Goal: Task Accomplishment & Management: Complete application form

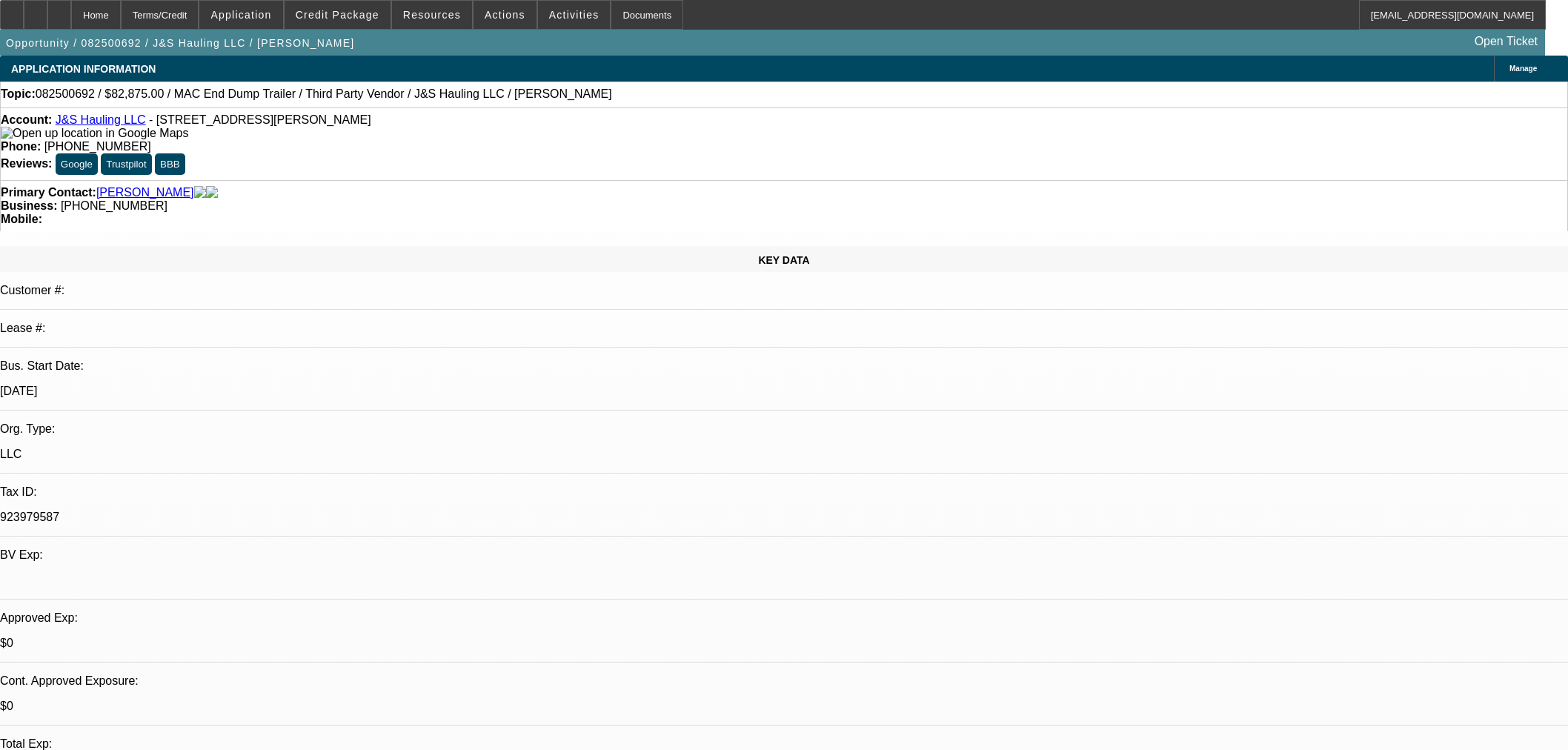
select select "0"
select select "2"
select select "0.1"
select select "4"
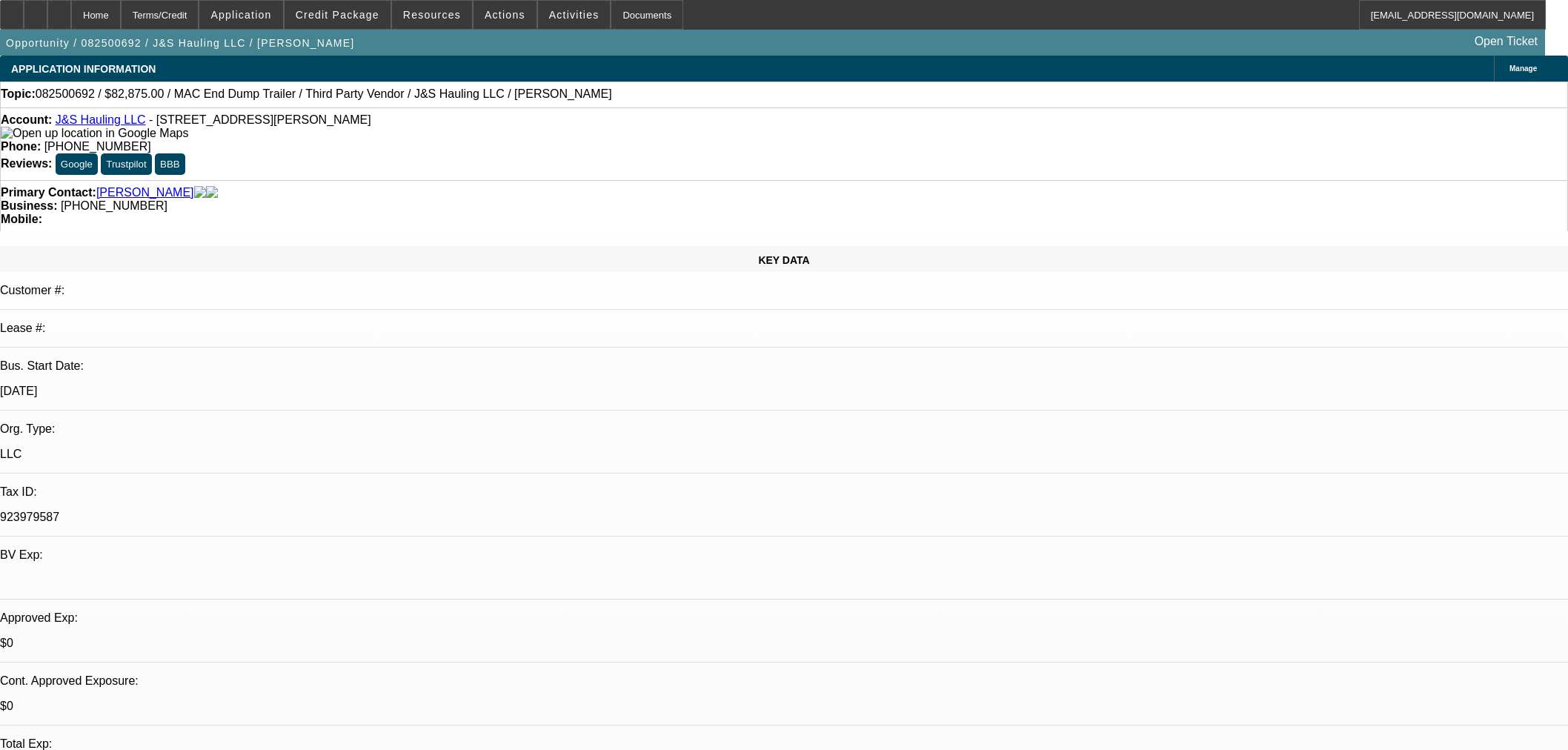
select select "0"
select select "2"
select select "0.1"
select select "4"
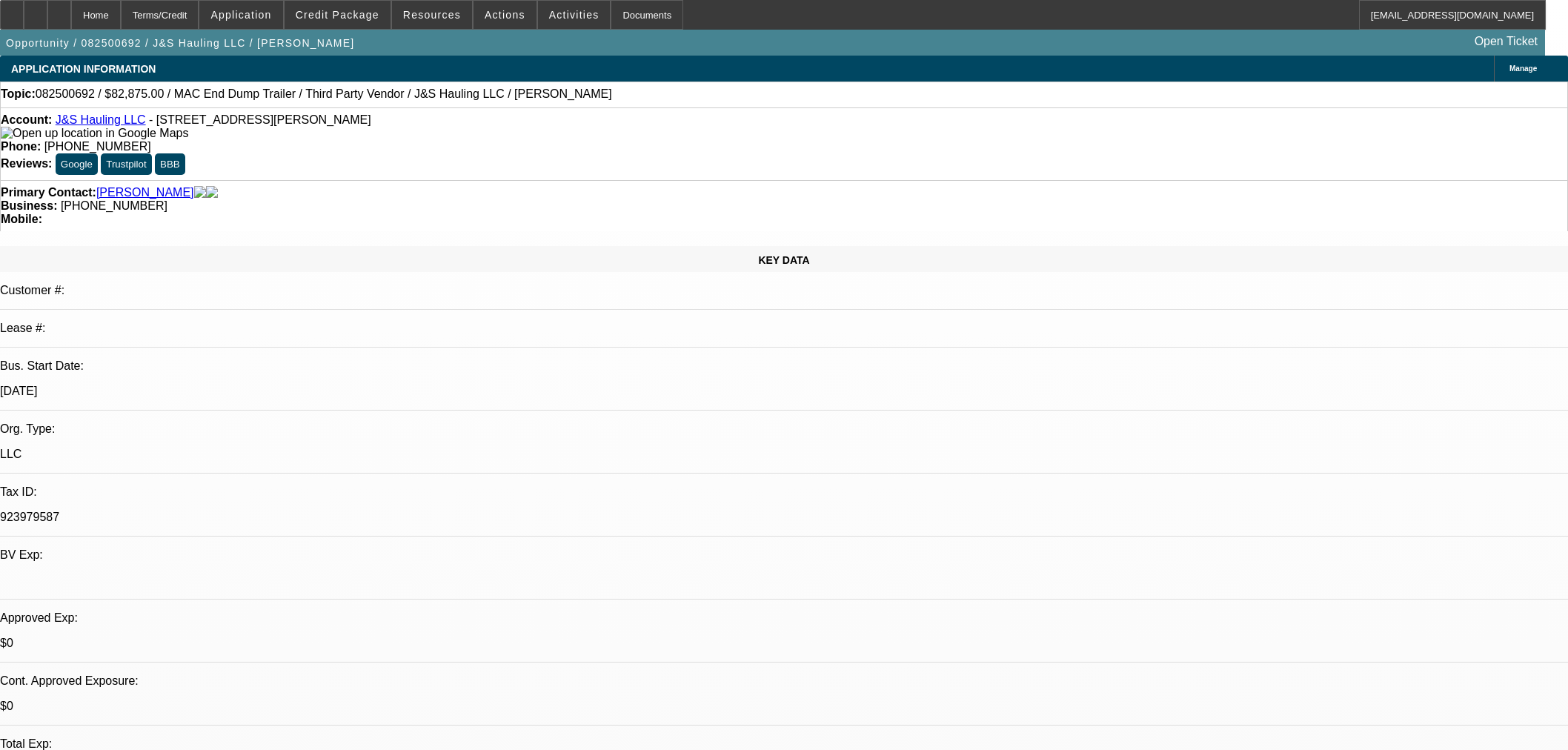
select select "0"
select select "2"
select select "0.1"
select select "4"
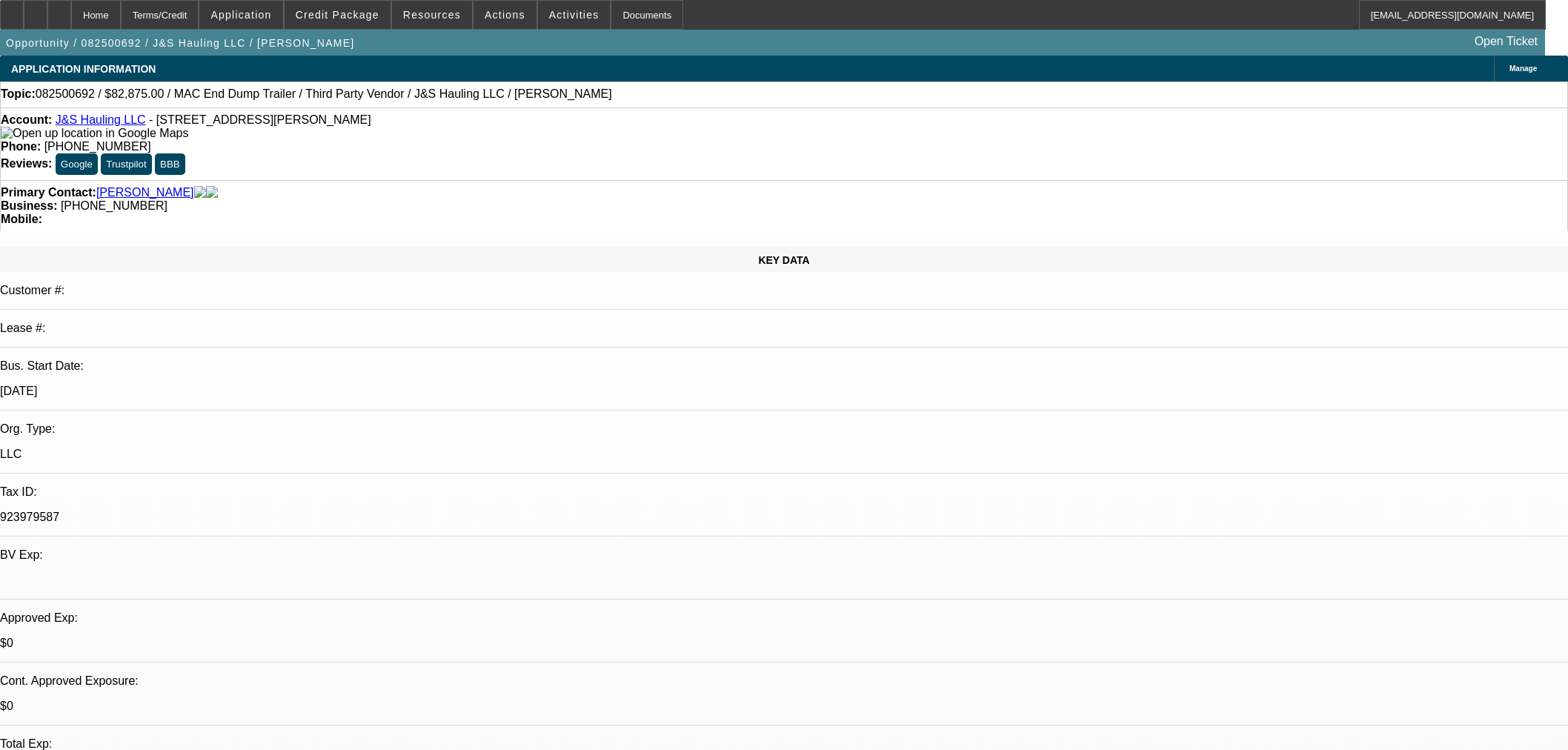
select select "0"
select select "3"
select select "0.1"
select select "4"
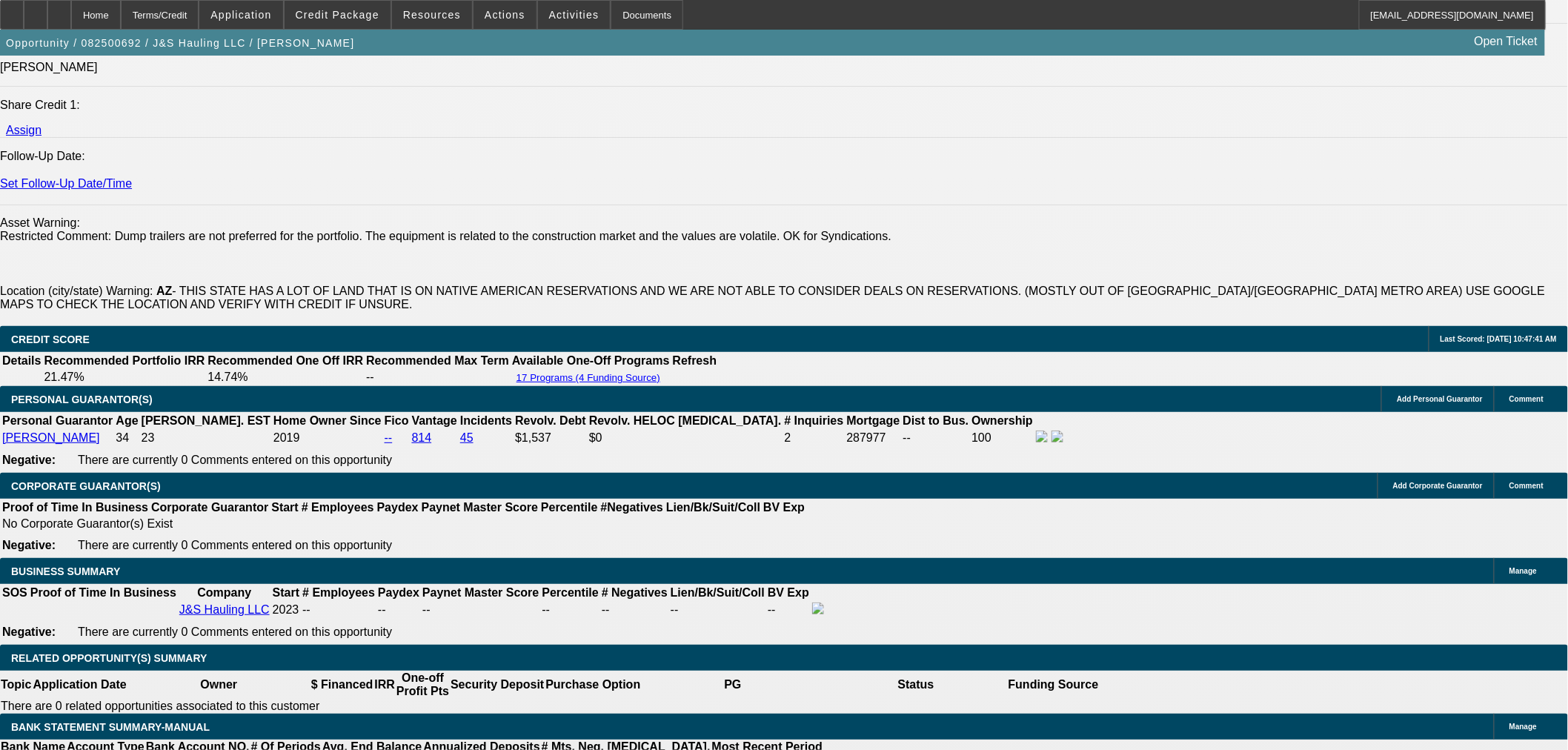
scroll to position [1811, 0]
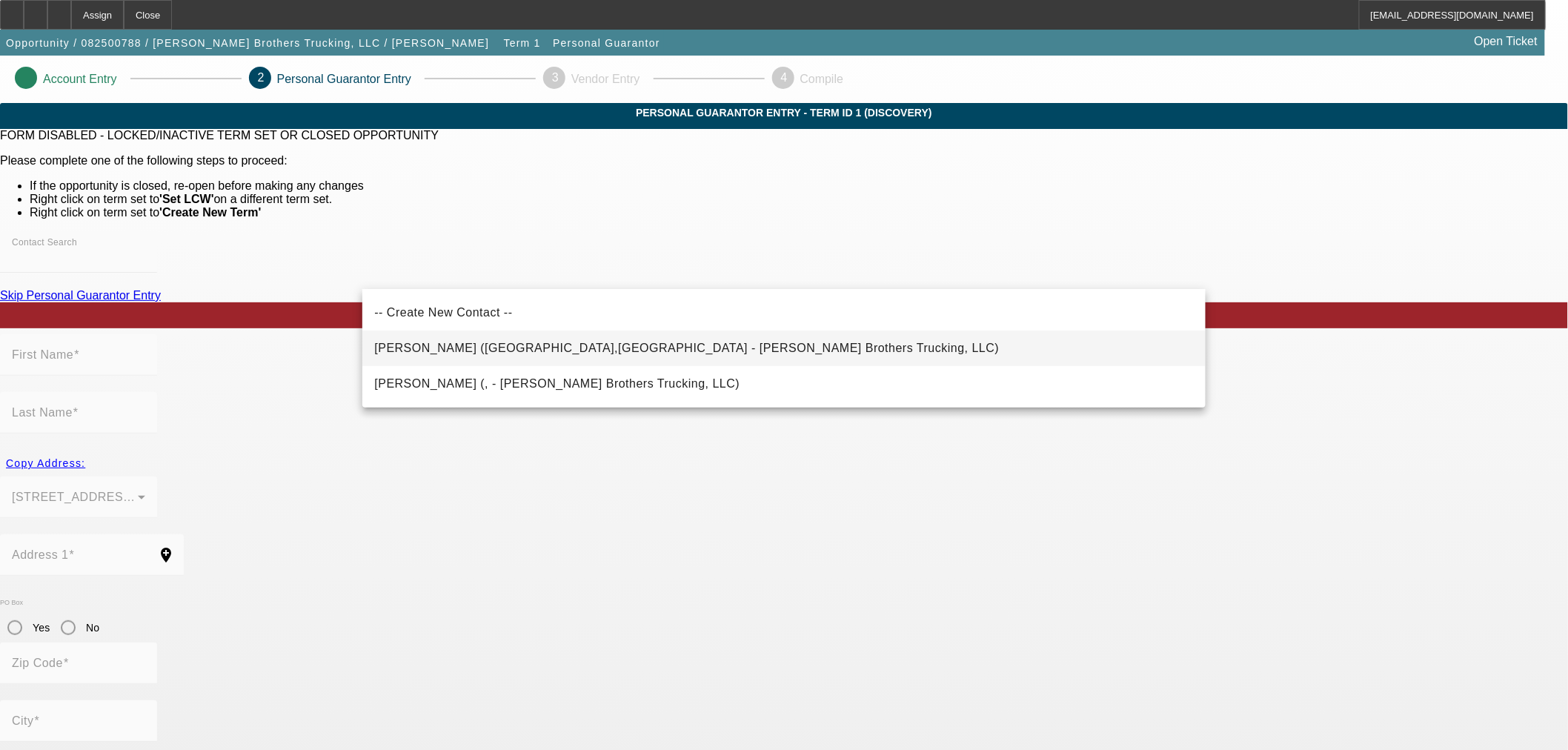
click at [620, 348] on span "Stephens, Jerry (Abbeville,GA - Stephens Brothers Trucking, LLC)" at bounding box center [686, 348] width 625 height 13
type input "Stephens, Jerry (Abbeville,GA - Stephens Brothers Trucking, LLC)"
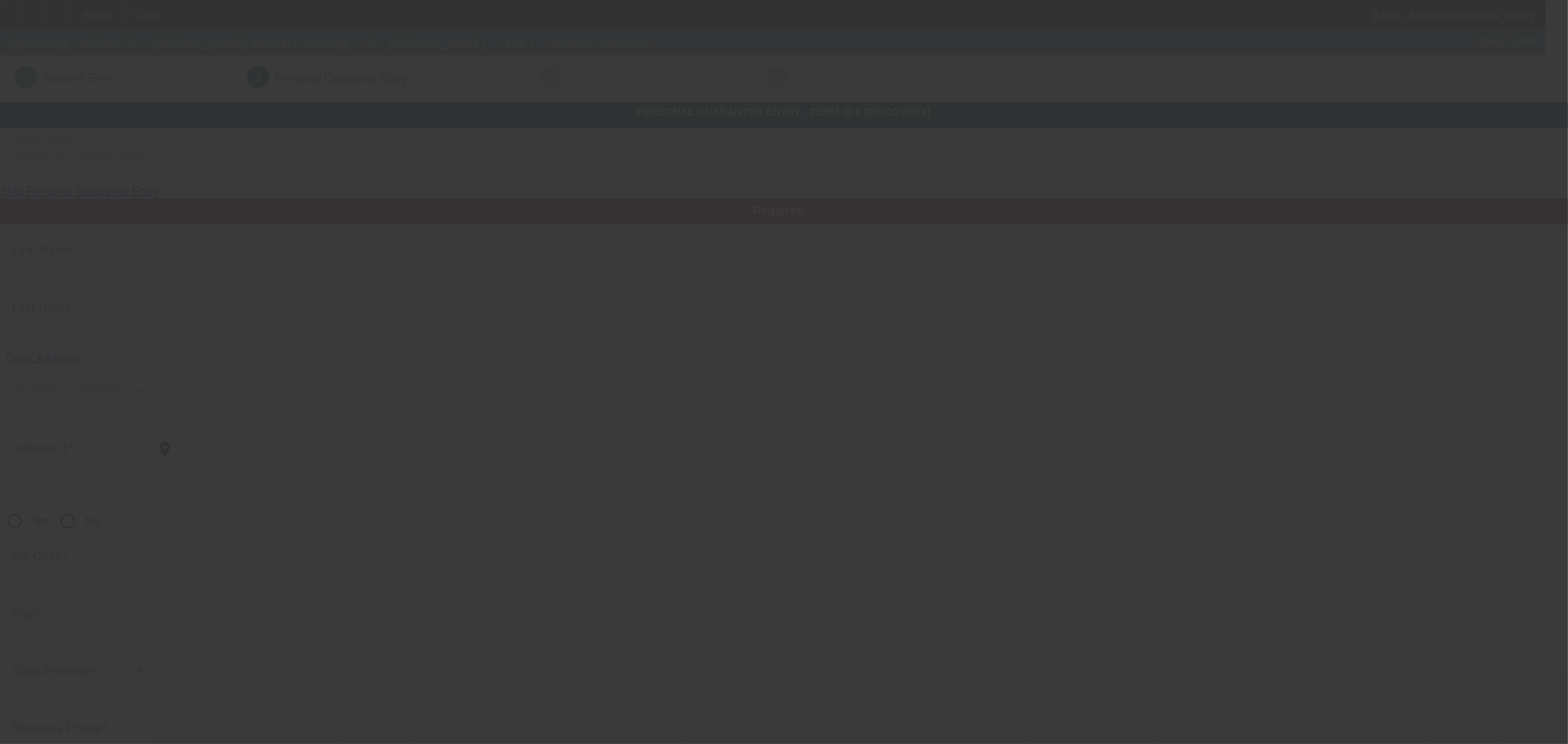
type input "Jerry"
type input "Stephens"
type input "4822 American Legion Road"
radio input "true"
type input "31001"
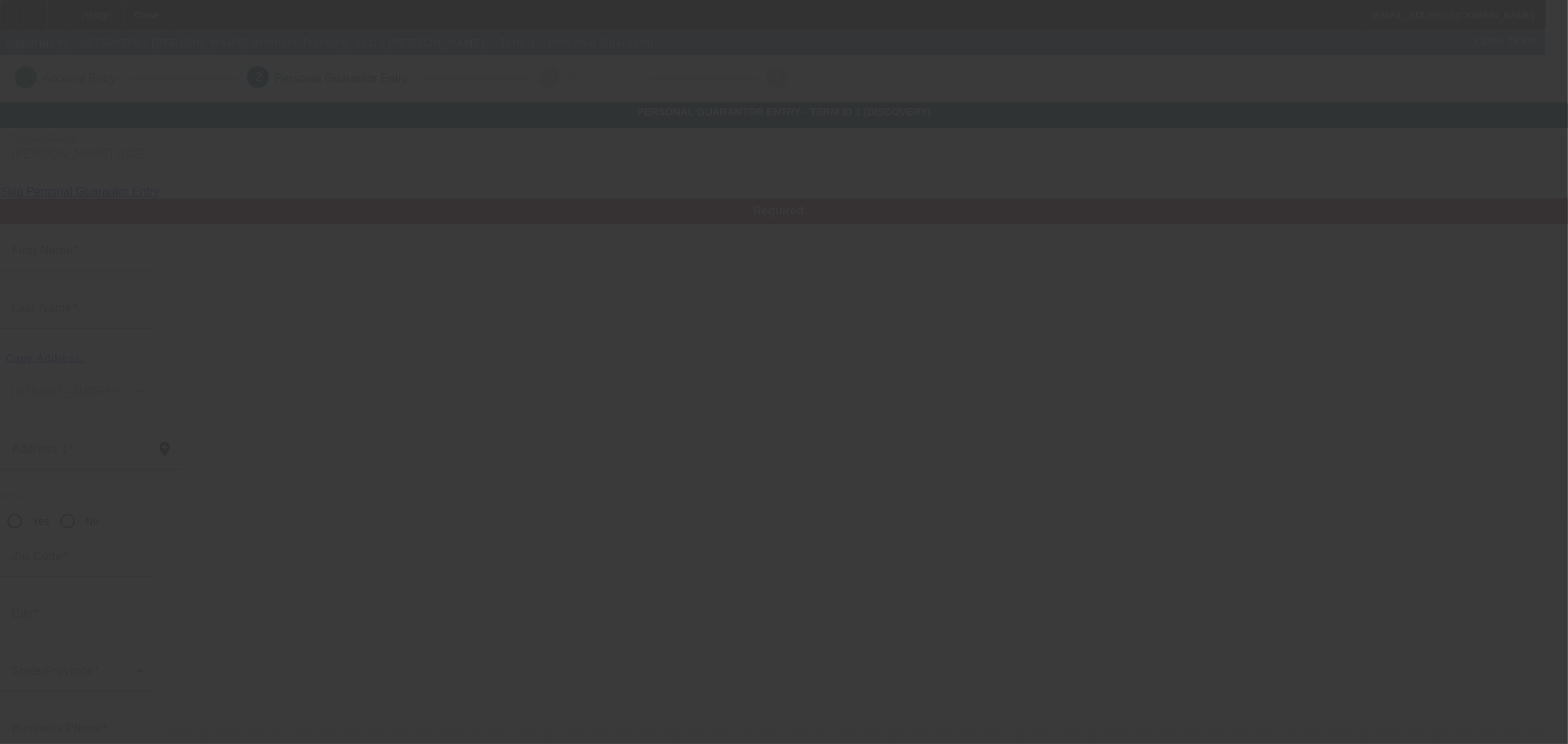
type input "Abbeville"
type input "(229) 425-1055"
type input "0"
type input "669-10-6387"
type input "stephensbrothers@yahoo.com"
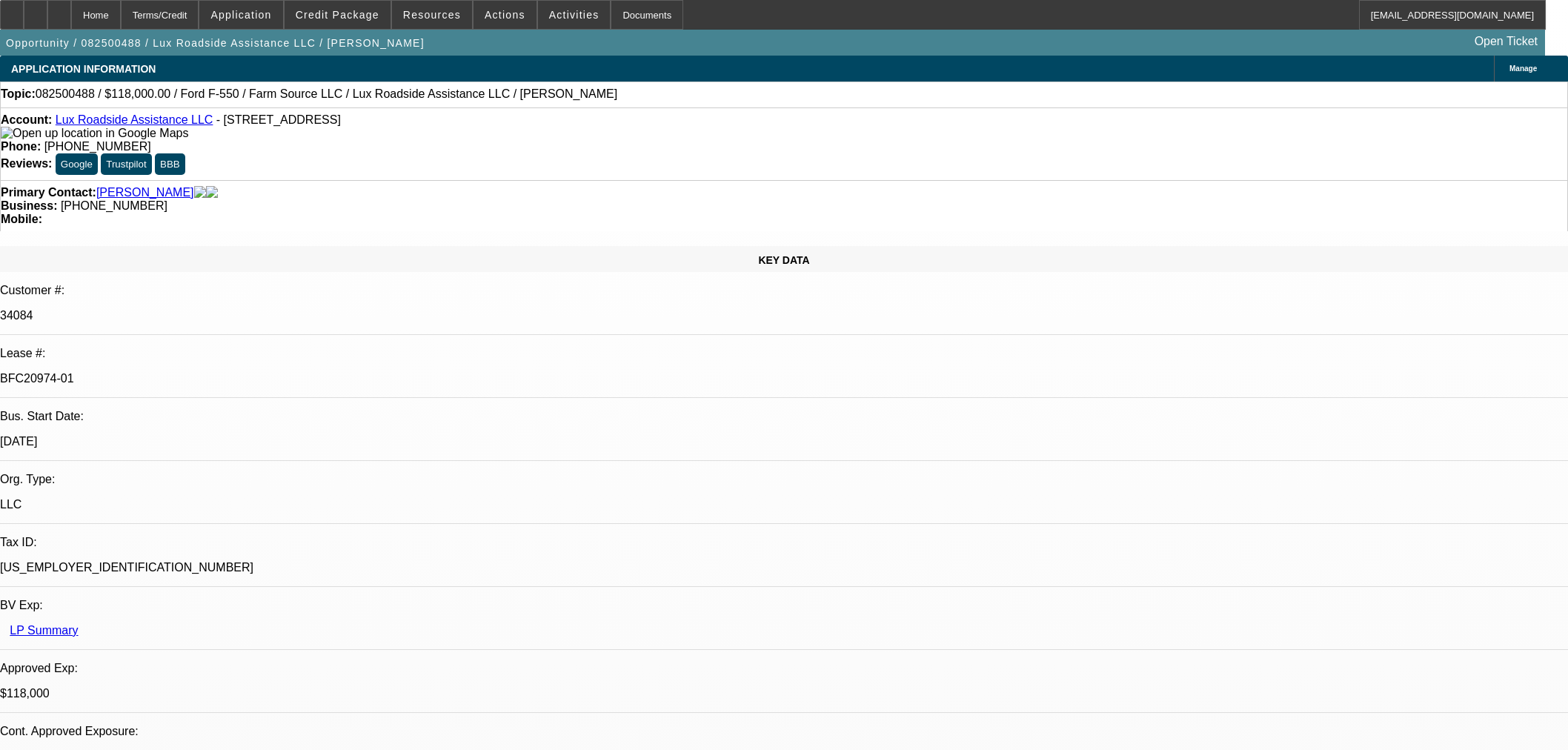
select select "0"
select select "6"
select select "0"
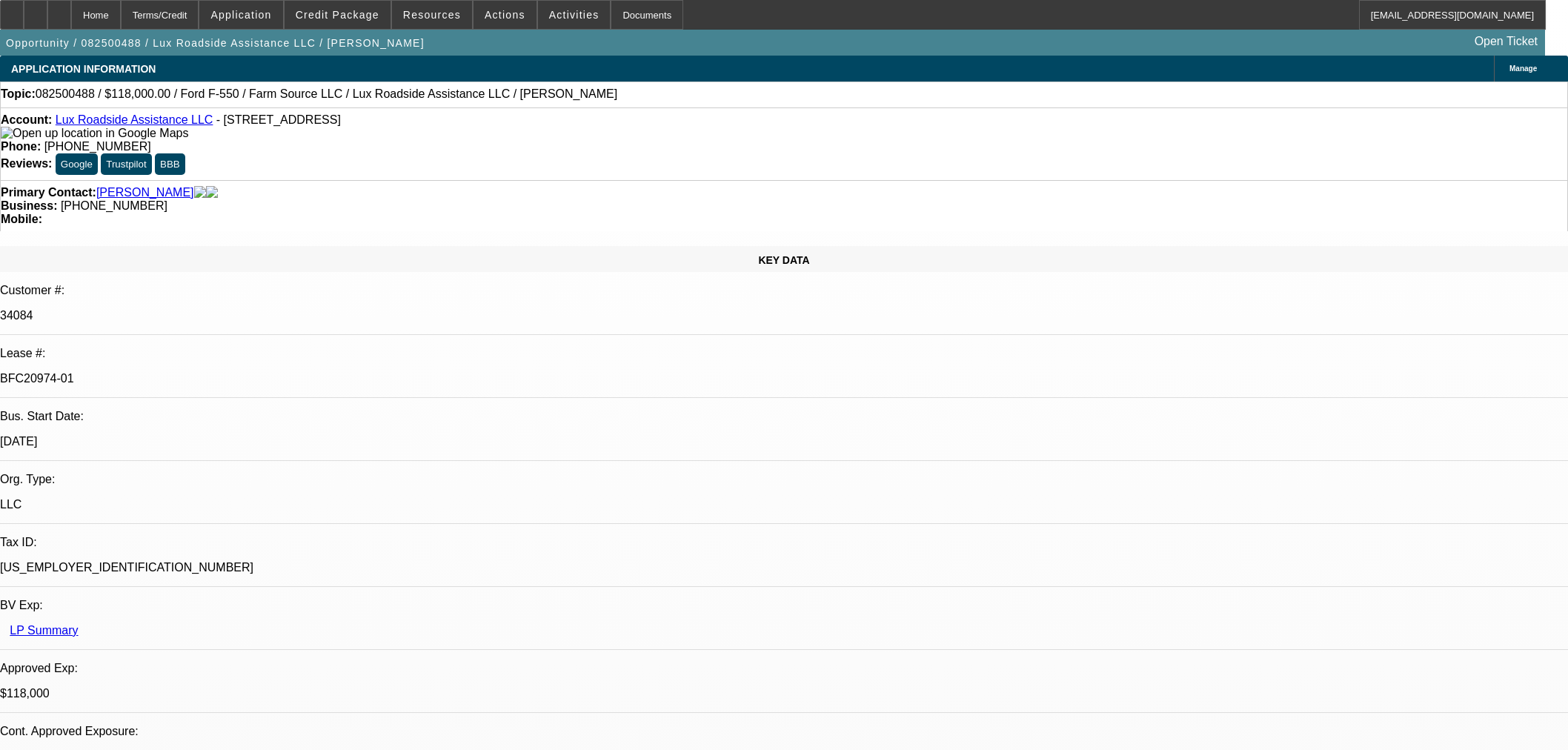
select select "0"
select select "6"
select select "0"
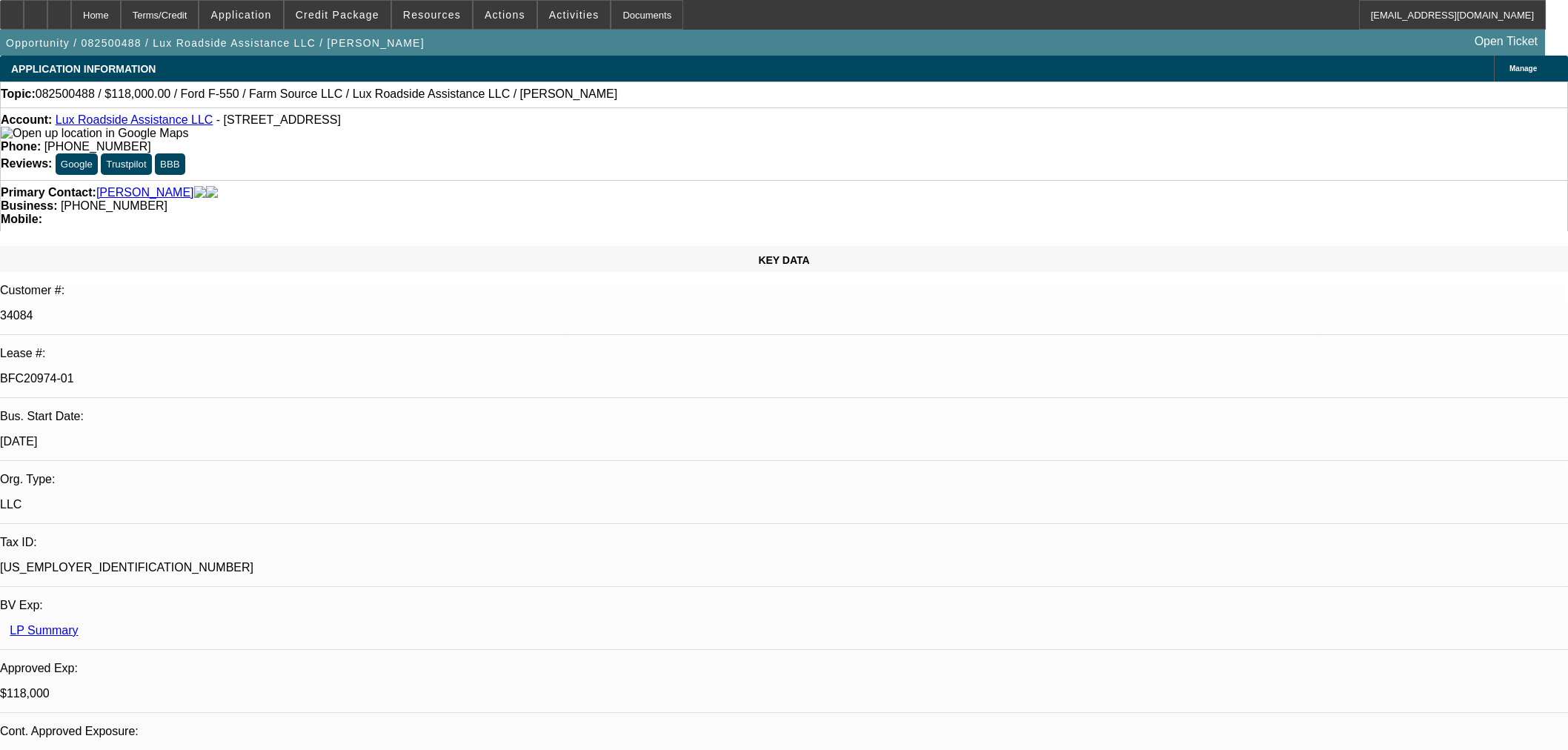
select select "0"
select select "6"
select select "0"
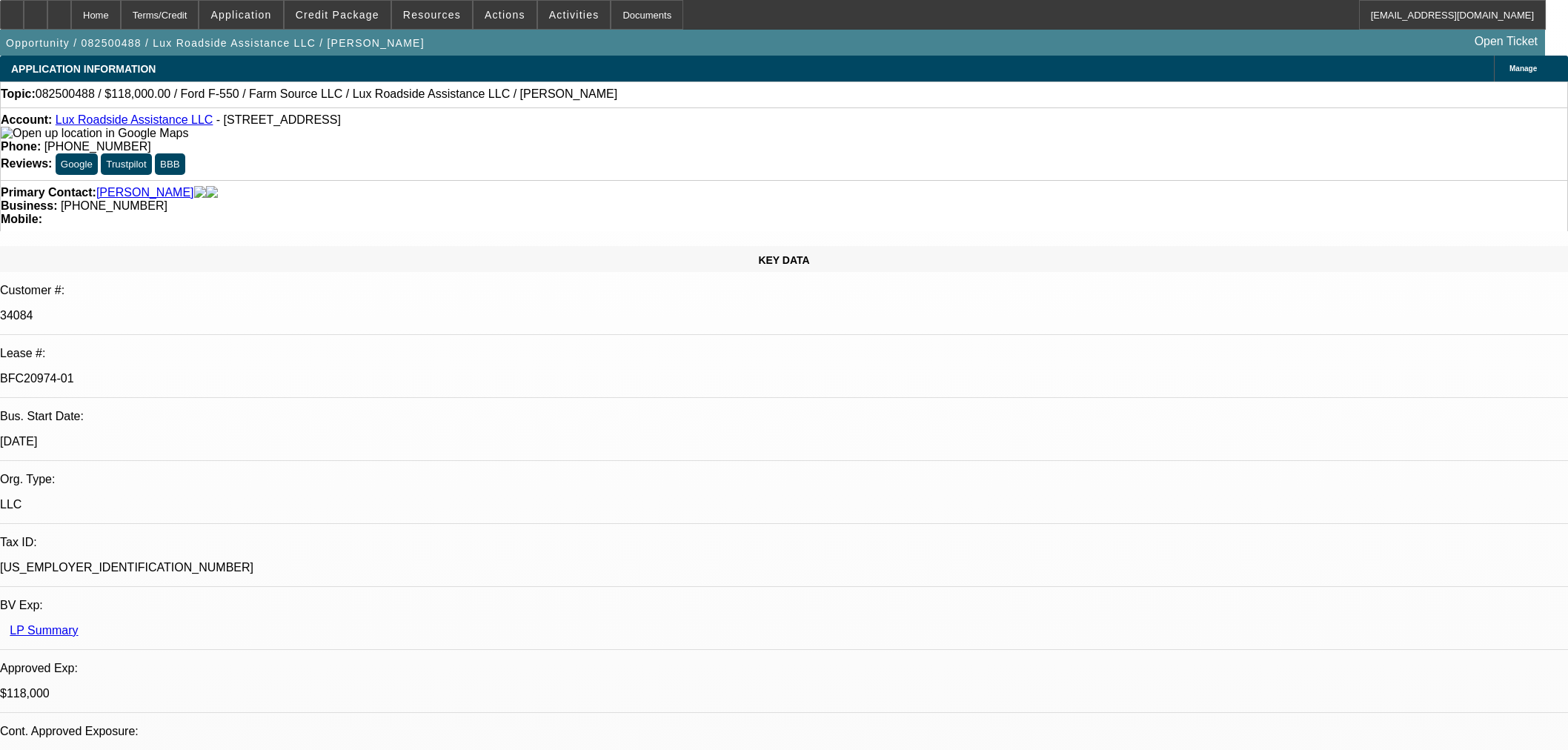
select select "6"
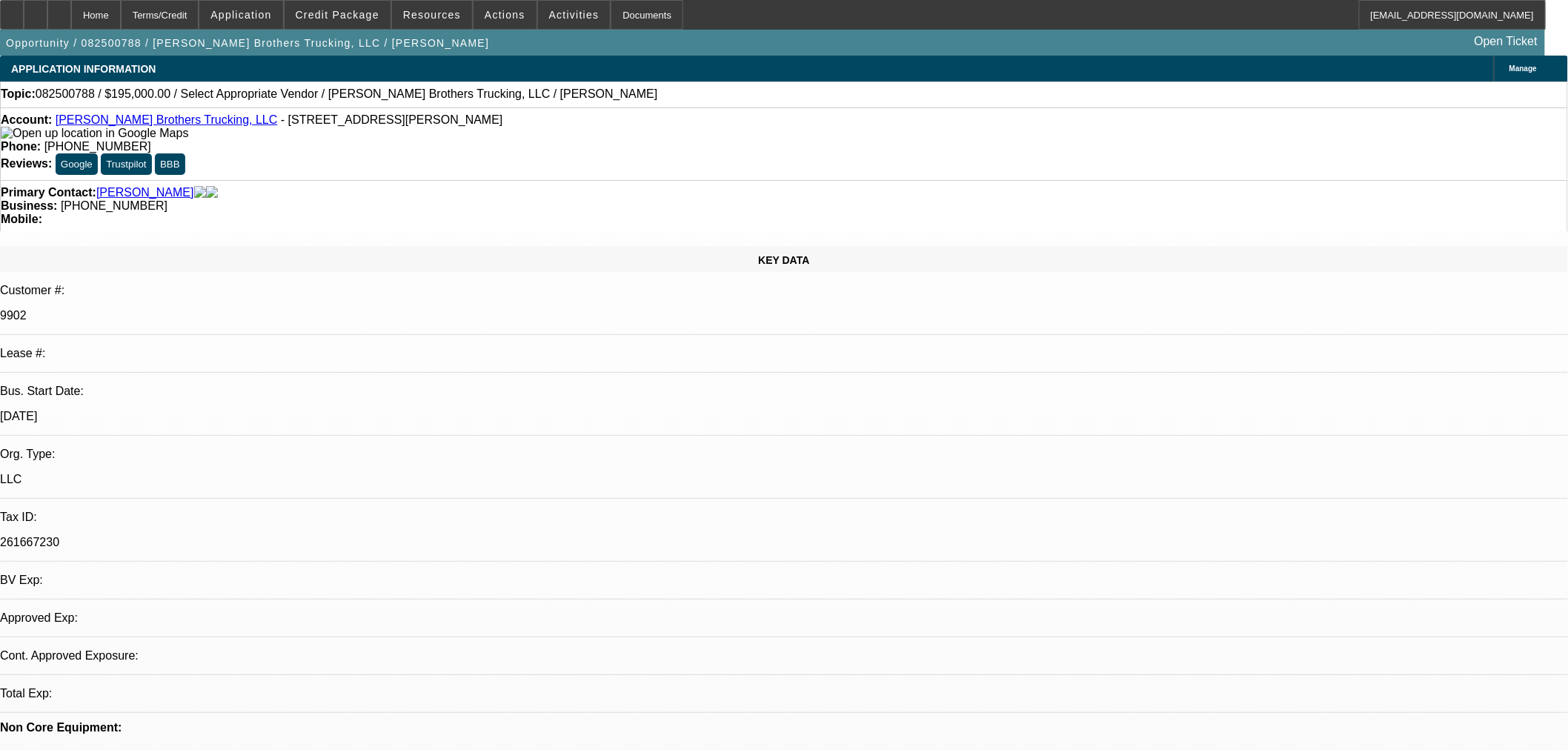
select select "0"
select select "2"
select select "0.1"
select select "4"
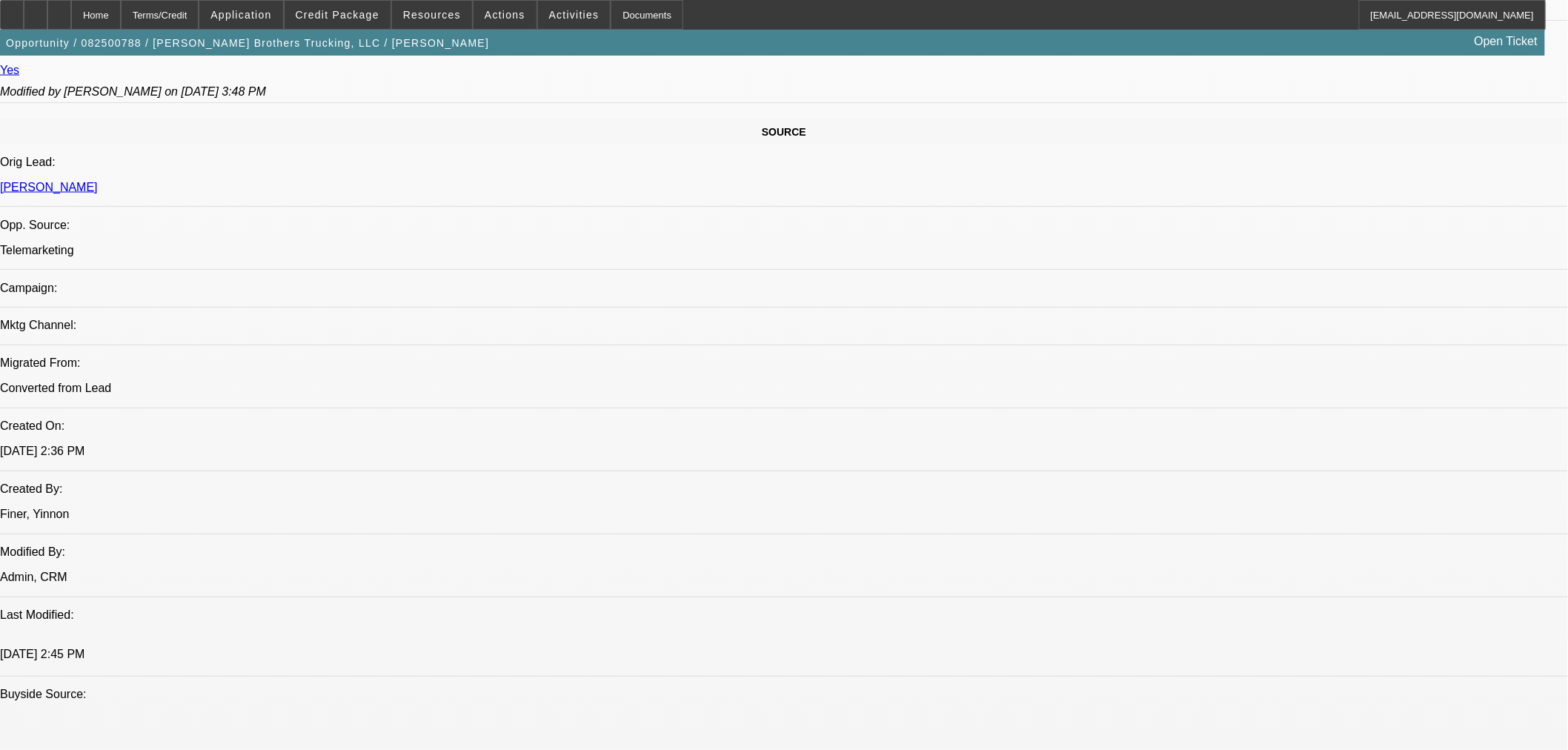
scroll to position [740, 0]
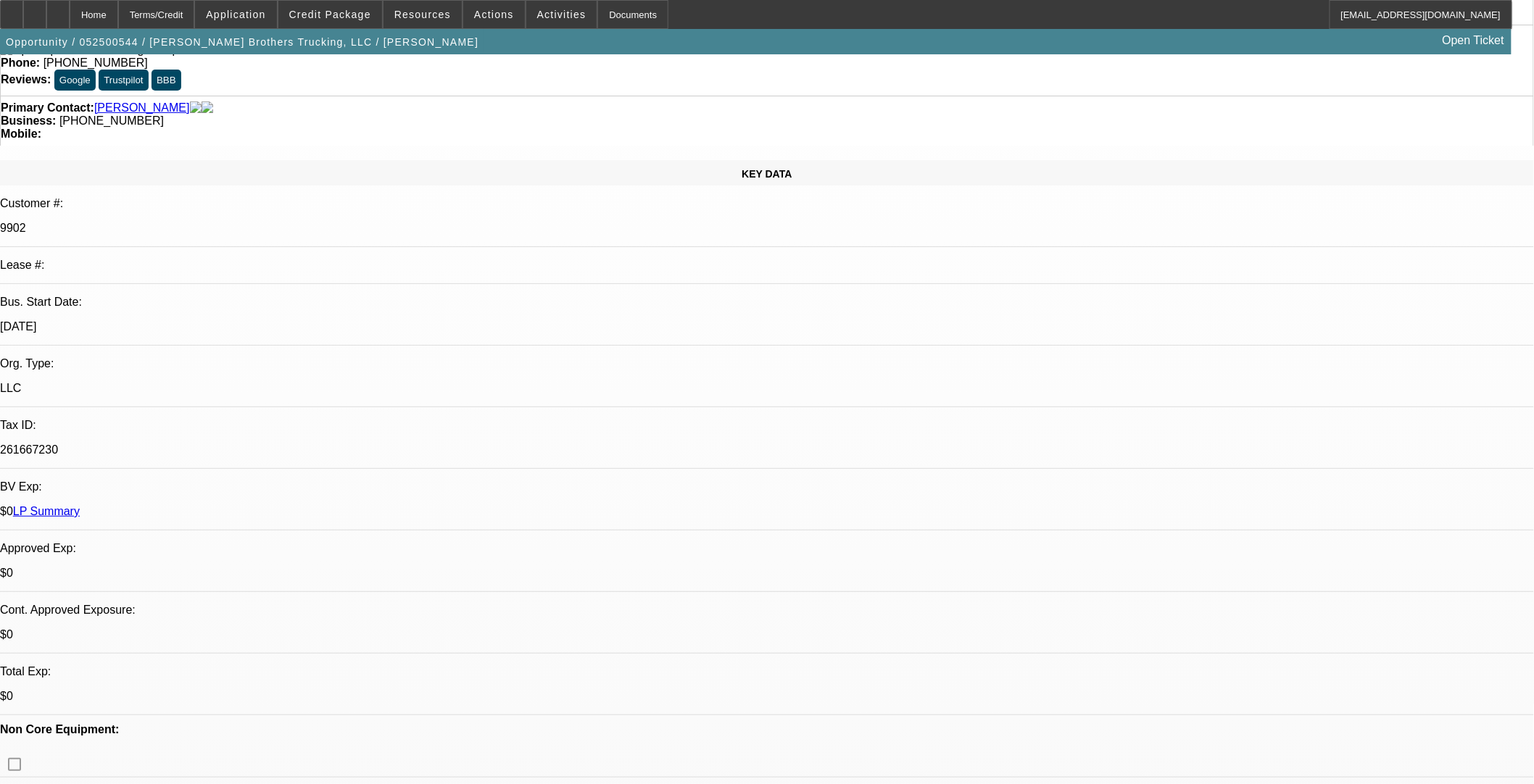
select select "0"
select select "6"
select select "0"
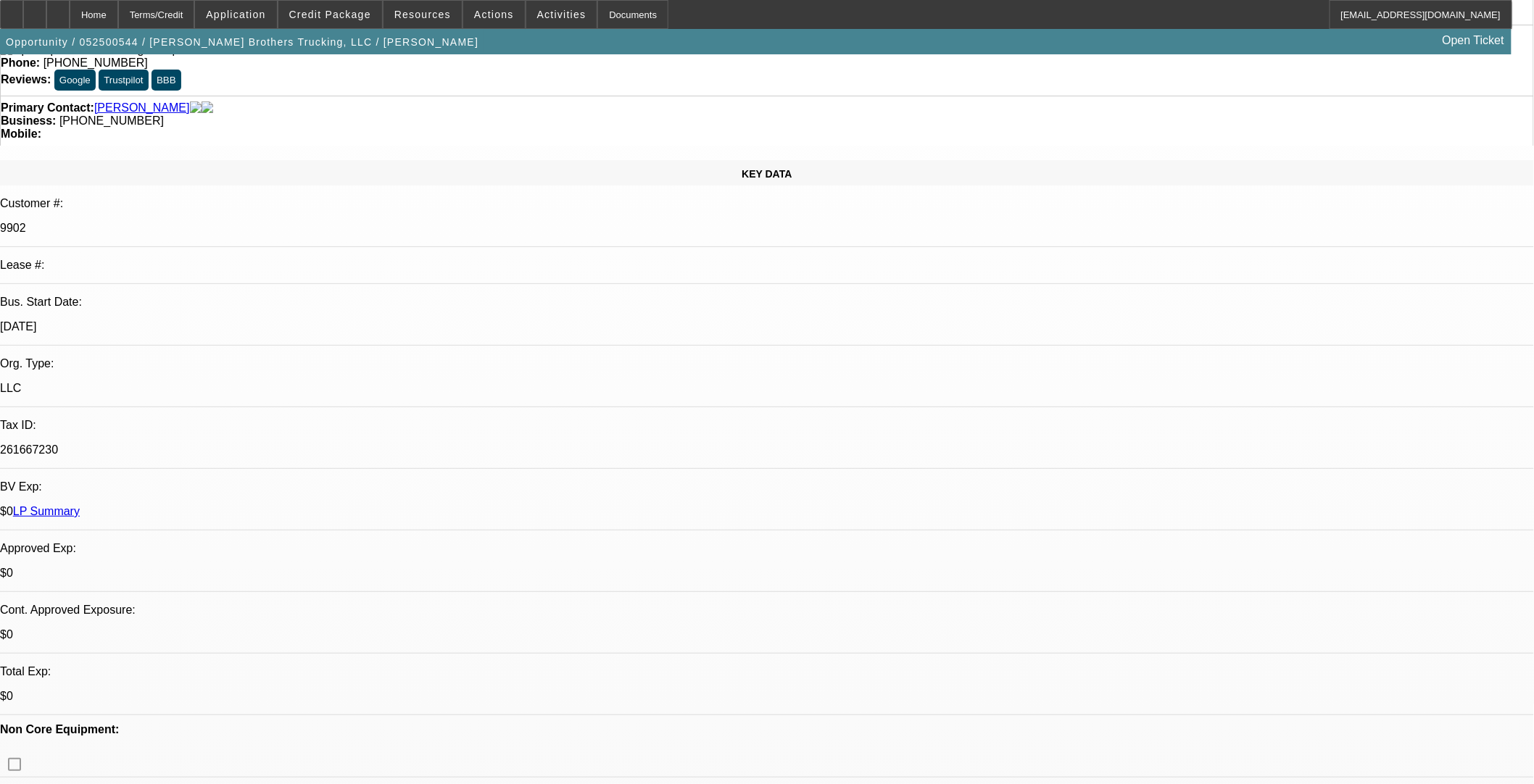
select select "0"
select select "0.1"
select select "4"
select select "0"
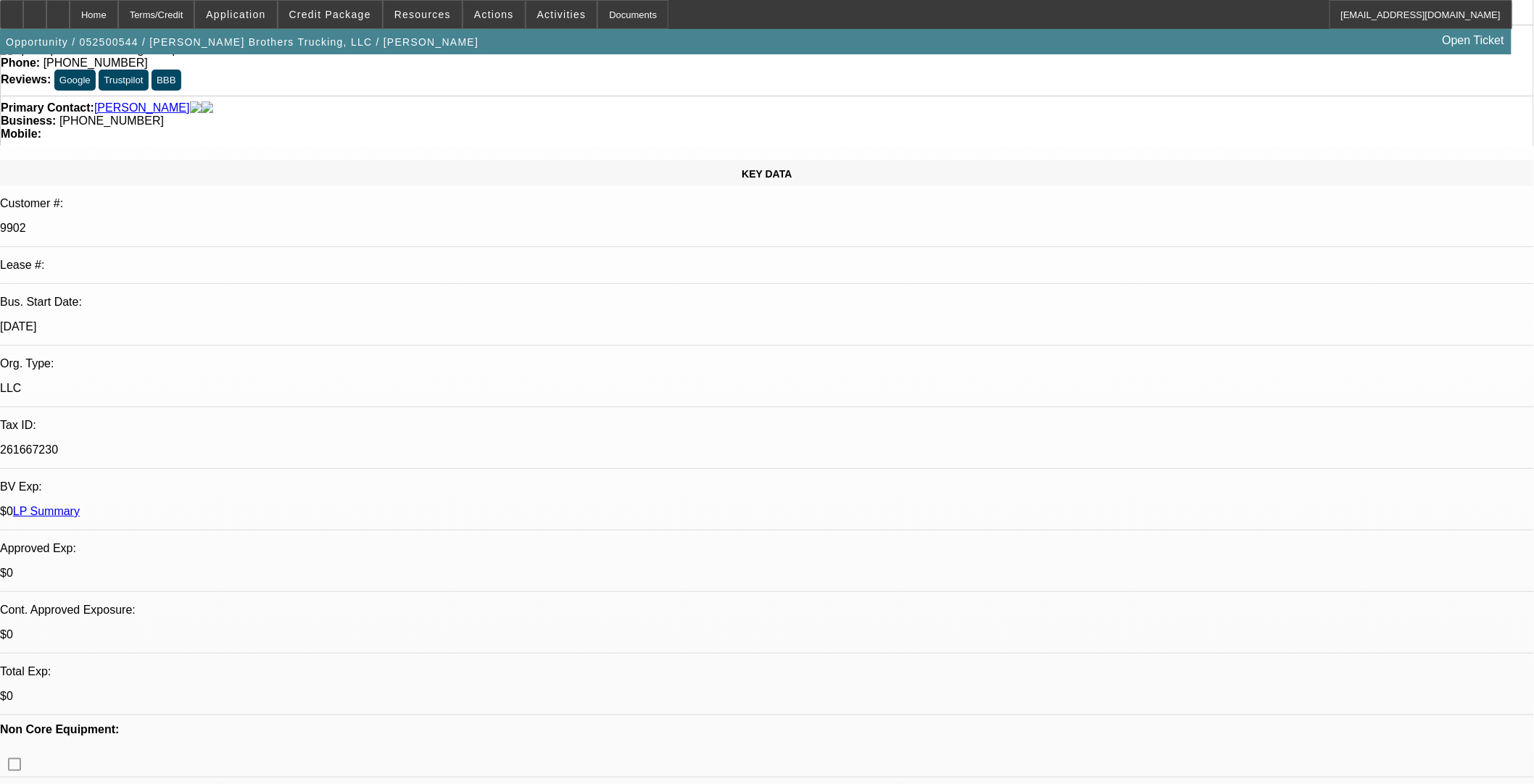
select select "0.1"
select select "4"
select select "0"
select select "3"
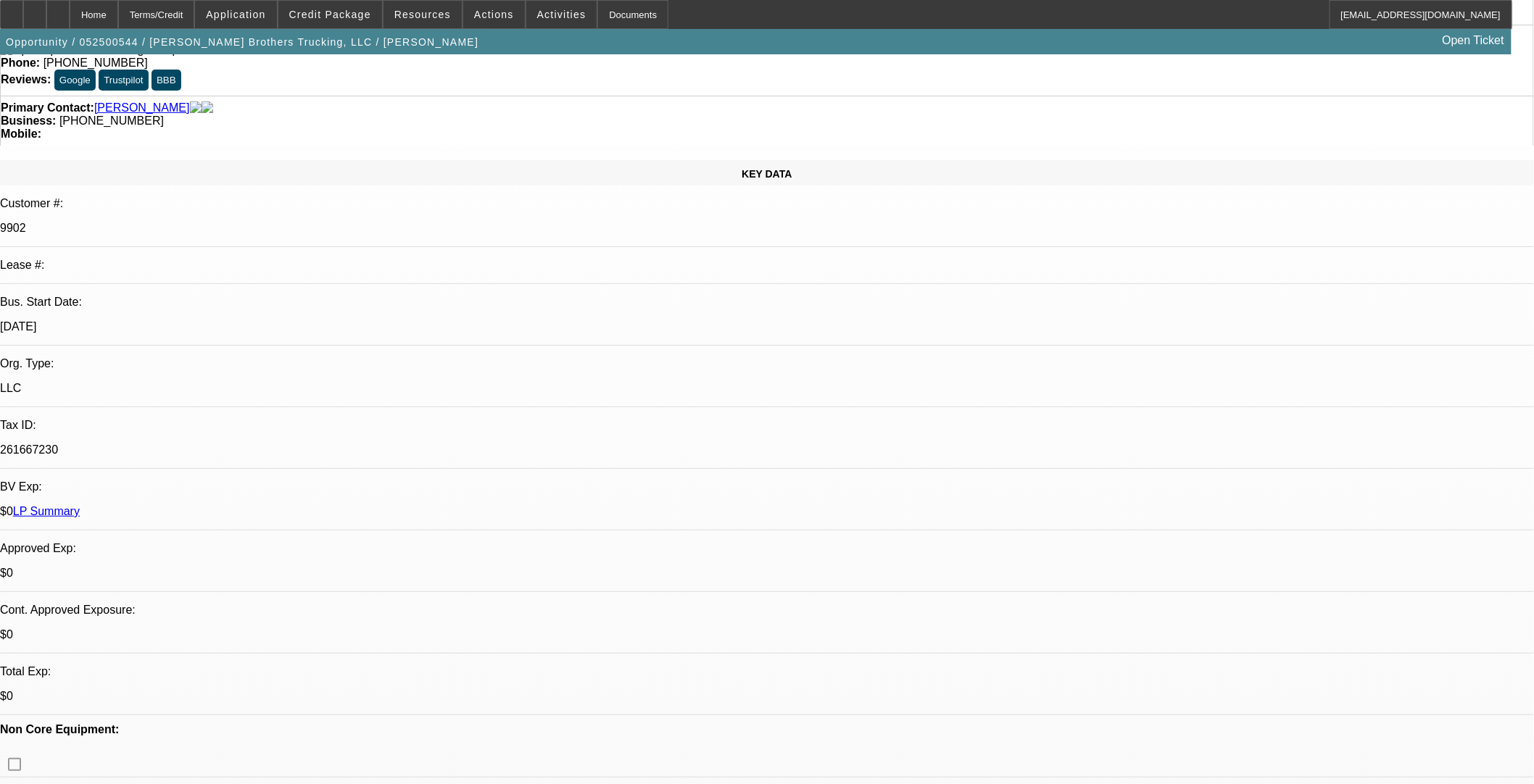
select select "0.1"
select select "4"
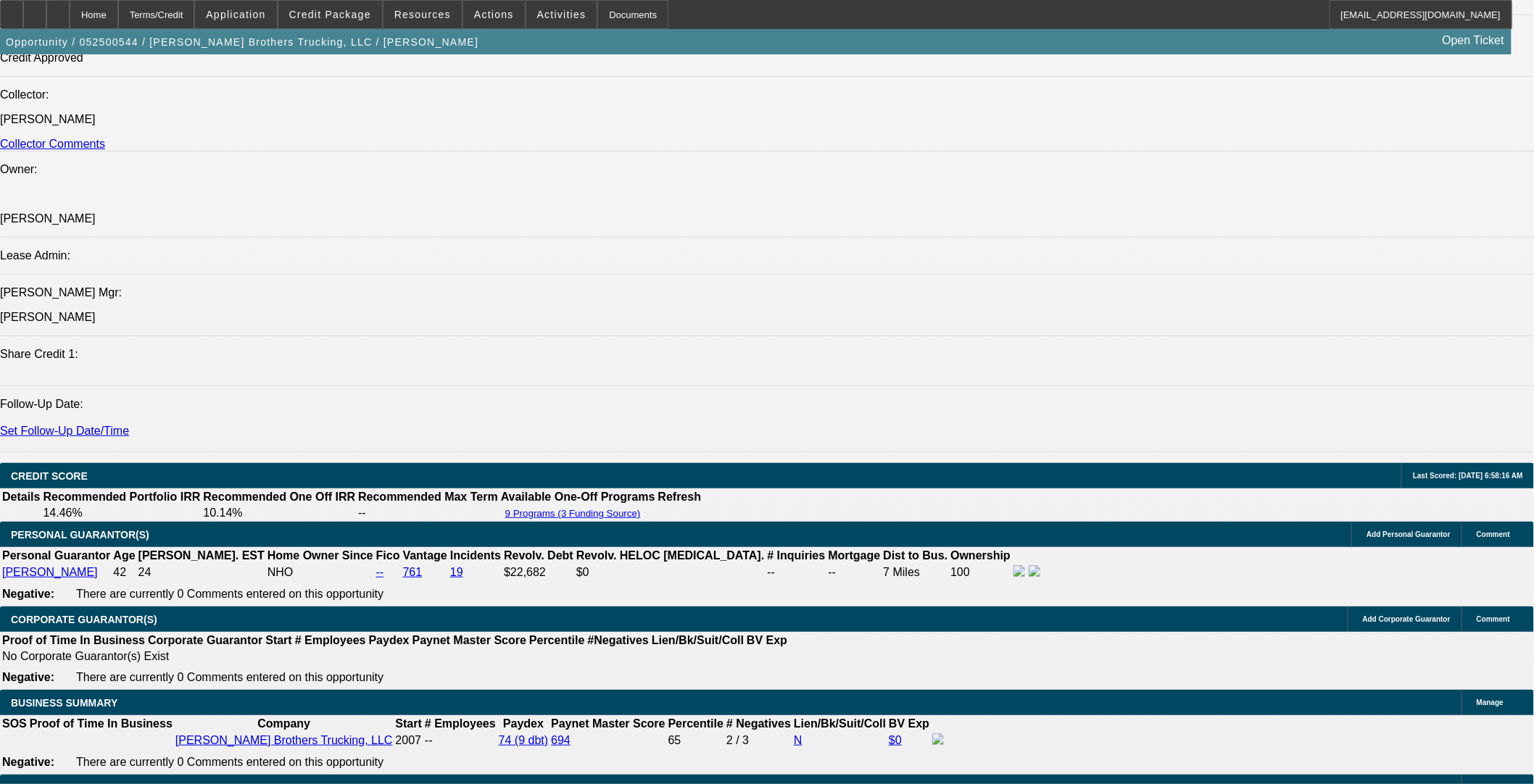
scroll to position [2013, 0]
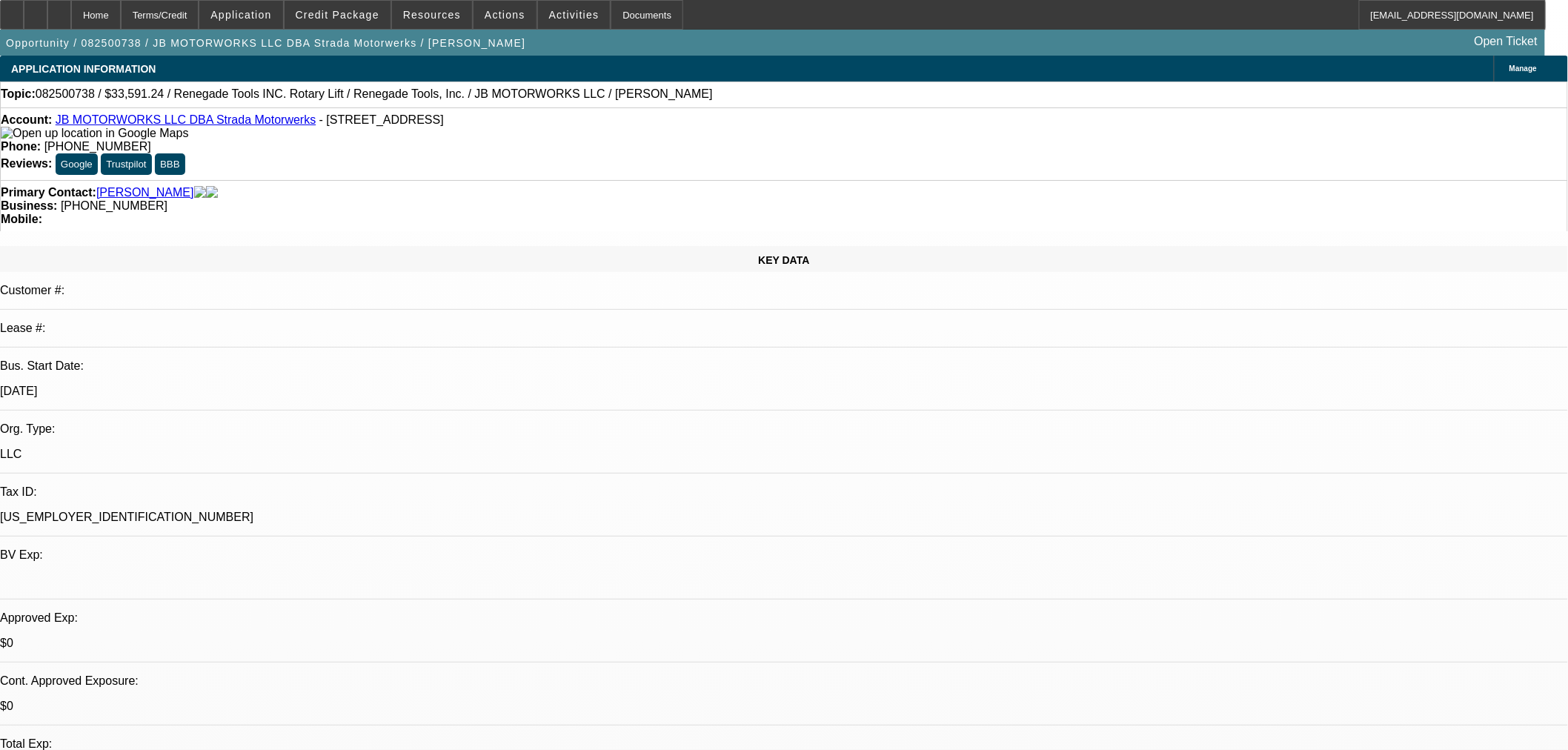
select select "0"
select select "3"
select select "0.1"
select select "4"
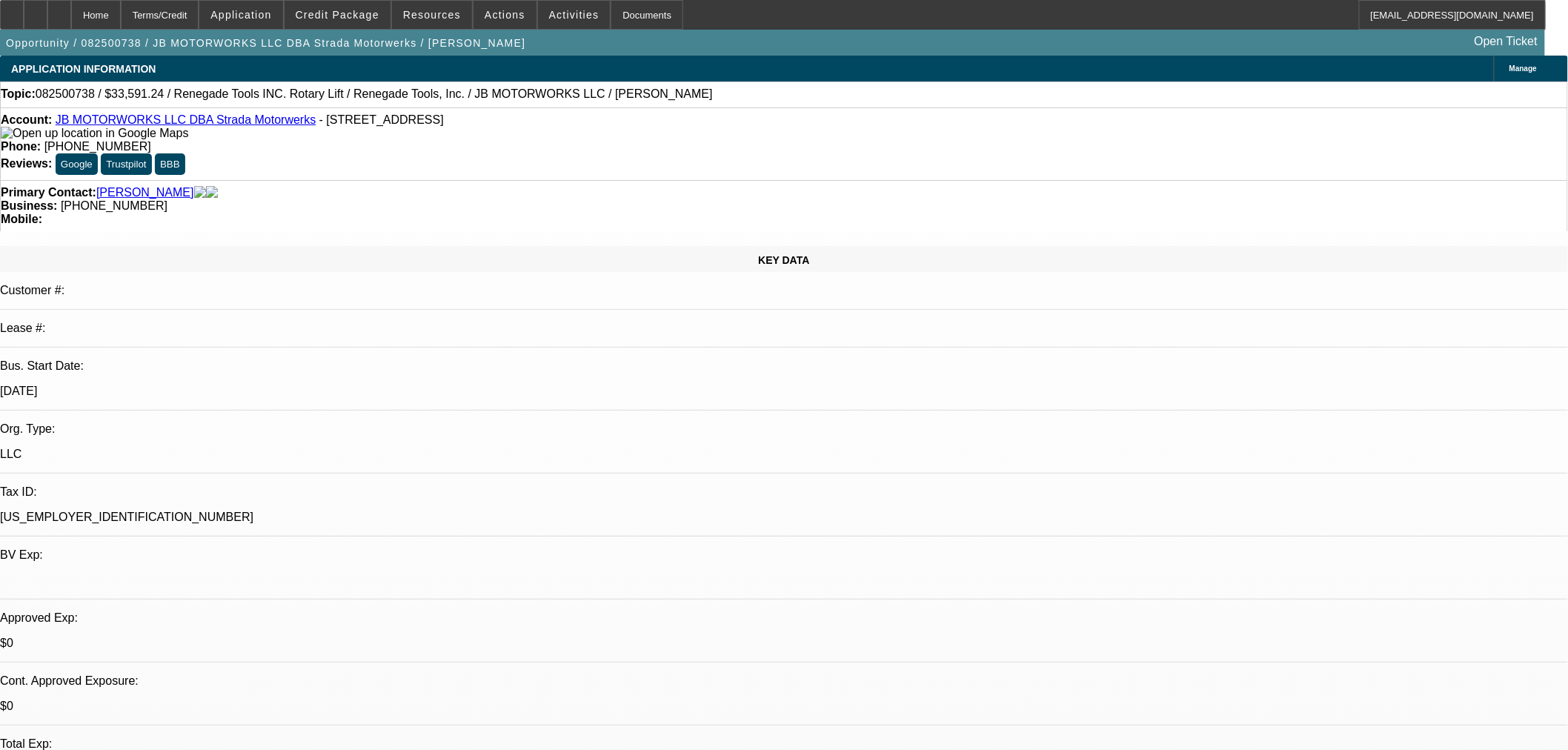
select select "0"
select select "3"
select select "0.1"
select select "4"
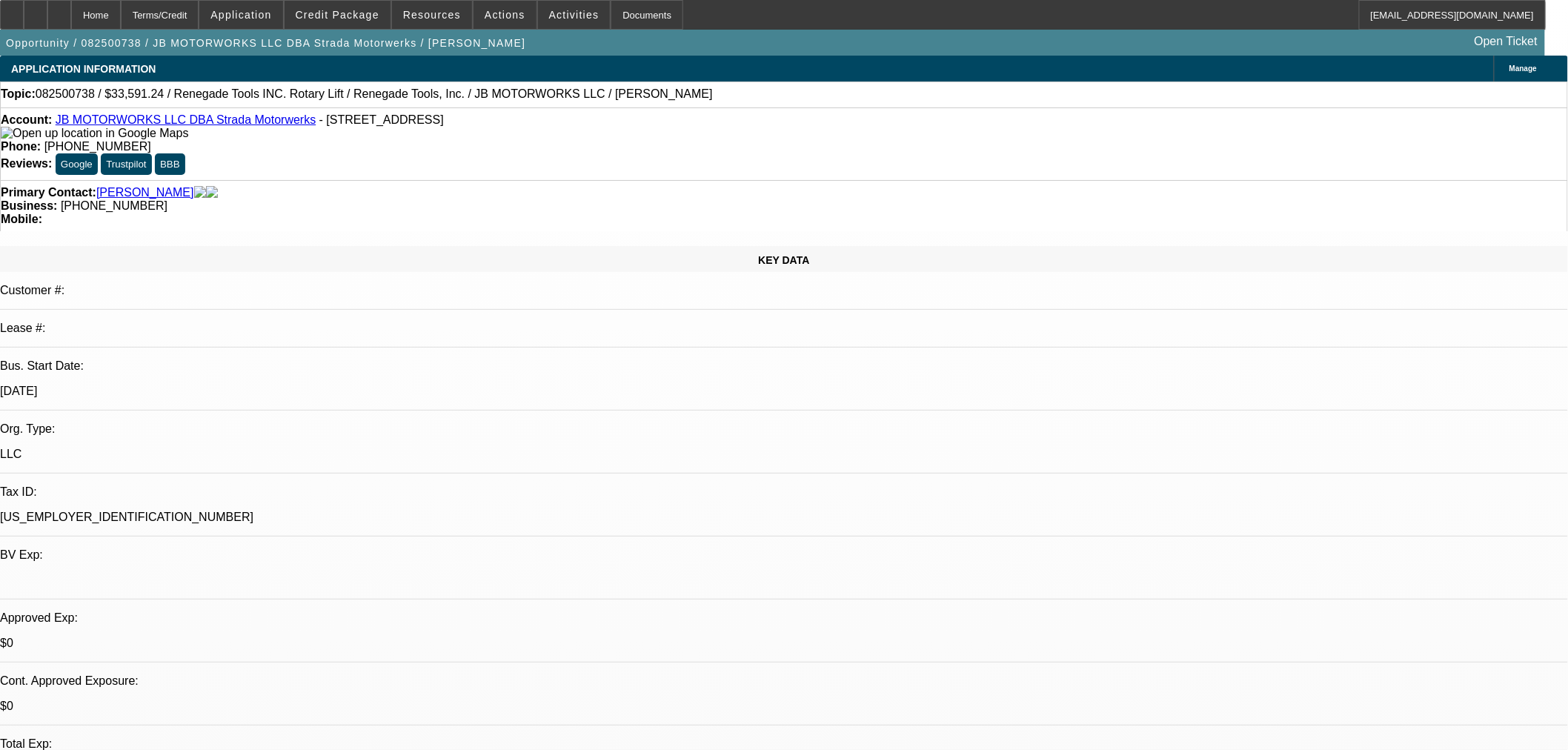
select select "0"
select select "3"
select select "0.1"
select select "4"
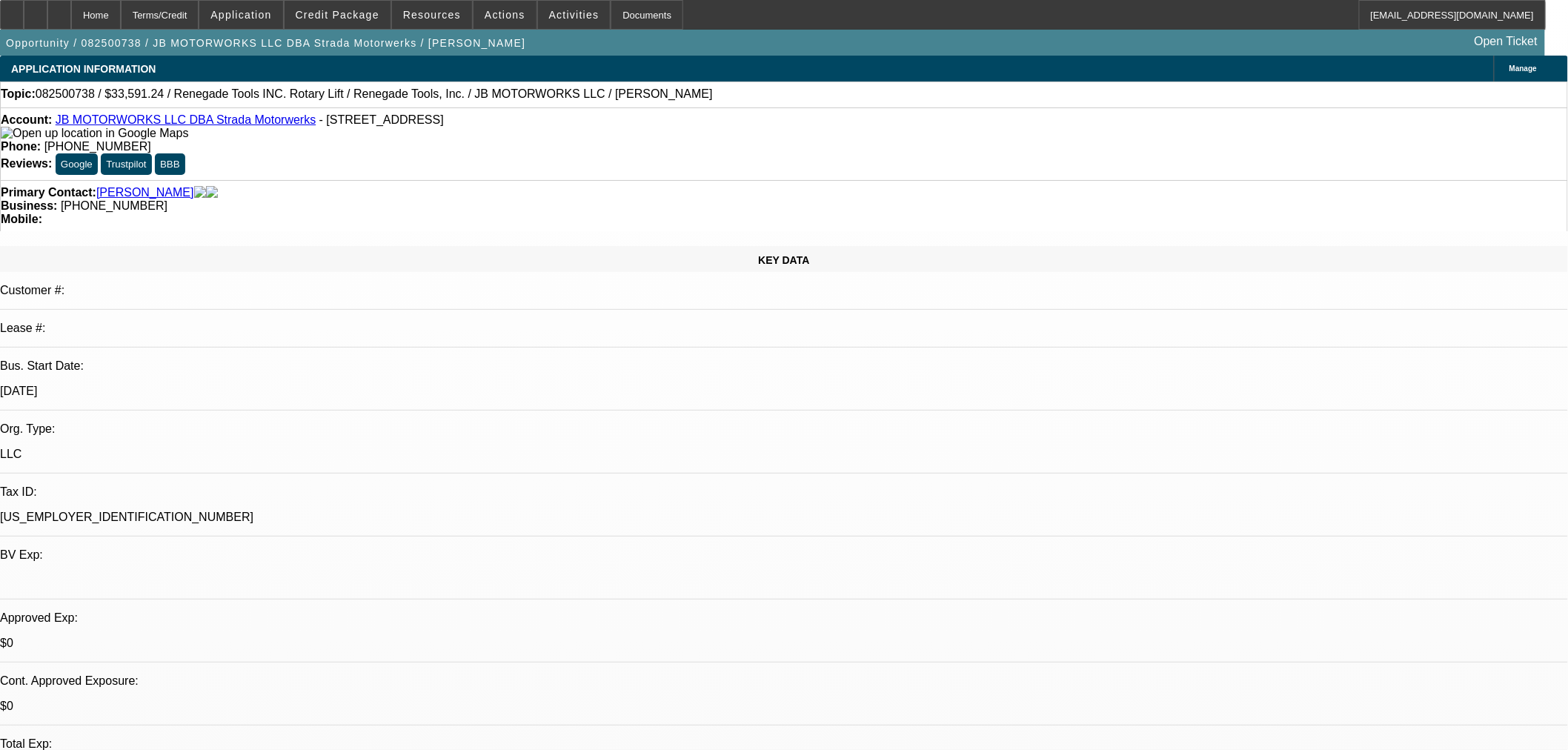
select select "0"
select select "3"
select select "0.1"
select select "4"
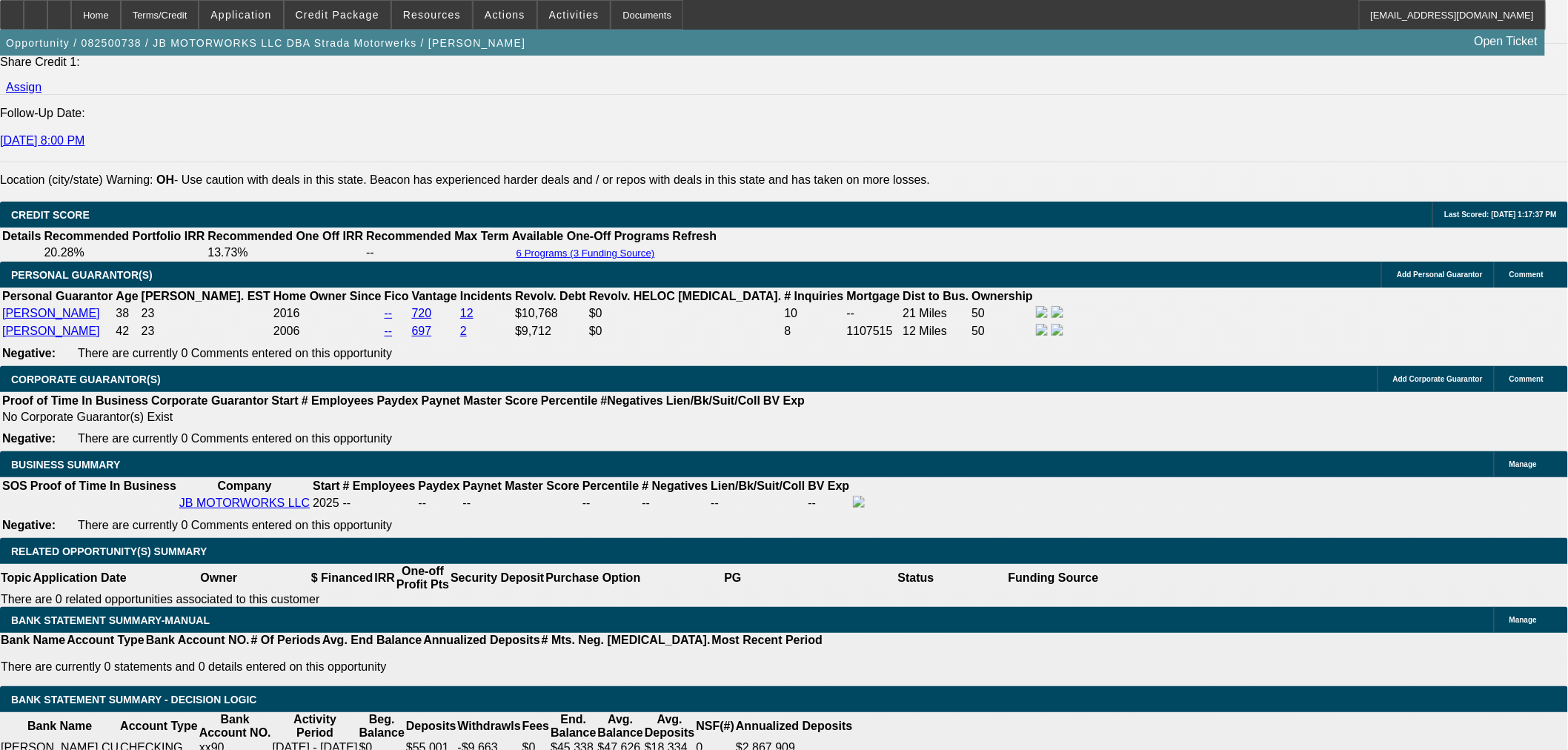
scroll to position [2222, 0]
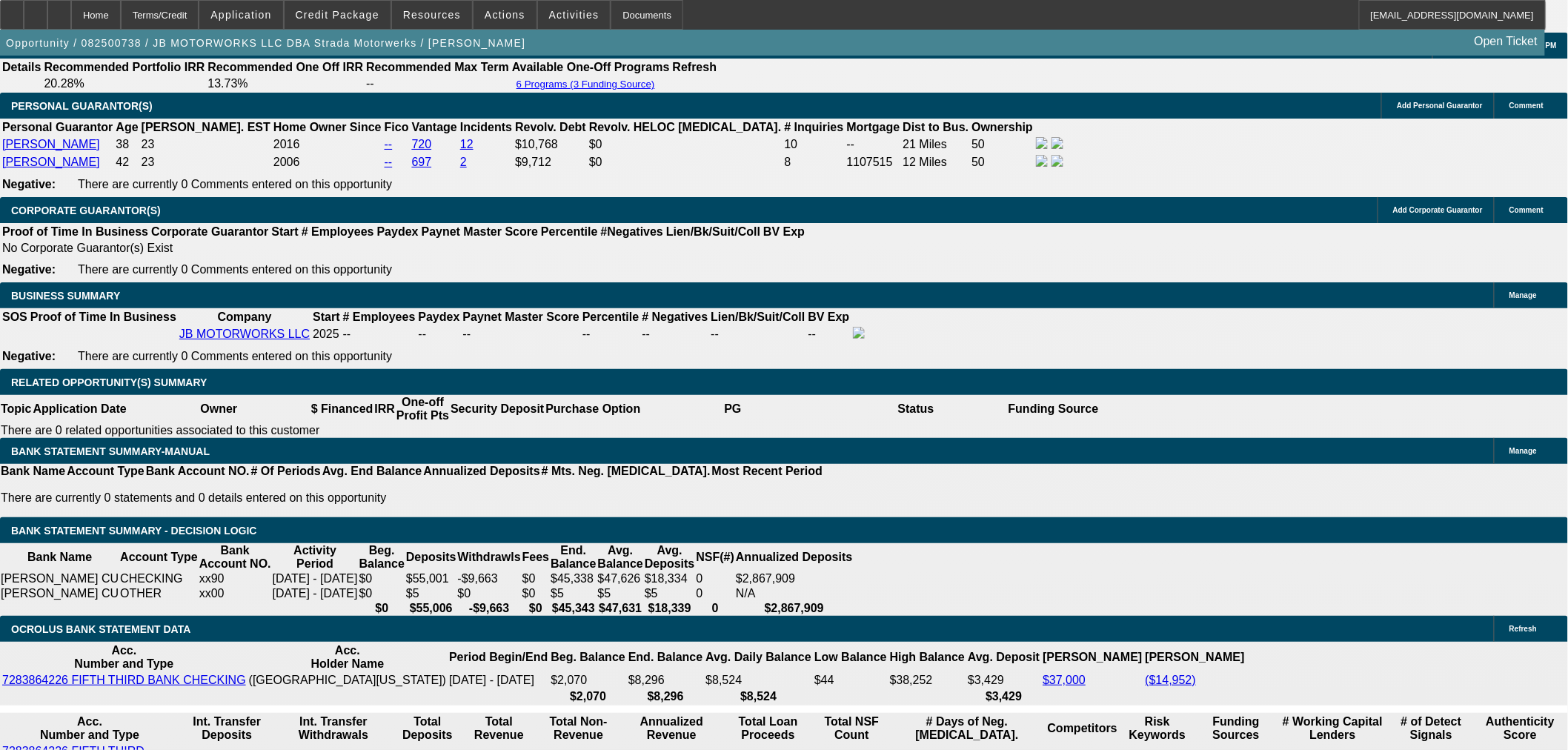
select select "2"
type input "UNKNOWN"
drag, startPoint x: 332, startPoint y: 424, endPoint x: 480, endPoint y: 388, distance: 152.3
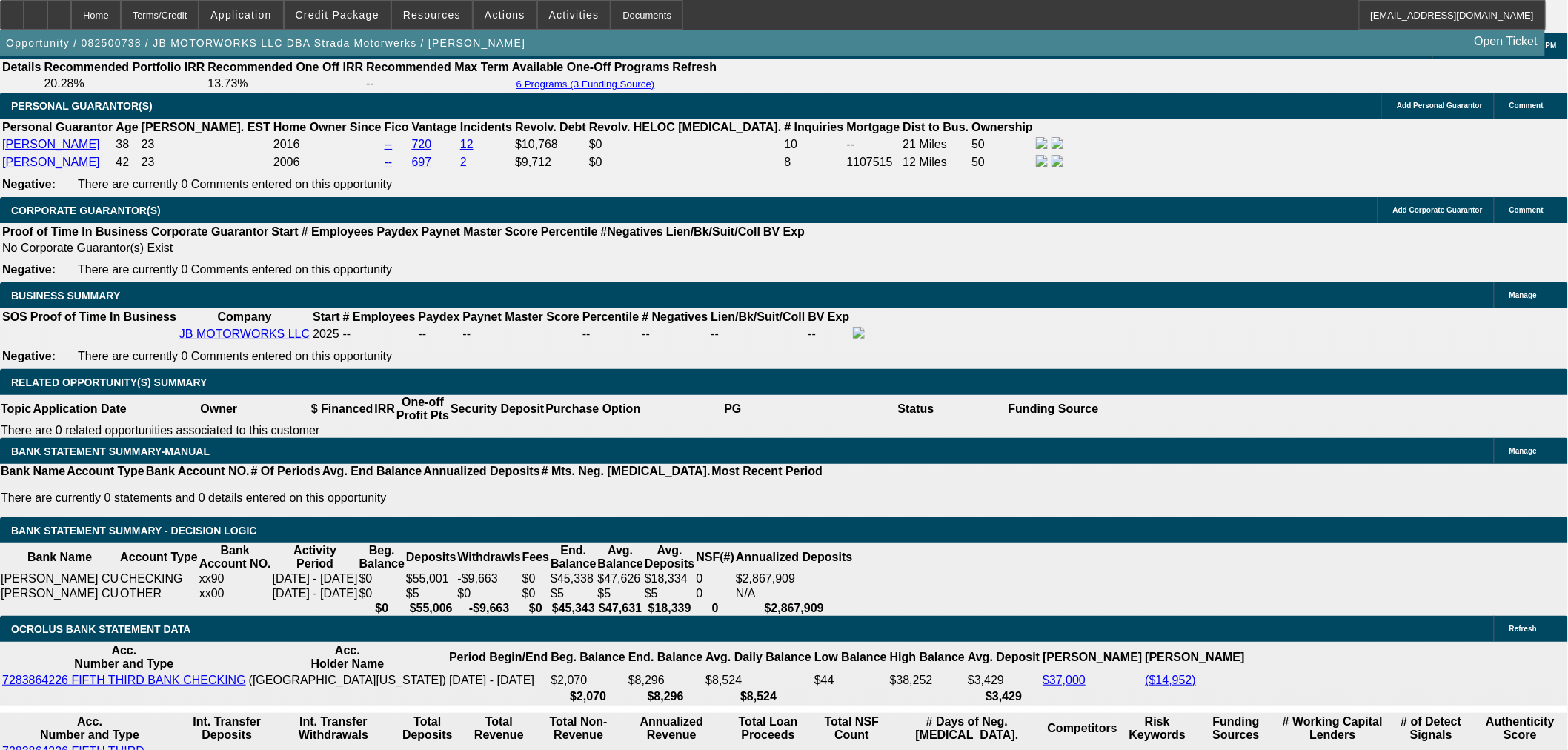
type input "14"
type input "$781.61"
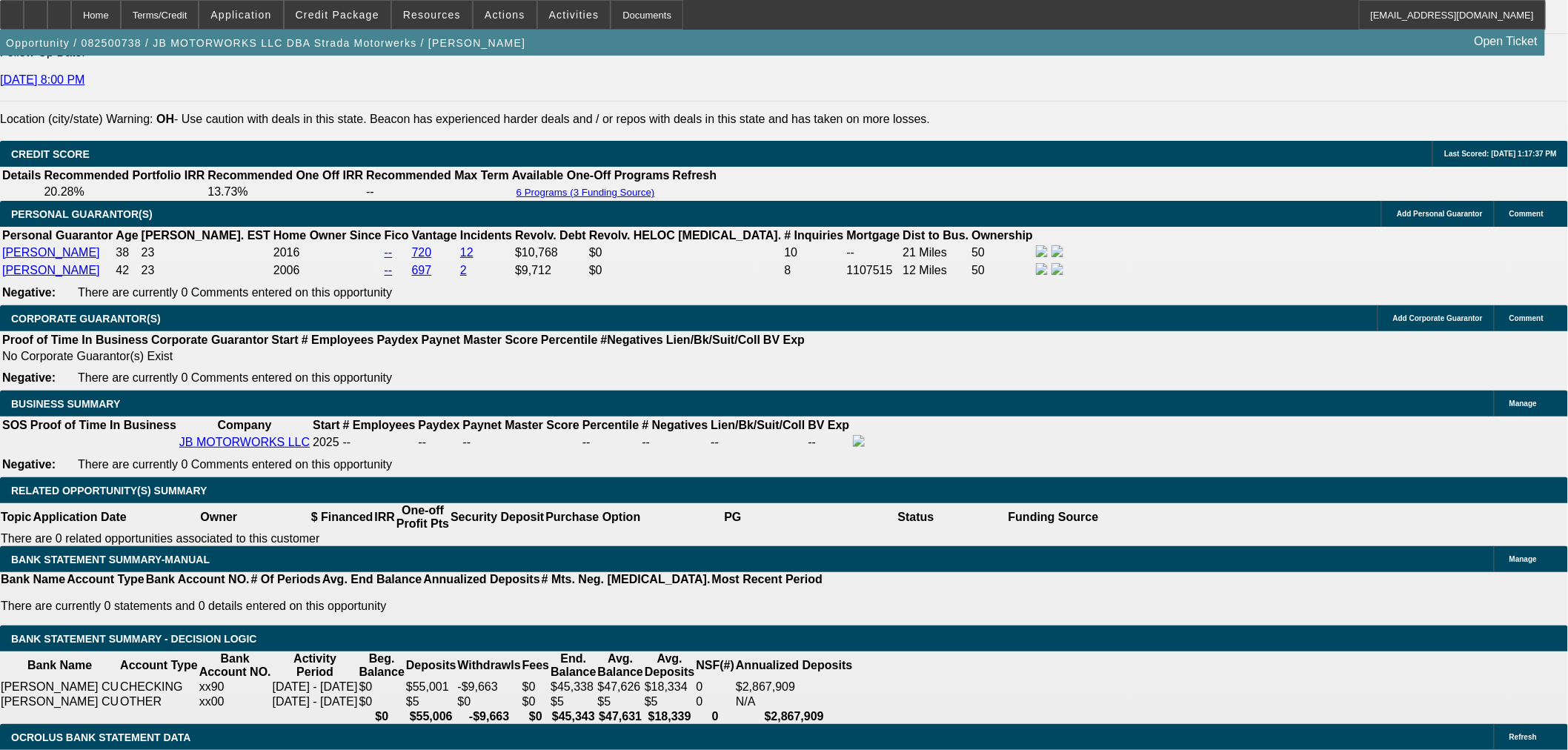
scroll to position [1893, 0]
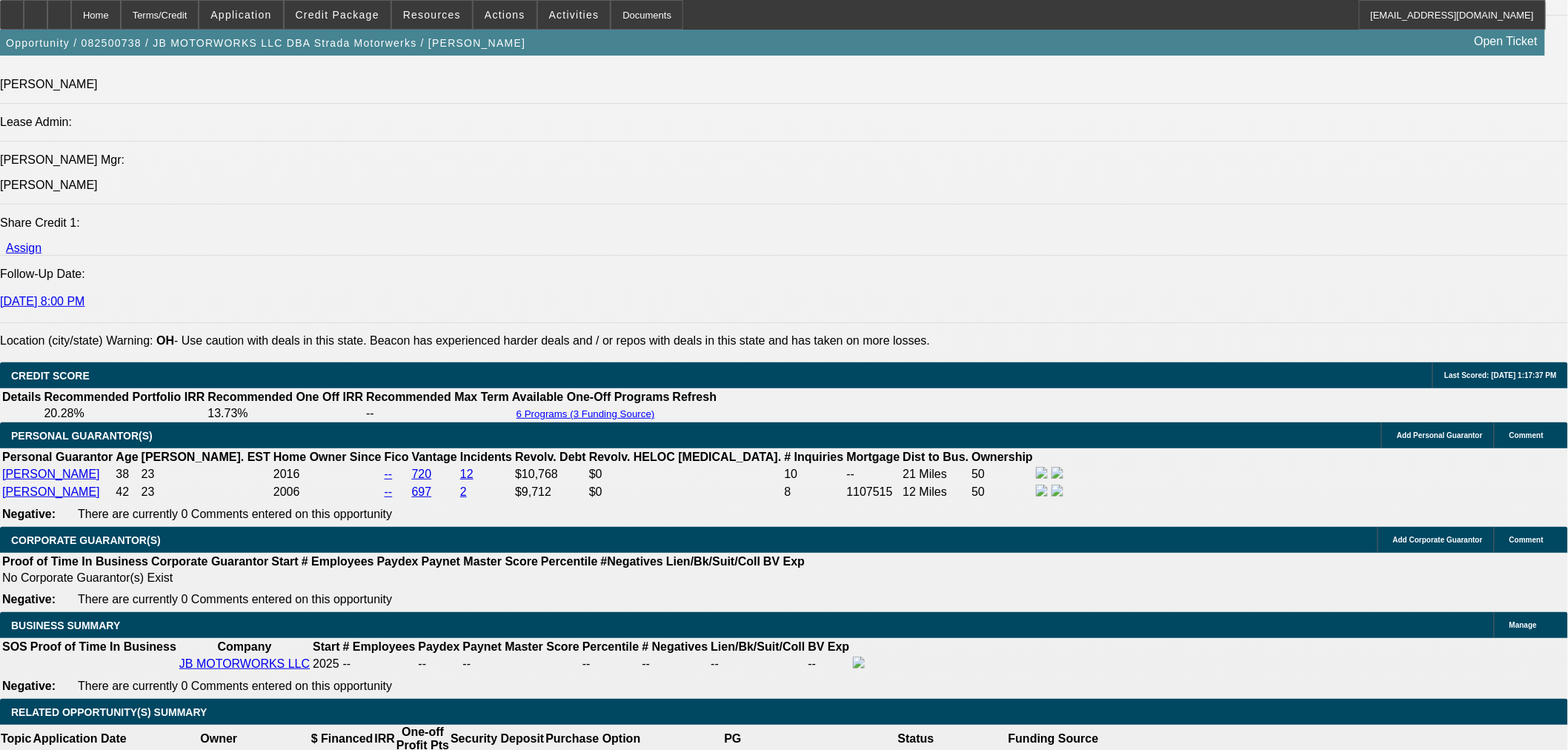
type input "14"
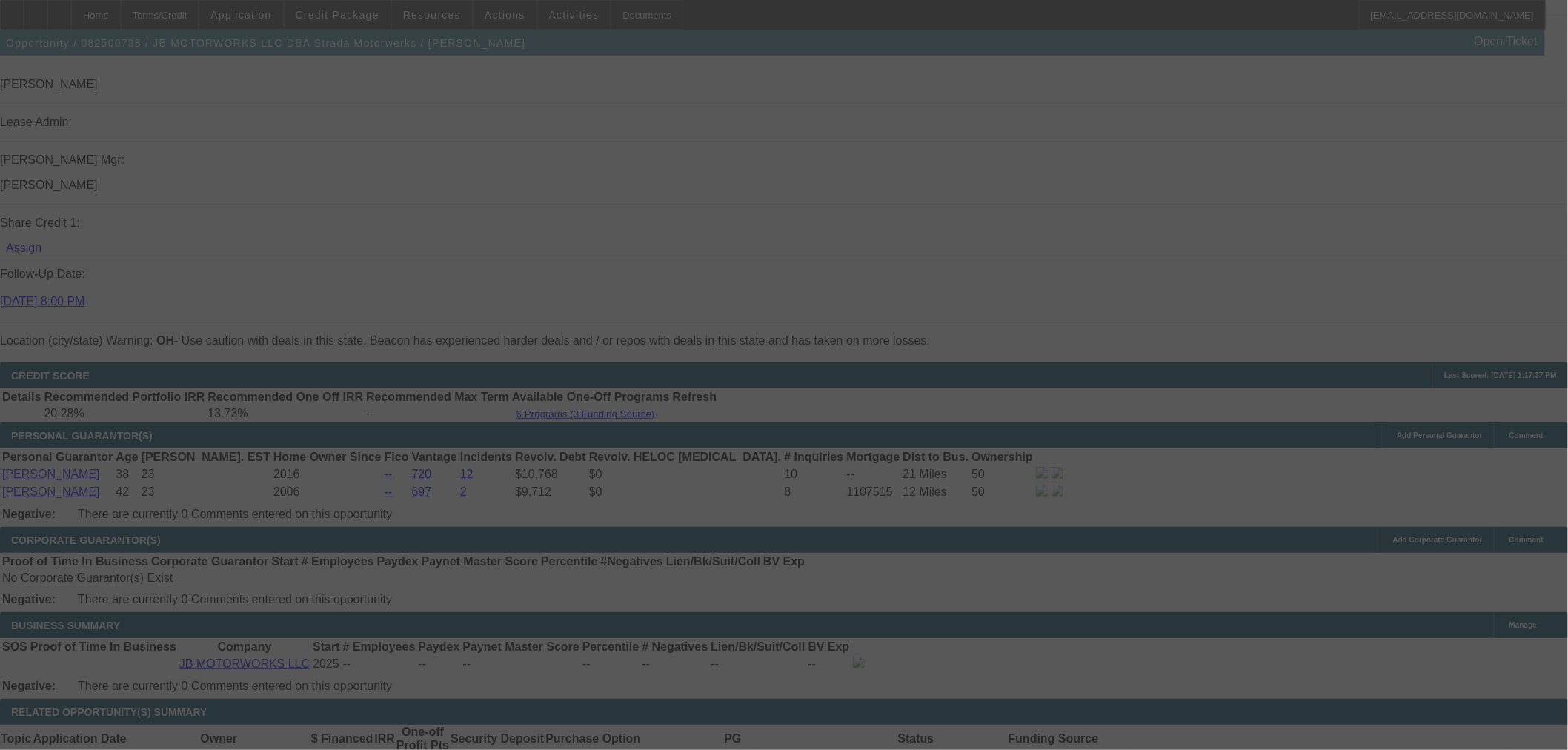
select select "0"
select select "2"
select select "0.1"
select select "4"
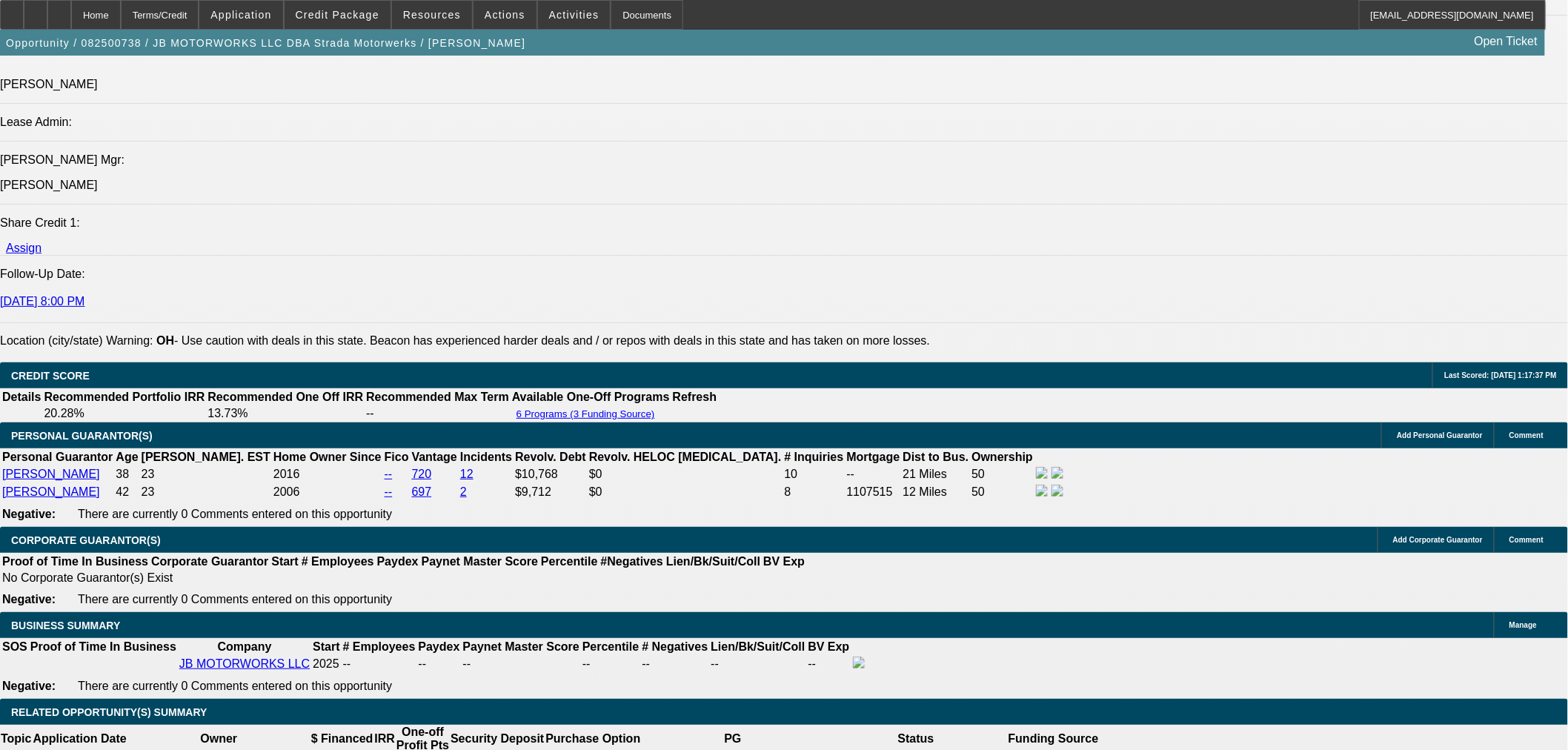
scroll to position [2222, 0]
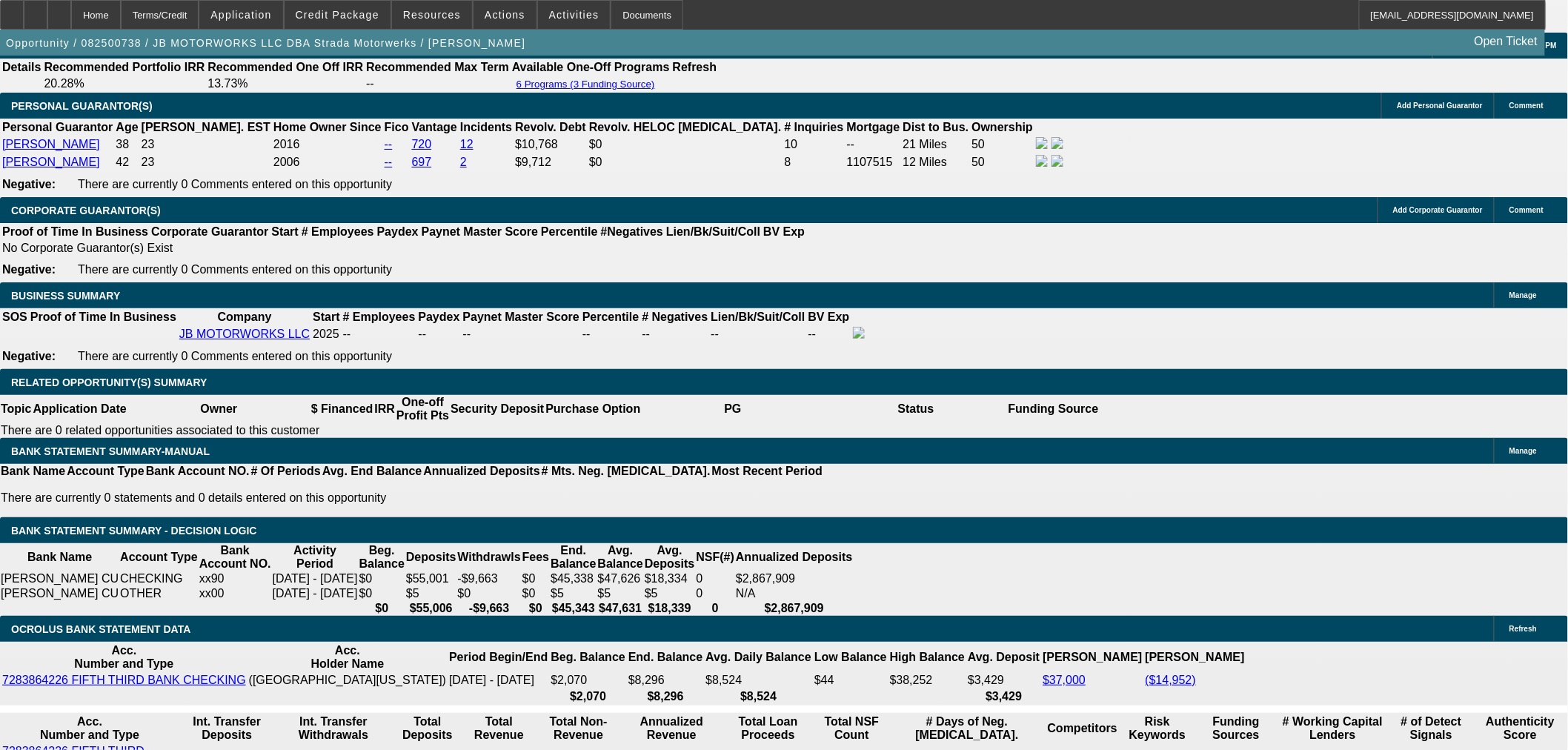
drag, startPoint x: 345, startPoint y: 427, endPoint x: 389, endPoint y: 427, distance: 44.0
type input "UNKNOWN"
type input "14"
type input "$781.61"
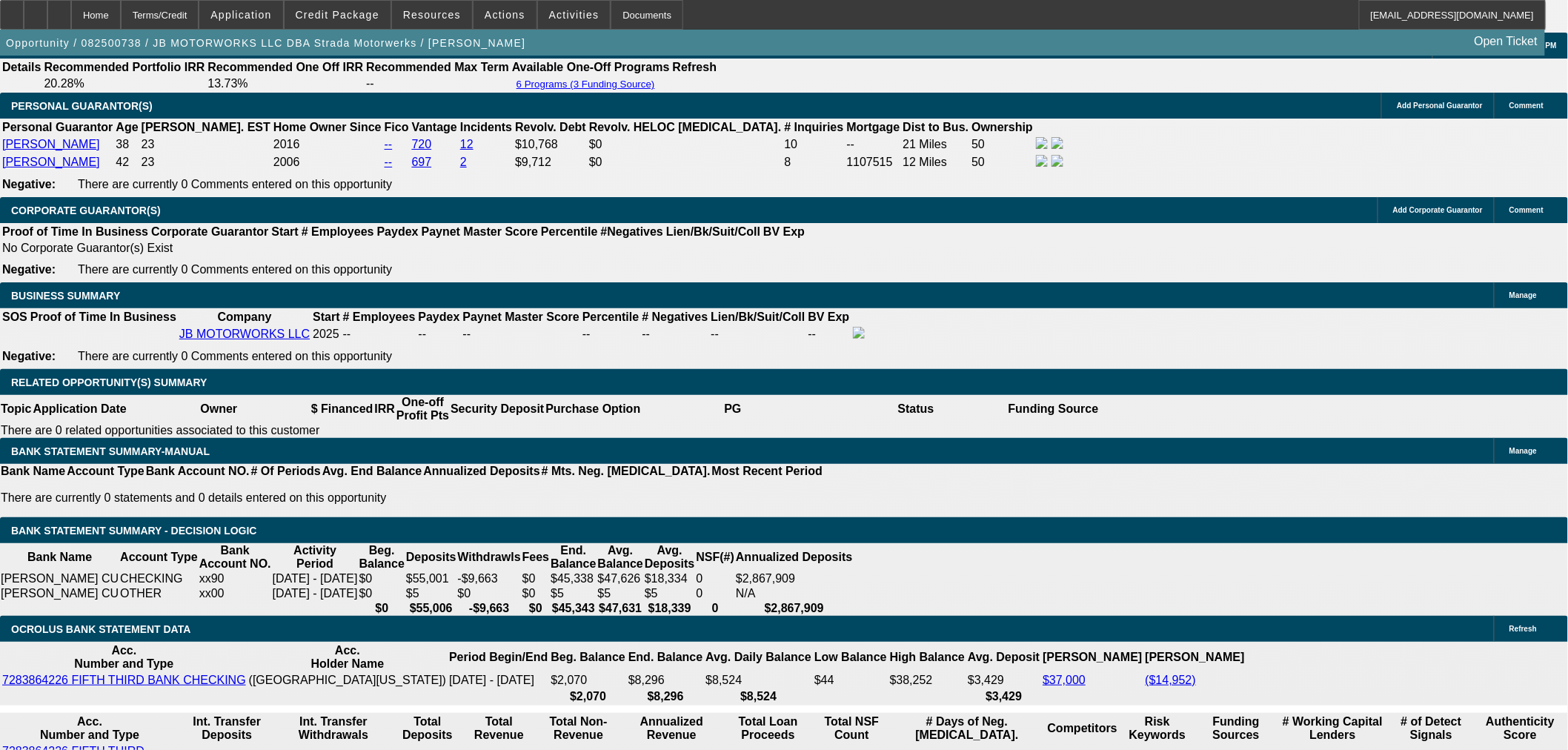
type input "14.5"
type input "$790.34"
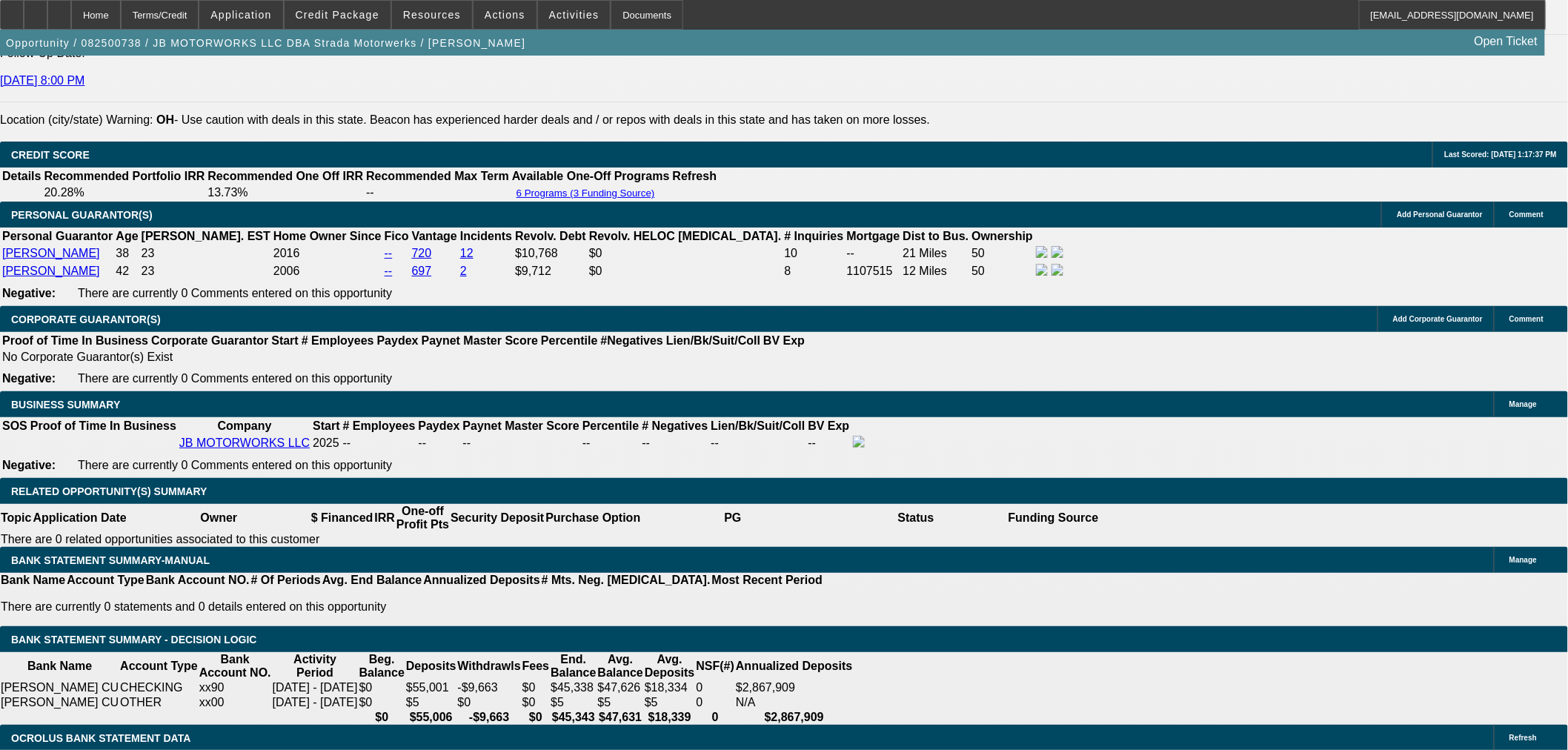
scroll to position [1975, 0]
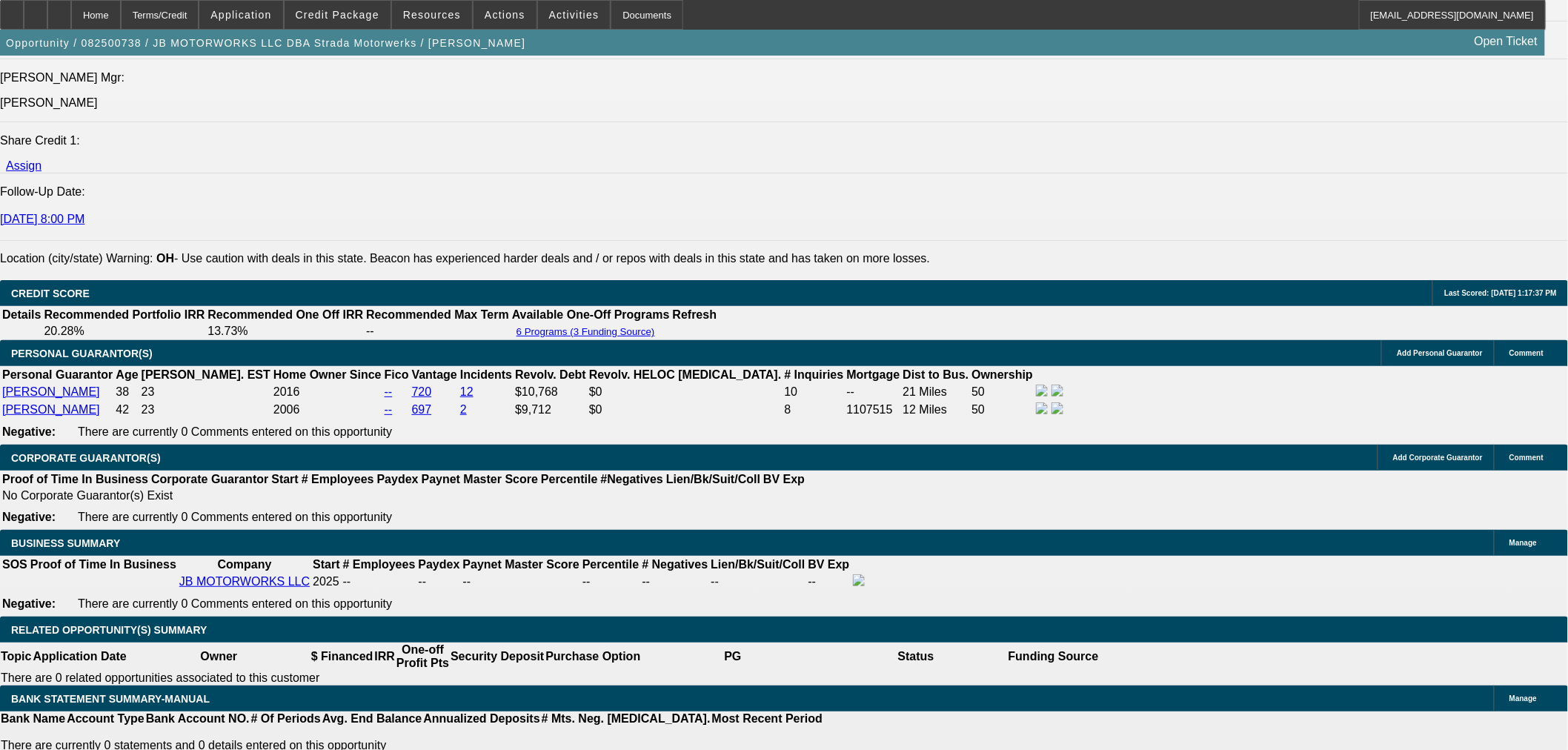
type input "14.5"
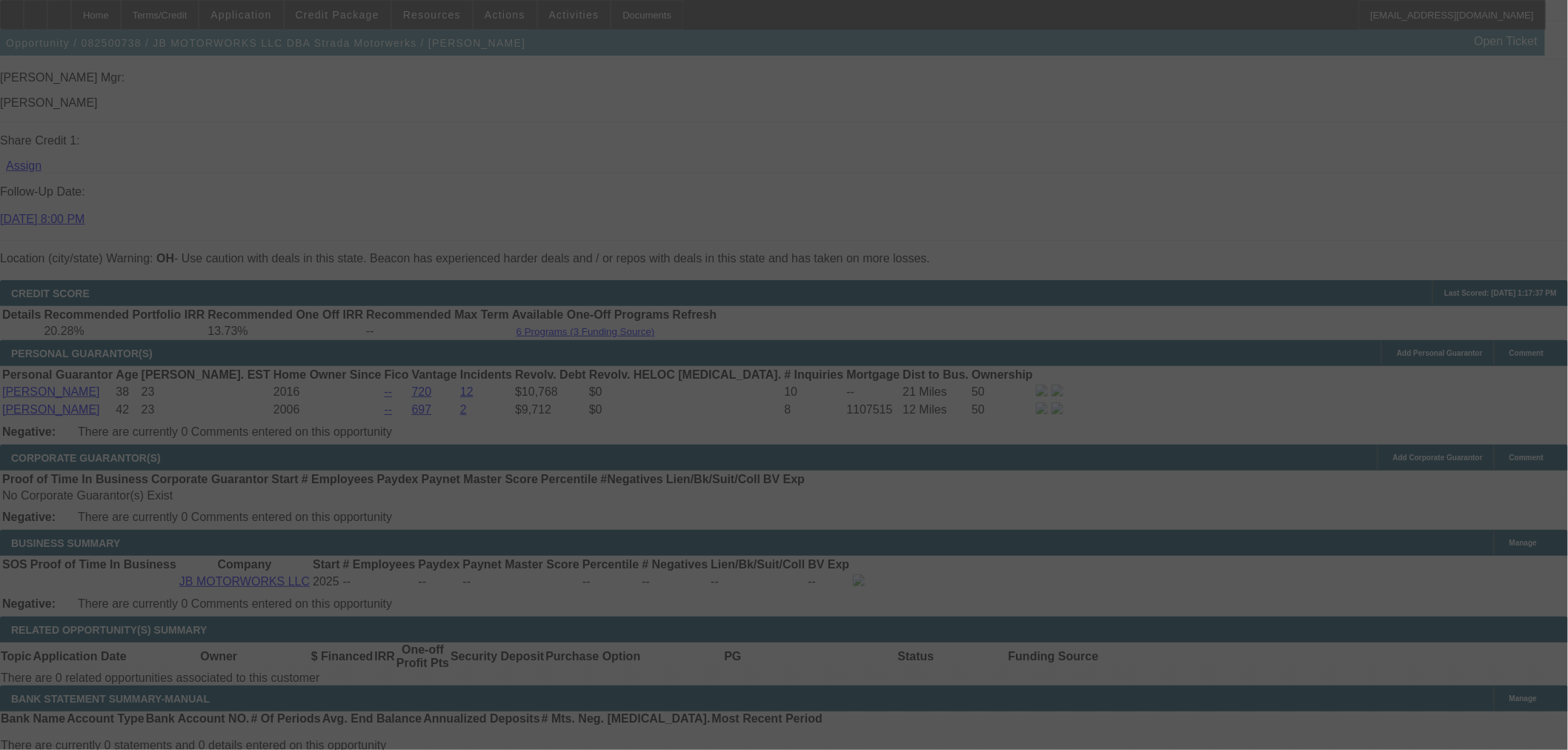
select select "0"
select select "2"
select select "0.1"
select select "4"
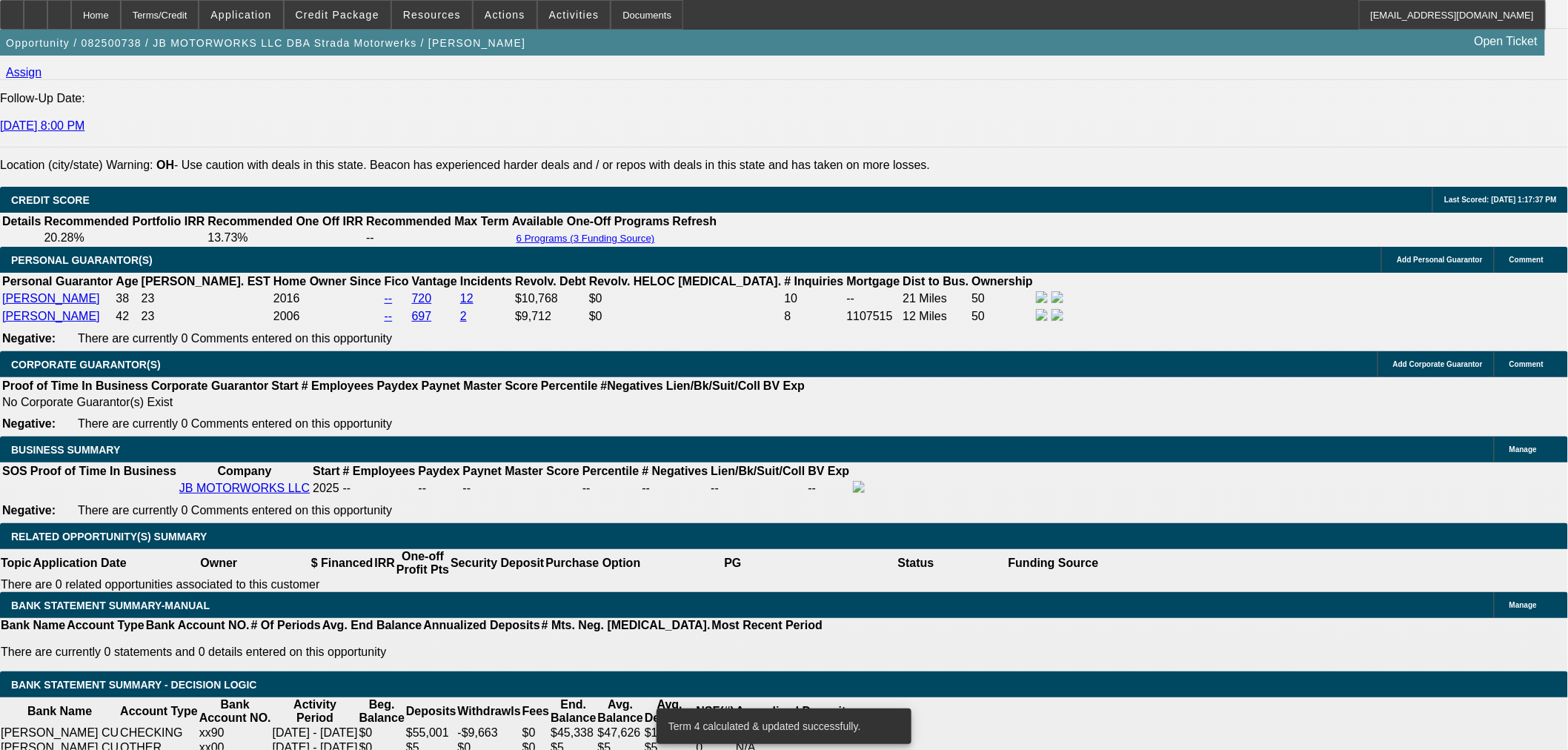
scroll to position [2222, 0]
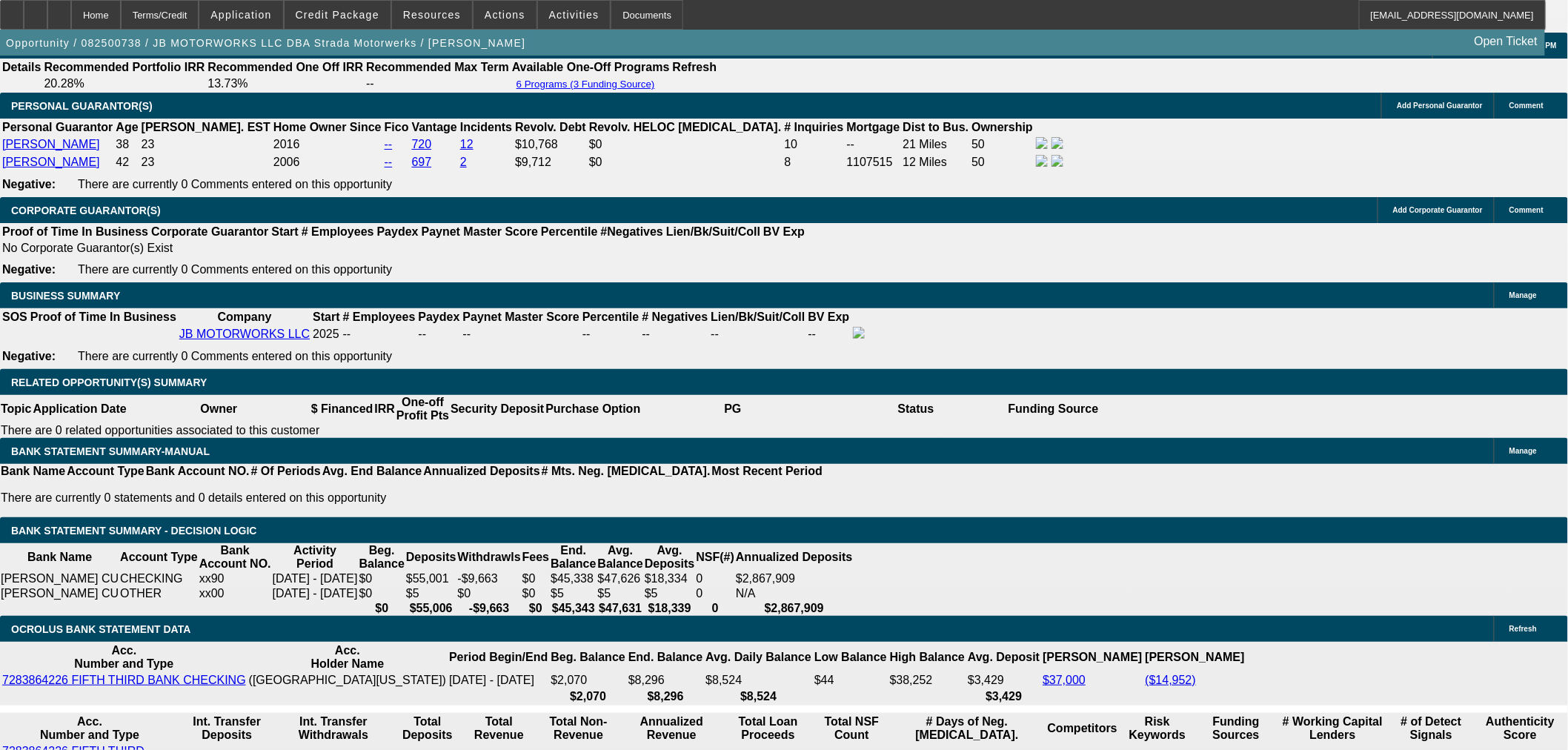
select select "3"
type input "UNKNOWN"
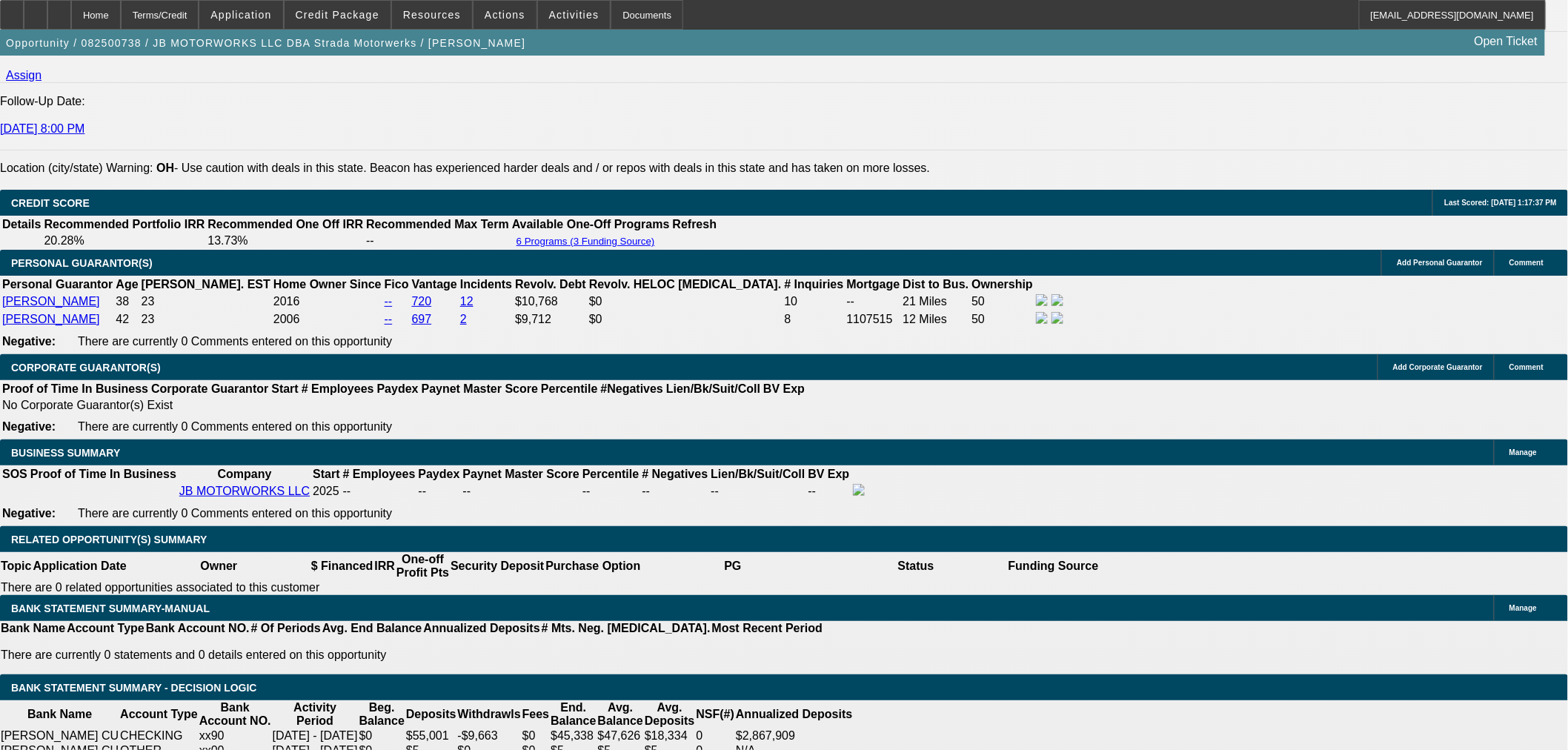
scroll to position [1975, 0]
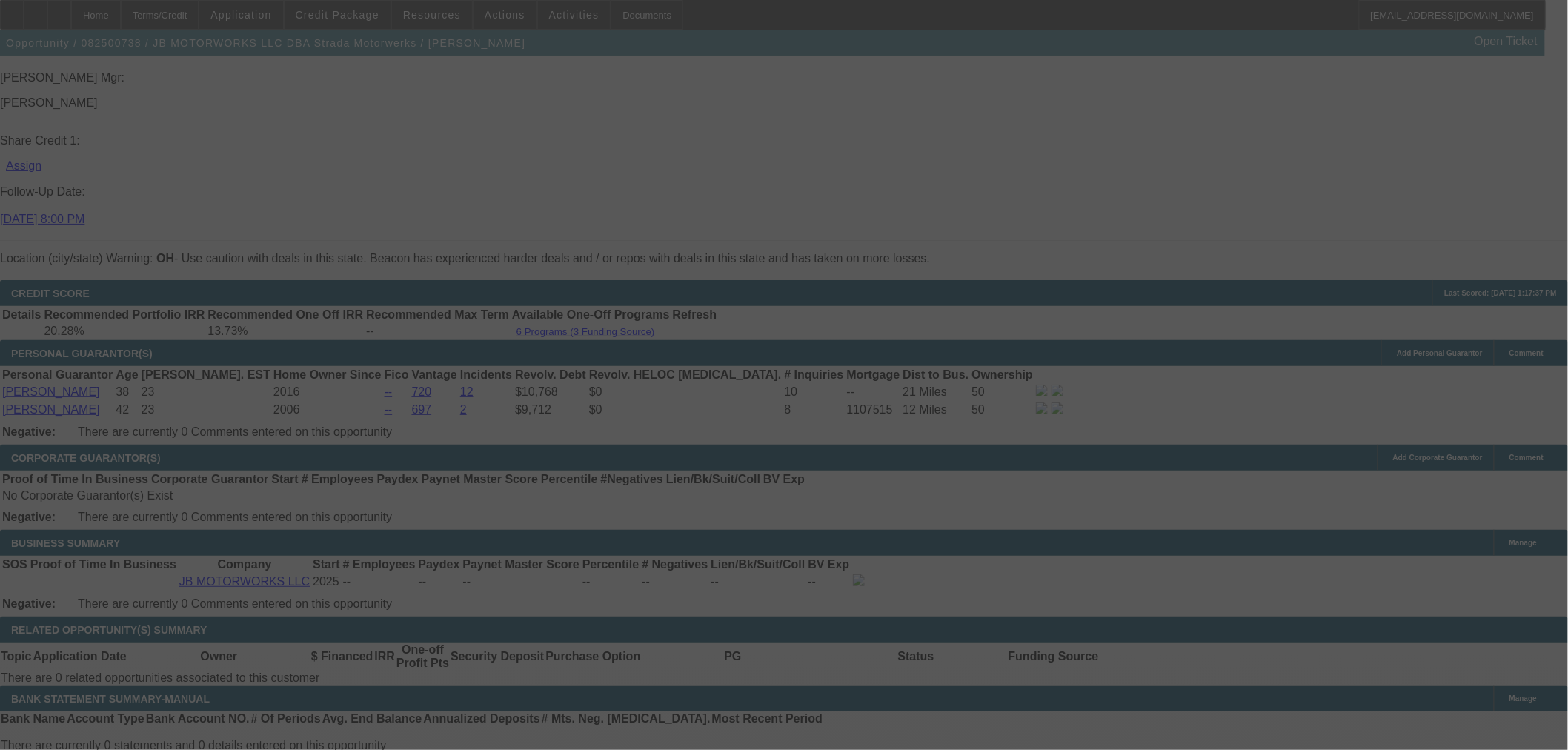
select select "0"
select select "3"
select select "0.1"
select select "4"
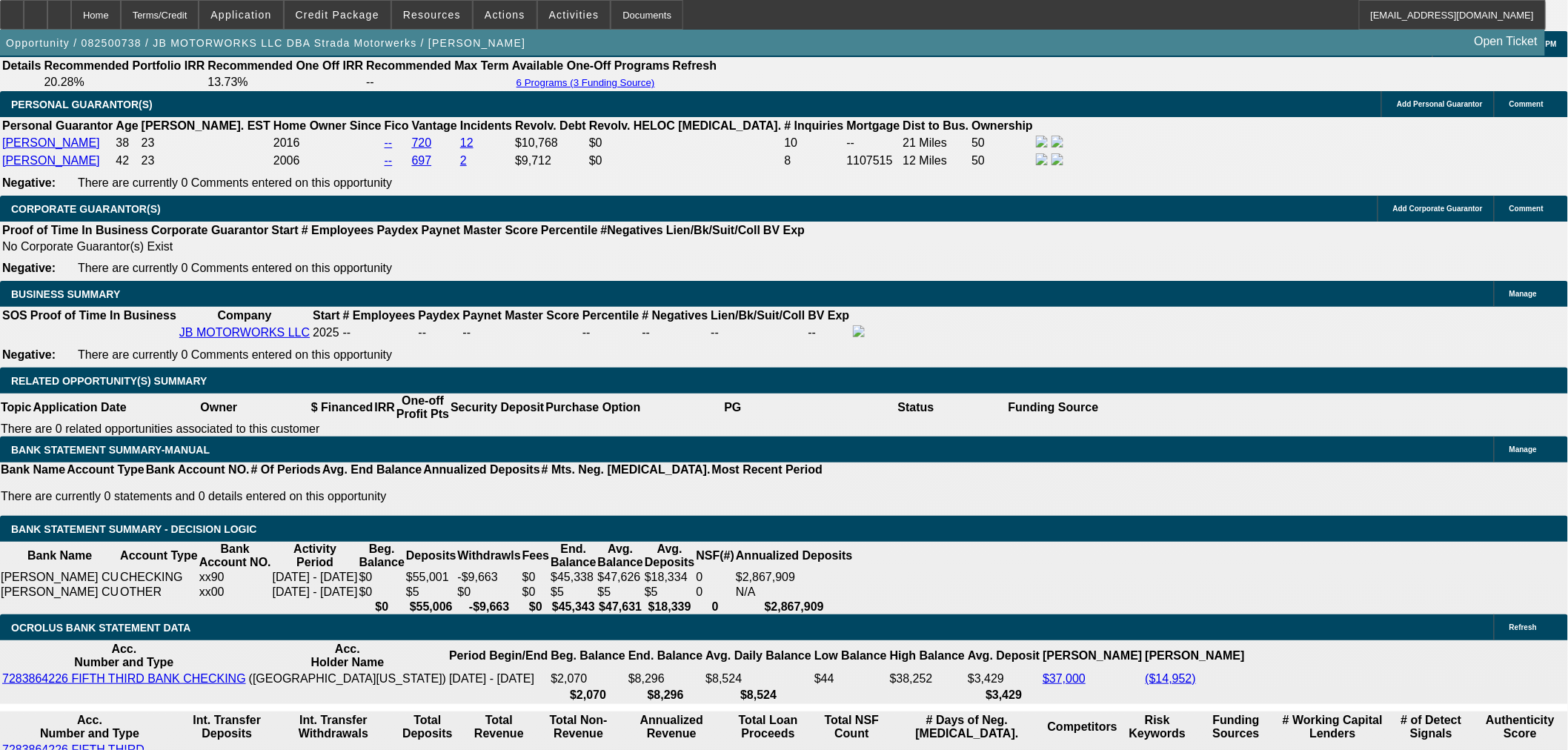
scroll to position [2222, 0]
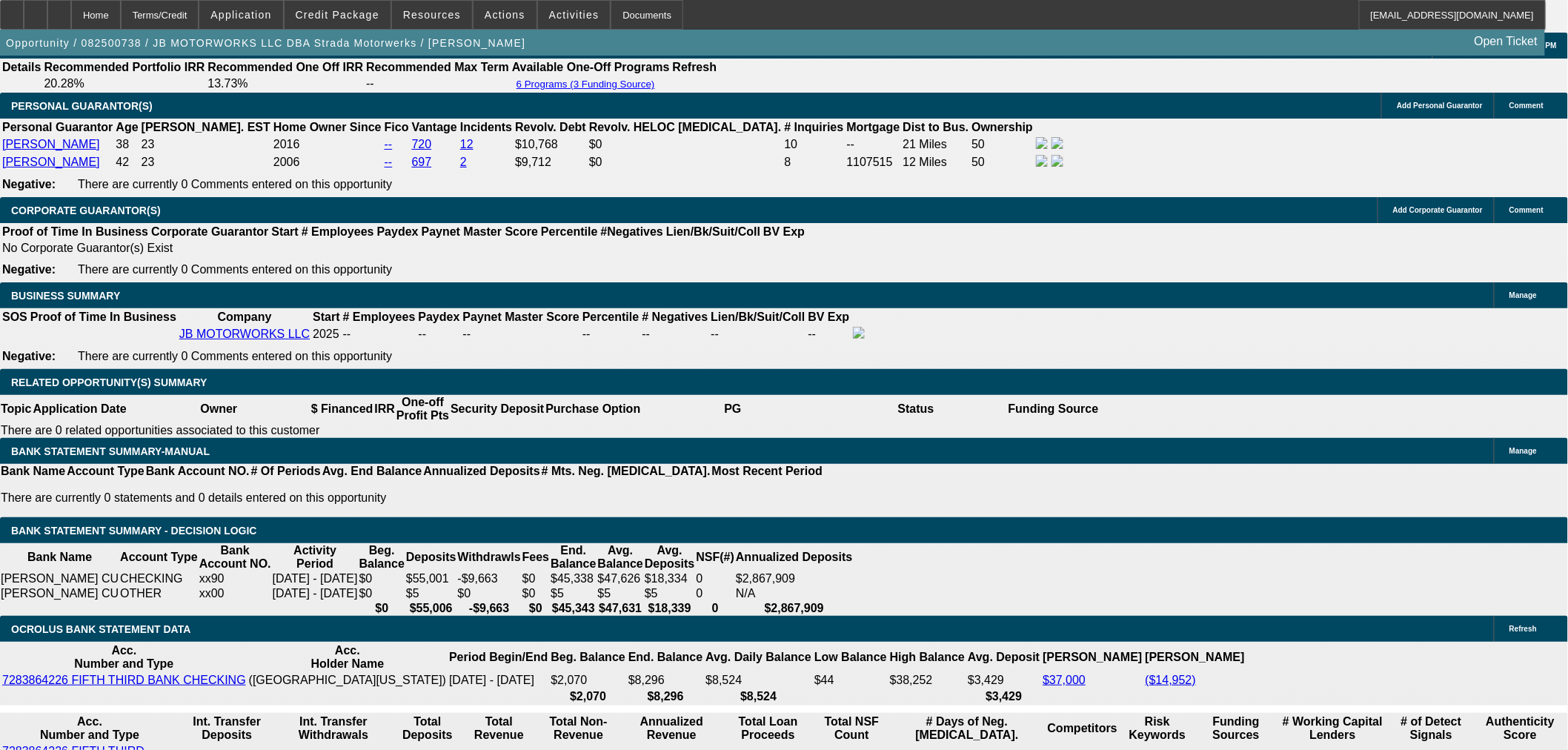
drag, startPoint x: 347, startPoint y: 15, endPoint x: 344, endPoint y: 25, distance: 10.4
click at [347, 15] on span "Credit Package" at bounding box center [337, 14] width 84 height 12
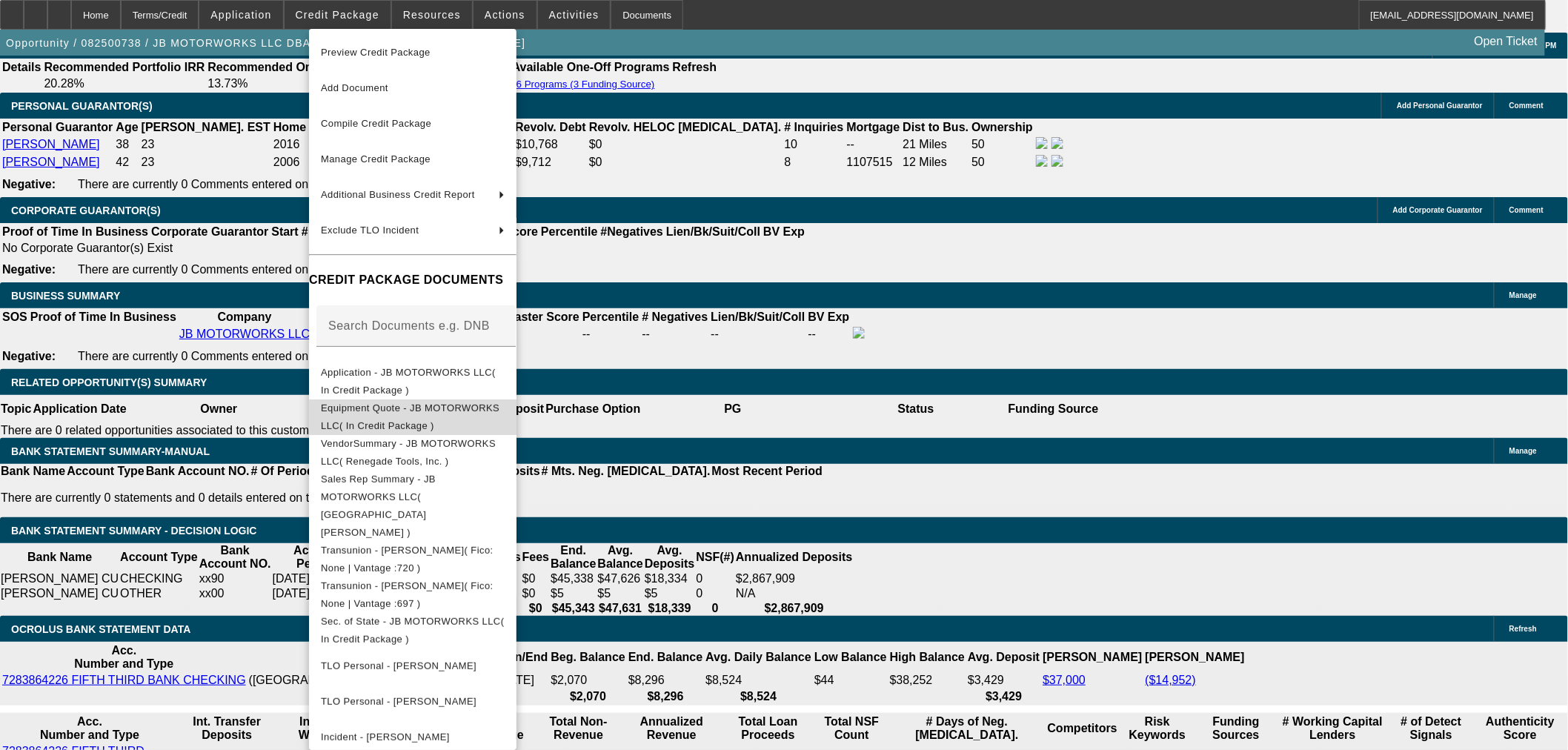
click at [500, 411] on span "Equipment Quote - JB MOTORWORKS LLC( In Credit Package )" at bounding box center [410, 416] width 179 height 29
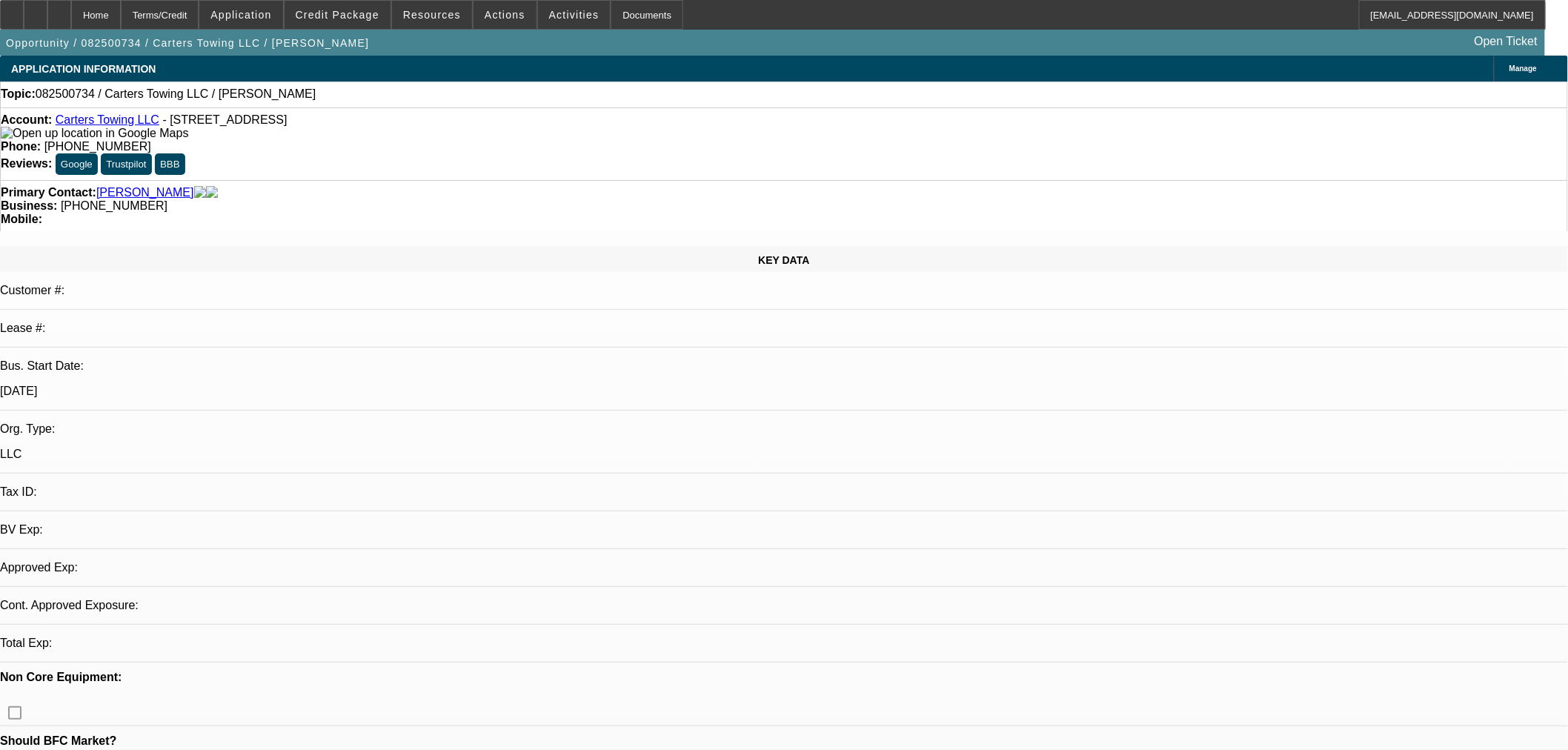
select select "0"
select select "2"
select select "0.1"
select select "4"
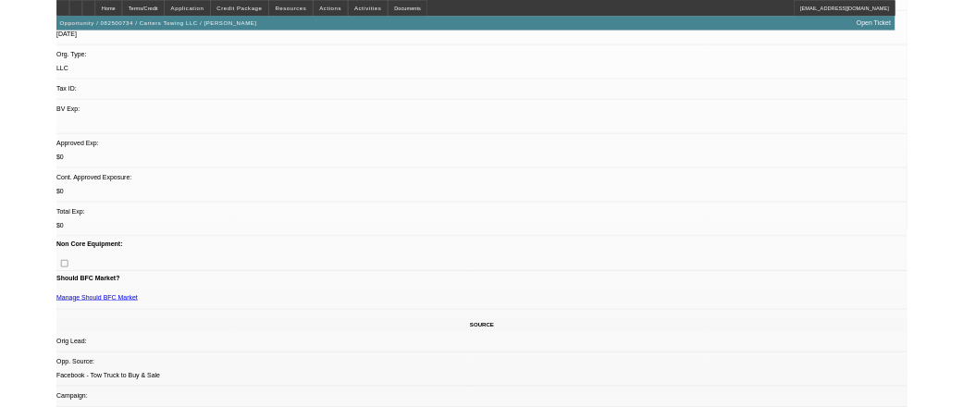
scroll to position [411, 0]
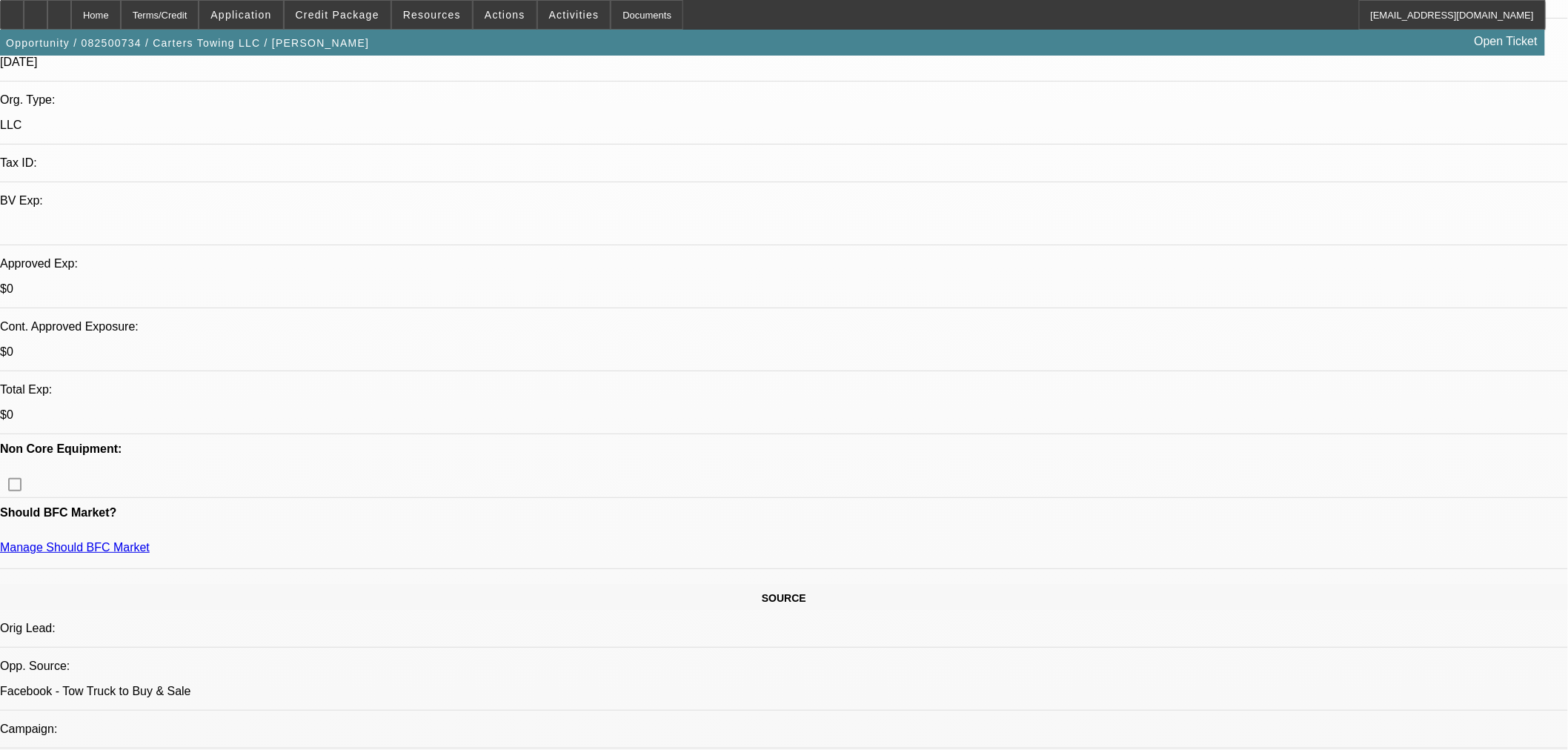
click at [360, 10] on span "Credit Package" at bounding box center [337, 14] width 84 height 12
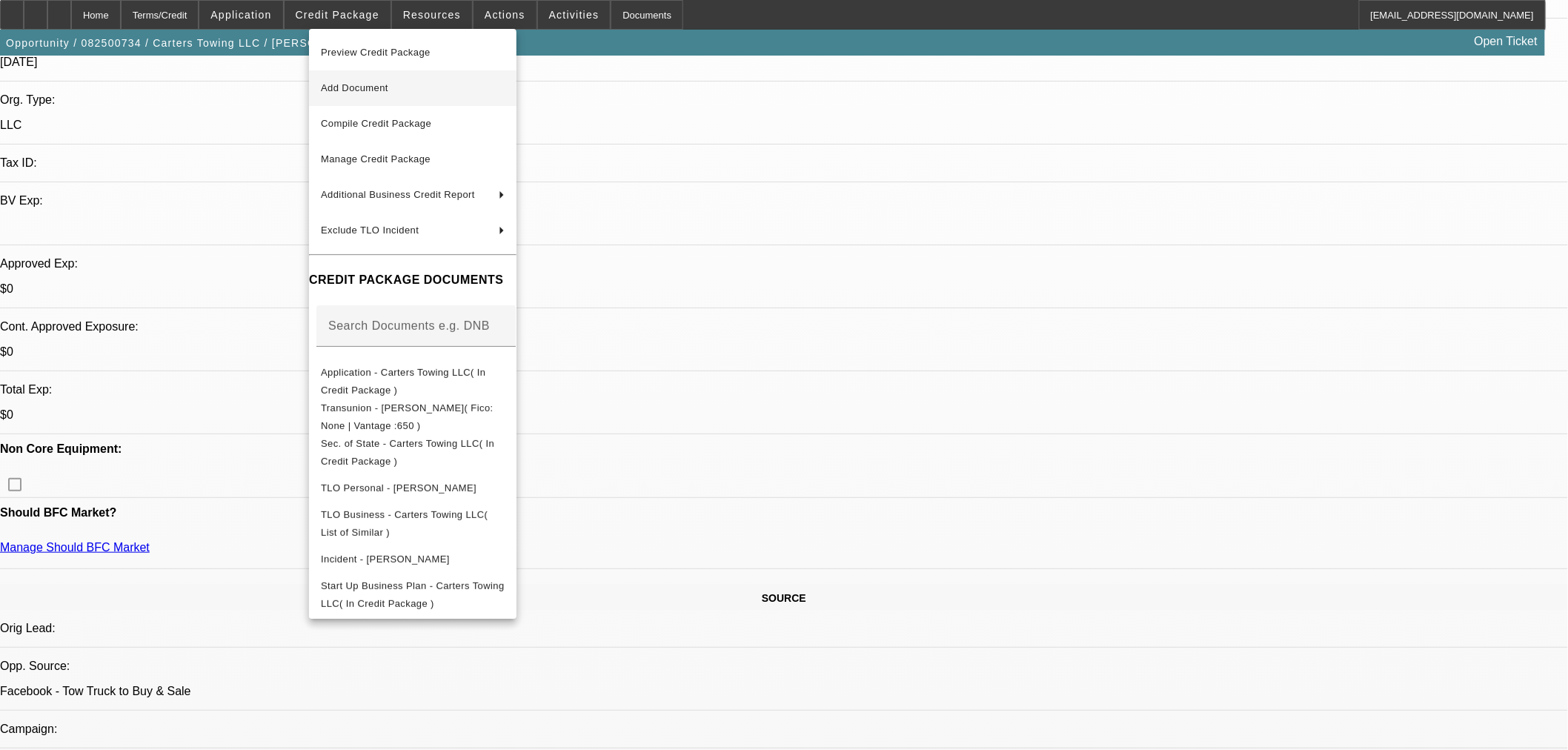
click at [348, 80] on span "Add Document" at bounding box center [413, 88] width 184 height 18
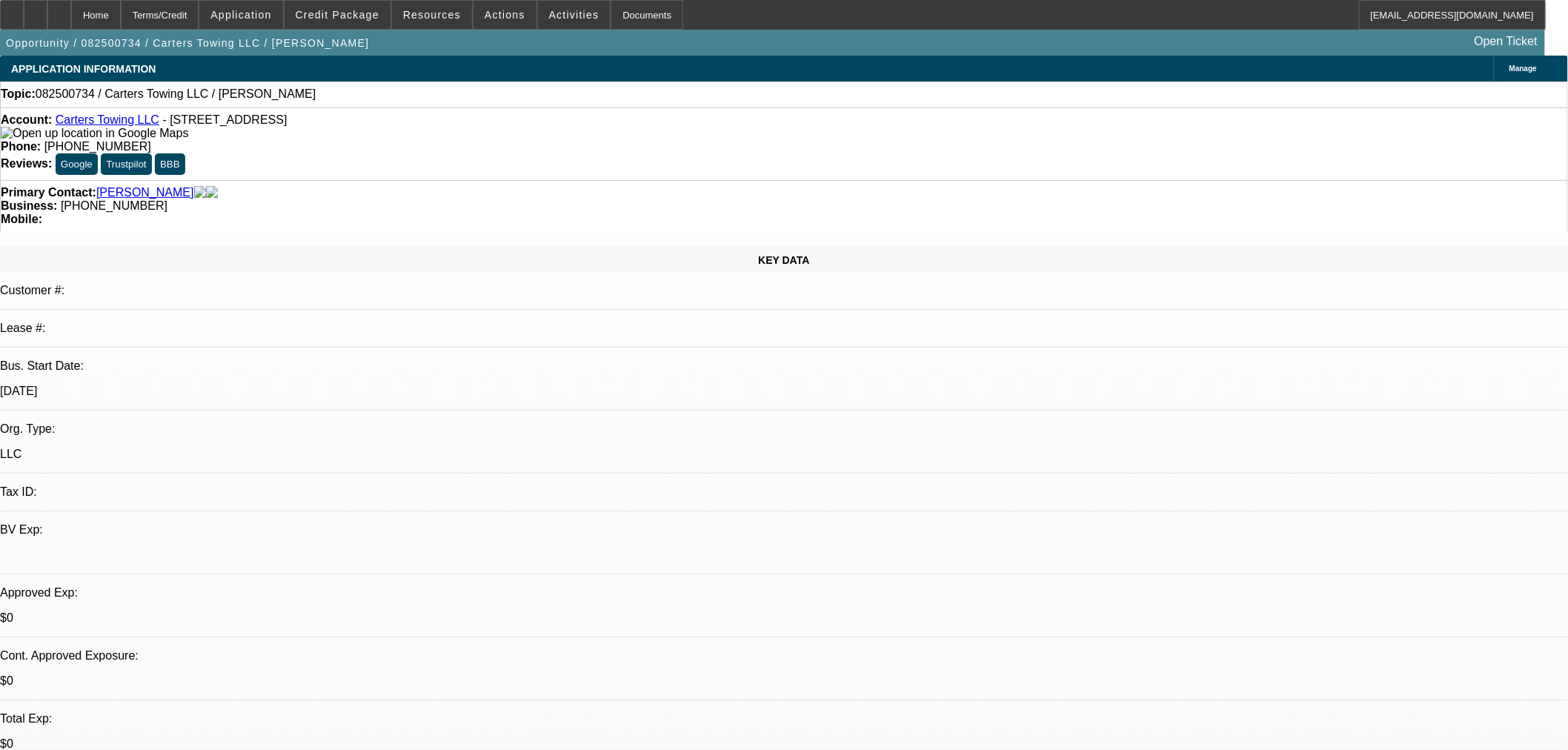
scroll to position [247, 0]
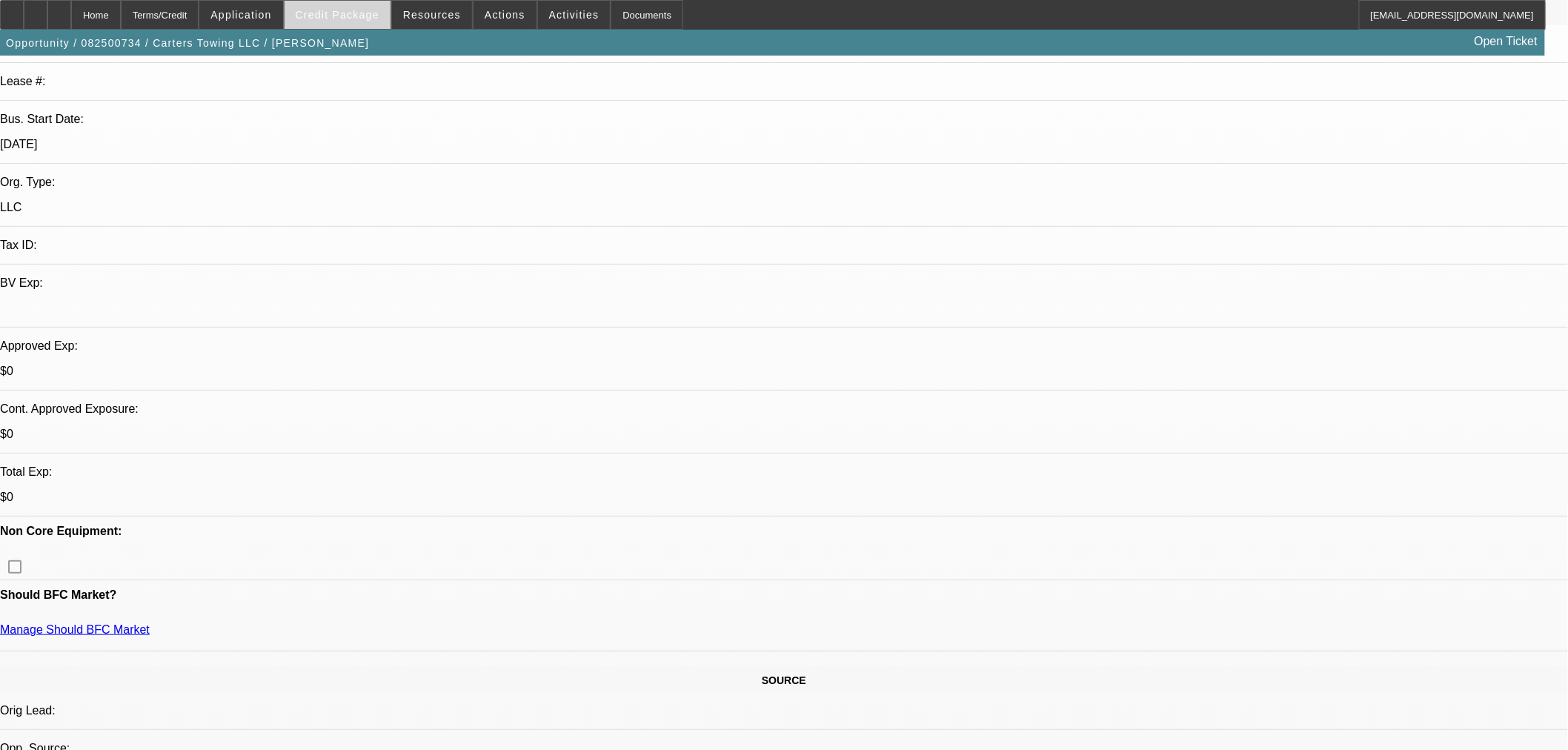
click at [343, 6] on span at bounding box center [337, 14] width 106 height 35
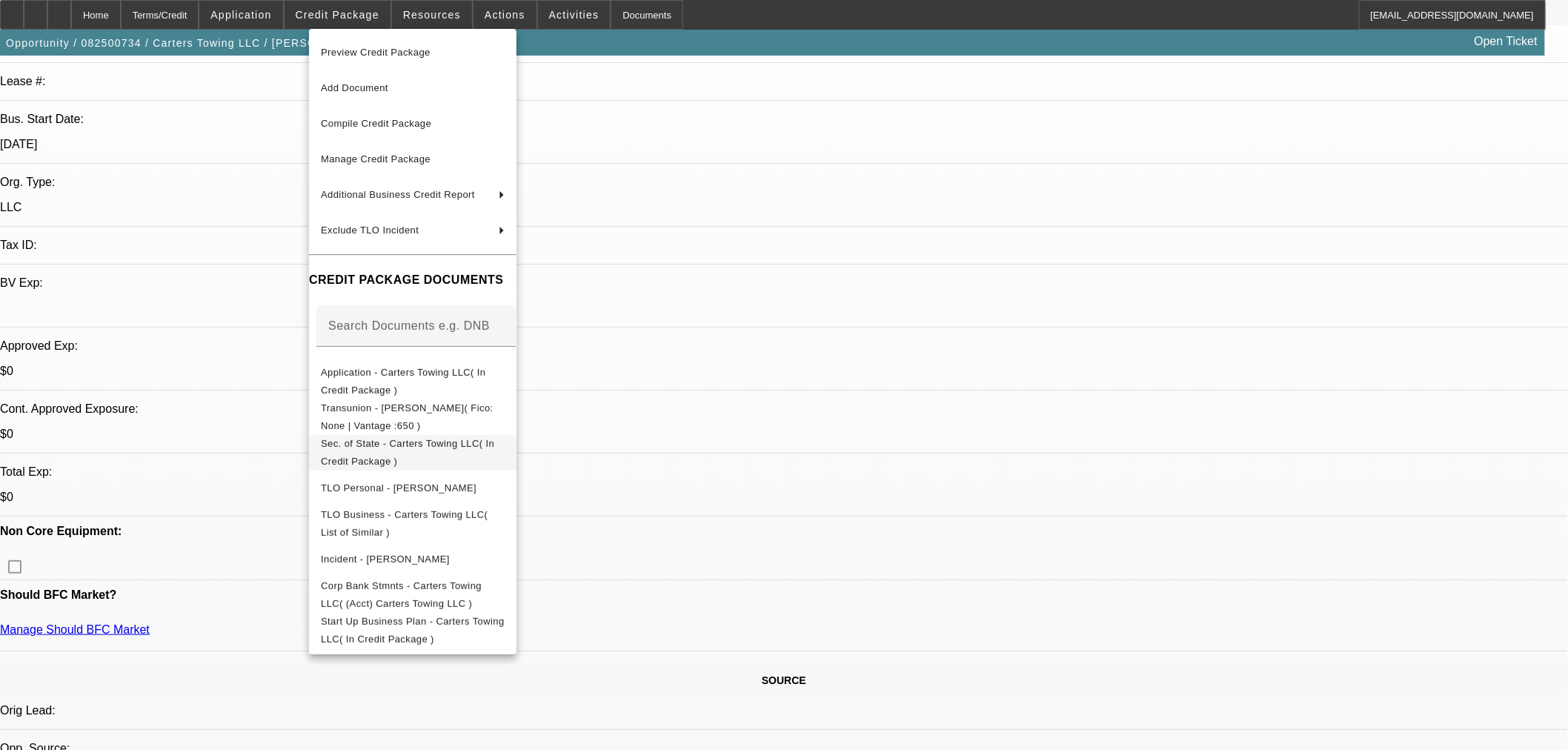
click at [397, 449] on span "Sec. of State - Carters Towing LLC( In Credit Package )" at bounding box center [408, 451] width 174 height 29
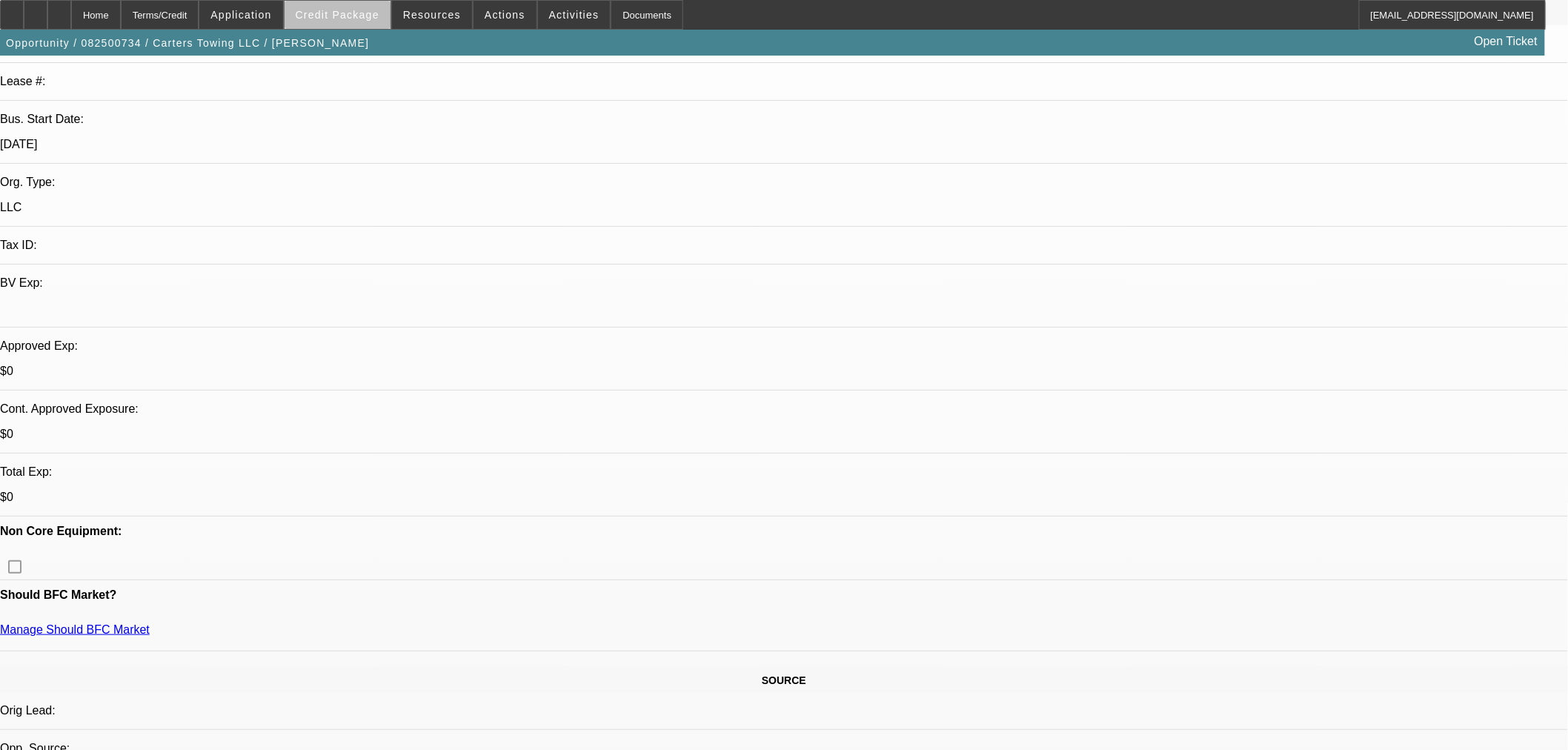
click at [364, 18] on span "Credit Package" at bounding box center [337, 14] width 84 height 12
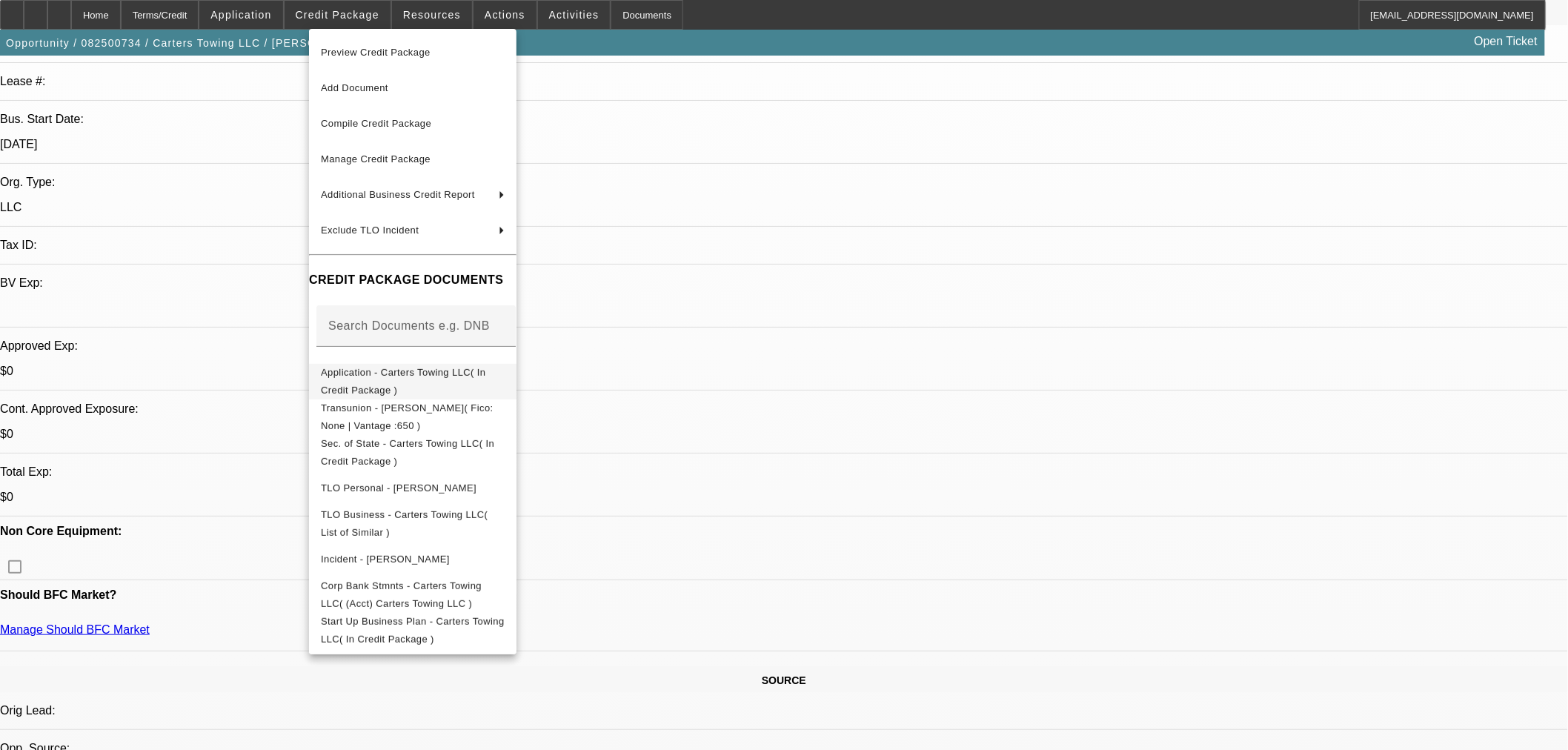
click at [374, 371] on span "Application - Carters Towing LLC( In Credit Package )" at bounding box center [403, 380] width 164 height 29
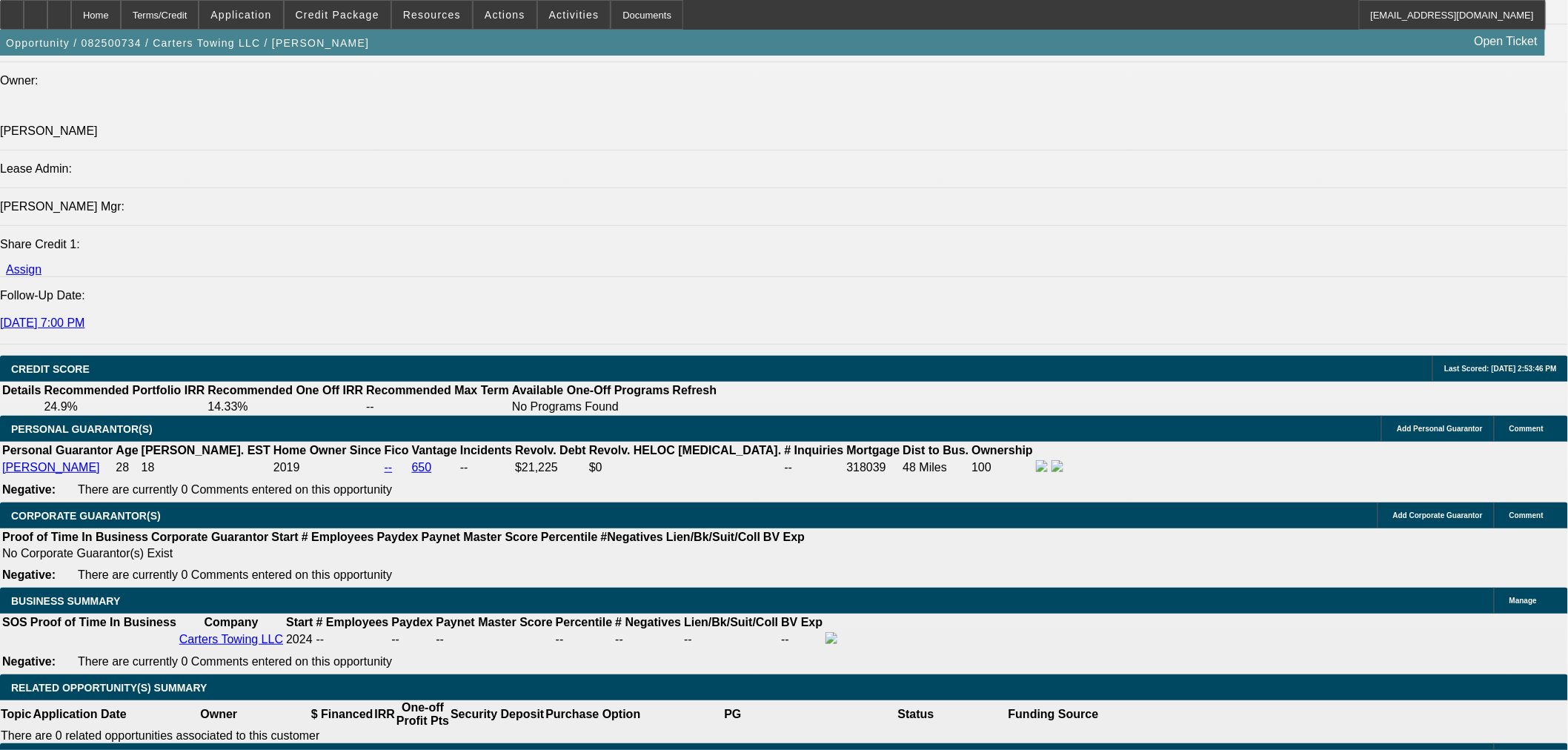
scroll to position [1646, 0]
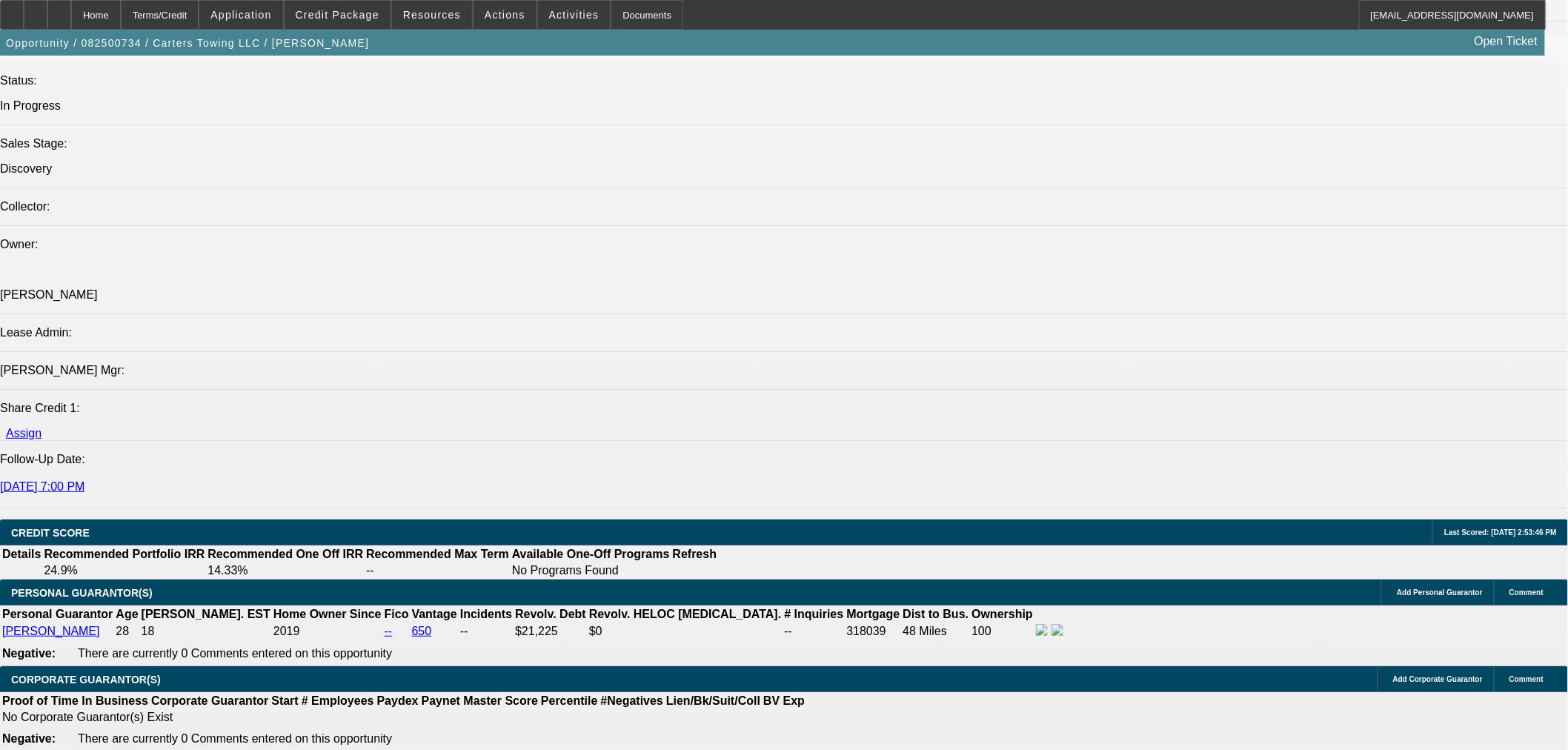
select select "0.1"
type input "$6,000.00"
type input "UNKNOWN"
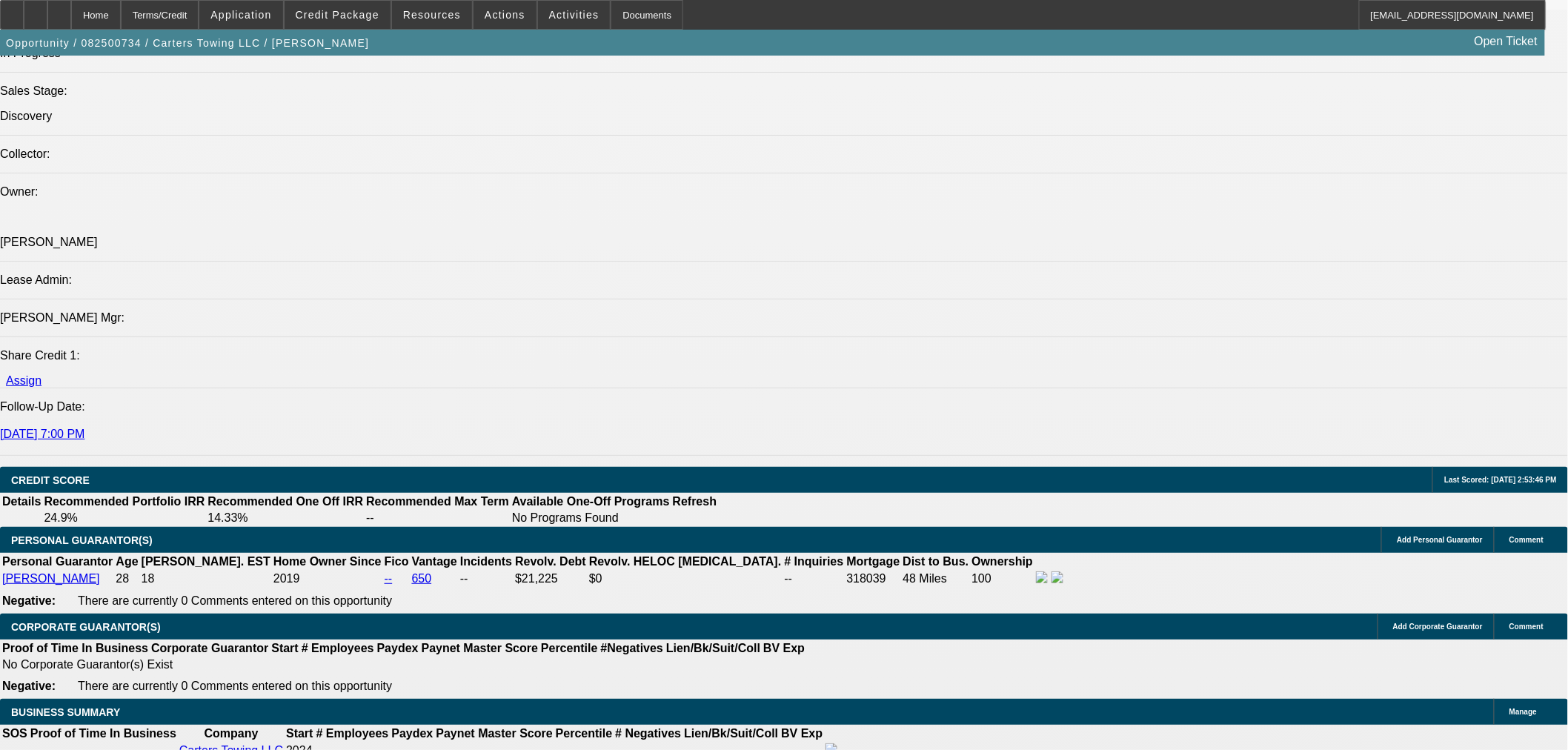
scroll to position [1728, 0]
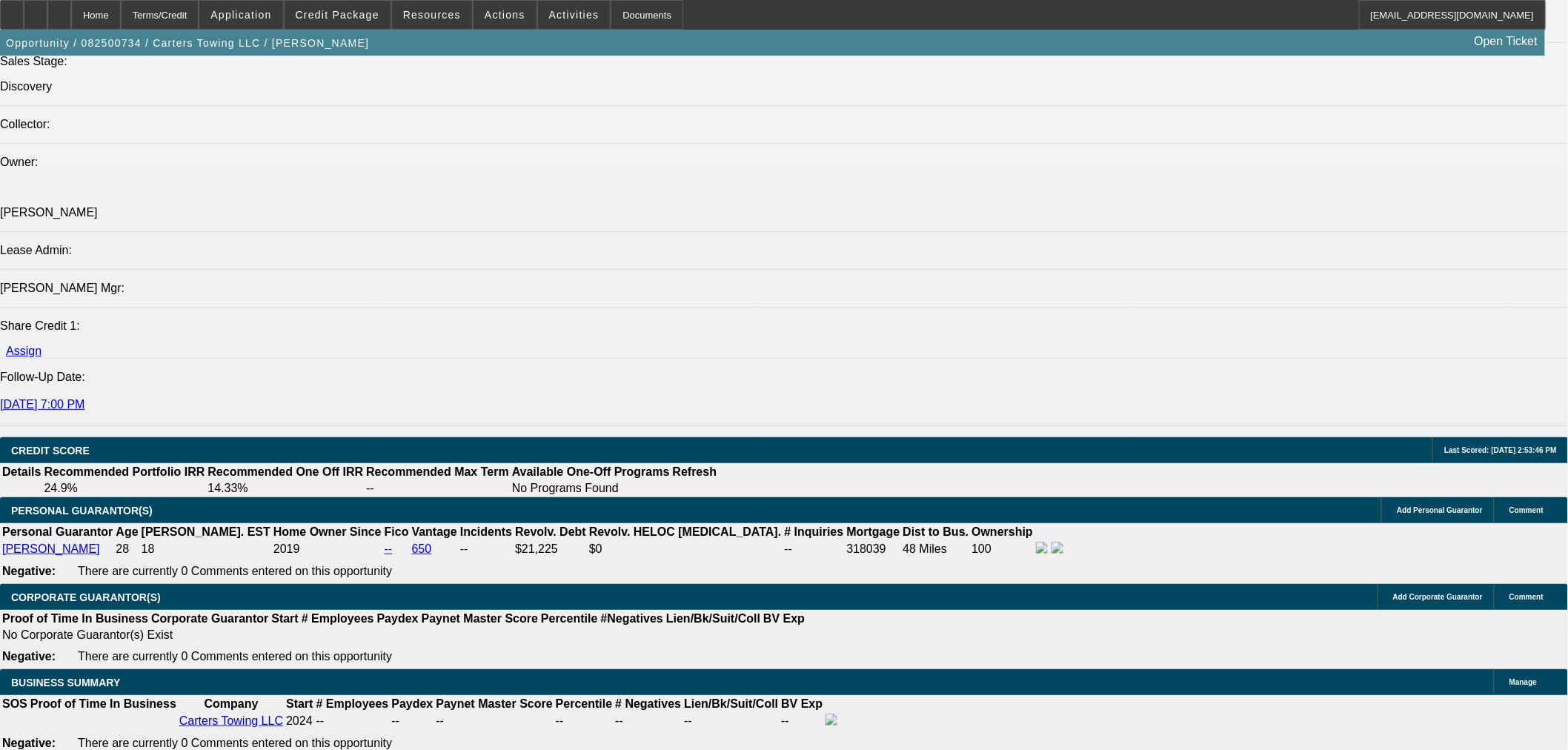
drag, startPoint x: 312, startPoint y: 554, endPoint x: 482, endPoint y: 531, distance: 171.5
type input "48"
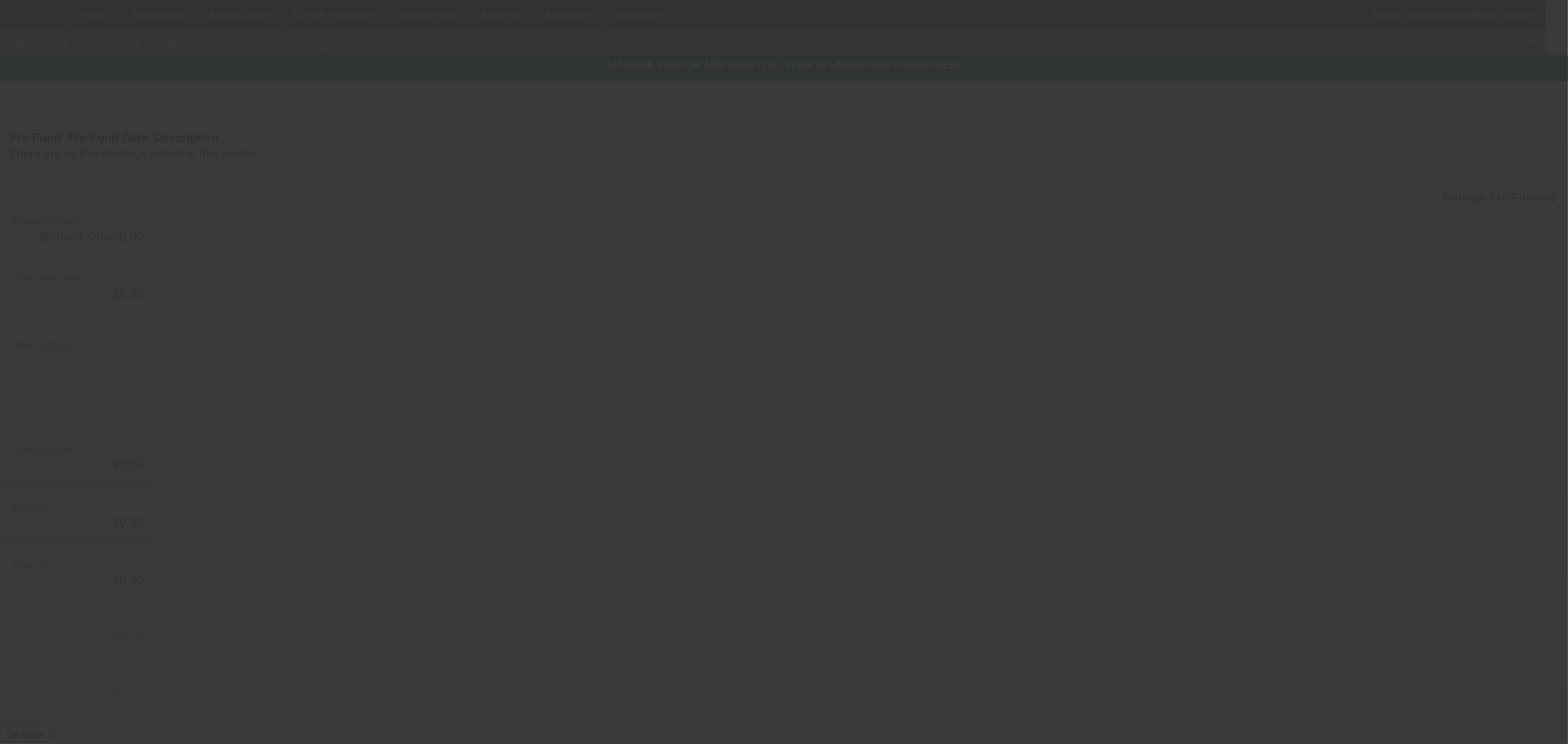
type input "$60,000.00"
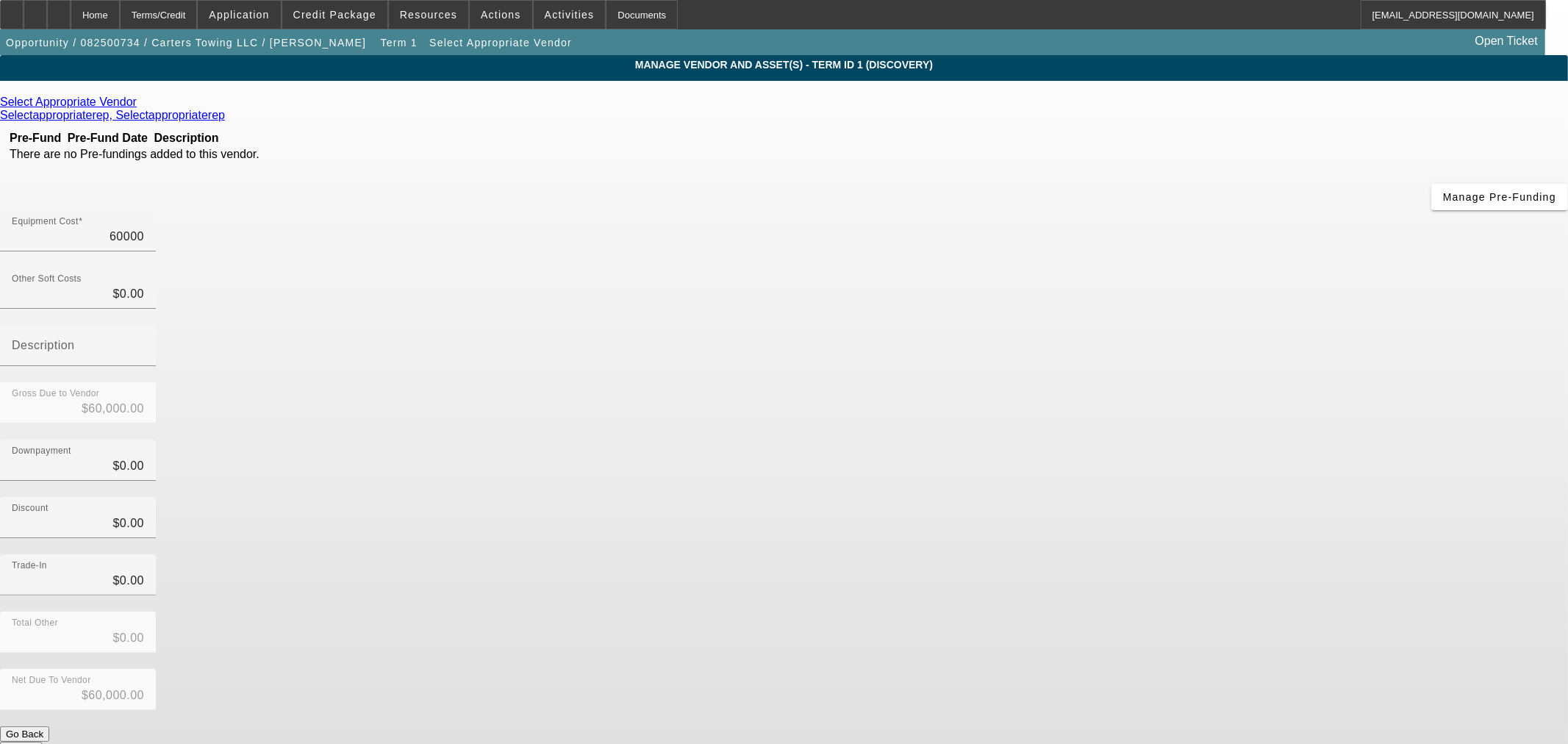
drag, startPoint x: 922, startPoint y: 119, endPoint x: 1149, endPoint y: 106, distance: 227.4
click at [1141, 210] on div "Equipment Cost 60000" at bounding box center [784, 239] width 1568 height 57
type input "$60,000.00"
click at [1156, 439] on div "Downpayment $0.00" at bounding box center [784, 468] width 1568 height 57
click at [141, 104] on icon at bounding box center [141, 102] width 0 height 13
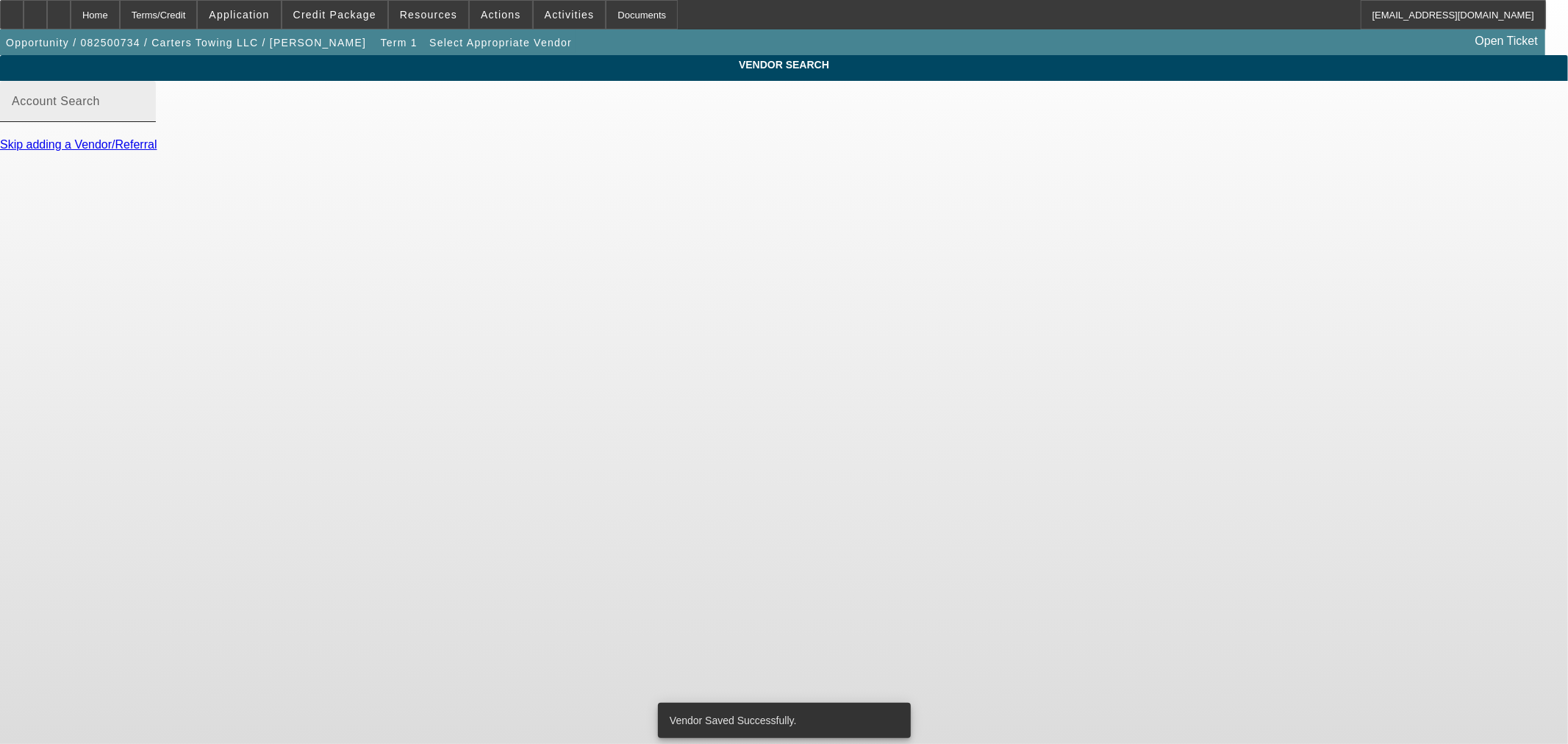
click at [144, 122] on div "Account Search" at bounding box center [78, 102] width 133 height 41
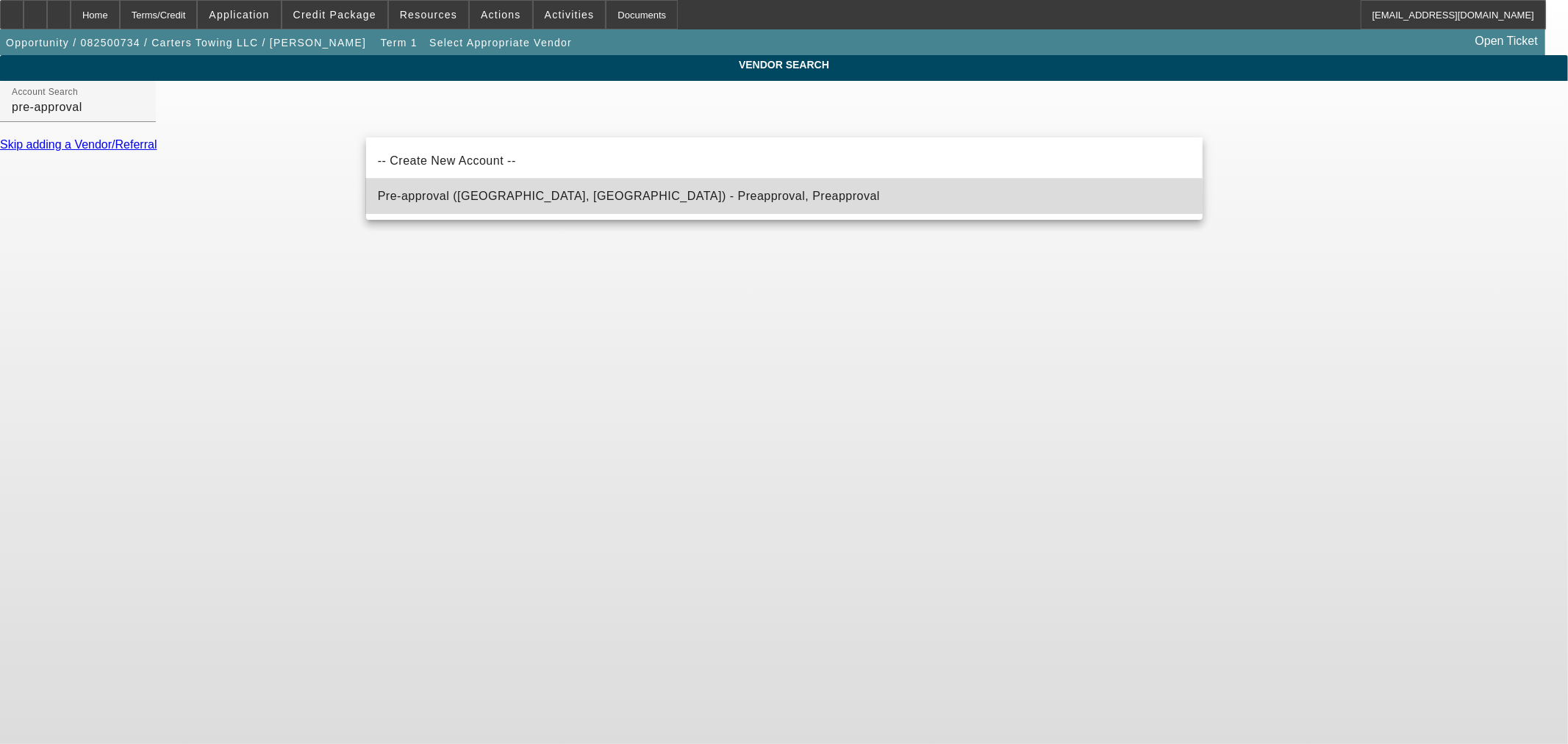
click at [419, 202] on span "Pre-approval (Northbrook, IL) - Preapproval, Preapproval" at bounding box center [629, 196] width 502 height 17
type input "Pre-approval (Northbrook, IL) - Preapproval, Preapproval"
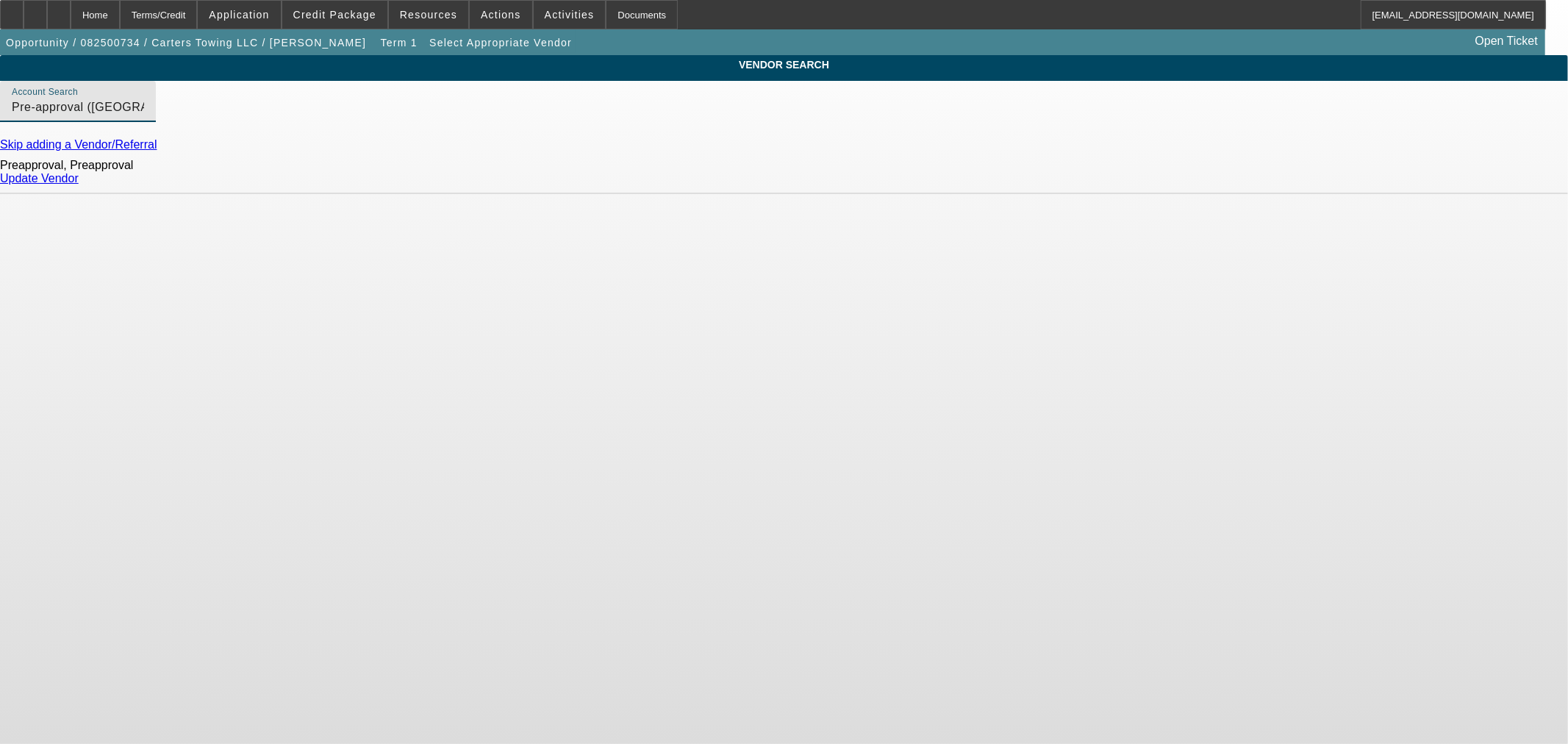
click at [79, 184] on link "Update Vendor" at bounding box center [39, 179] width 79 height 13
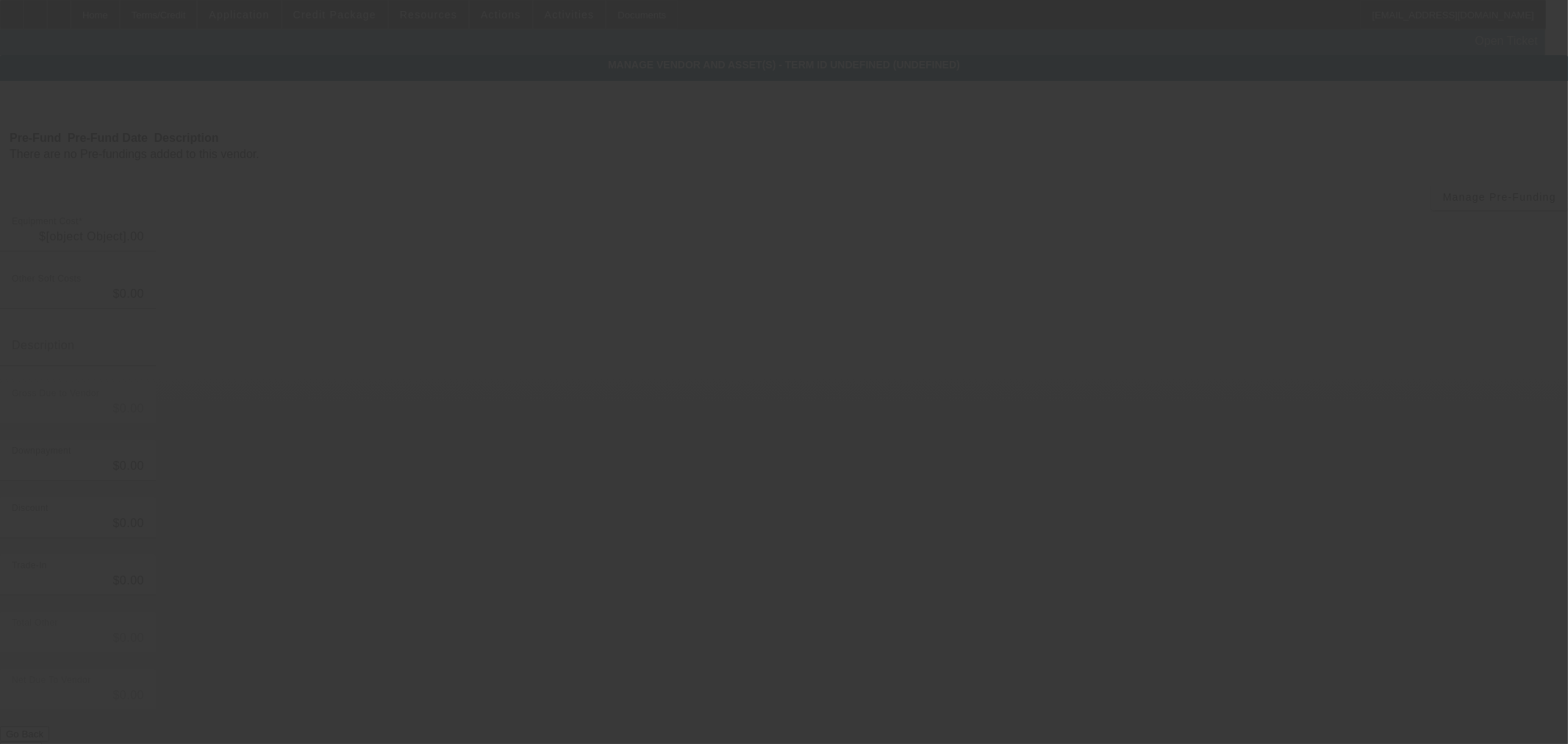
type input "$60,000.00"
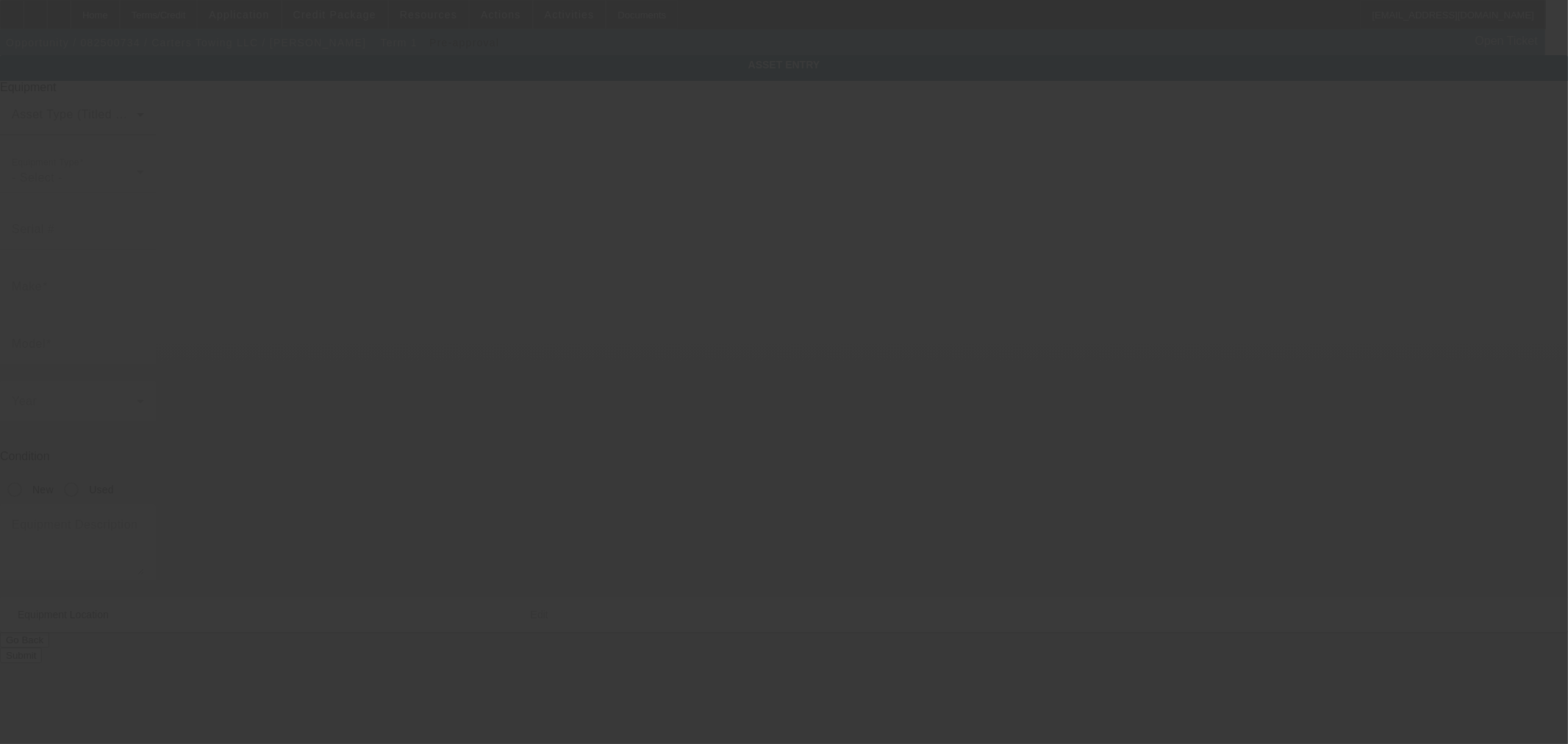
type input "2628 Highway 36s"
type input "Brenham"
type input "77833"
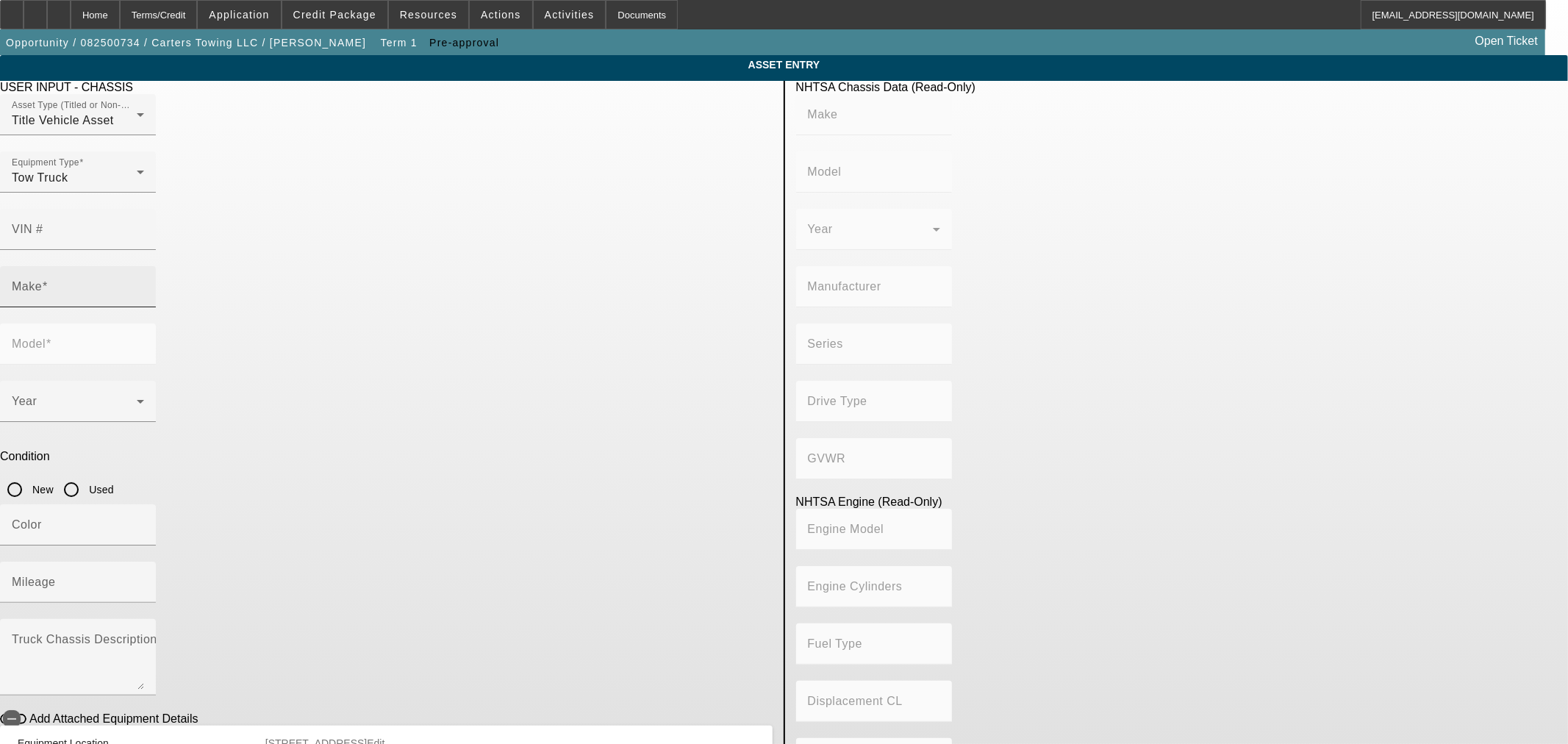
click at [144, 283] on input "Make" at bounding box center [78, 292] width 133 height 17
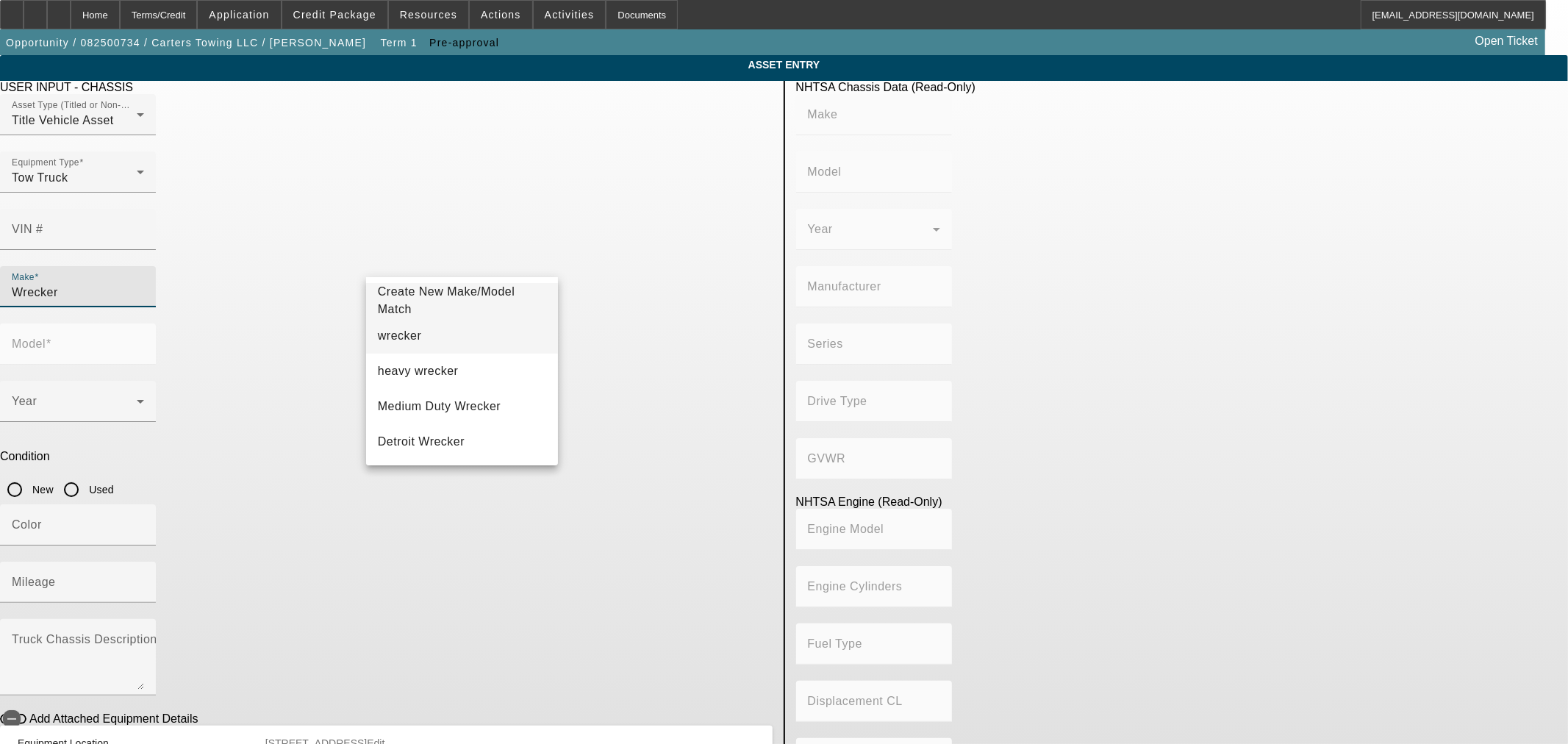
click at [447, 344] on mat-option "wrecker" at bounding box center [462, 336] width 192 height 35
type input "wrecker"
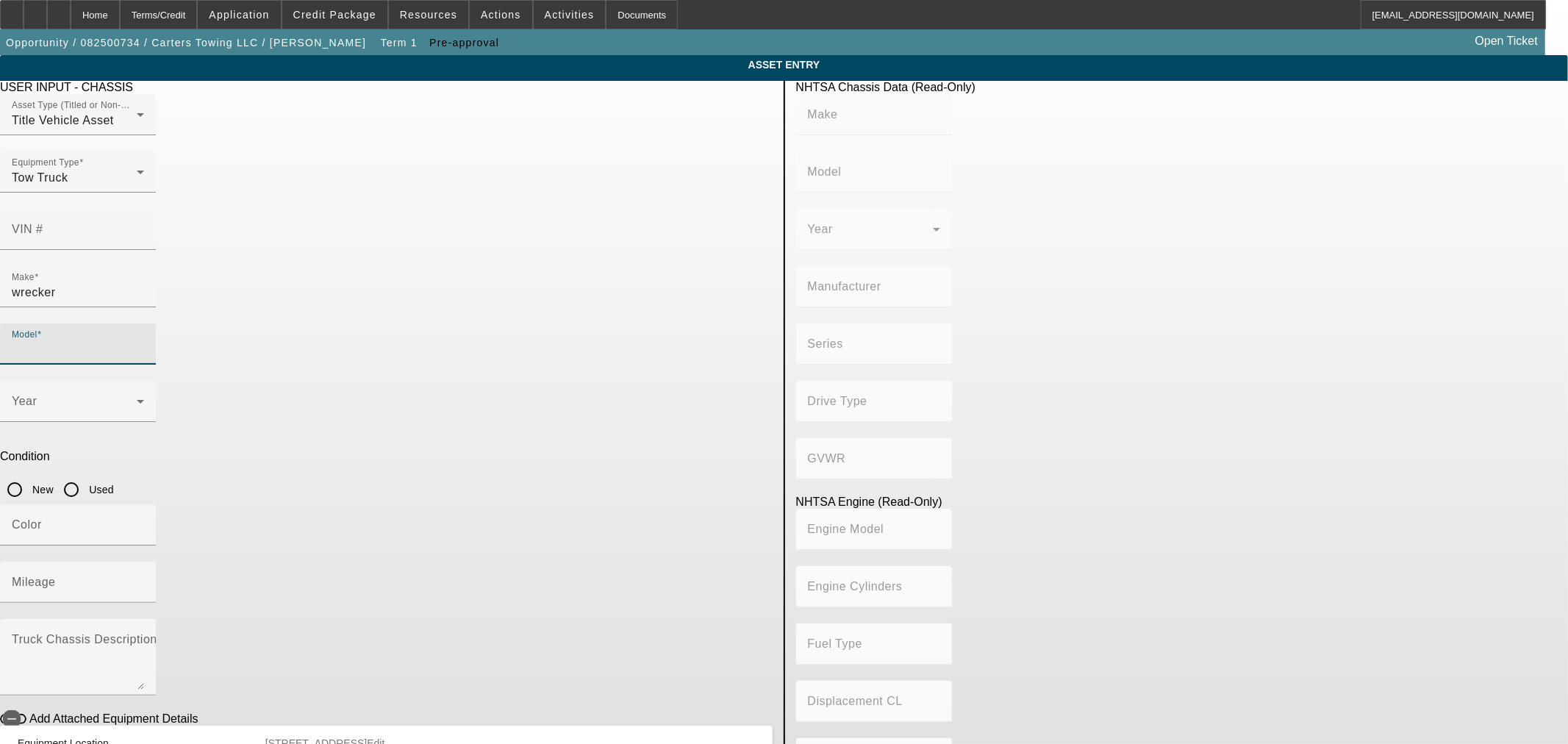
click at [144, 341] on input "Model" at bounding box center [78, 349] width 133 height 17
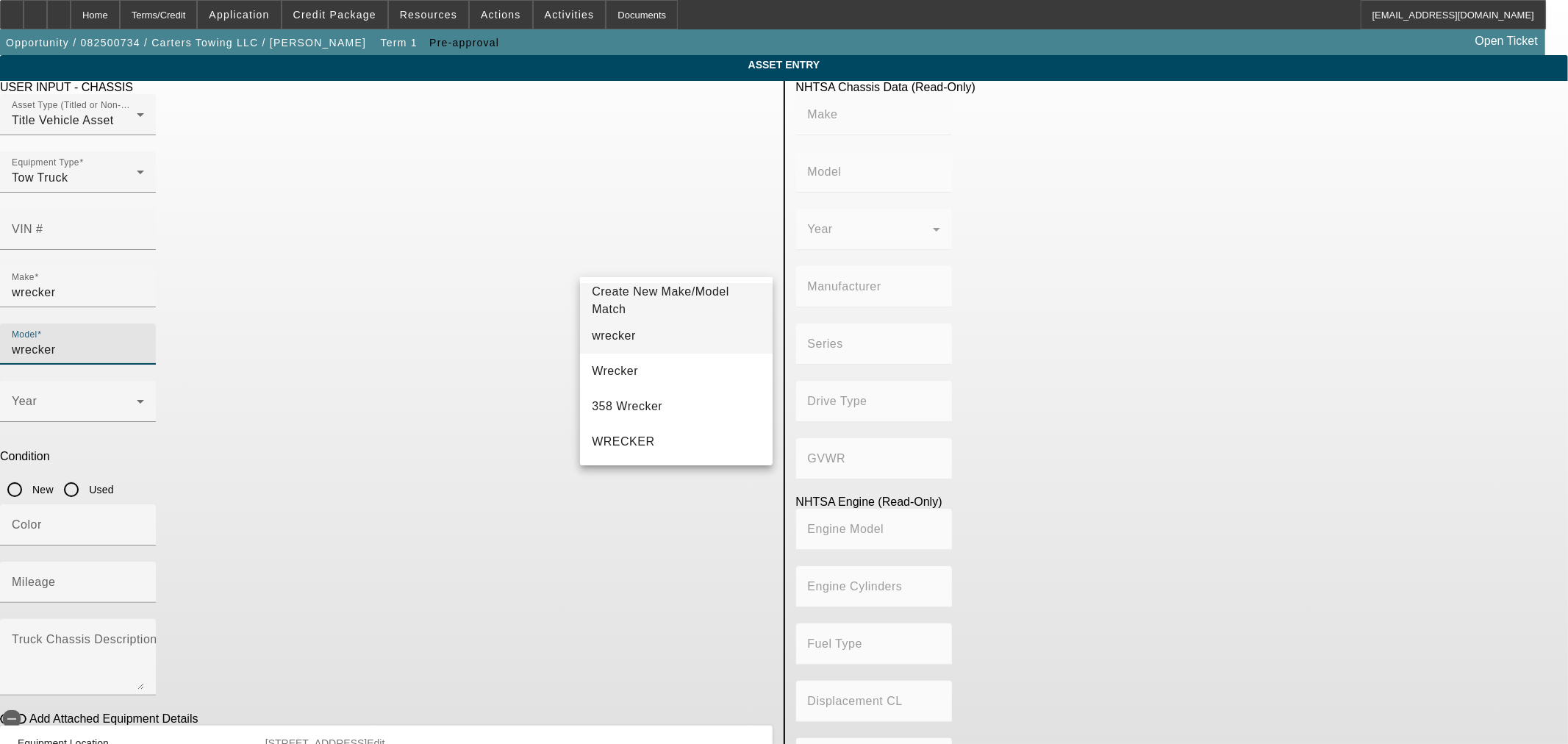
type input "wrecker"
click at [613, 340] on span "wrecker" at bounding box center [614, 336] width 44 height 13
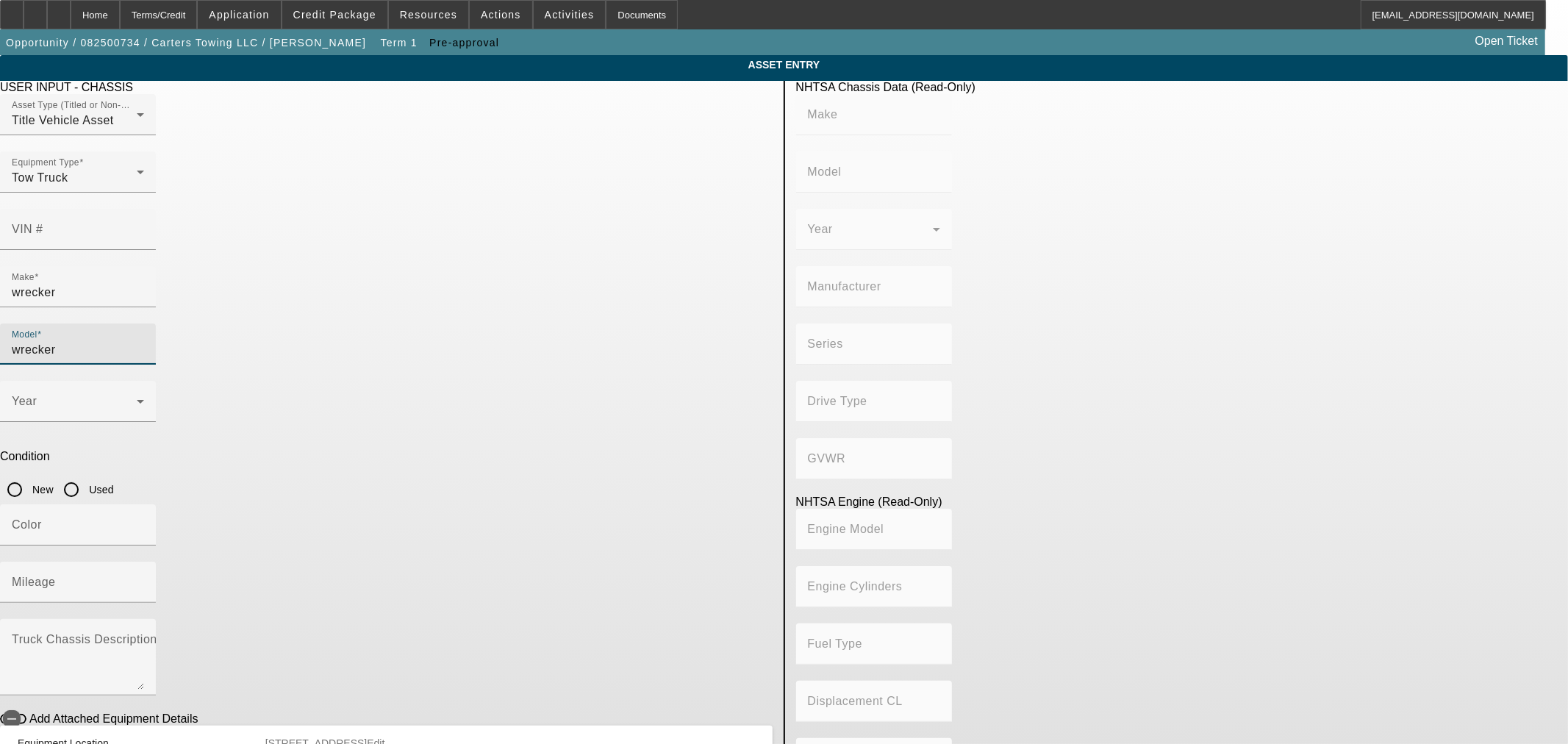
click at [86, 475] on input "Used" at bounding box center [71, 489] width 29 height 29
radio input "true"
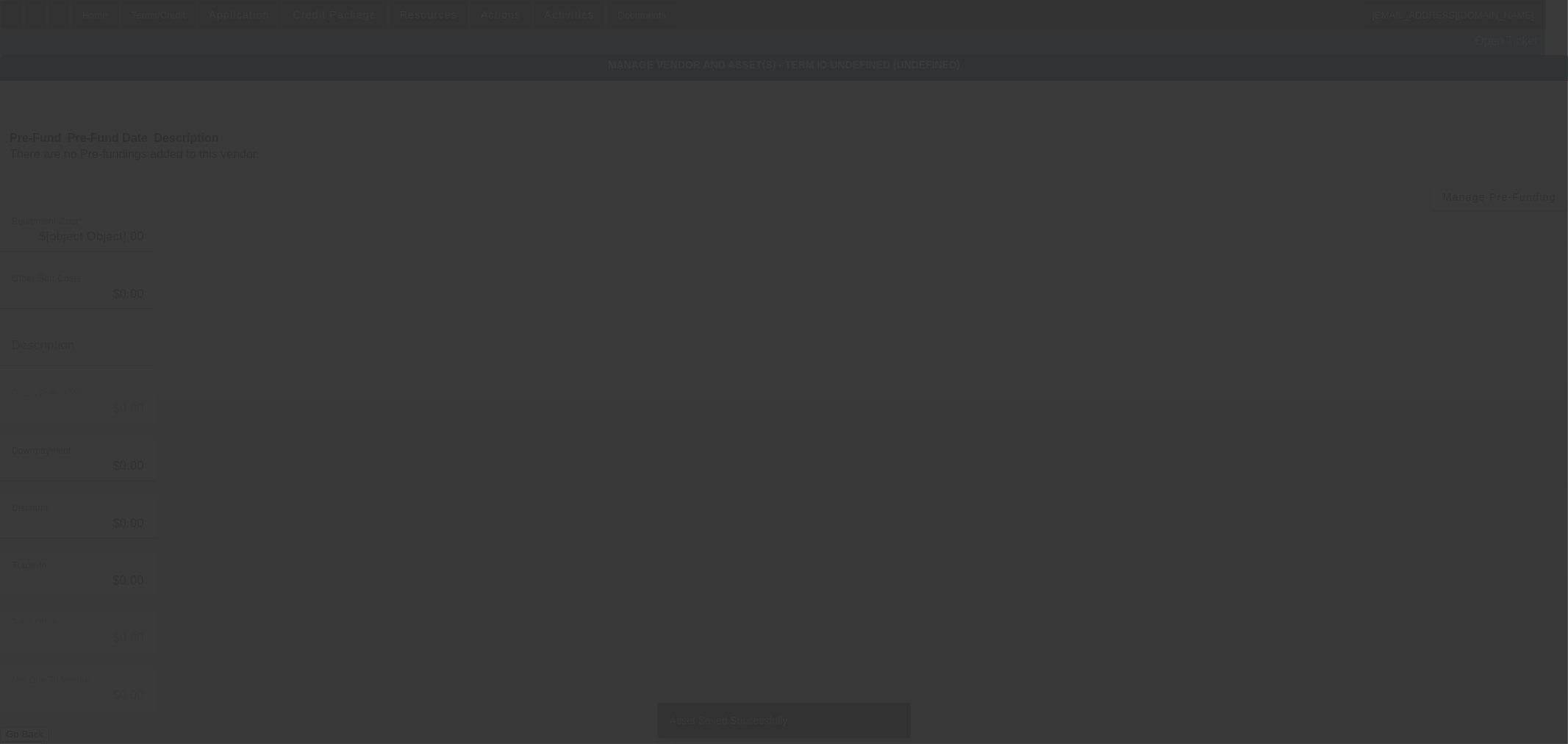
type input "$60,000.00"
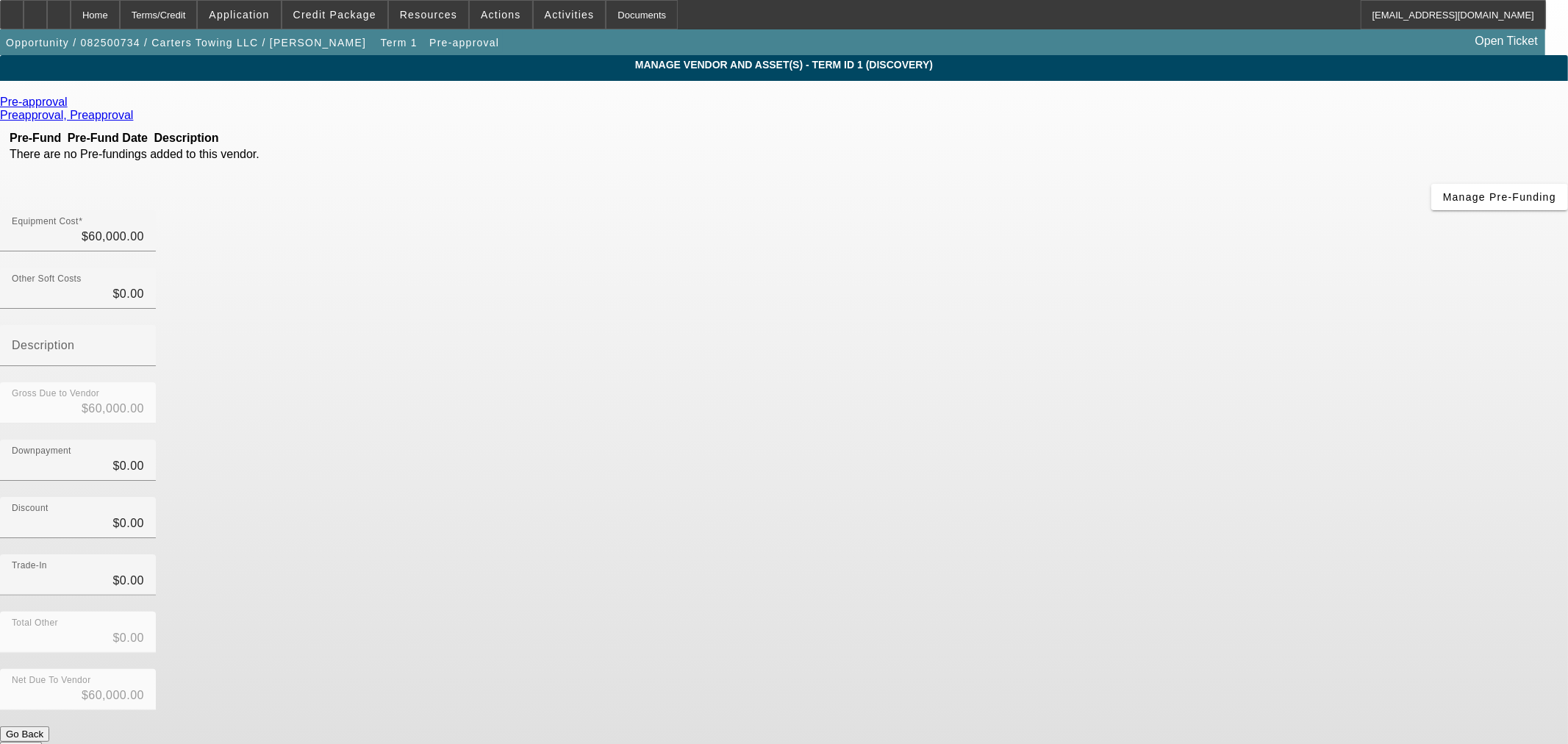
drag, startPoint x: 137, startPoint y: 10, endPoint x: 122, endPoint y: 79, distance: 70.6
click at [120, 12] on div "Home" at bounding box center [95, 14] width 49 height 29
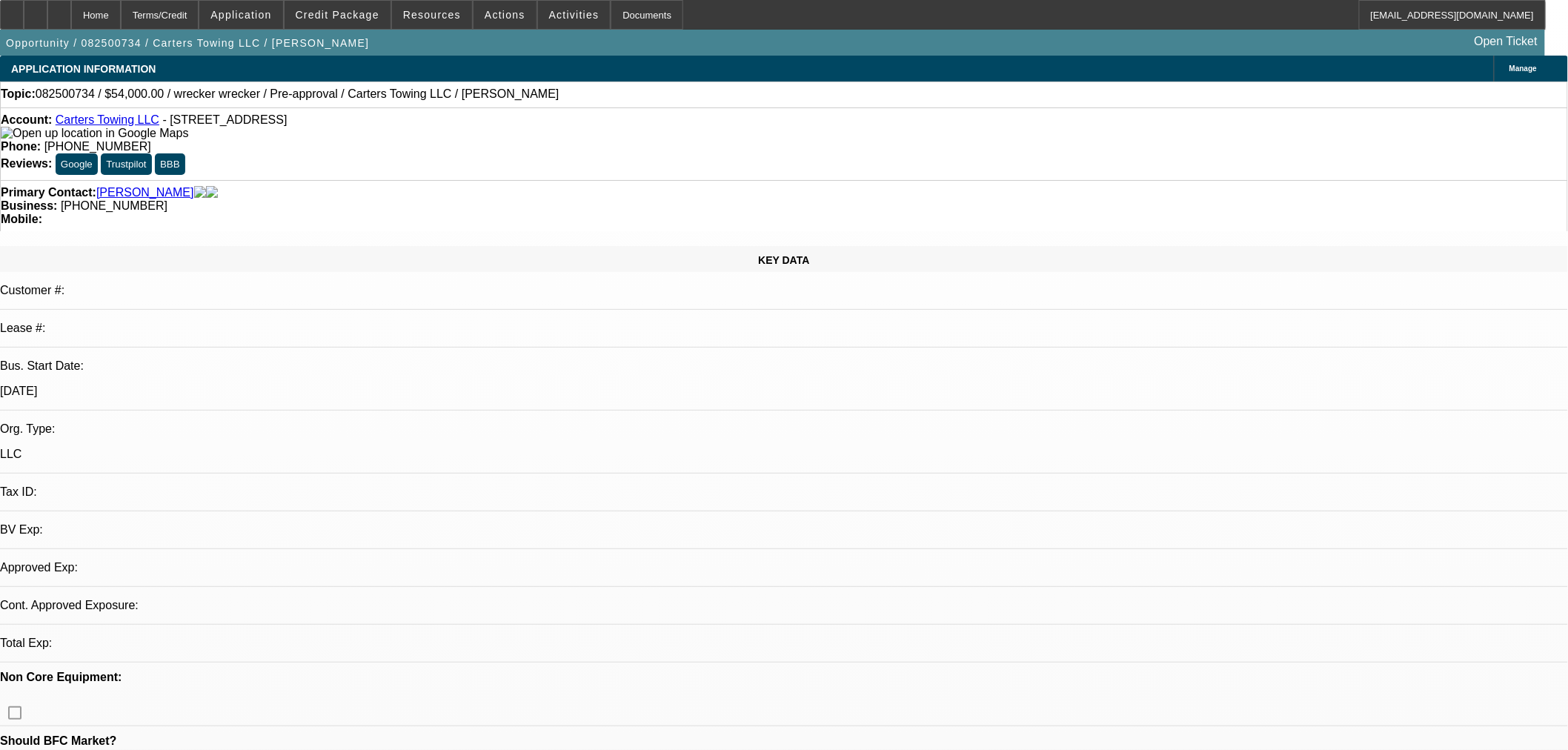
select select "0.1"
select select "2"
select select "0.1"
select select "4"
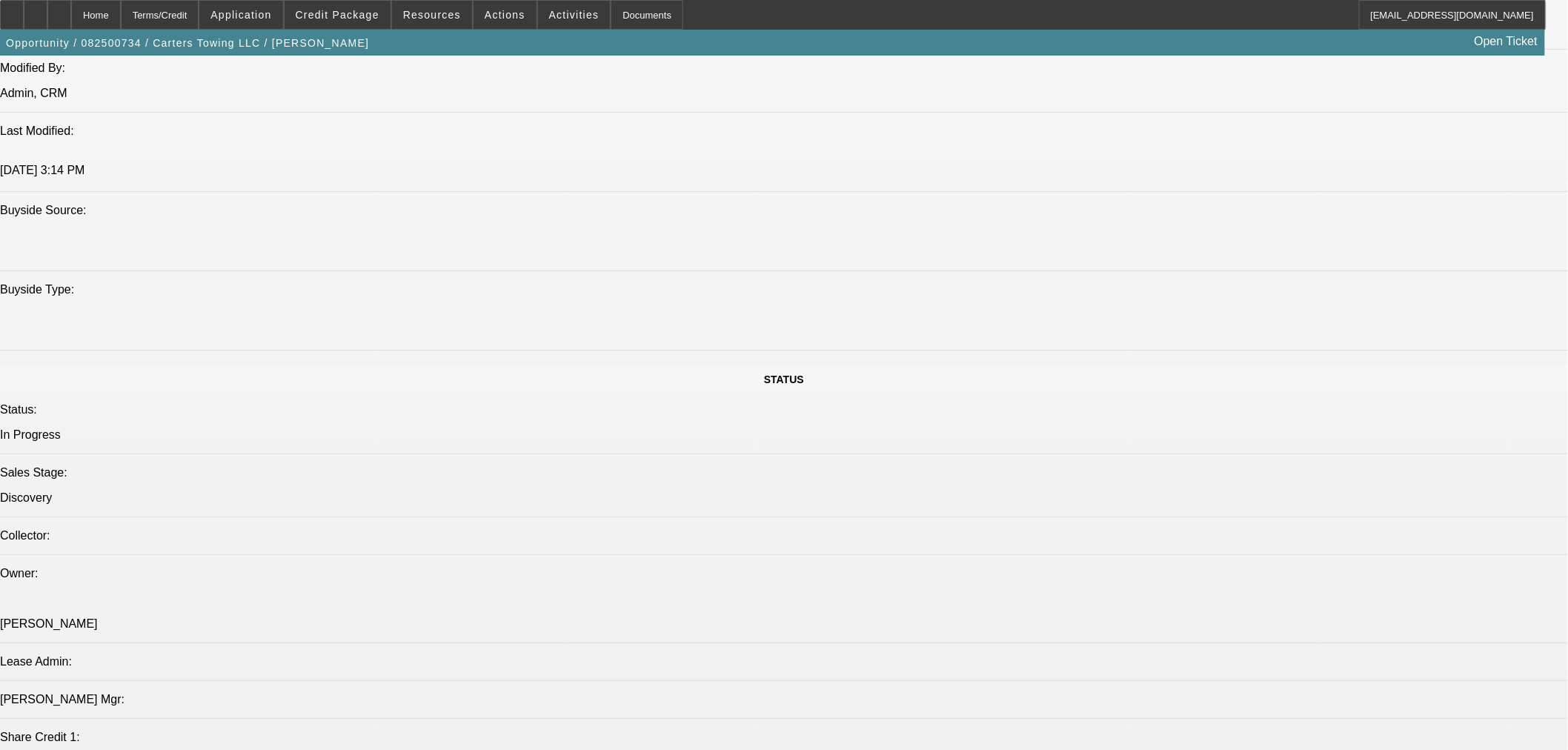
scroll to position [1564, 0]
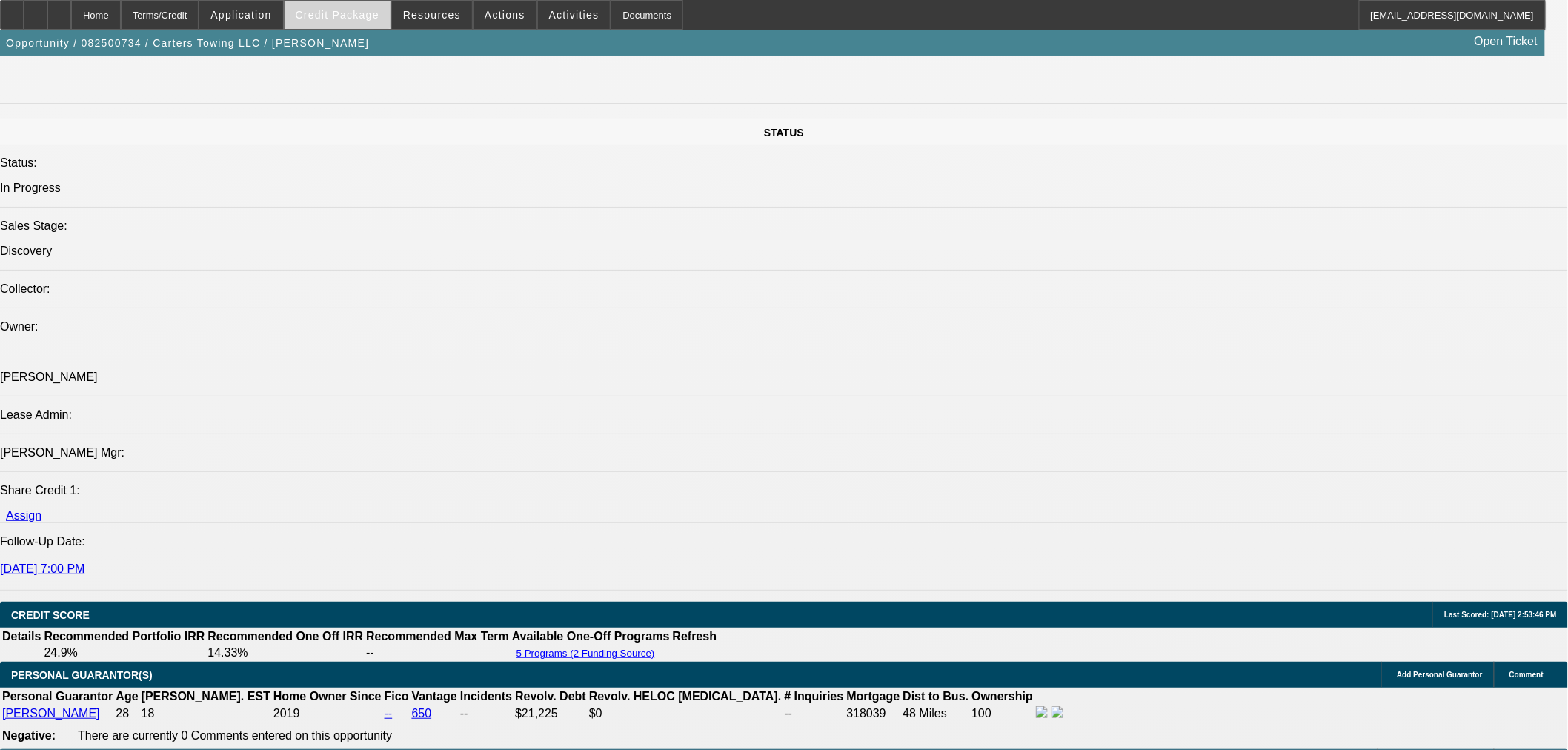
click at [343, 15] on span "Credit Package" at bounding box center [337, 14] width 84 height 12
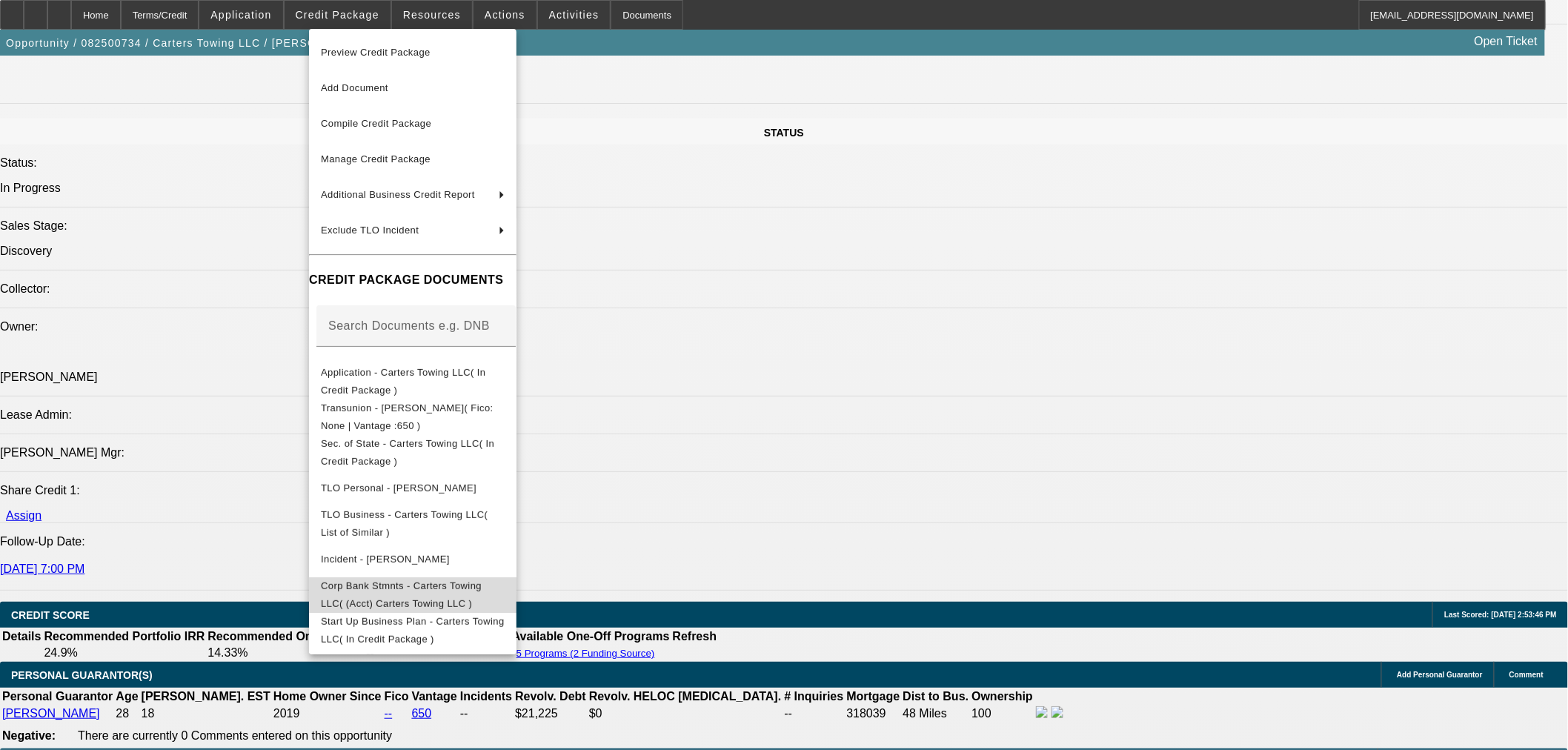
click at [401, 597] on span "Corp Bank Stmnts - Carters Towing LLC( (Acct) Carters Towing LLC )" at bounding box center [413, 594] width 184 height 35
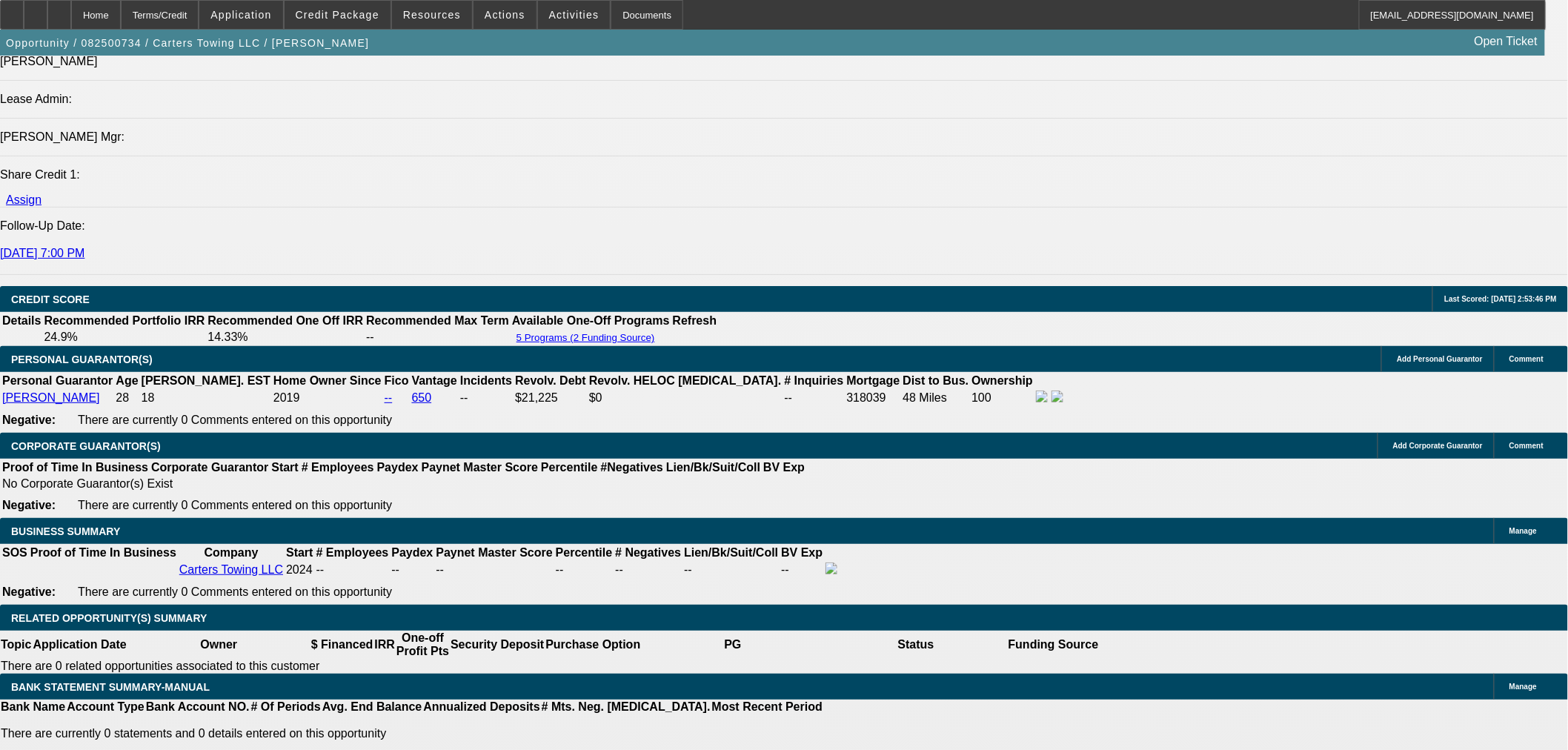
scroll to position [2222, 0]
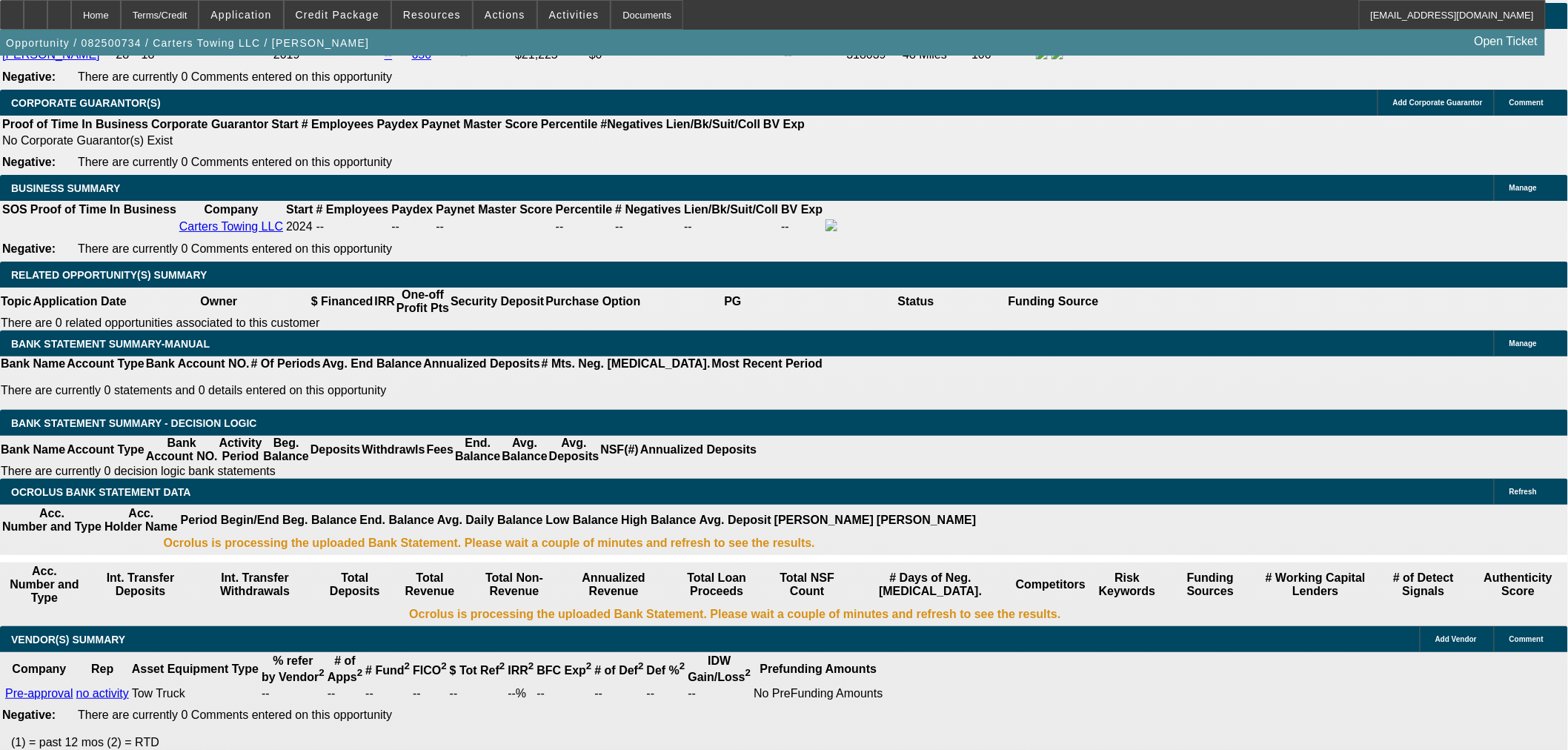
type input "14"
type input "$1,475.63"
type input "$2,951.26"
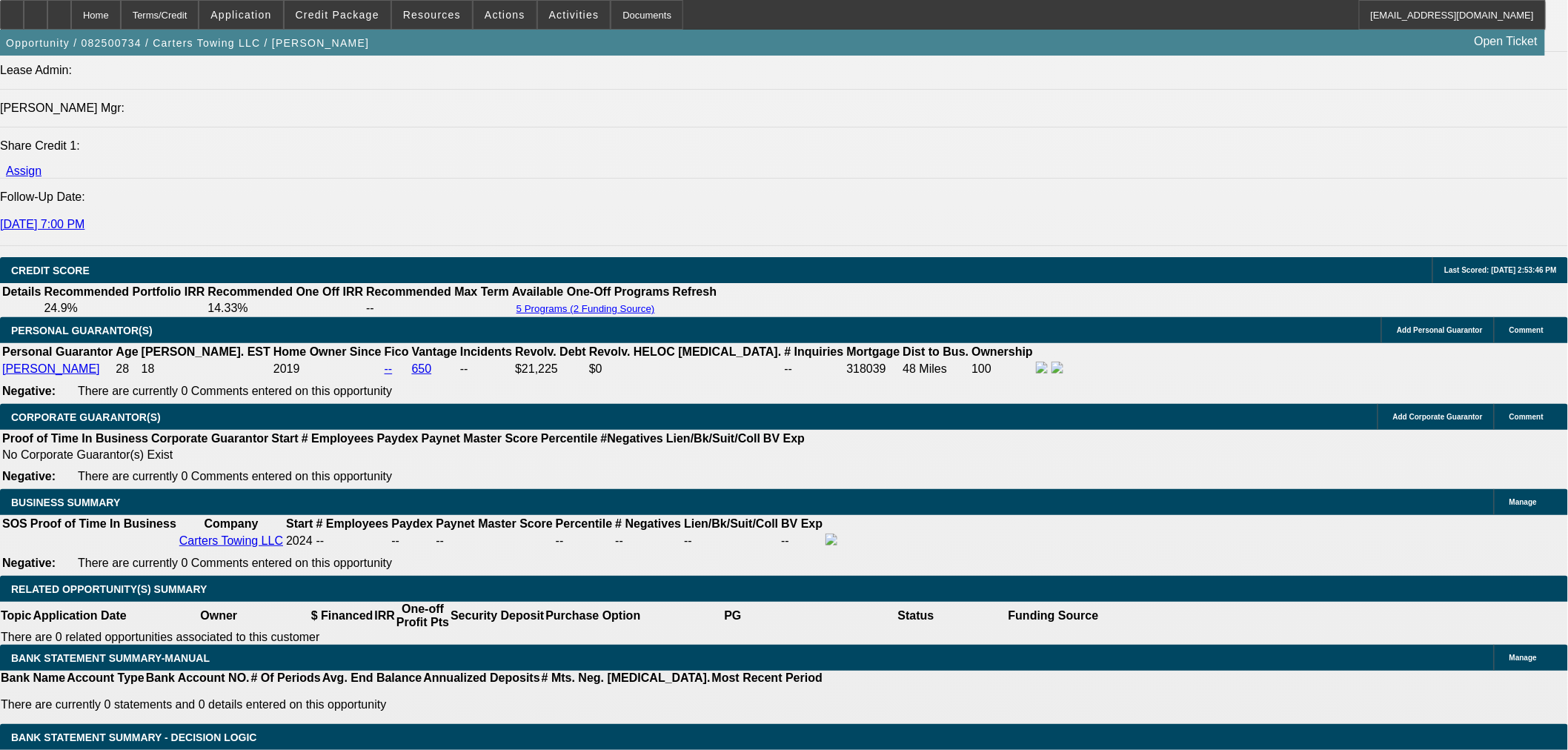
scroll to position [1893, 0]
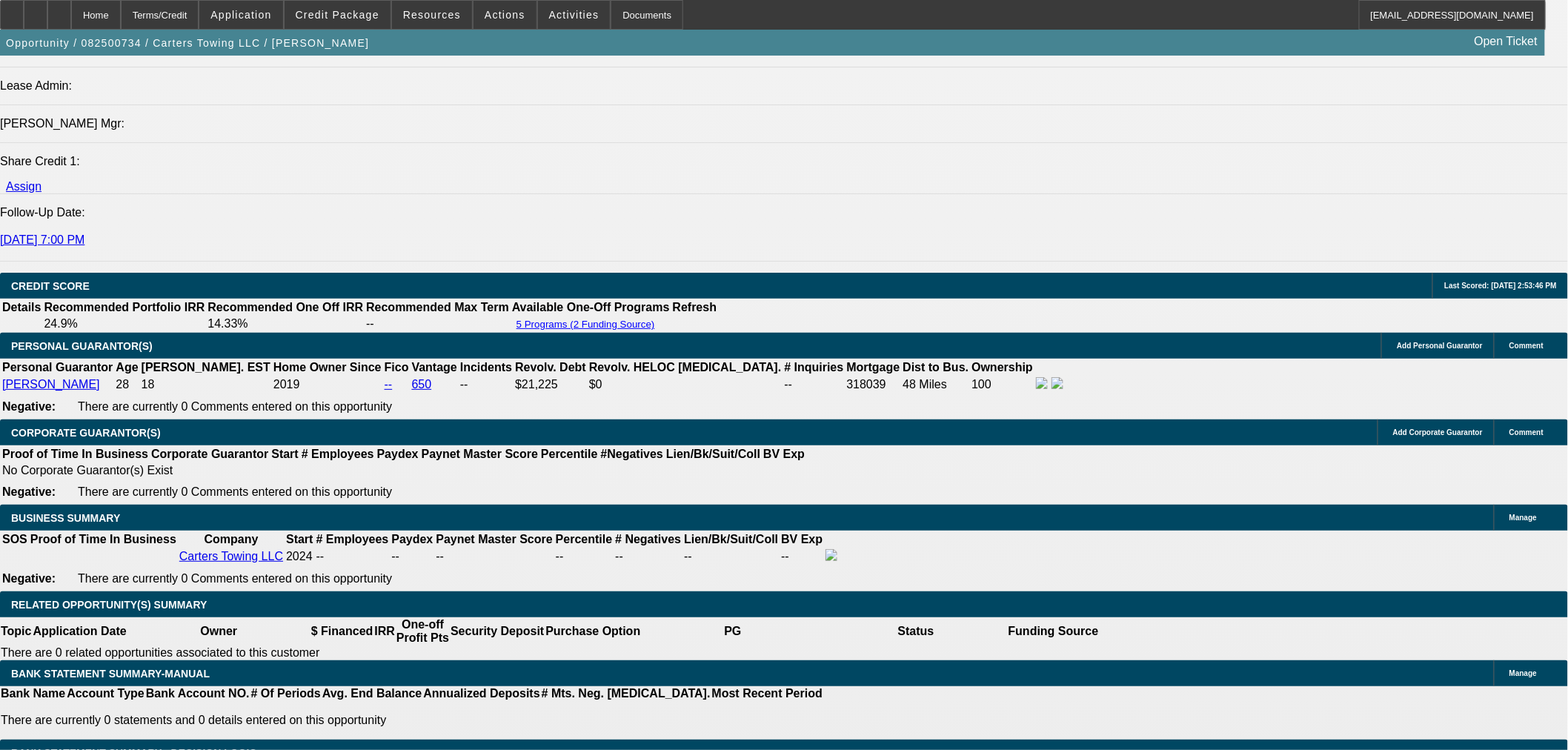
type input "14"
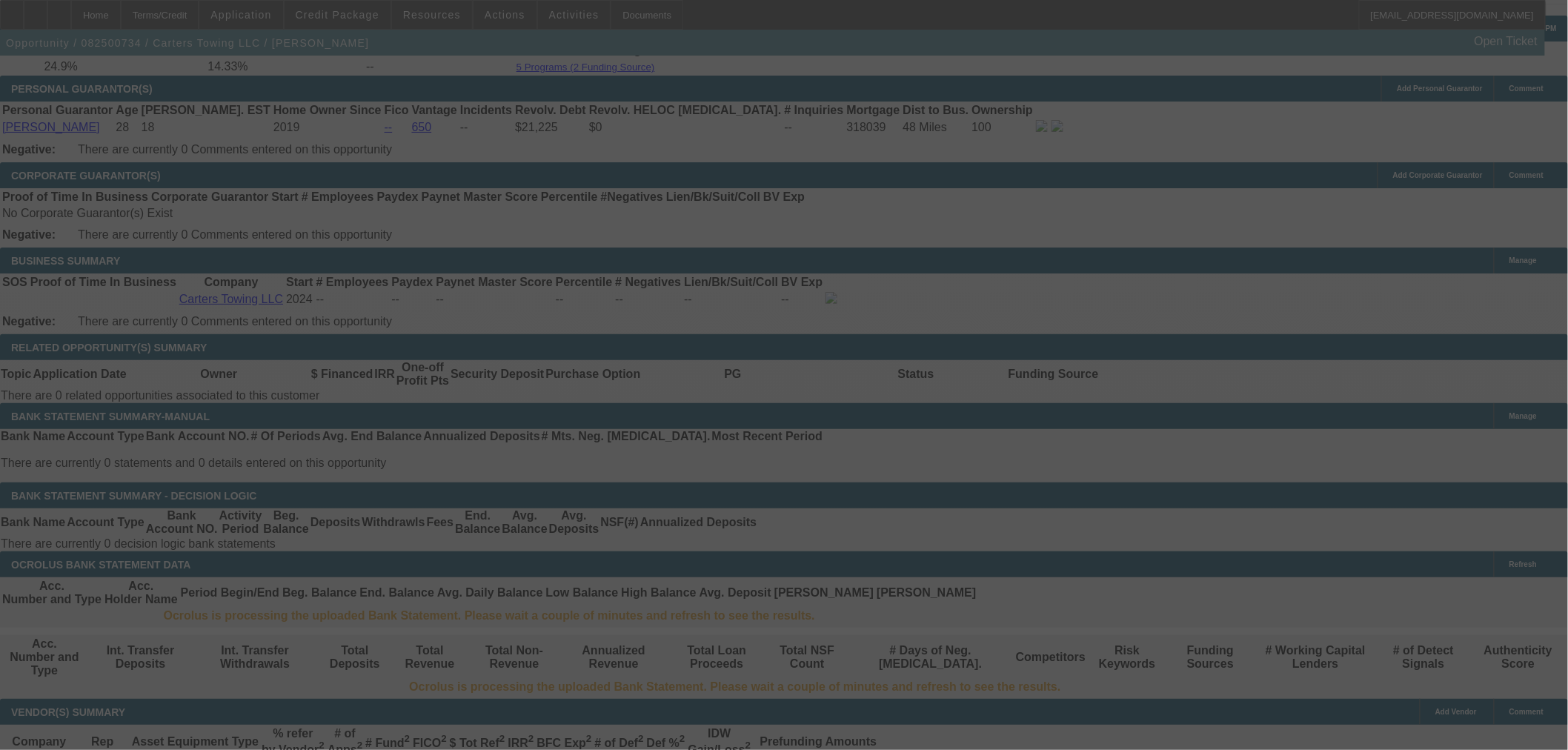
scroll to position [2304, 0]
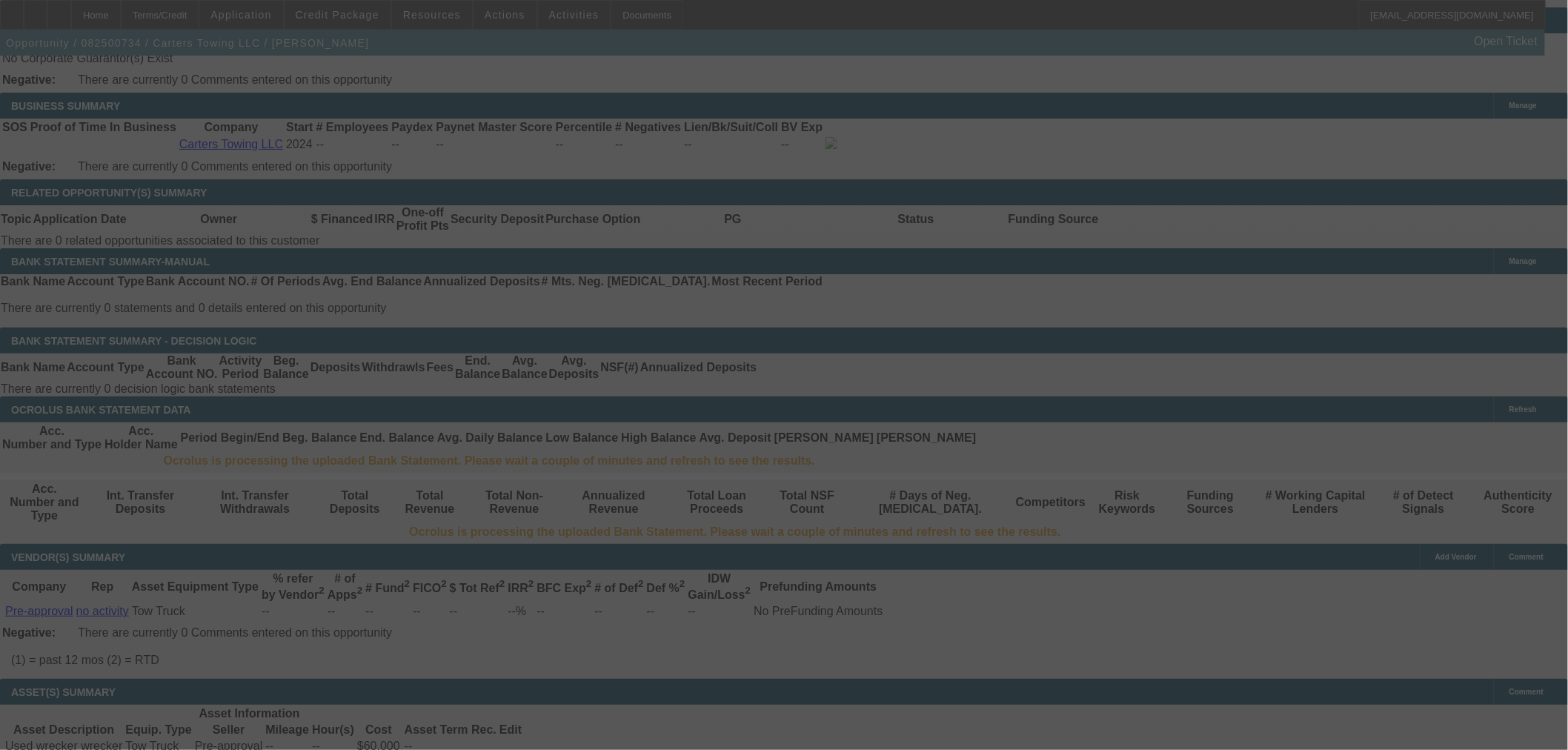
select select "0.1"
select select "2"
select select "0.1"
select select "4"
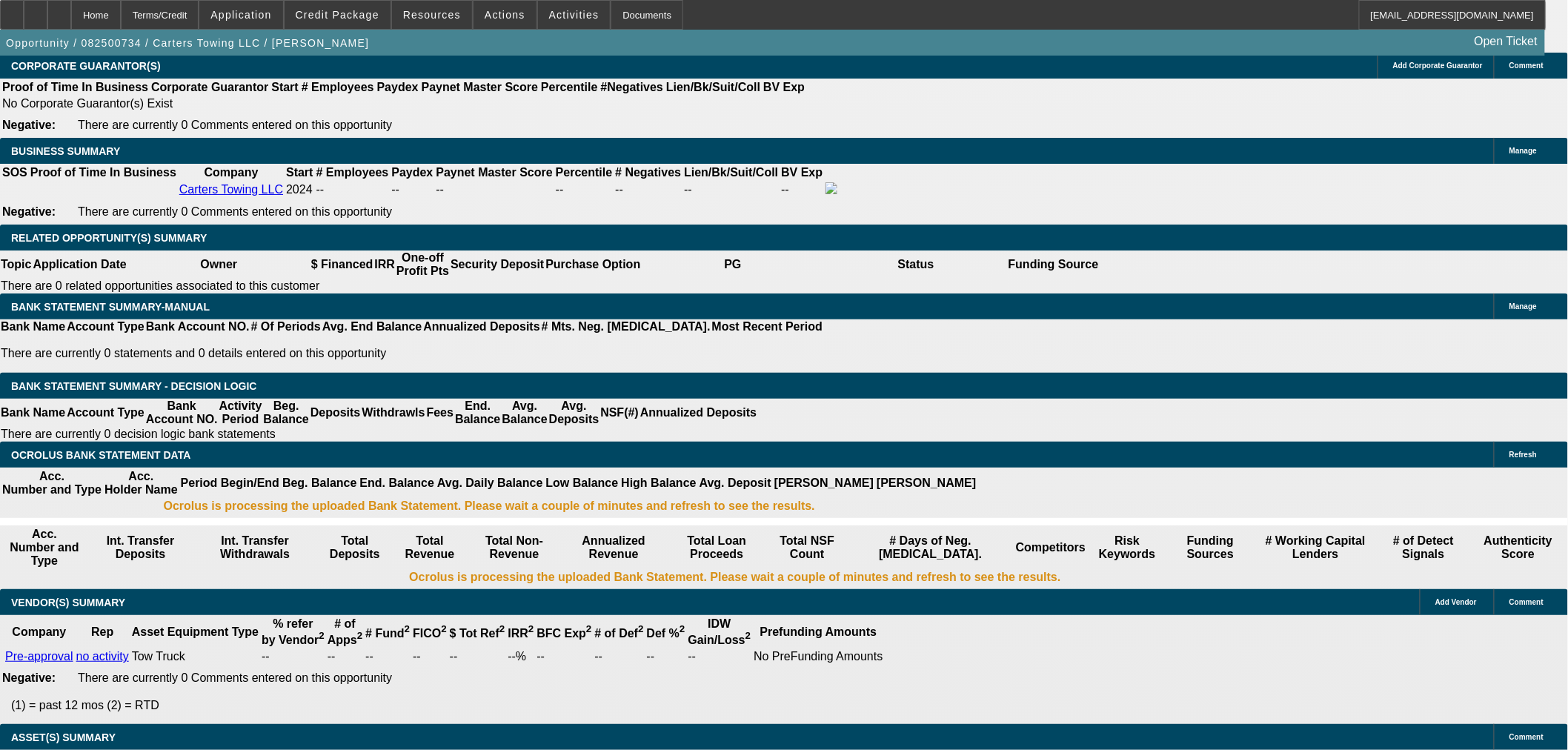
scroll to position [2222, 0]
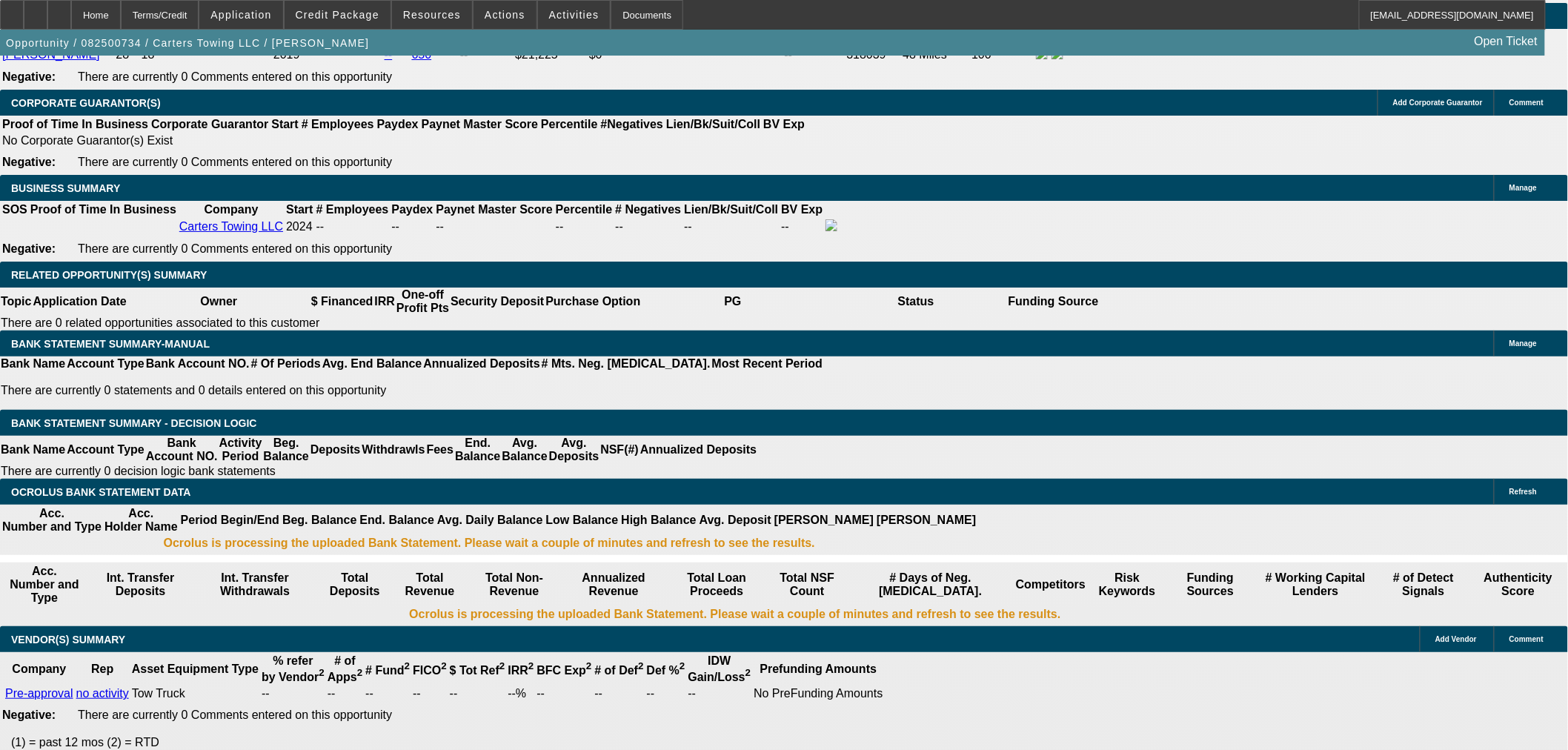
drag, startPoint x: 338, startPoint y: 249, endPoint x: 500, endPoint y: 231, distance: 163.0
type input "1"
type input "UNKNOWN"
type input "15"
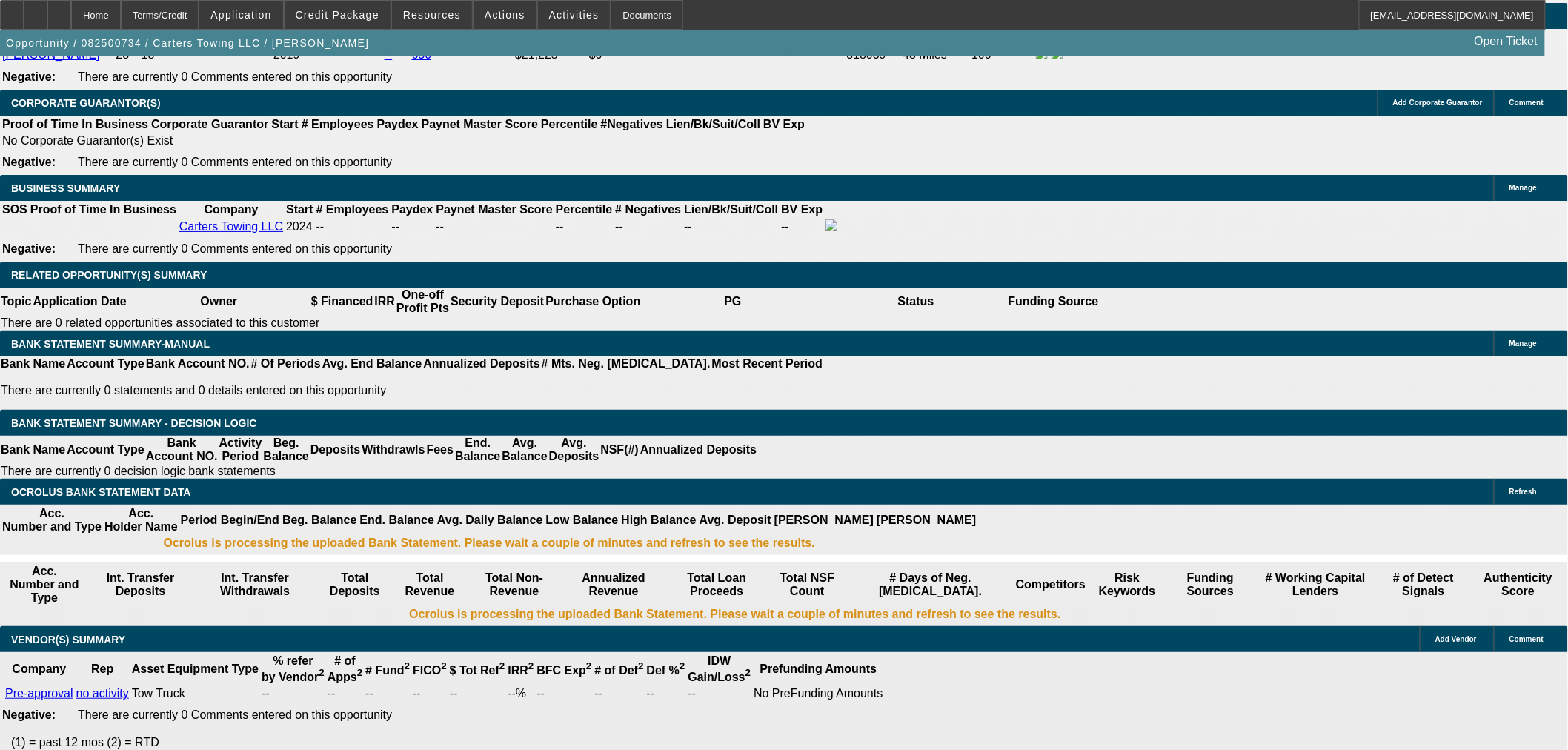
type input "$1,148.12"
type input "$2,296.24"
type input "$1,502.86"
type input "$3,005.72"
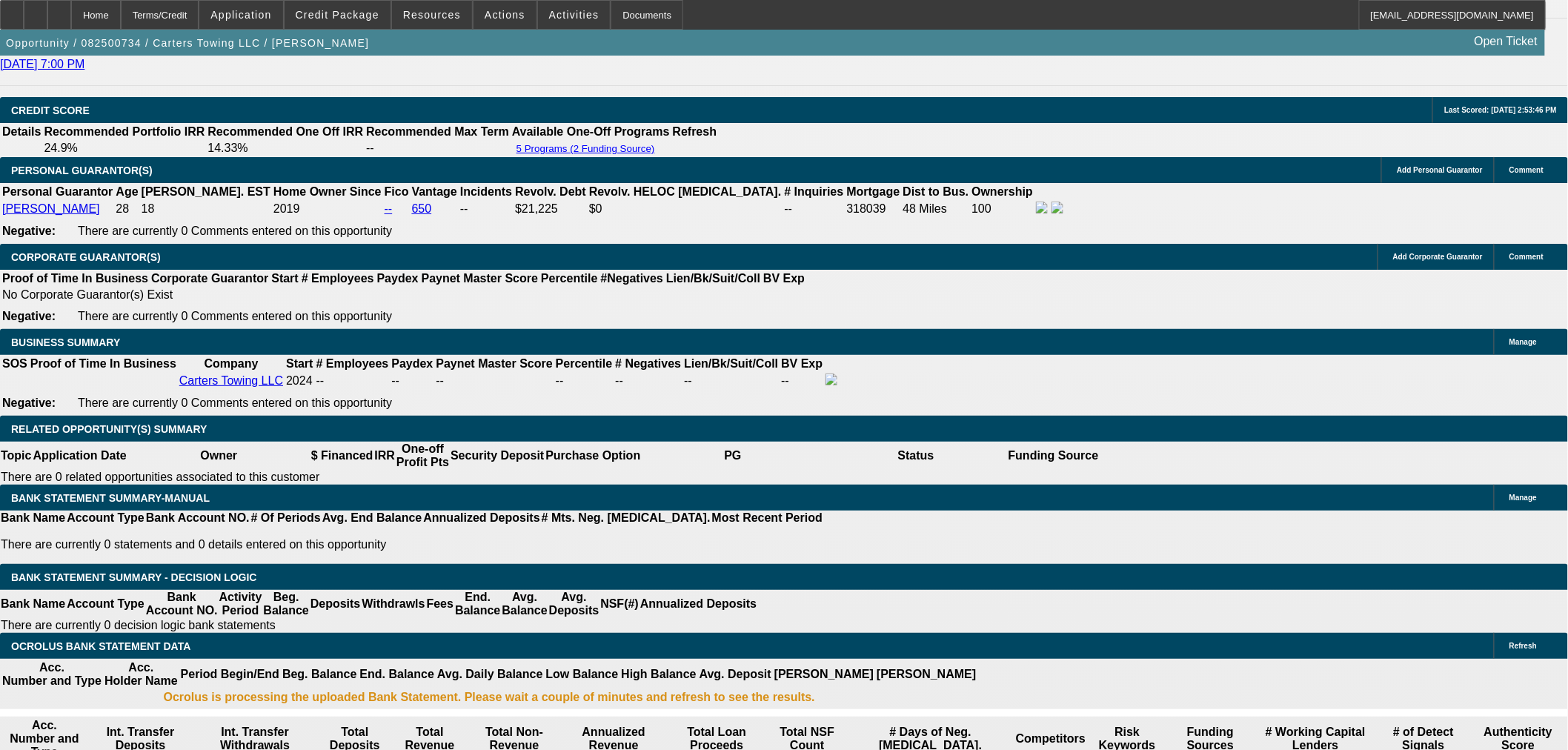
scroll to position [1893, 0]
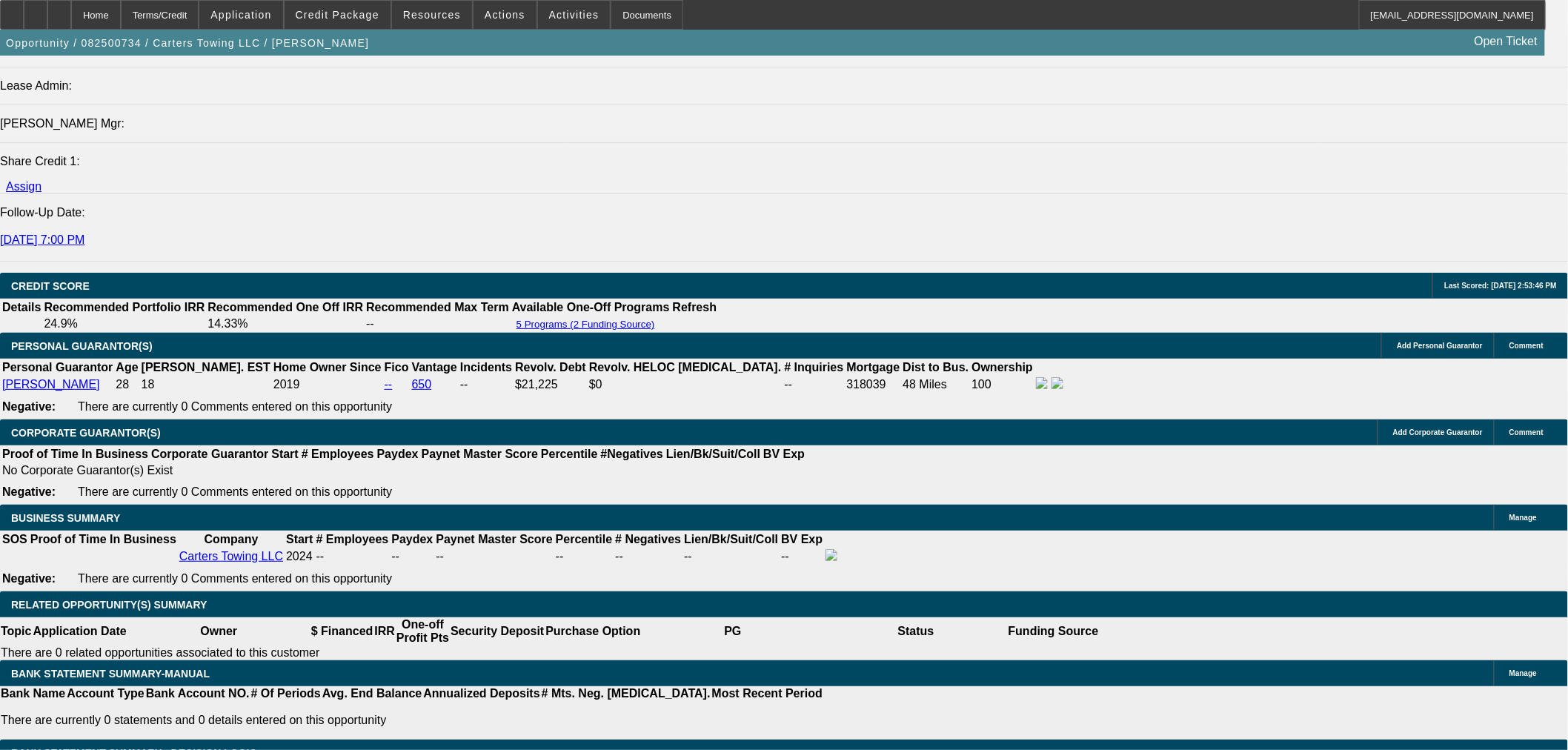
type input "15"
drag, startPoint x: 246, startPoint y: 182, endPoint x: 247, endPoint y: 226, distance: 44.0
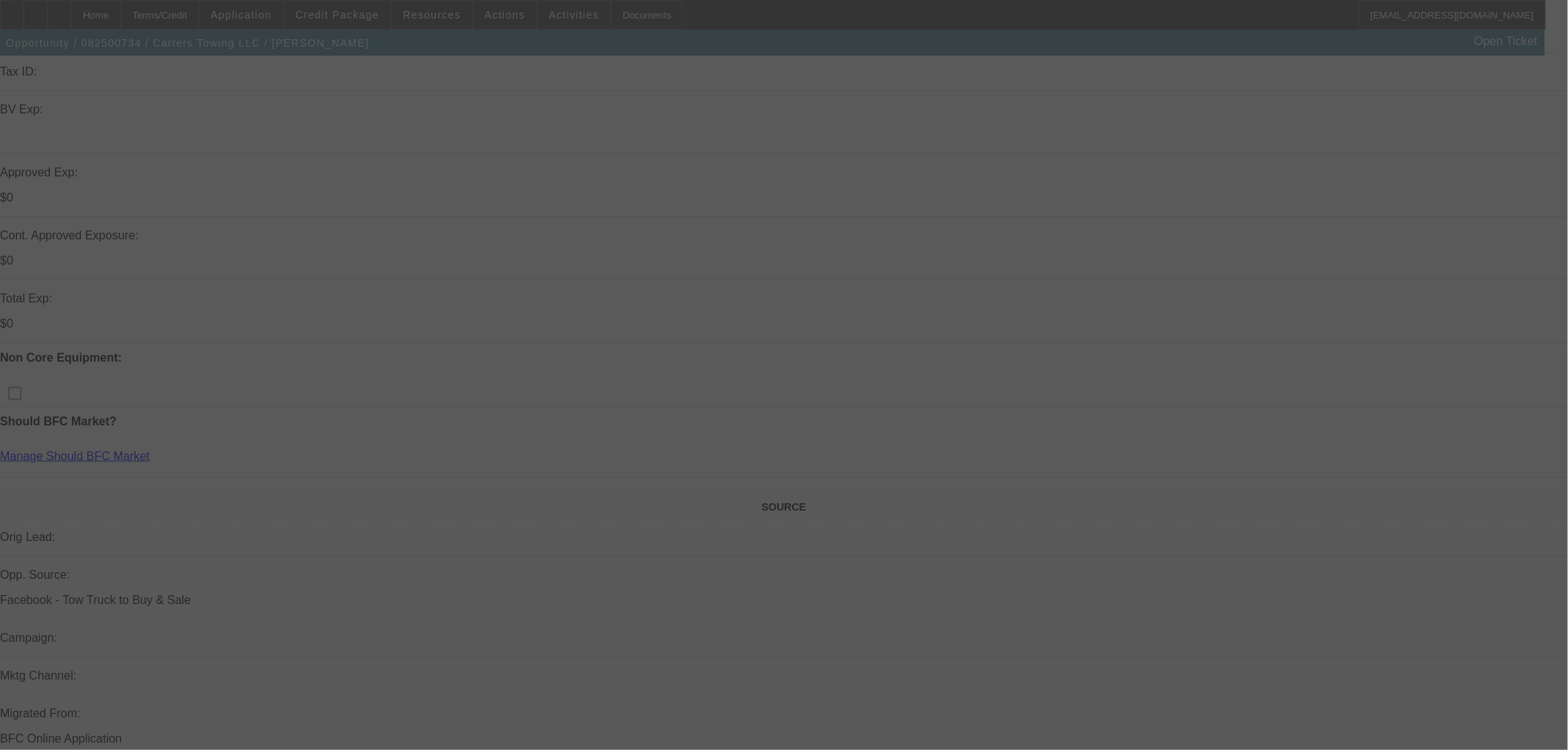
scroll to position [329, 0]
select select "0.1"
select select "2"
select select "0.1"
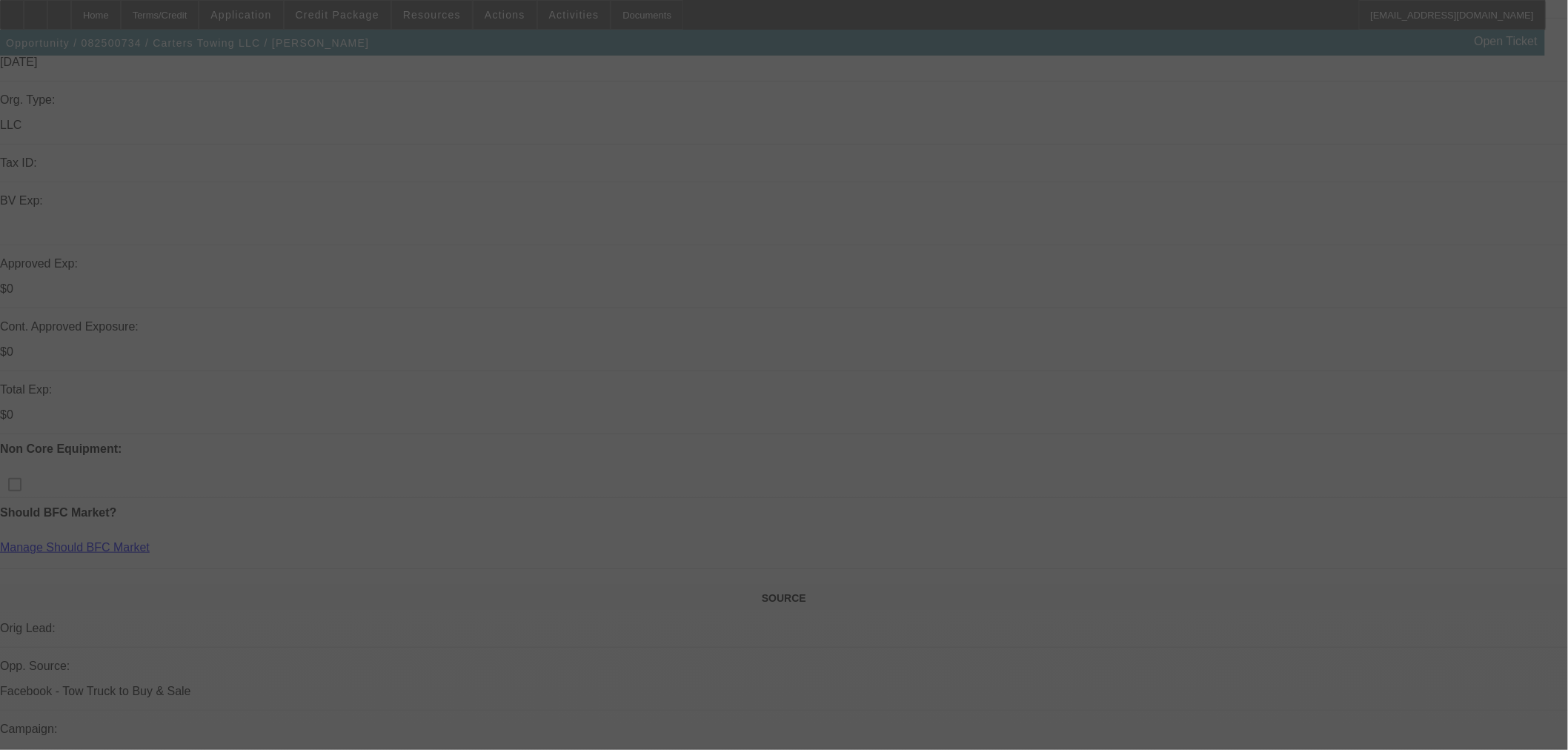
select select "4"
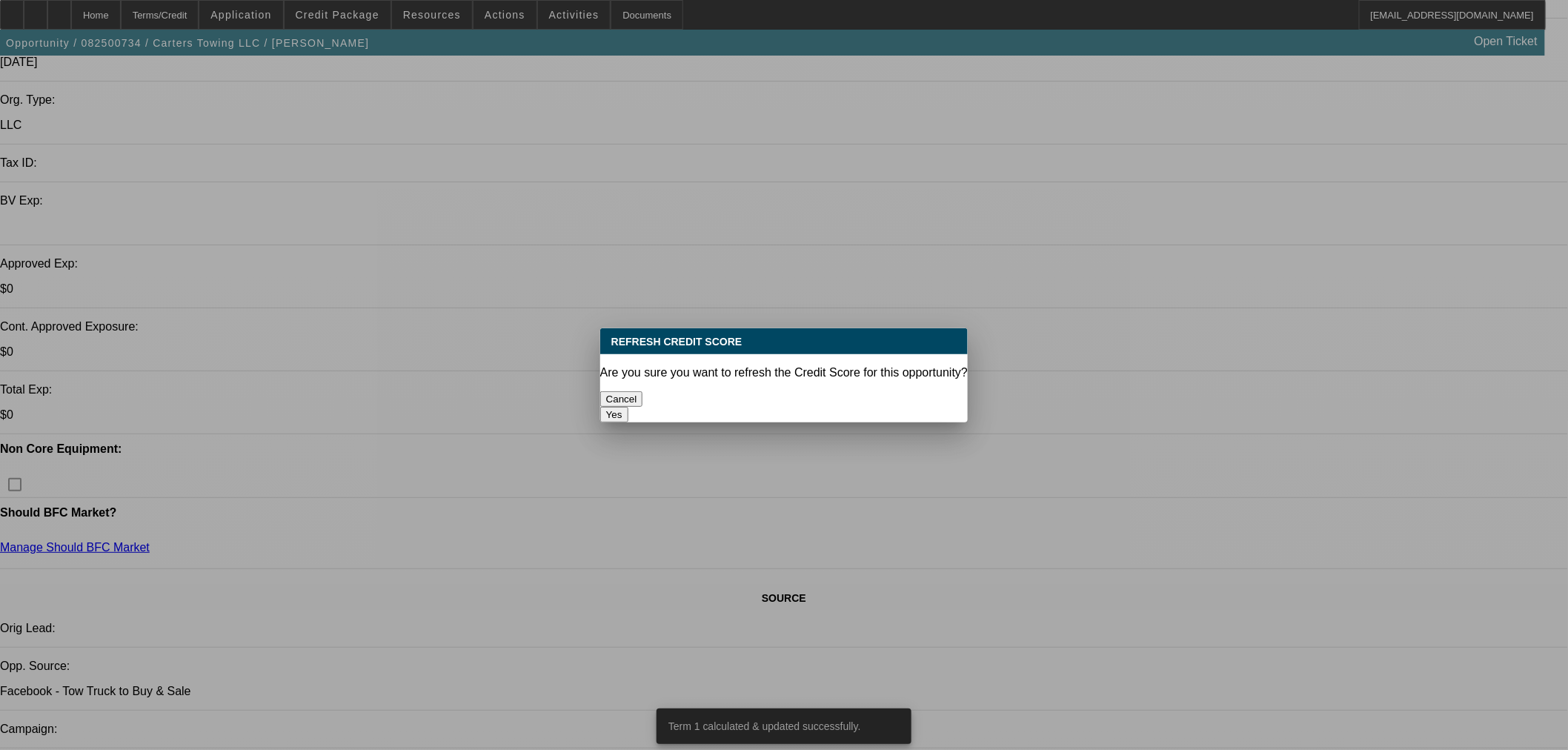
click at [629, 407] on button "Yes" at bounding box center [614, 414] width 28 height 15
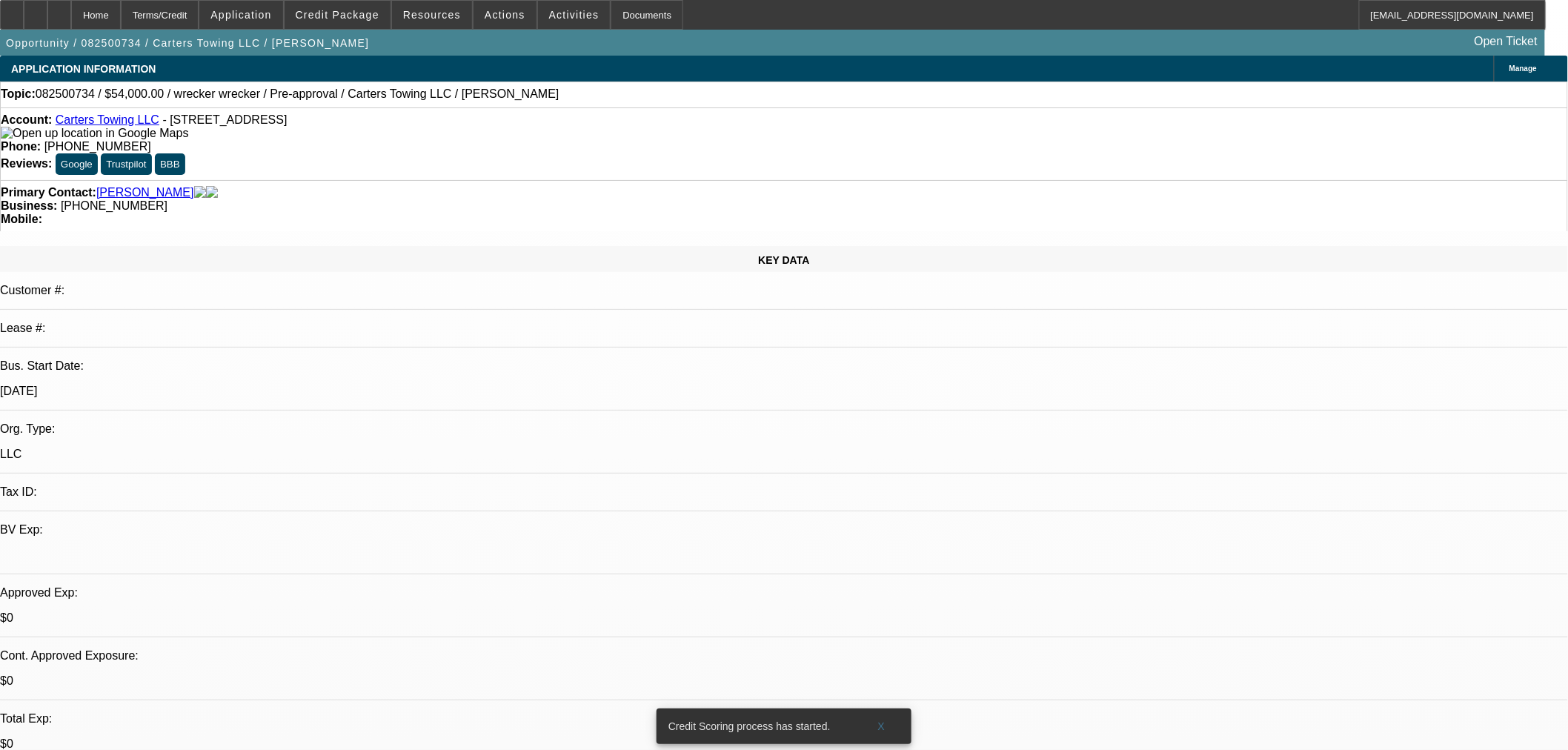
drag, startPoint x: 333, startPoint y: 126, endPoint x: 70, endPoint y: 126, distance: 263.0
click at [70, 126] on div "Account: Carters Towing LLC - 2628 Highway 36 S, Brenham, TX 77833" at bounding box center [784, 126] width 1566 height 26
copy div "Carters Towing LLC - 2628 Highway 36 S, Brenham, TX 77833"
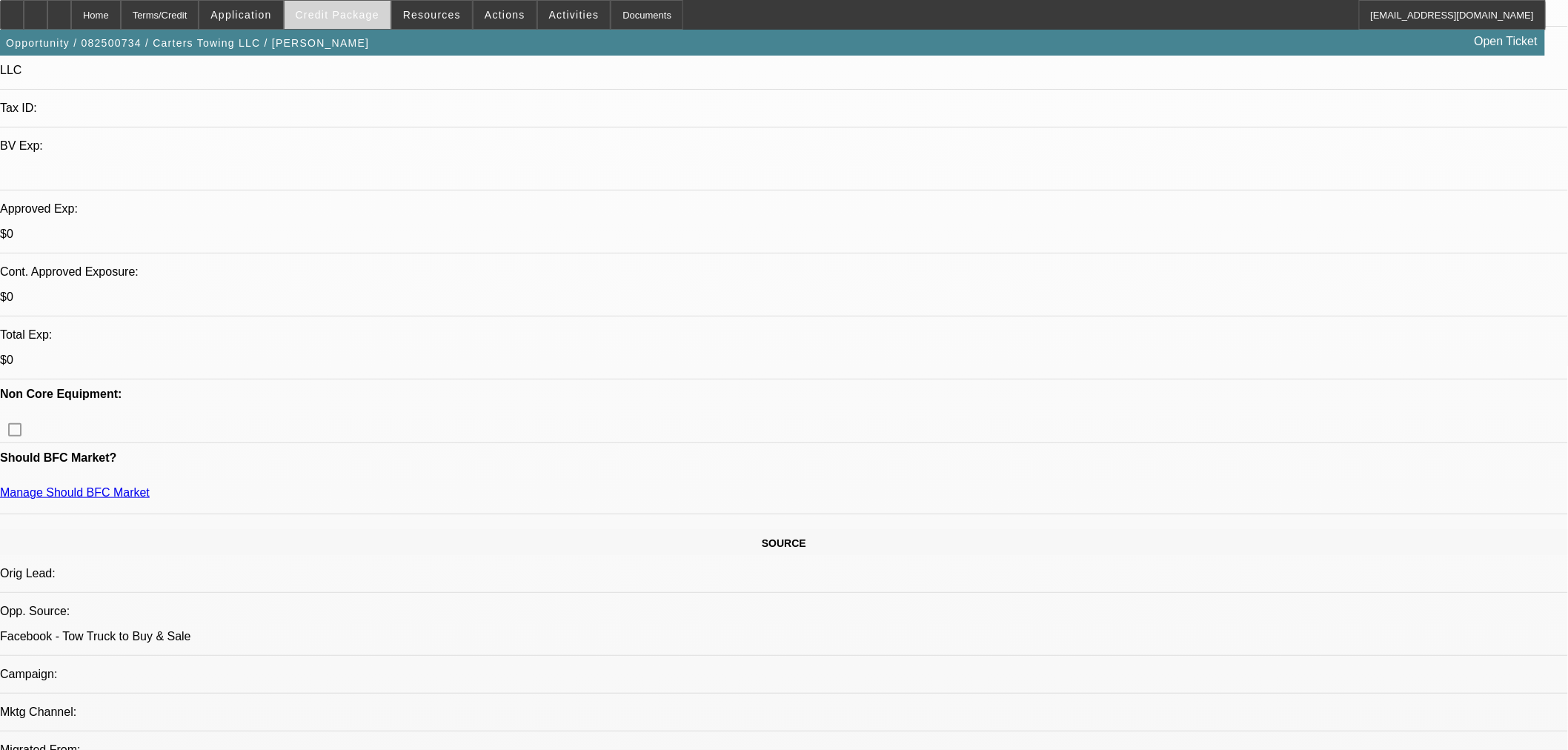
scroll to position [247, 0]
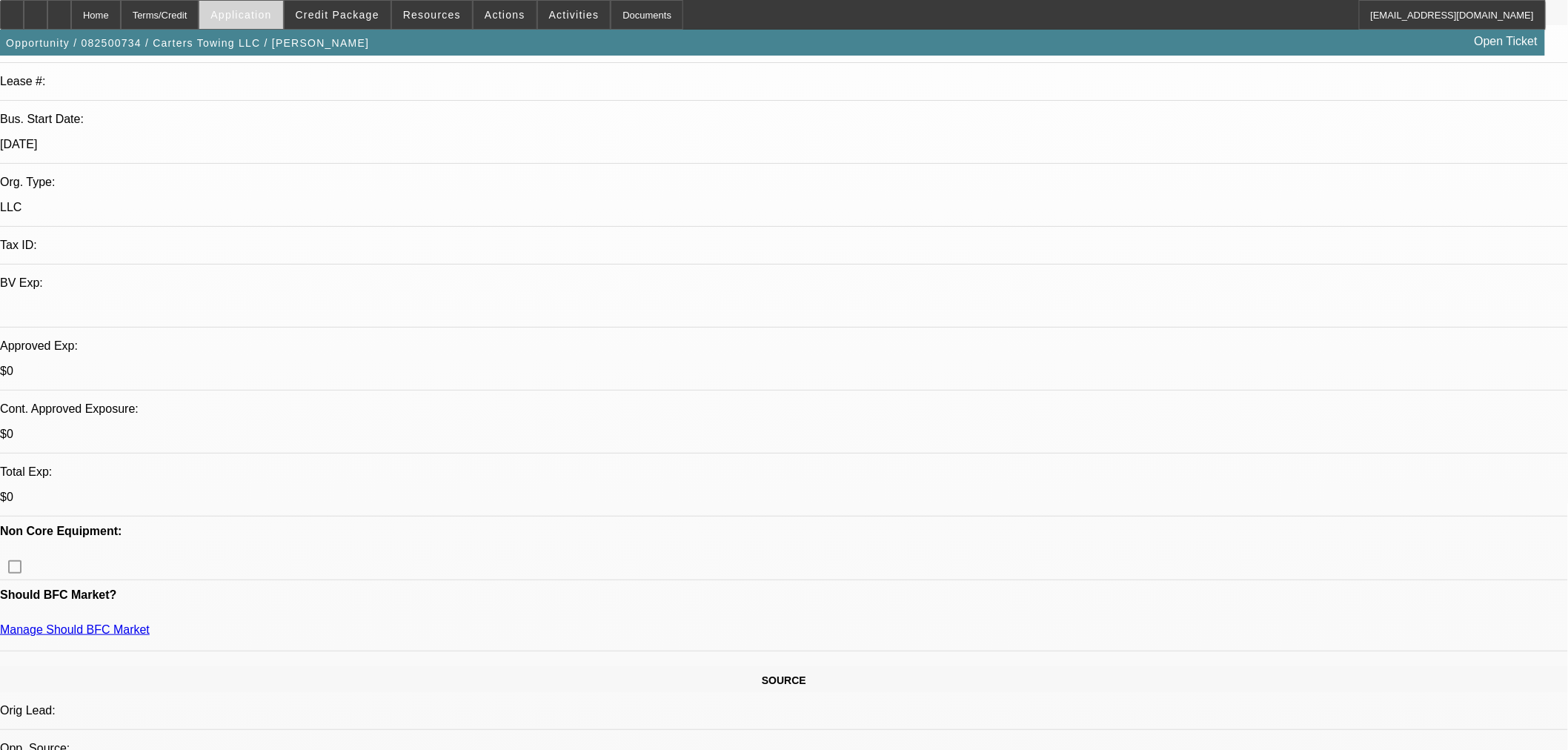
click at [268, 17] on span "Application" at bounding box center [241, 14] width 61 height 12
click at [361, 8] on div at bounding box center [784, 375] width 1568 height 750
click at [361, 15] on span "Credit Package" at bounding box center [337, 14] width 84 height 12
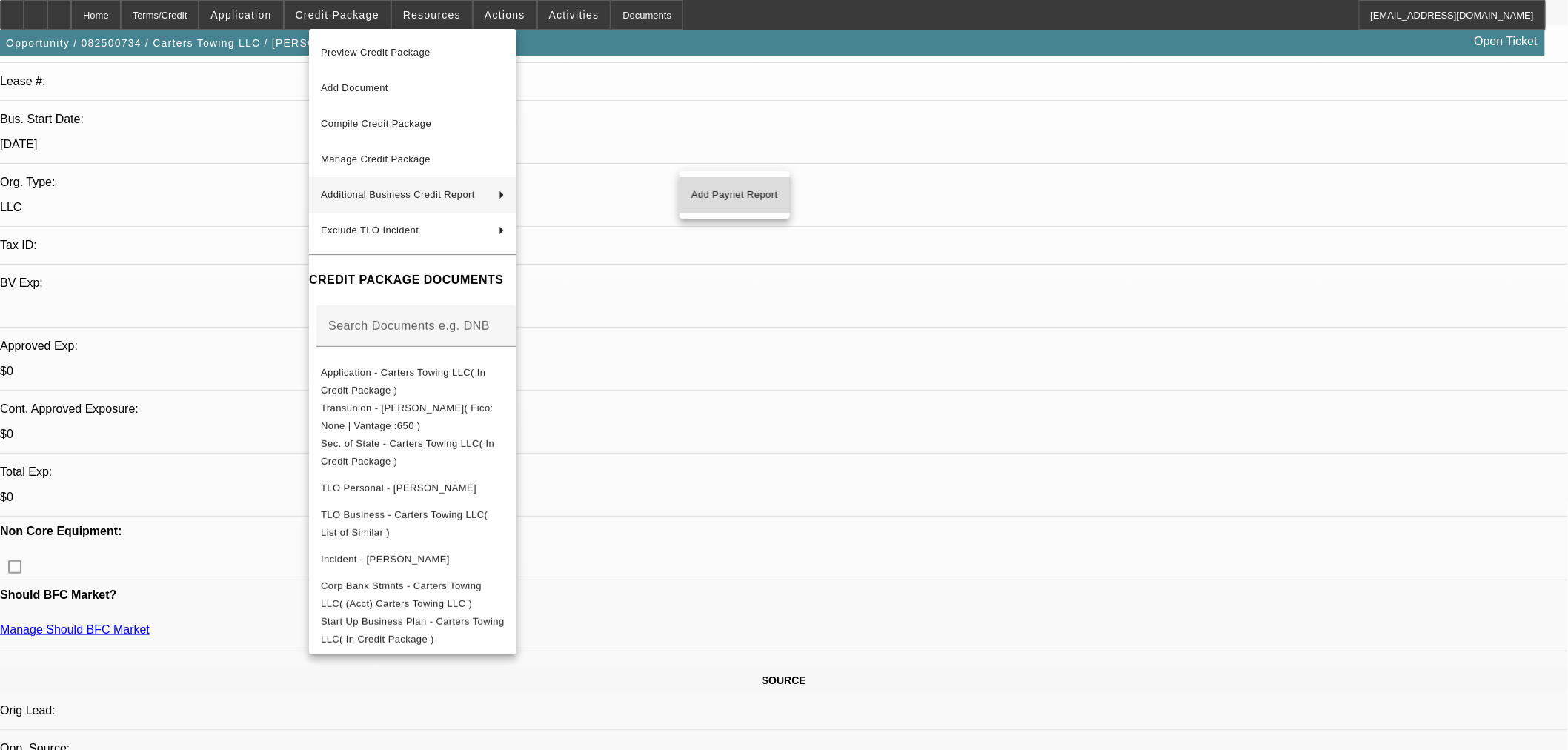
click at [774, 196] on span "Add Paynet Report" at bounding box center [734, 195] width 86 height 18
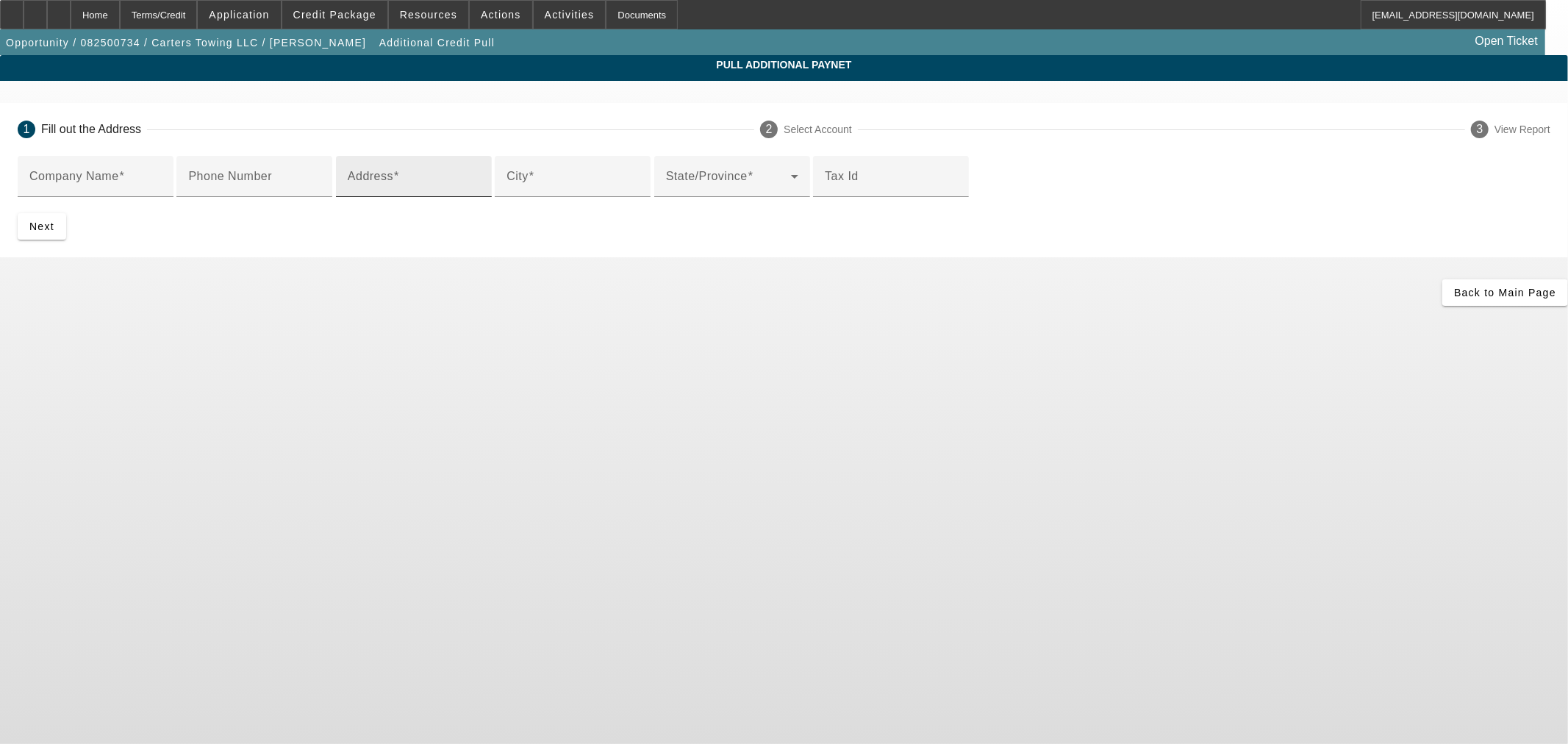
click at [480, 197] on div "Address" at bounding box center [414, 176] width 133 height 41
paste input "Carters Towing LLC - 2628 Highway 36 S, Brenham, TX 77833"
drag, startPoint x: 498, startPoint y: 295, endPoint x: 407, endPoint y: 295, distance: 91.0
click at [372, 257] on div "1 Fill out the Address 2 Select Account 3 View Report Company Name Phone Number…" at bounding box center [784, 180] width 1568 height 154
type input "2628 Highway 36 S, Brenham, TX 77833"
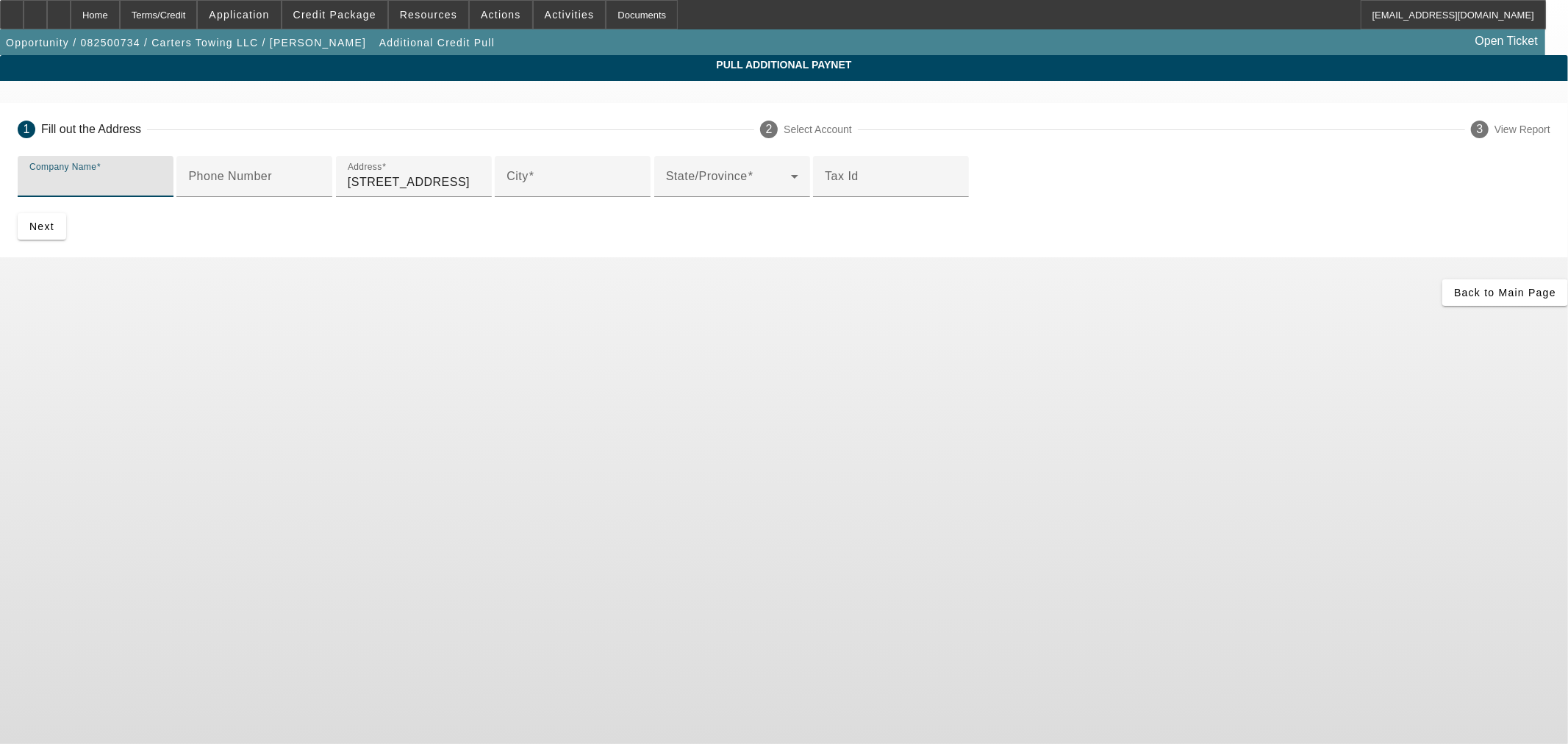
click at [162, 183] on input "Company Name" at bounding box center [95, 182] width 133 height 17
paste input "Carters Towing LLC -"
type input "Carters Towing LLC"
drag, startPoint x: 593, startPoint y: 299, endPoint x: 489, endPoint y: 299, distance: 104.0
click at [480, 191] on input "2628 Highway 36 S, Brenham, TX 77833" at bounding box center [414, 182] width 133 height 17
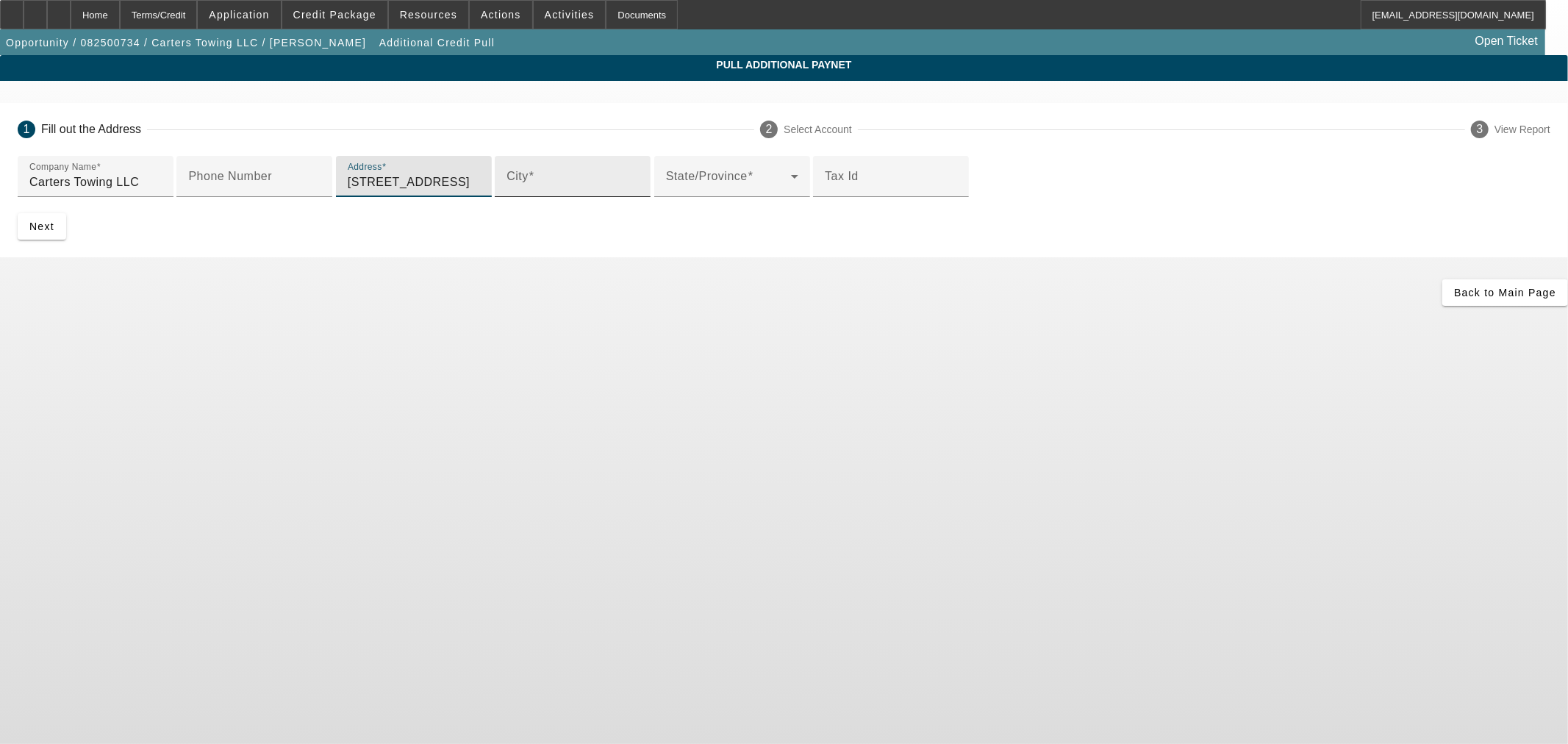
type input "2628 Highway 36 S"
click at [507, 183] on mat-label "City" at bounding box center [518, 176] width 22 height 13
click at [507, 191] on input "City" at bounding box center [573, 182] width 133 height 17
type input "Brenham"
click at [666, 197] on div "State/Province" at bounding box center [732, 176] width 133 height 41
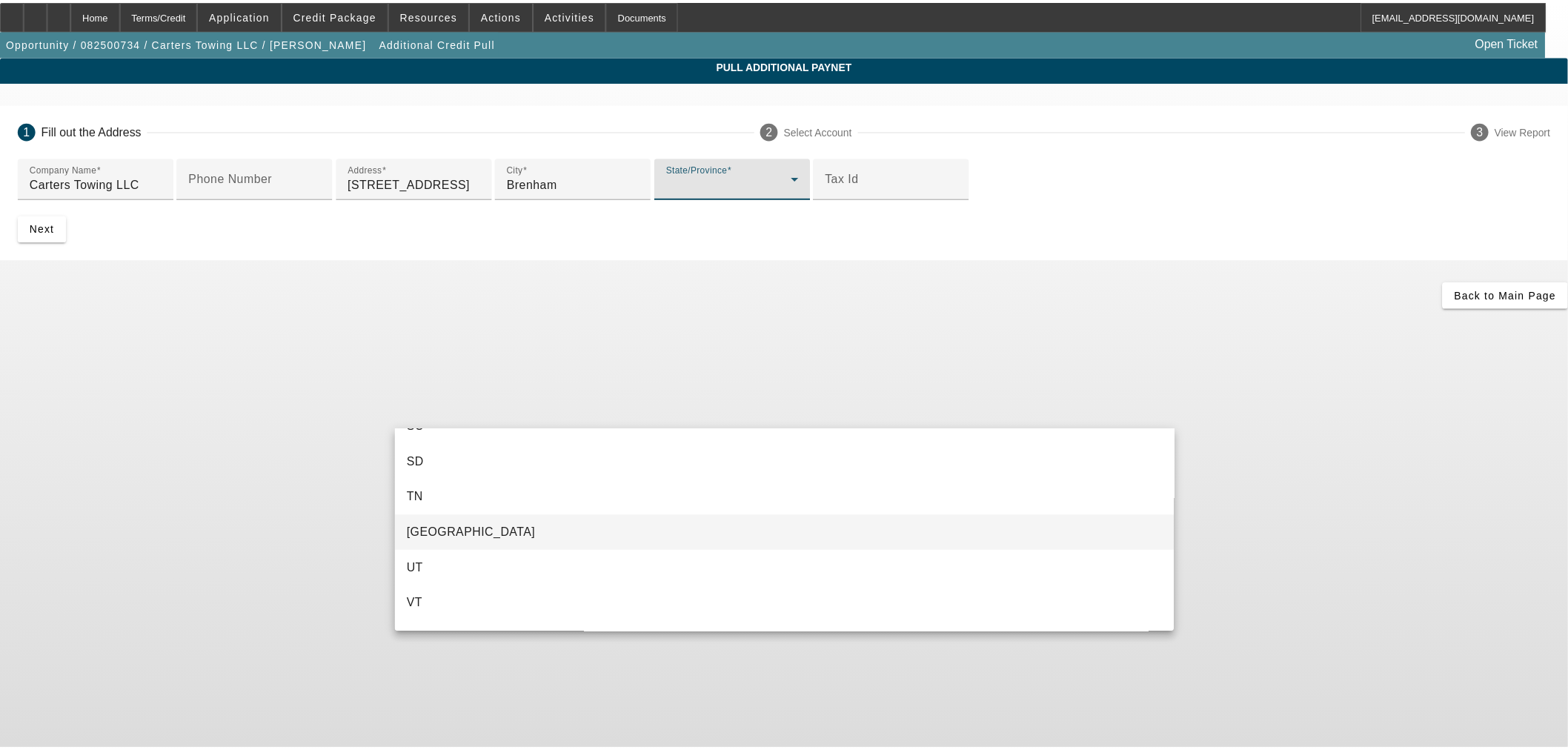
scroll to position [1366, 0]
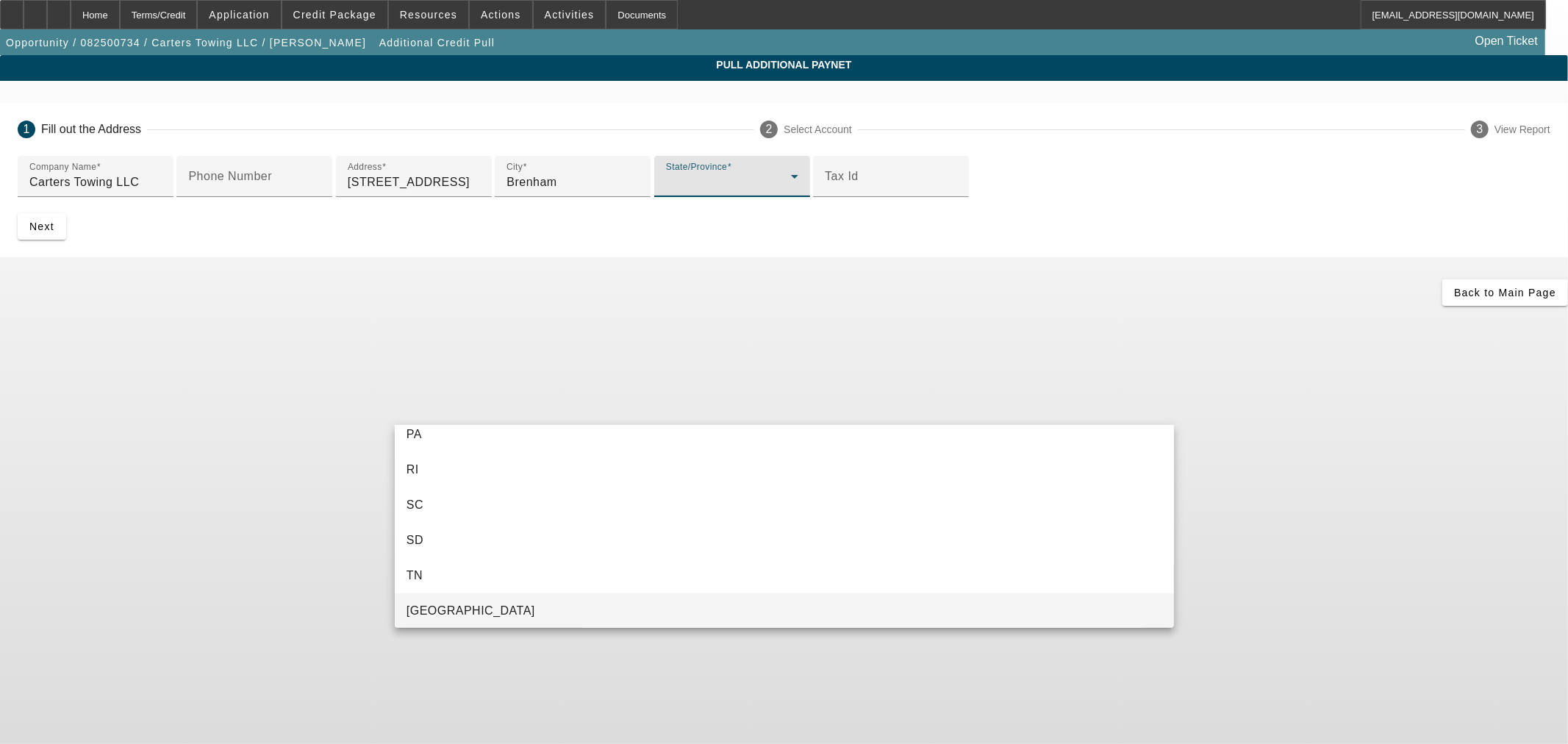
click at [439, 603] on mat-option "[GEOGRAPHIC_DATA]" at bounding box center [784, 611] width 779 height 35
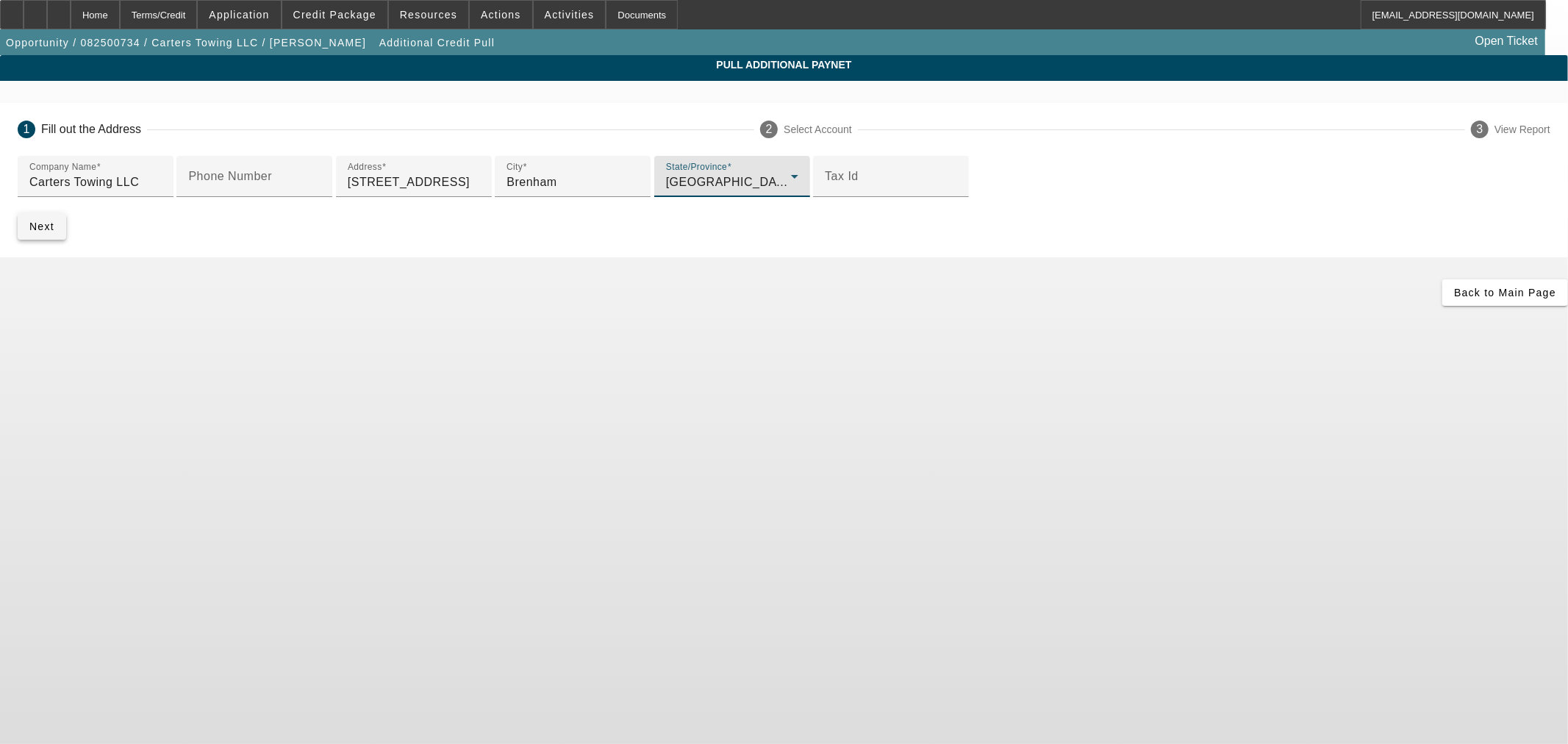
click at [54, 232] on span "Next" at bounding box center [41, 226] width 25 height 12
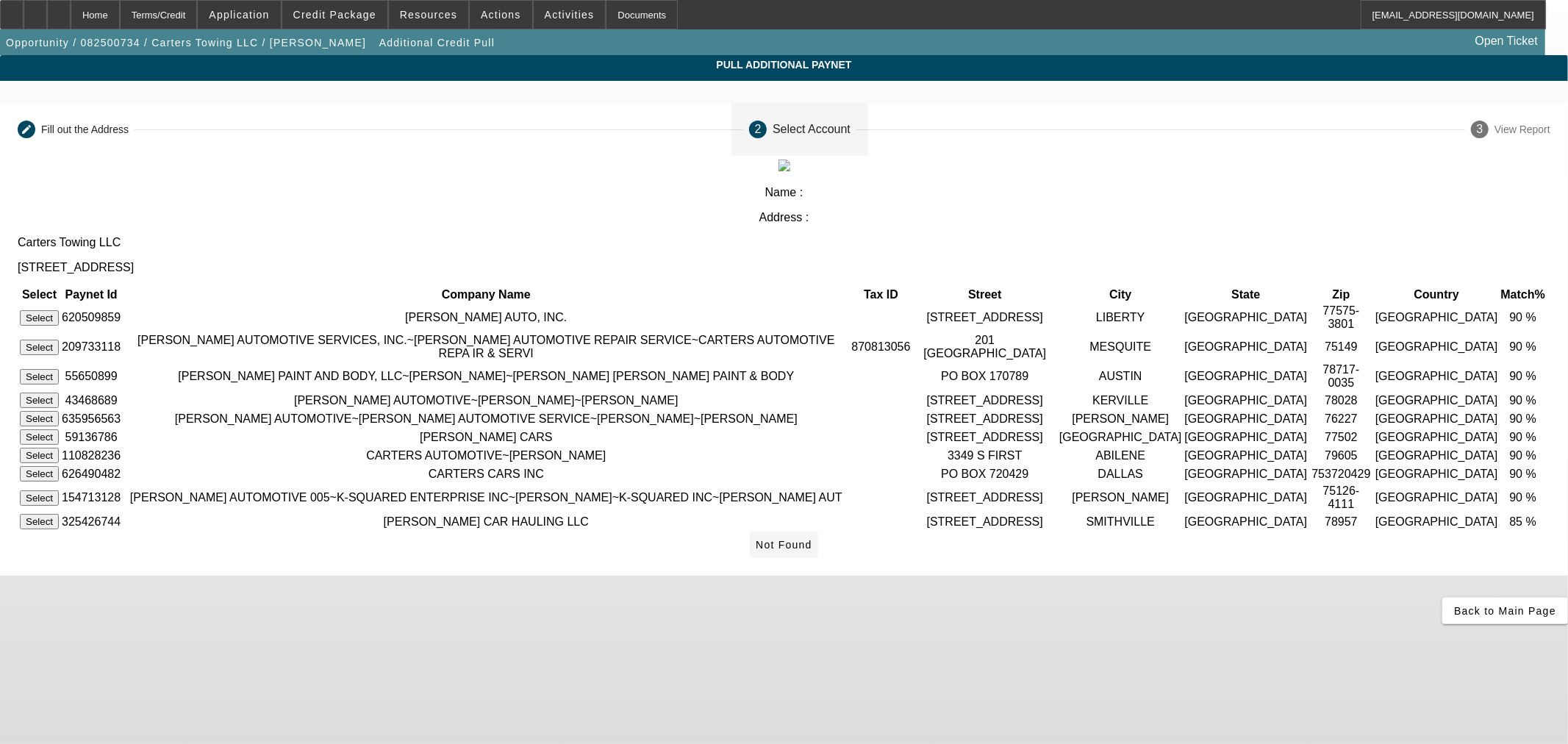
click at [813, 550] on span "Not Found" at bounding box center [783, 544] width 56 height 12
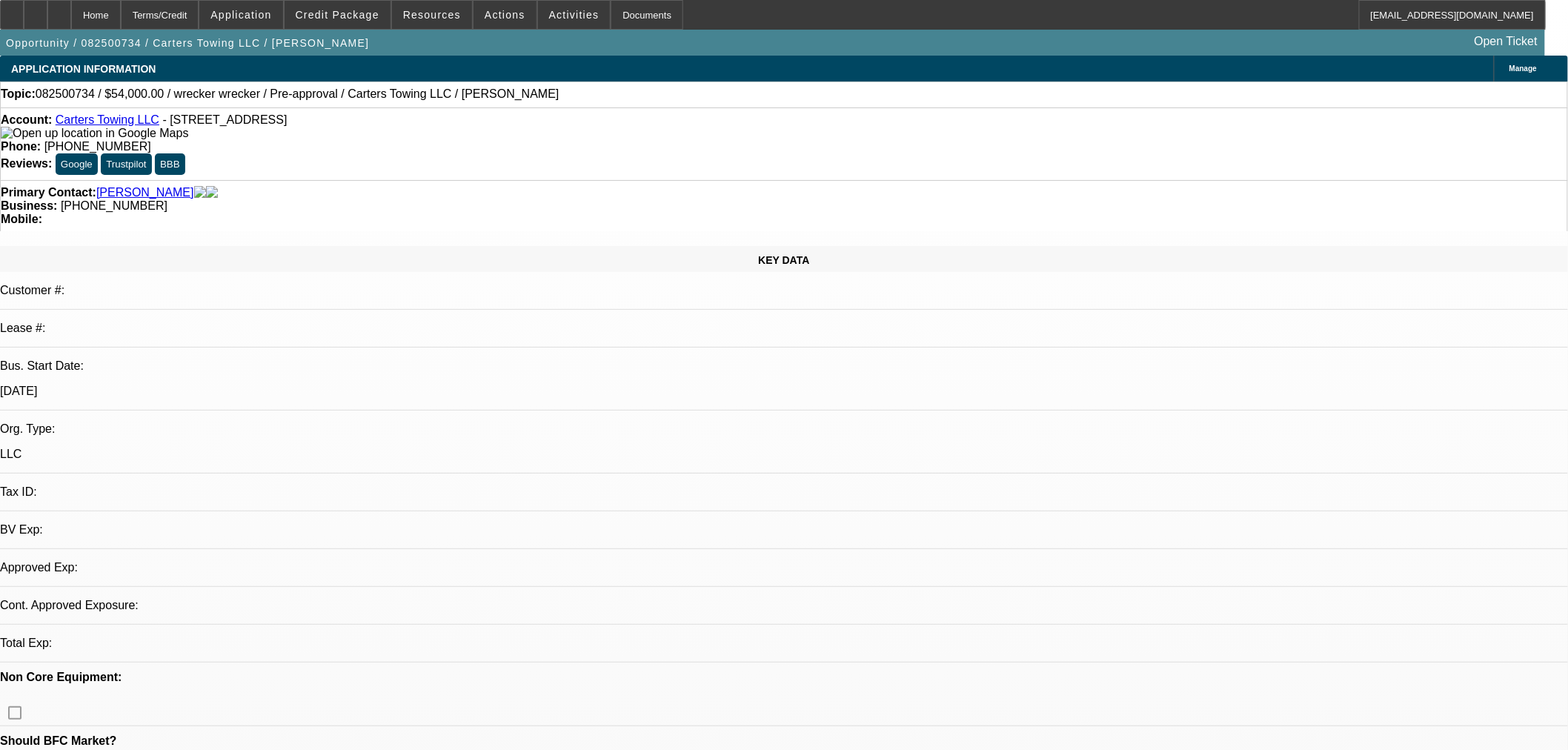
select select "0.1"
select select "2"
select select "0.1"
select select "4"
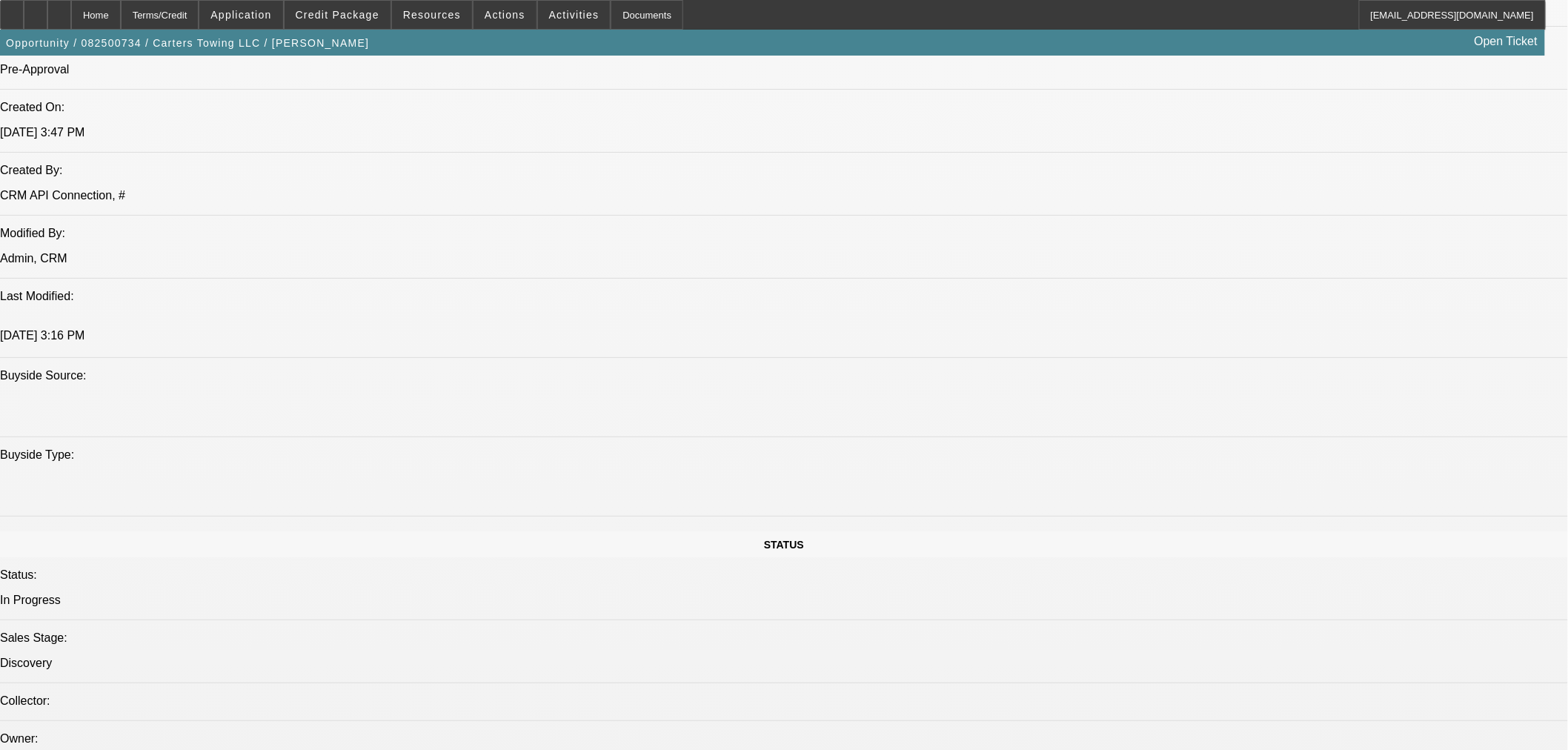
scroll to position [1152, 0]
click at [373, 18] on span "Credit Package" at bounding box center [337, 14] width 84 height 12
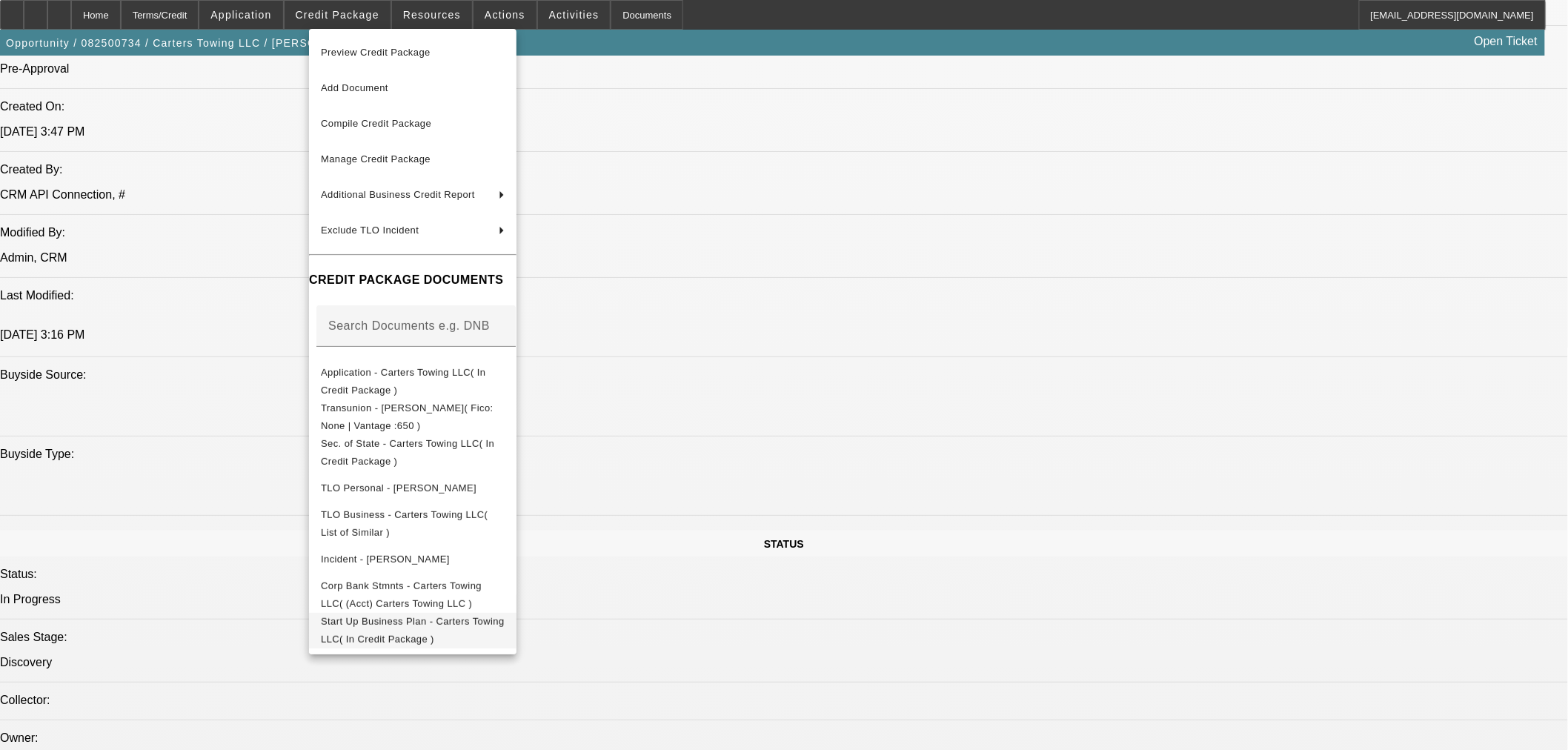
click at [373, 626] on span "Start Up Business Plan - Carters Towing LLC( In Credit Package )" at bounding box center [413, 629] width 184 height 29
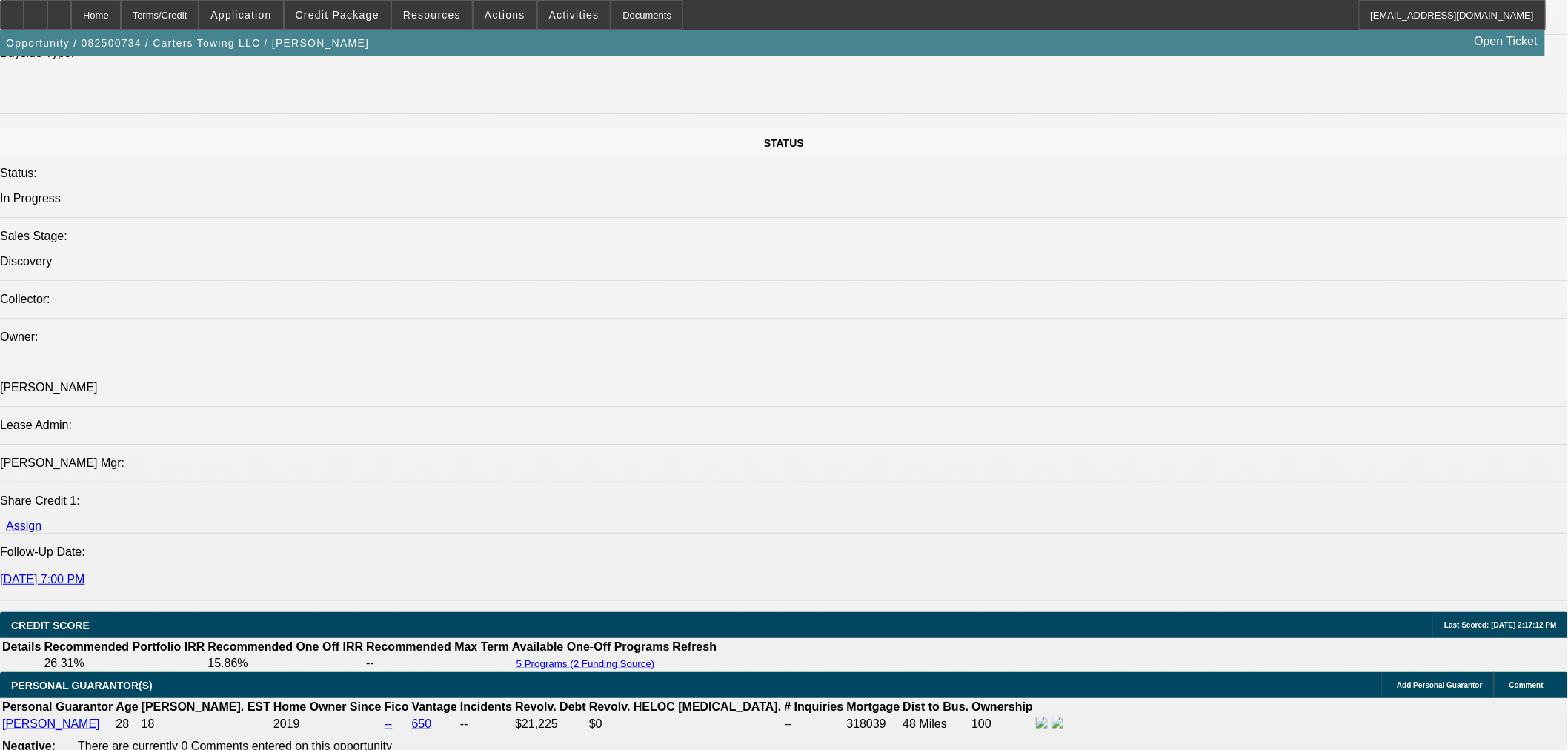
scroll to position [1728, 0]
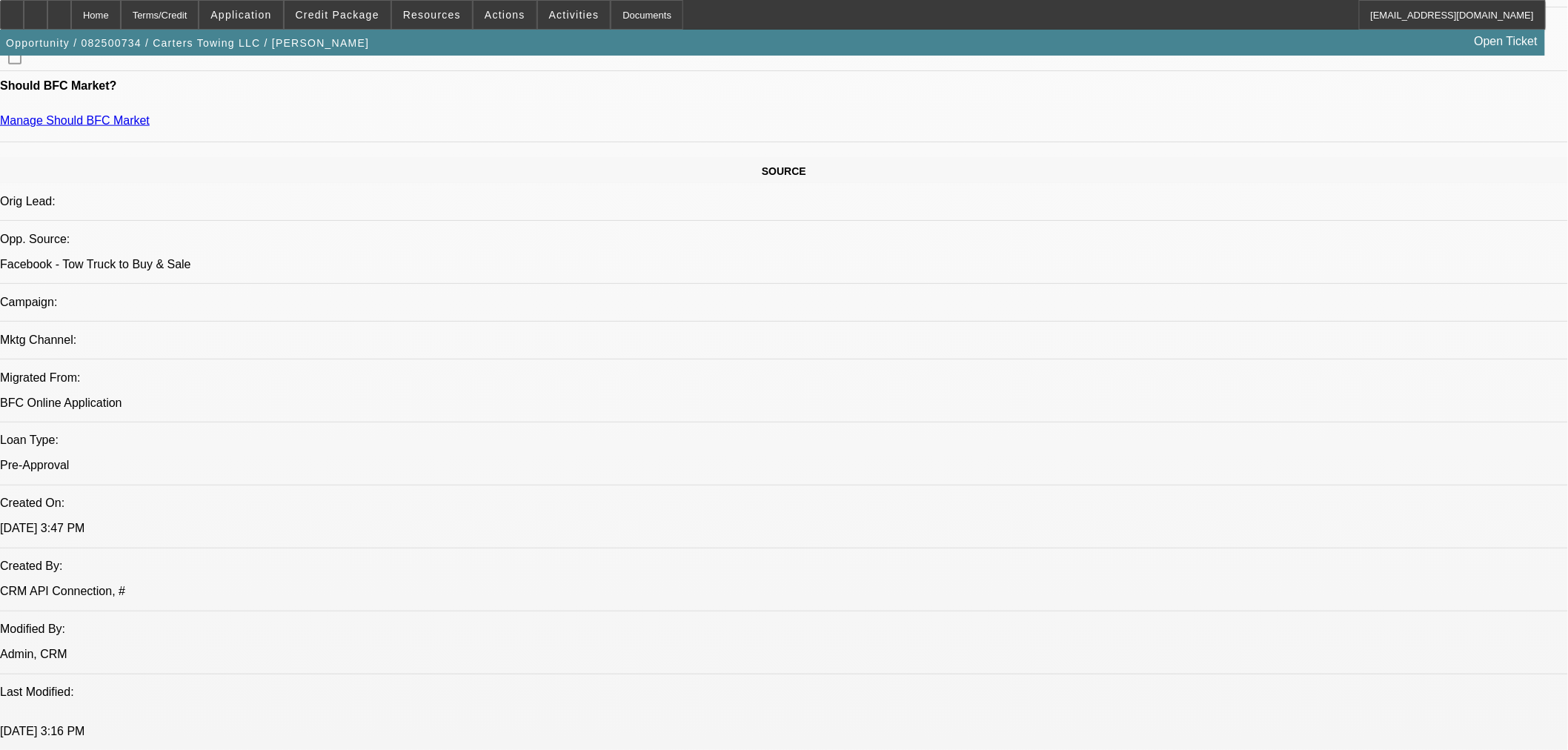
scroll to position [905, 0]
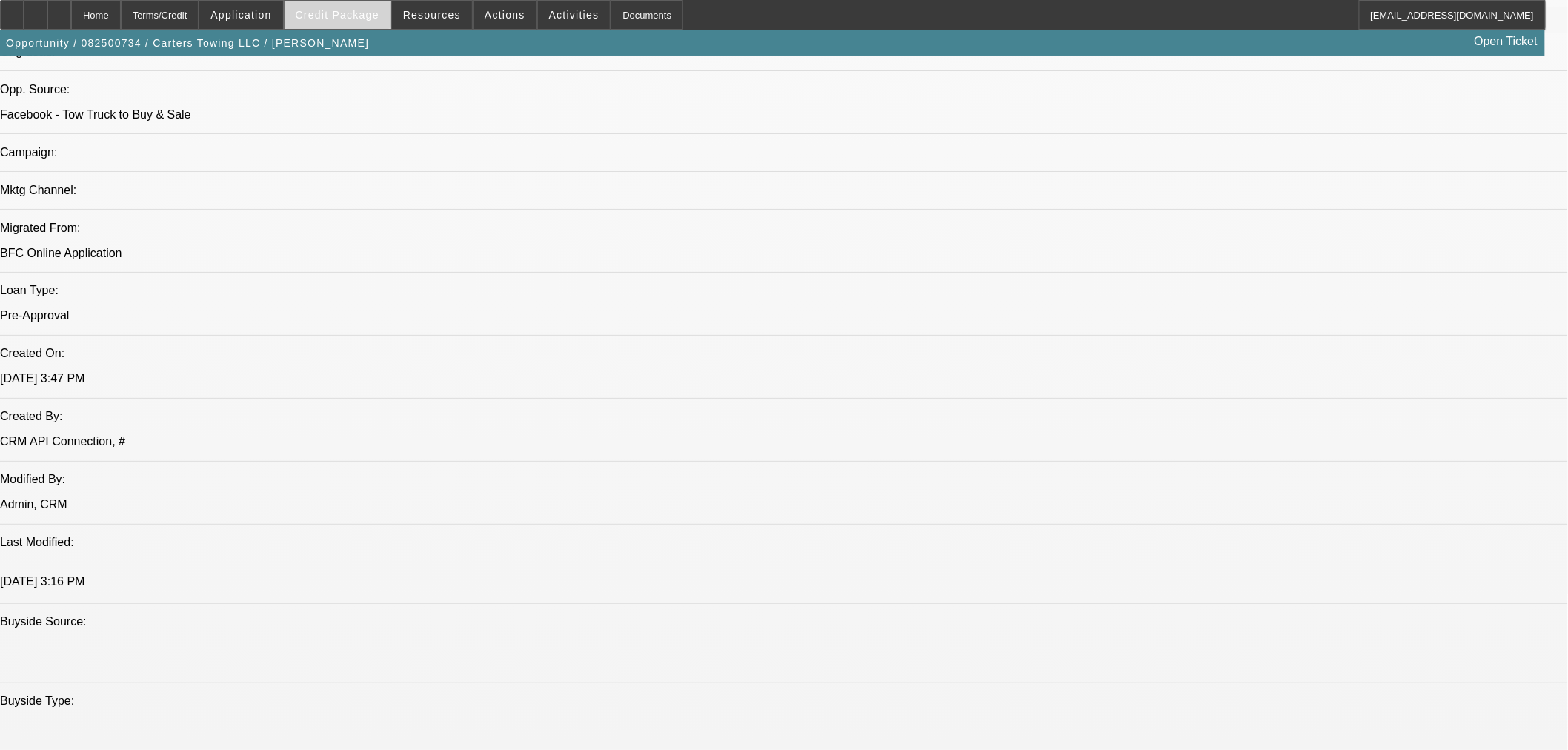
click at [356, 13] on span "Credit Package" at bounding box center [337, 14] width 84 height 12
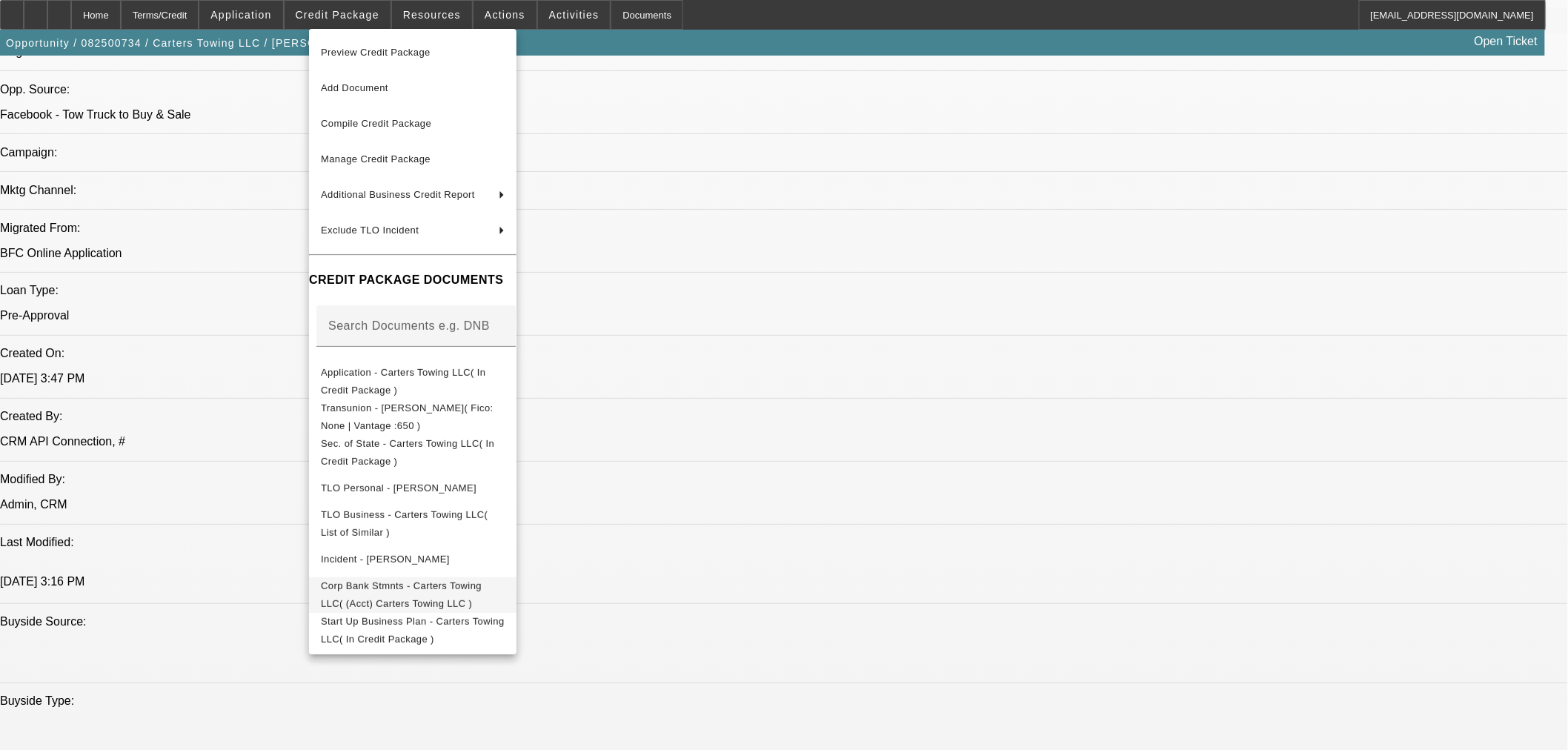
click at [413, 581] on span "Corp Bank Stmnts - Carters Towing LLC( (Acct) Carters Towing LLC )" at bounding box center [413, 594] width 184 height 35
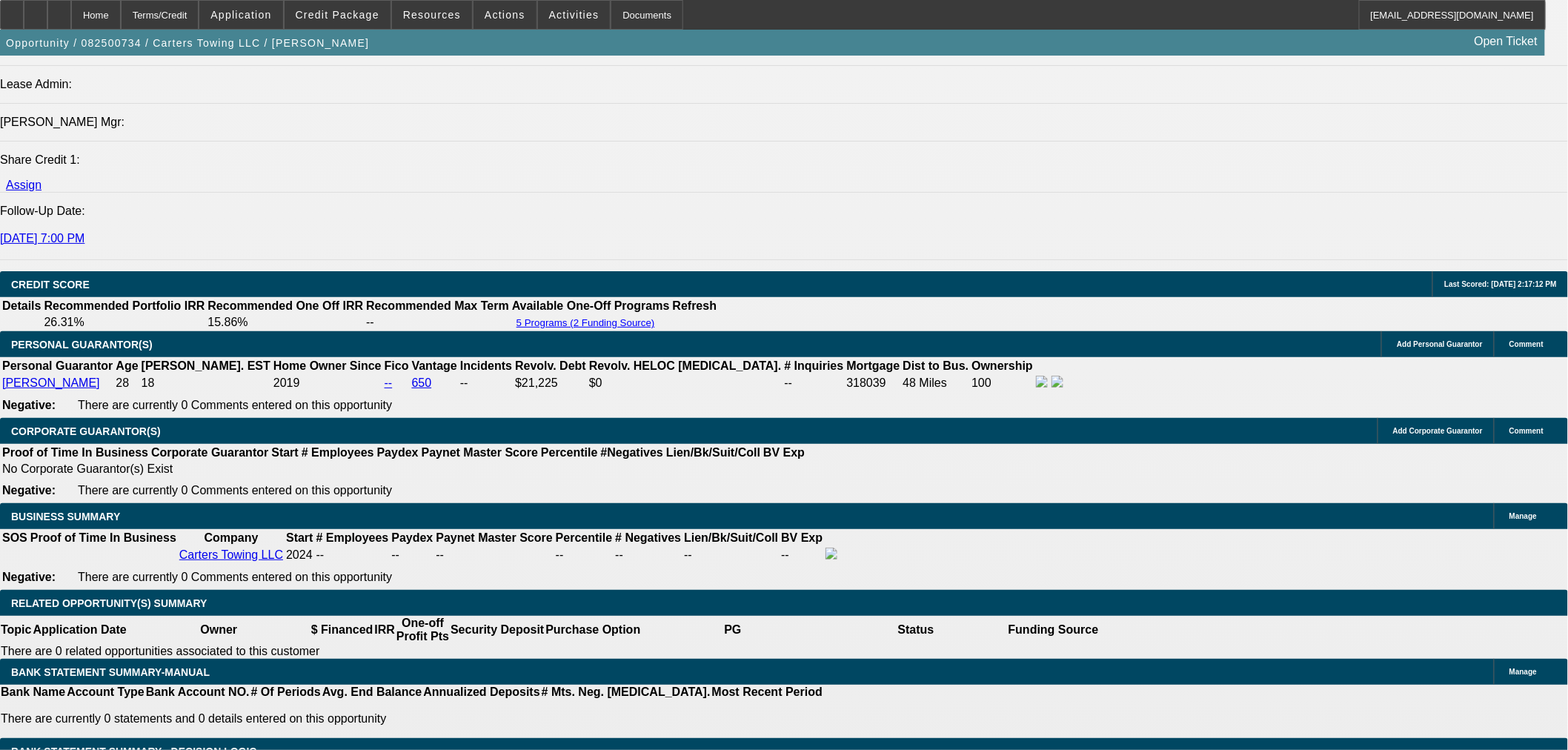
scroll to position [1893, 0]
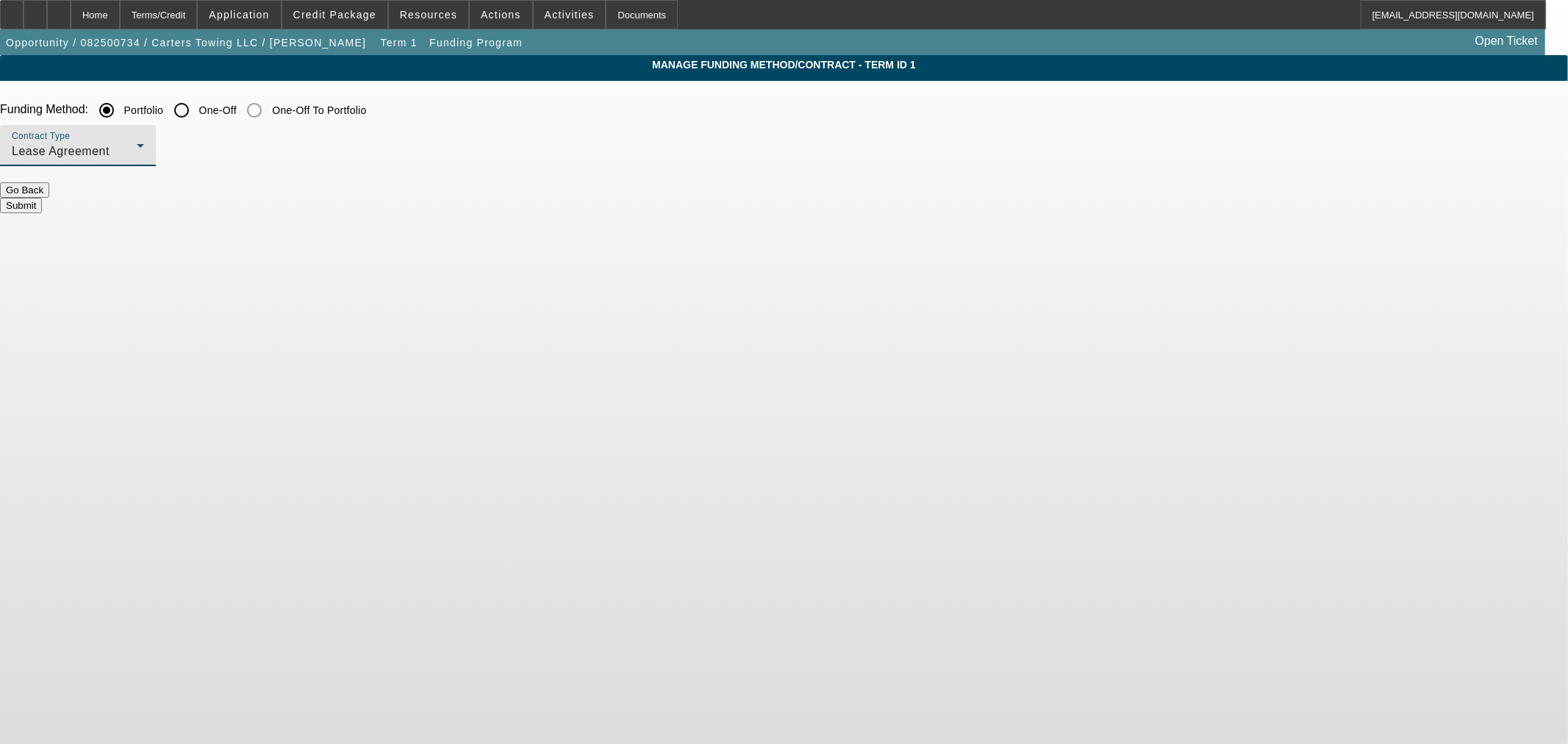
click at [137, 158] on div "Lease Agreement" at bounding box center [74, 152] width 125 height 17
click at [431, 232] on span "Equipment Finance Agreement" at bounding box center [462, 226] width 169 height 35
click at [42, 198] on button "Submit" at bounding box center [21, 205] width 42 height 15
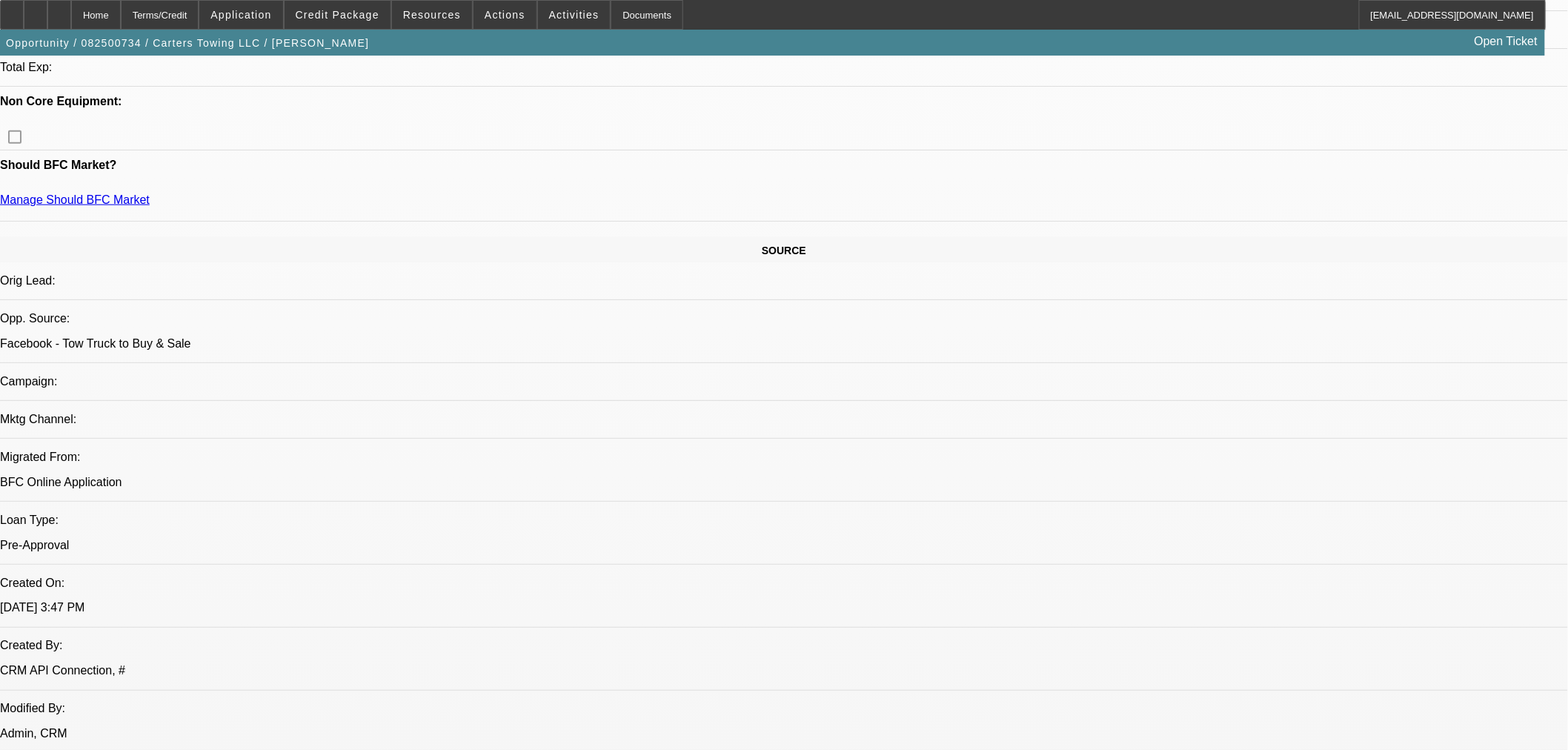
select select "0.1"
select select "2"
select select "0"
select select "6"
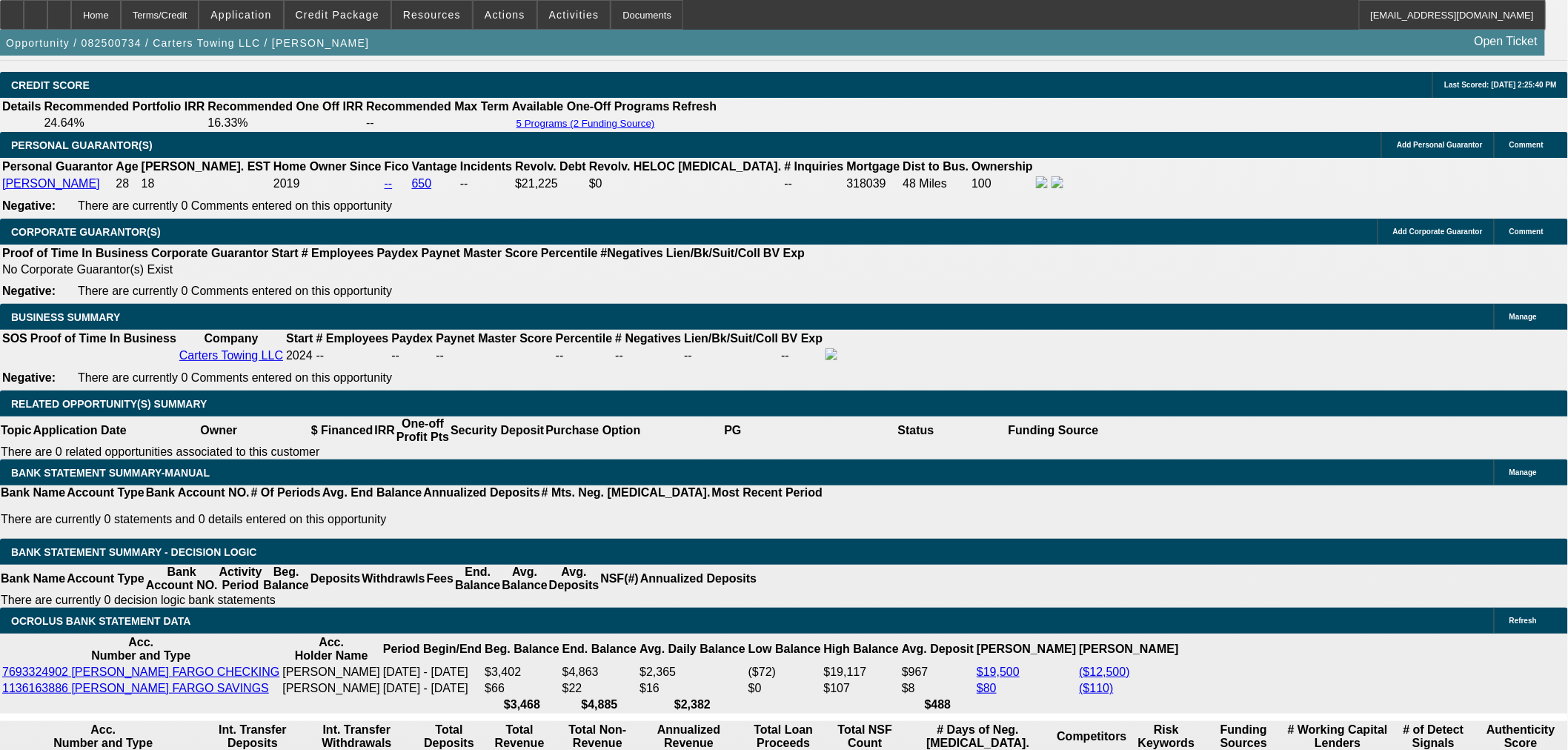
scroll to position [2196, 0]
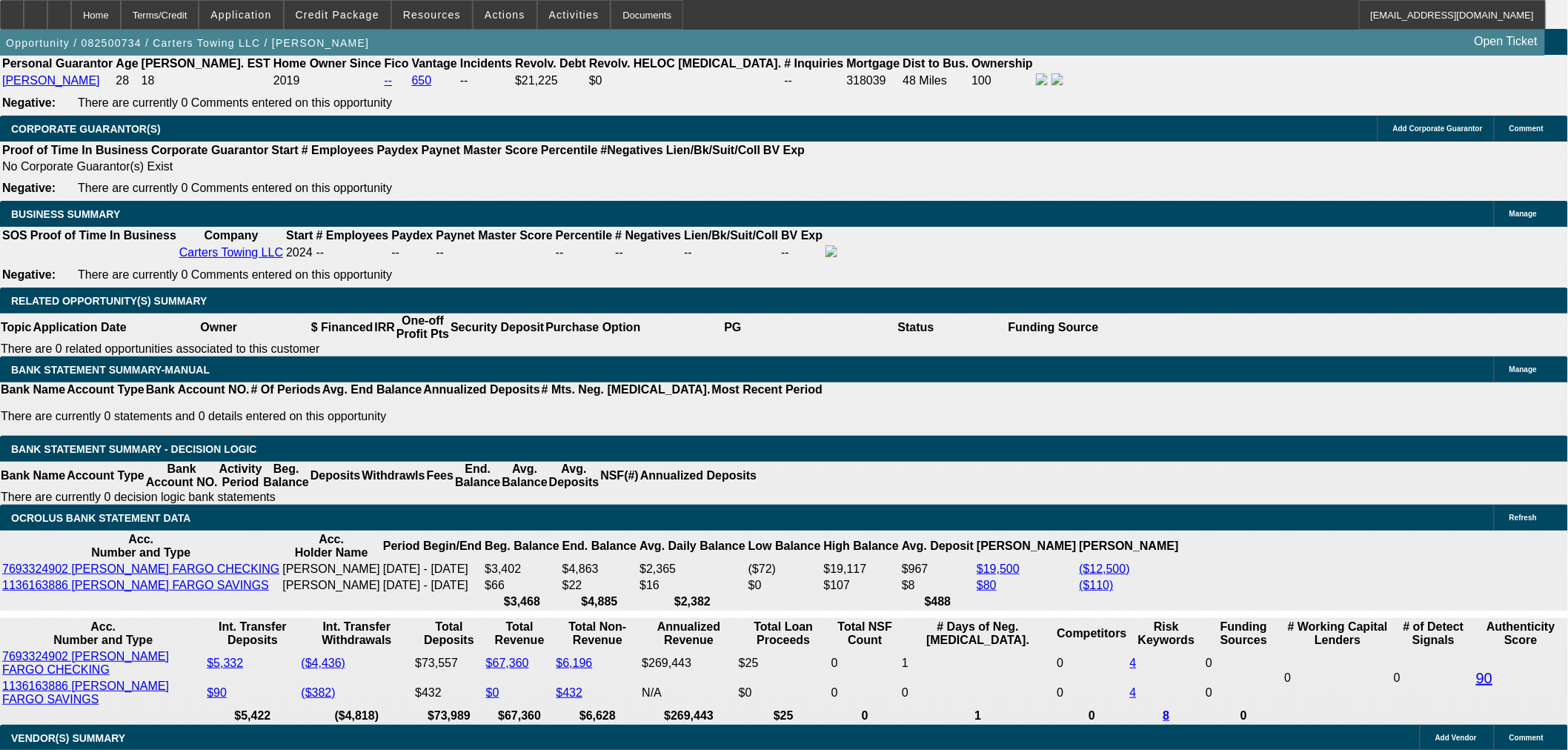
select select "0.15"
type input "$9,000.00"
type input "UNKNOWN"
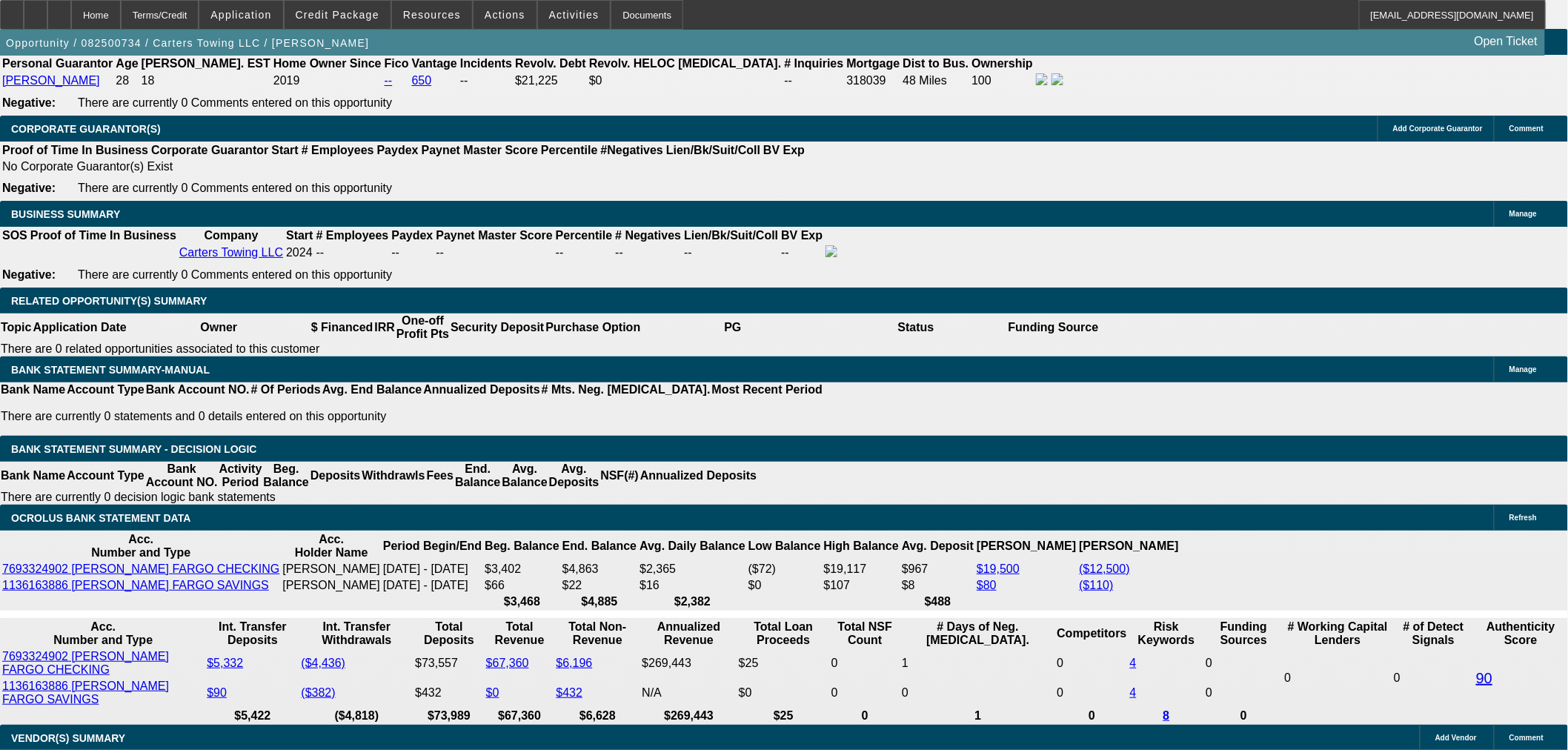
type input "$2,838.74"
type input "$1,419.37"
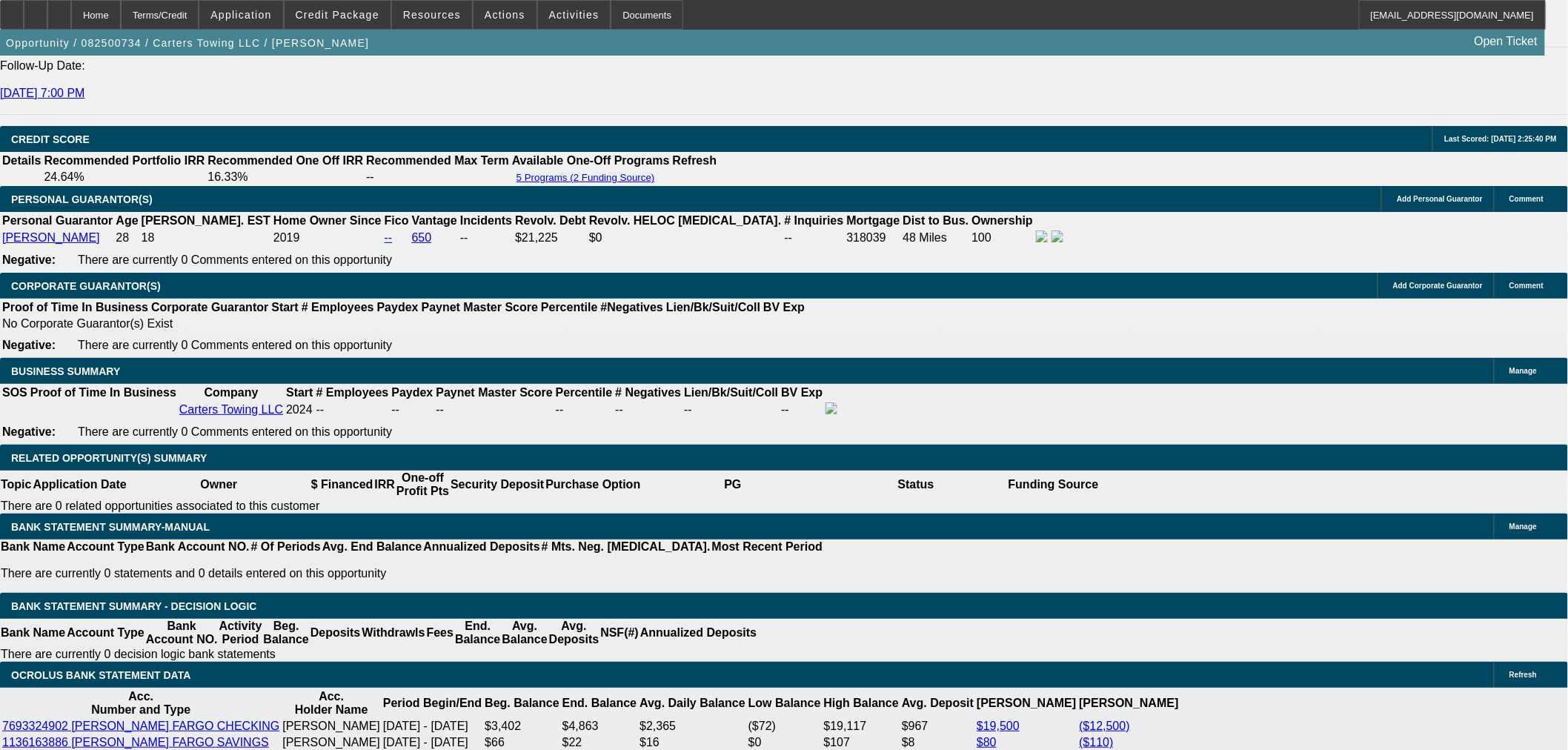
scroll to position [2032, 0]
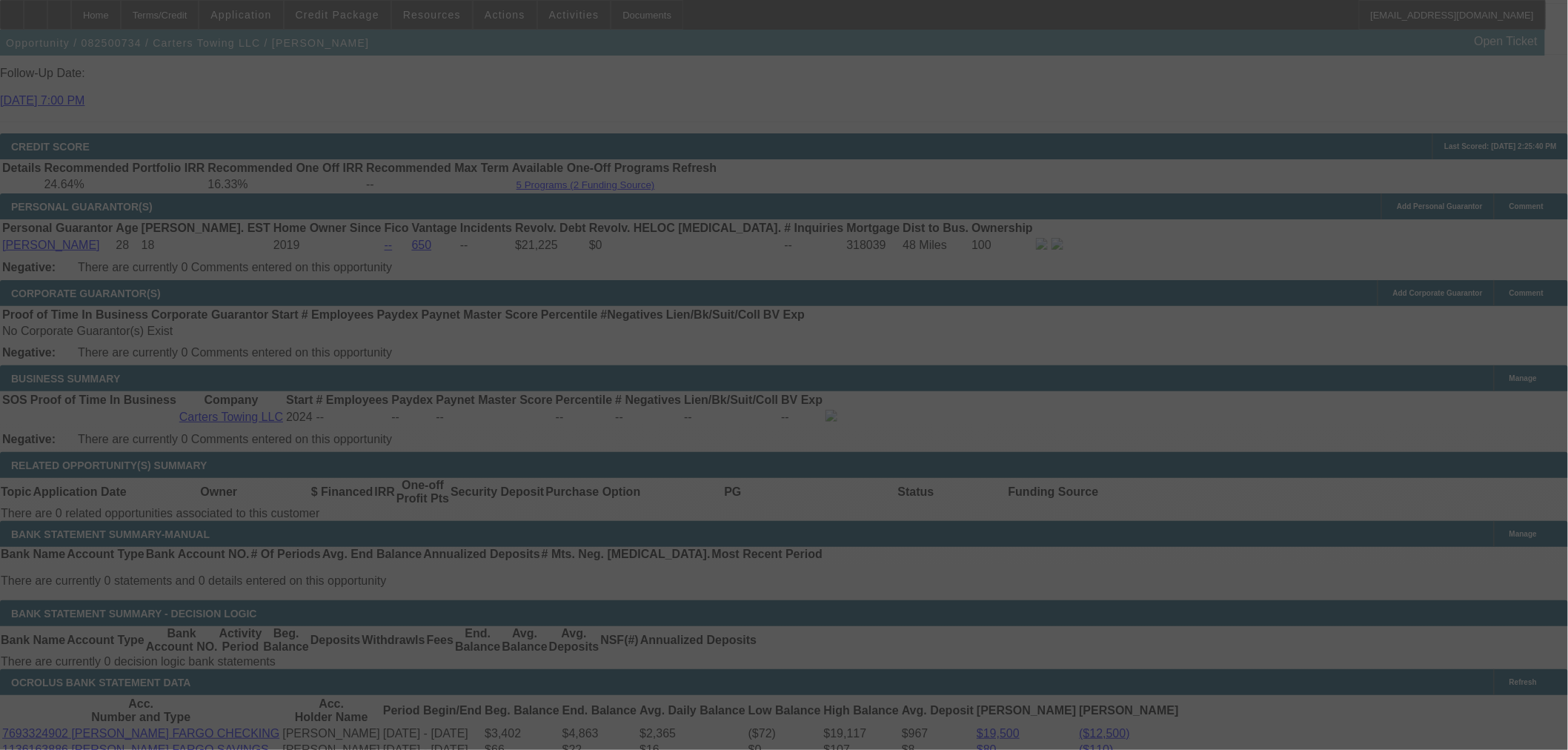
select select "0.15"
select select "2"
select select "0"
select select "6"
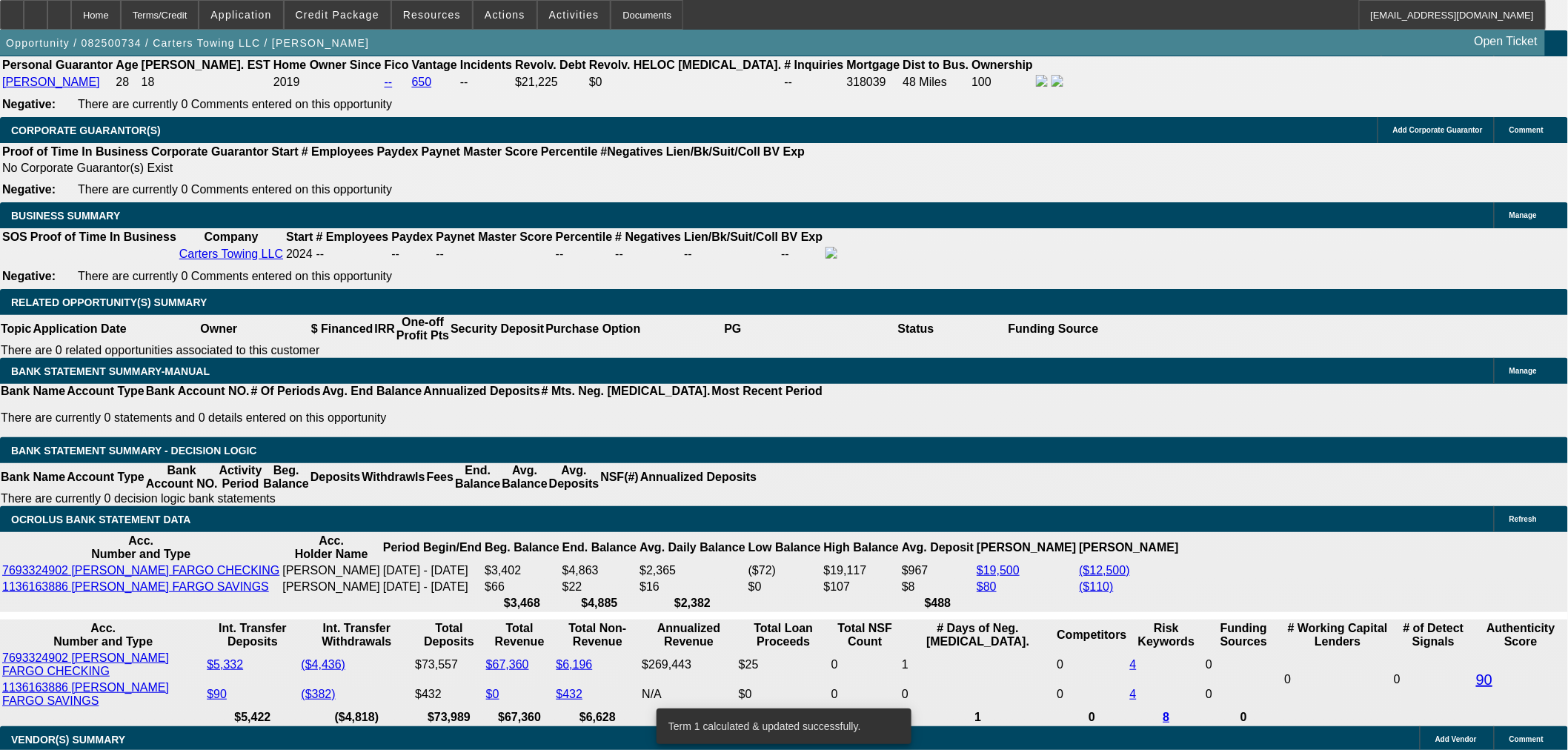
scroll to position [2196, 0]
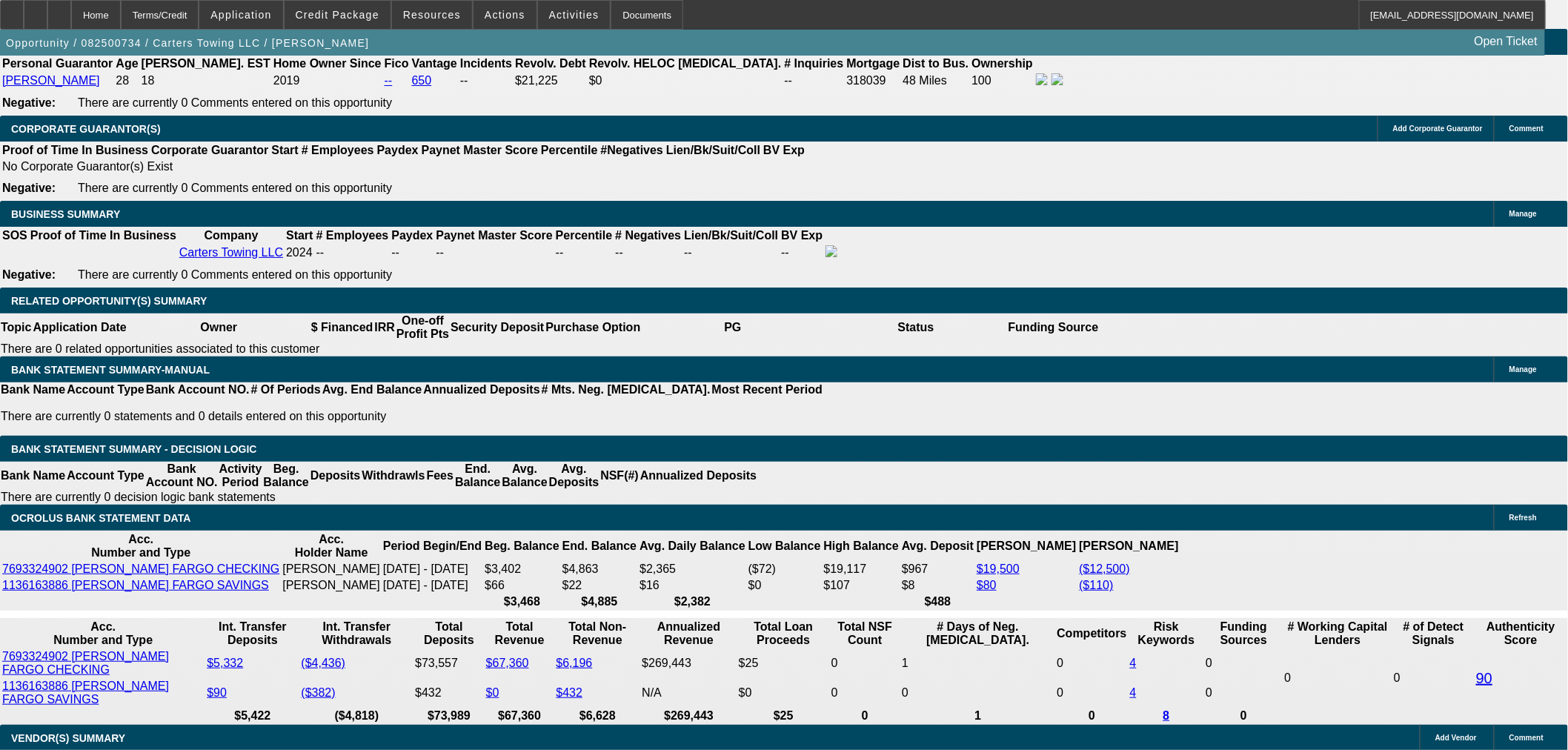
drag, startPoint x: 342, startPoint y: 350, endPoint x: 495, endPoint y: 351, distance: 153.0
type input "UNKNOWN"
type input "1"
type input "$2,168.66"
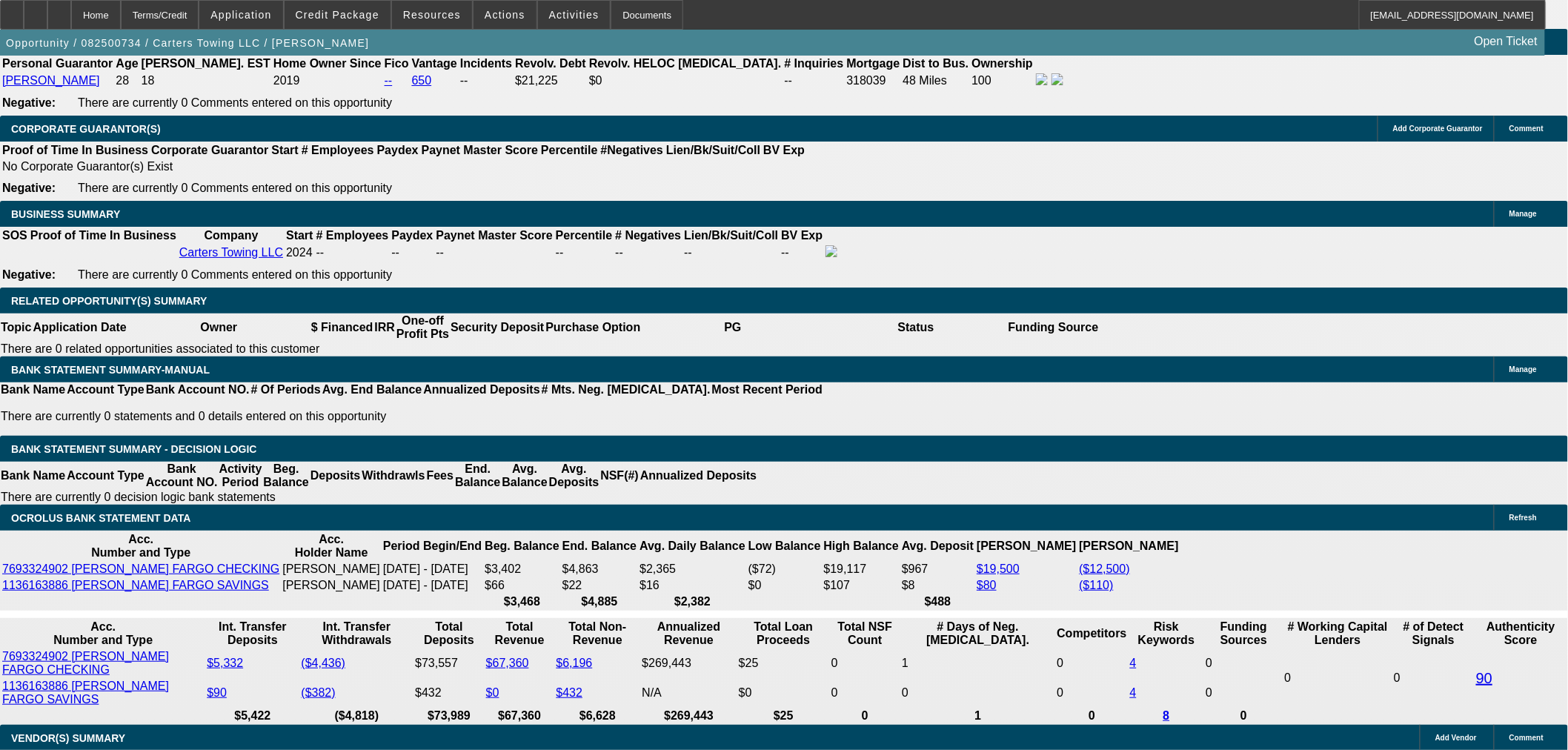
type input "$1,084.33"
type input "17"
type input "$2,943.22"
type input "$1,471.61"
type input "17.5"
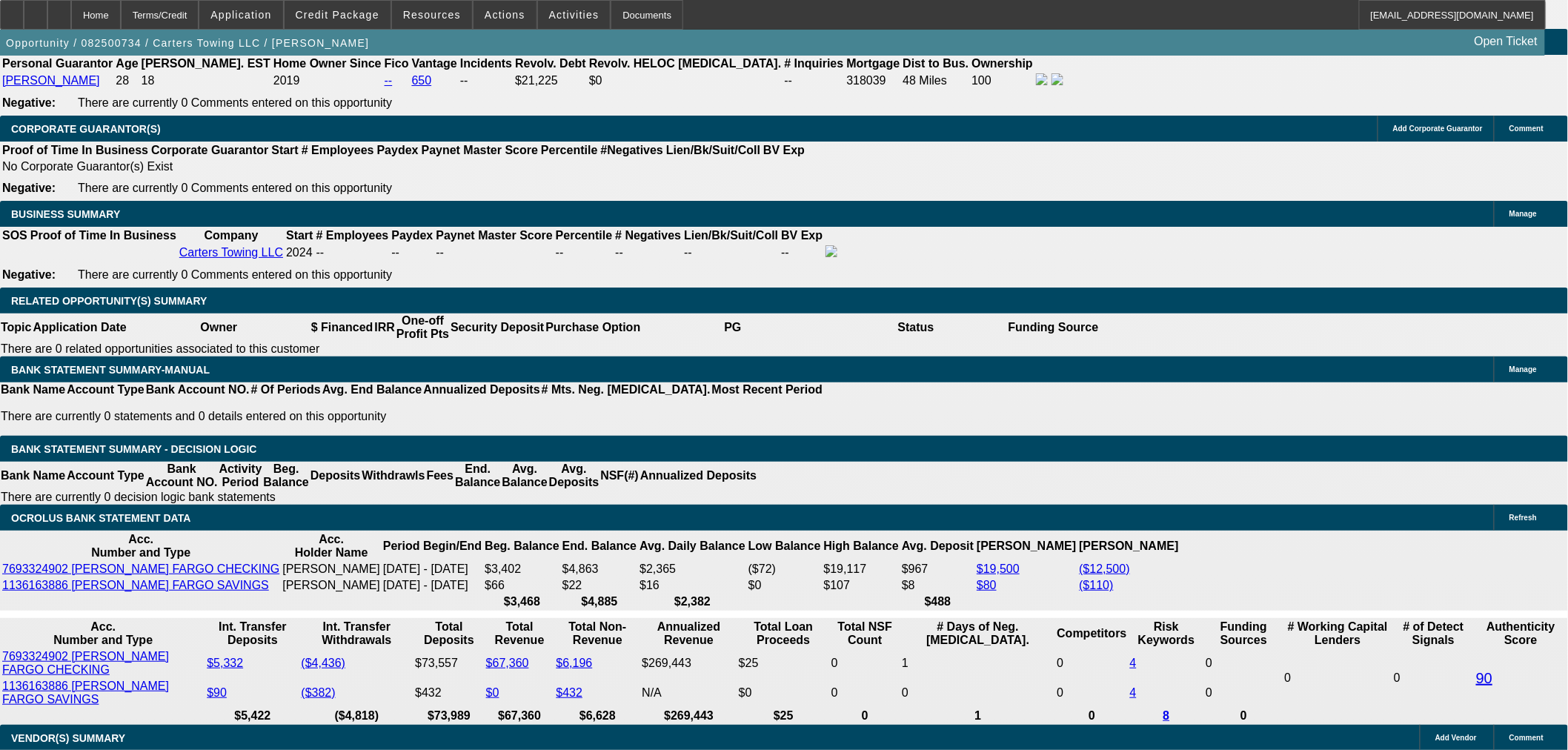
type input "$2,969.66"
type input "$1,484.83"
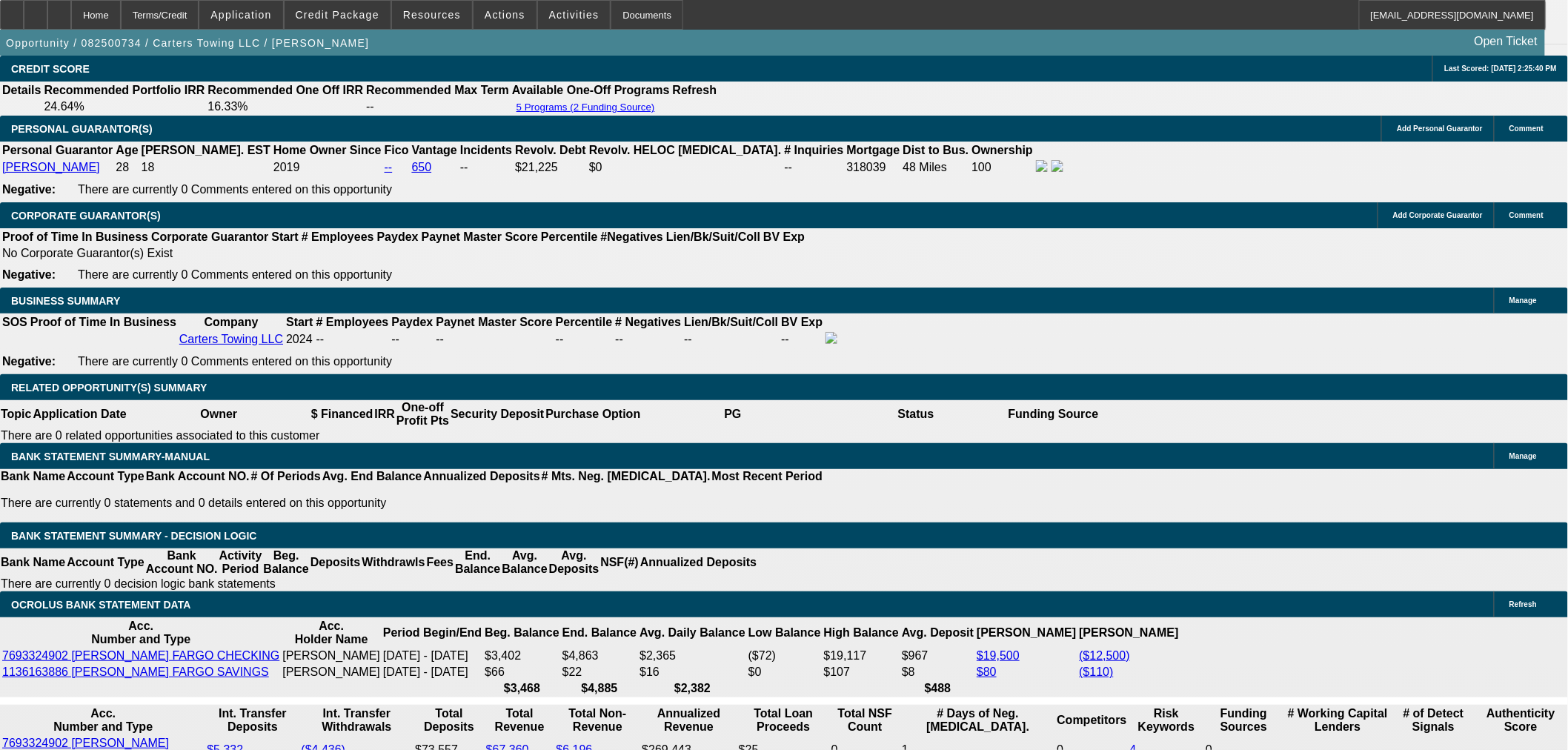
scroll to position [2032, 0]
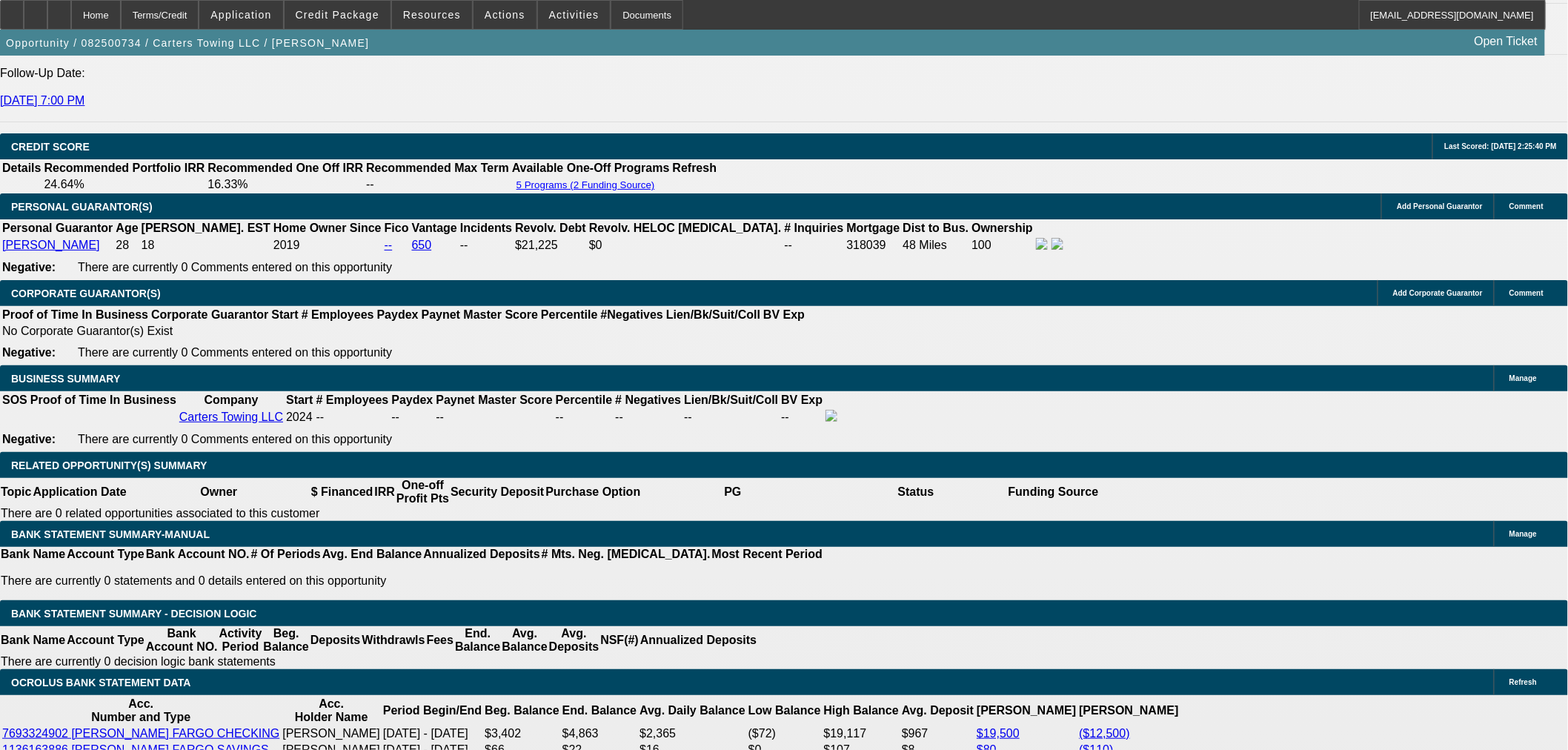
type input "17.5"
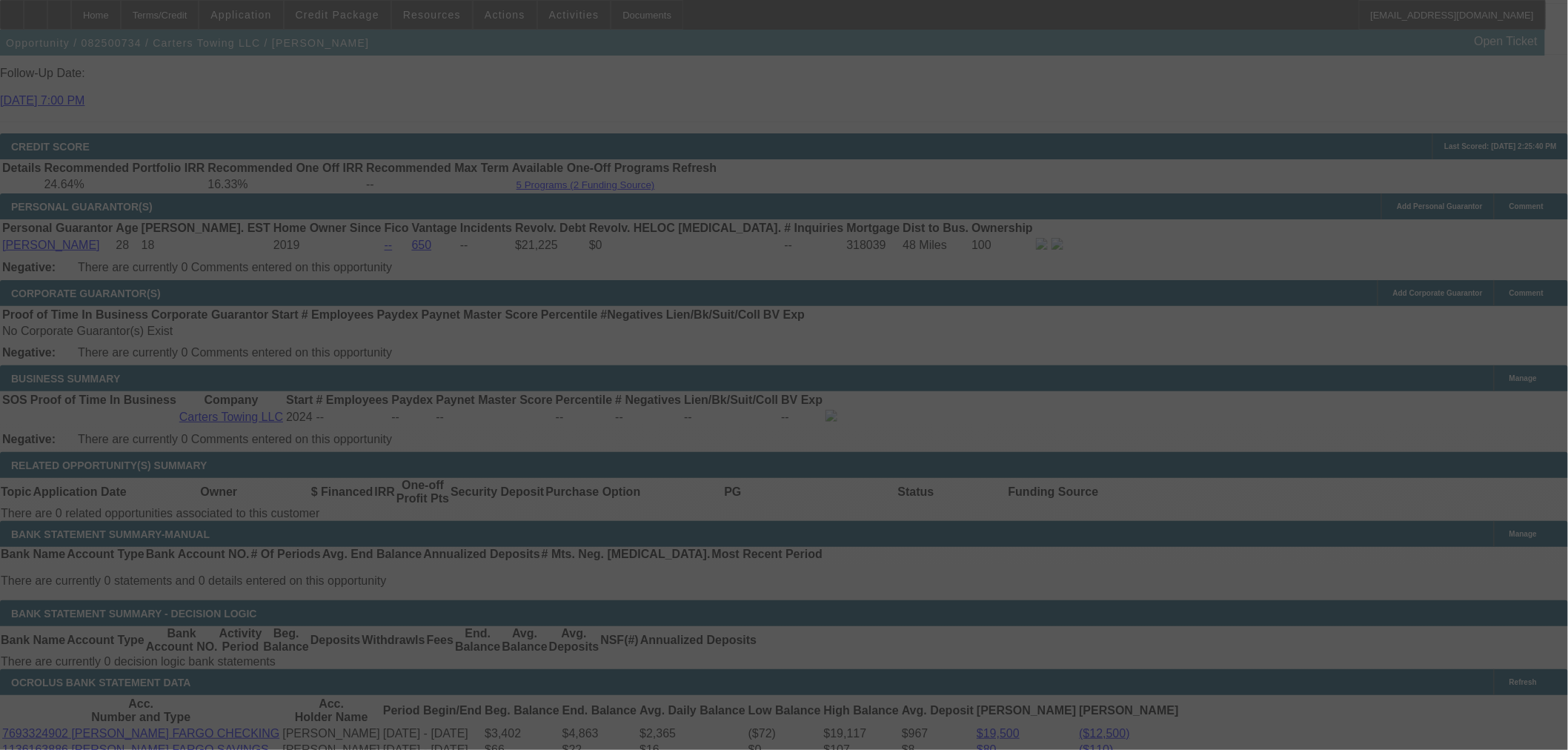
select select "0.15"
select select "2"
select select "0"
select select "6"
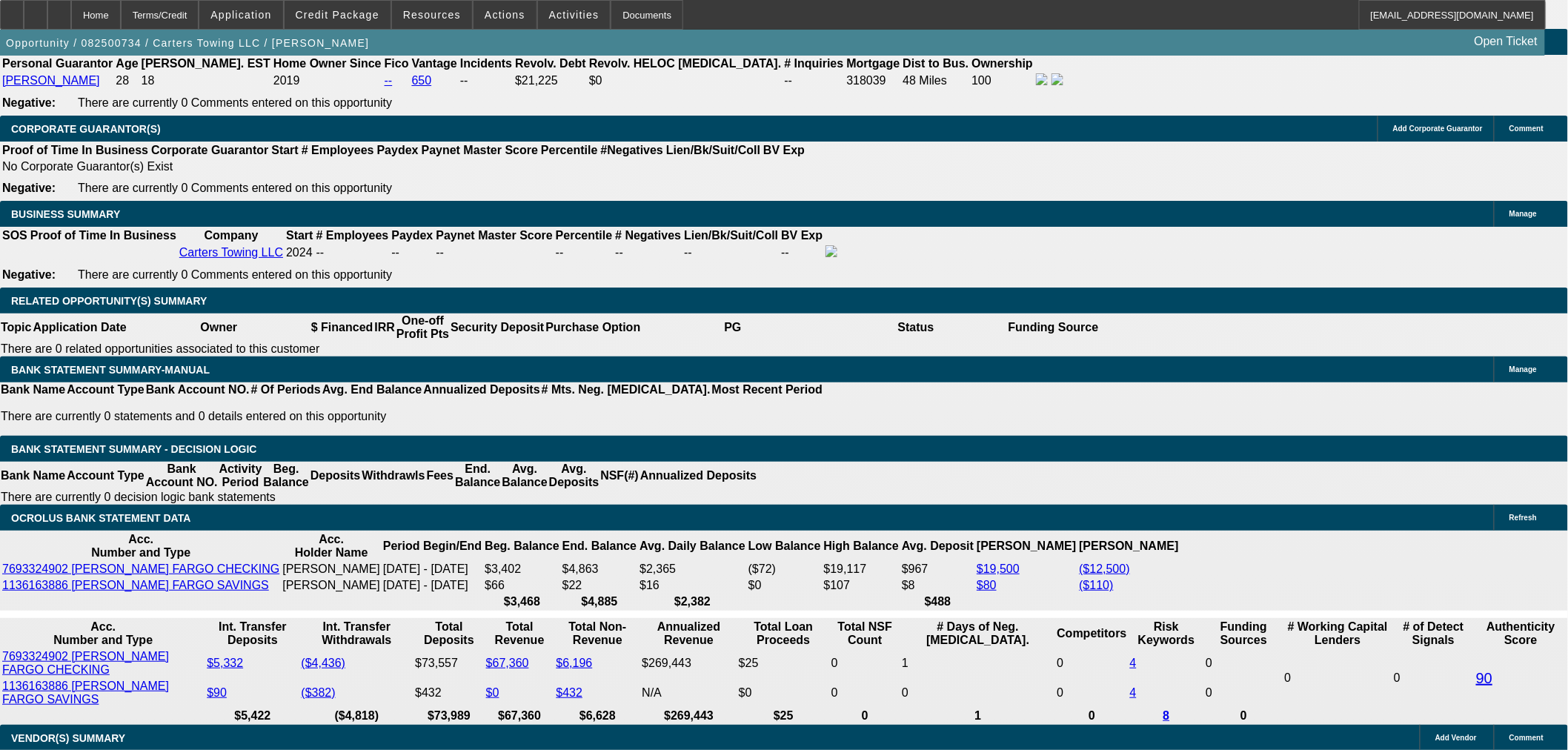
scroll to position [1867, 0]
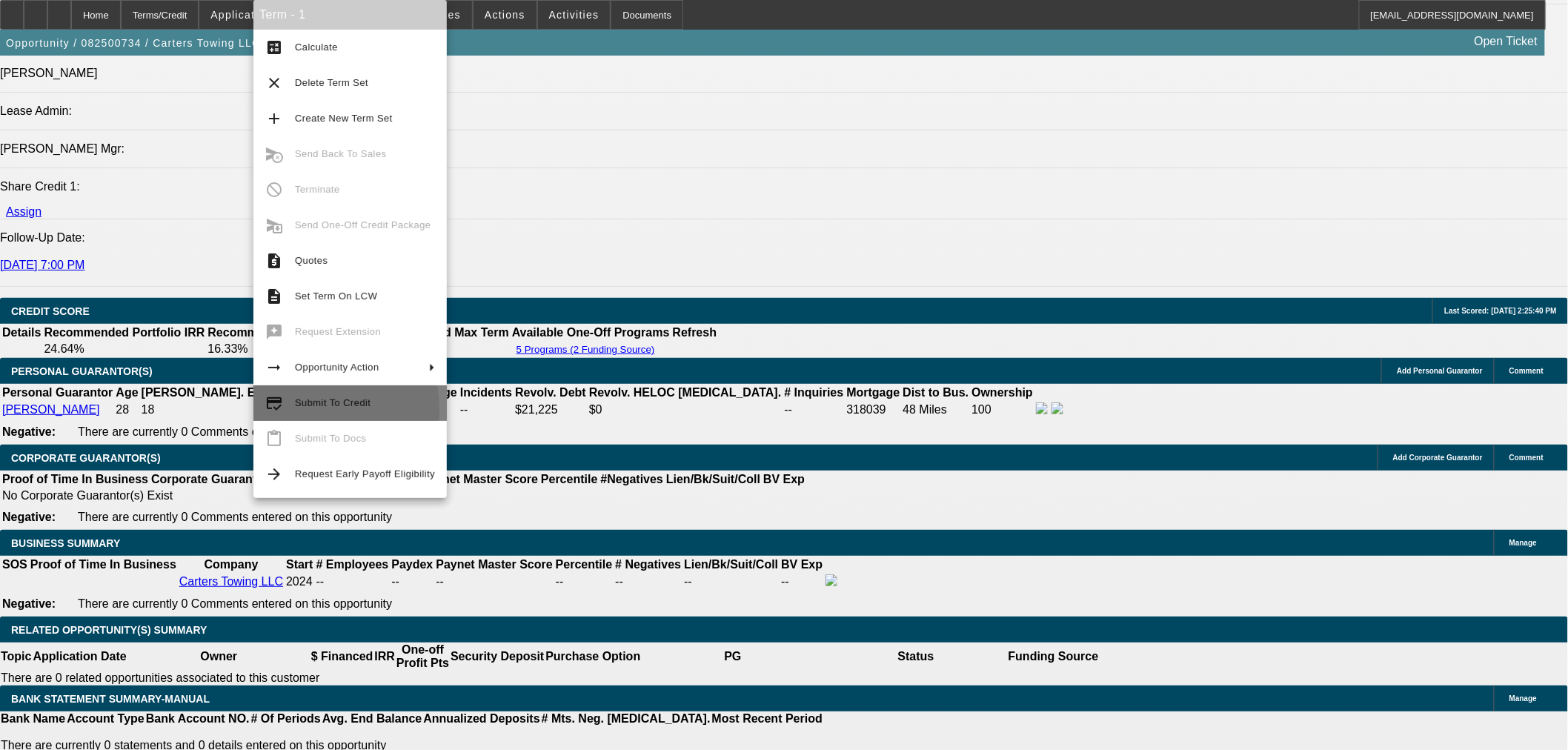
click at [276, 411] on mat-icon "credit_score" at bounding box center [274, 403] width 18 height 18
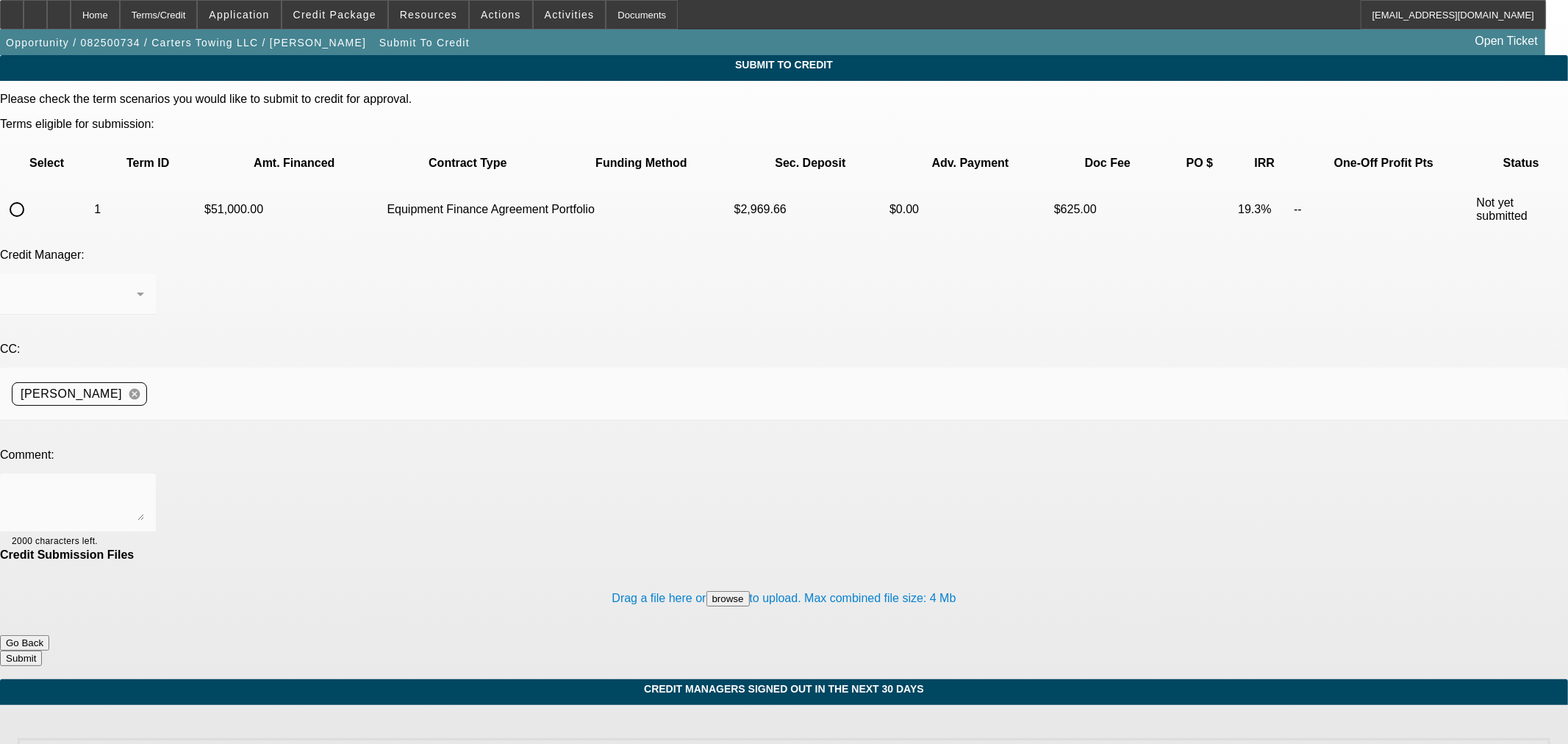
click at [32, 195] on input "radio" at bounding box center [17, 209] width 29 height 29
radio input "true"
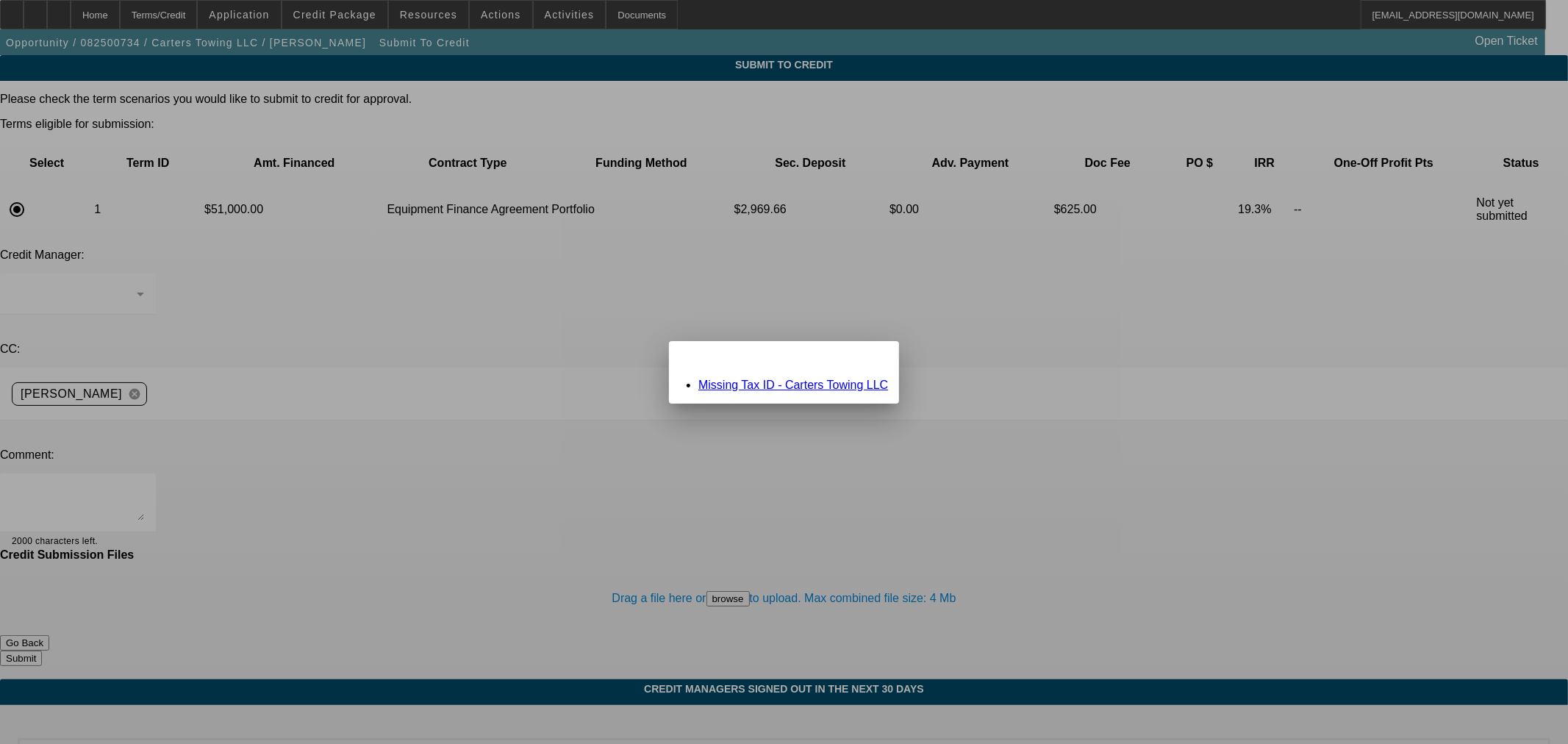
click at [792, 384] on link "Missing Tax ID - Carters Towing LLC" at bounding box center [793, 385] width 190 height 13
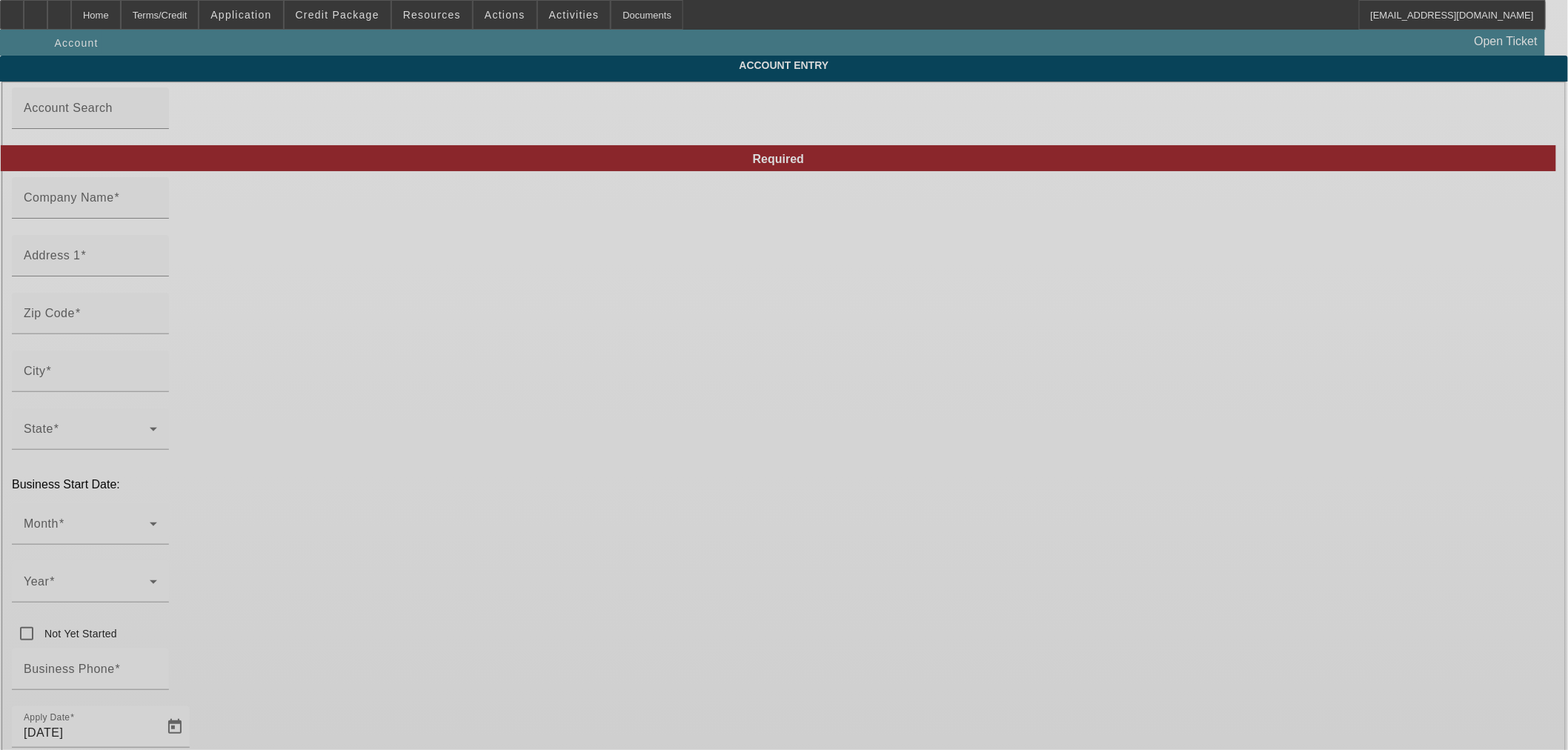
type input "Carters Towing LLC"
type input "2628 Highway 36 S"
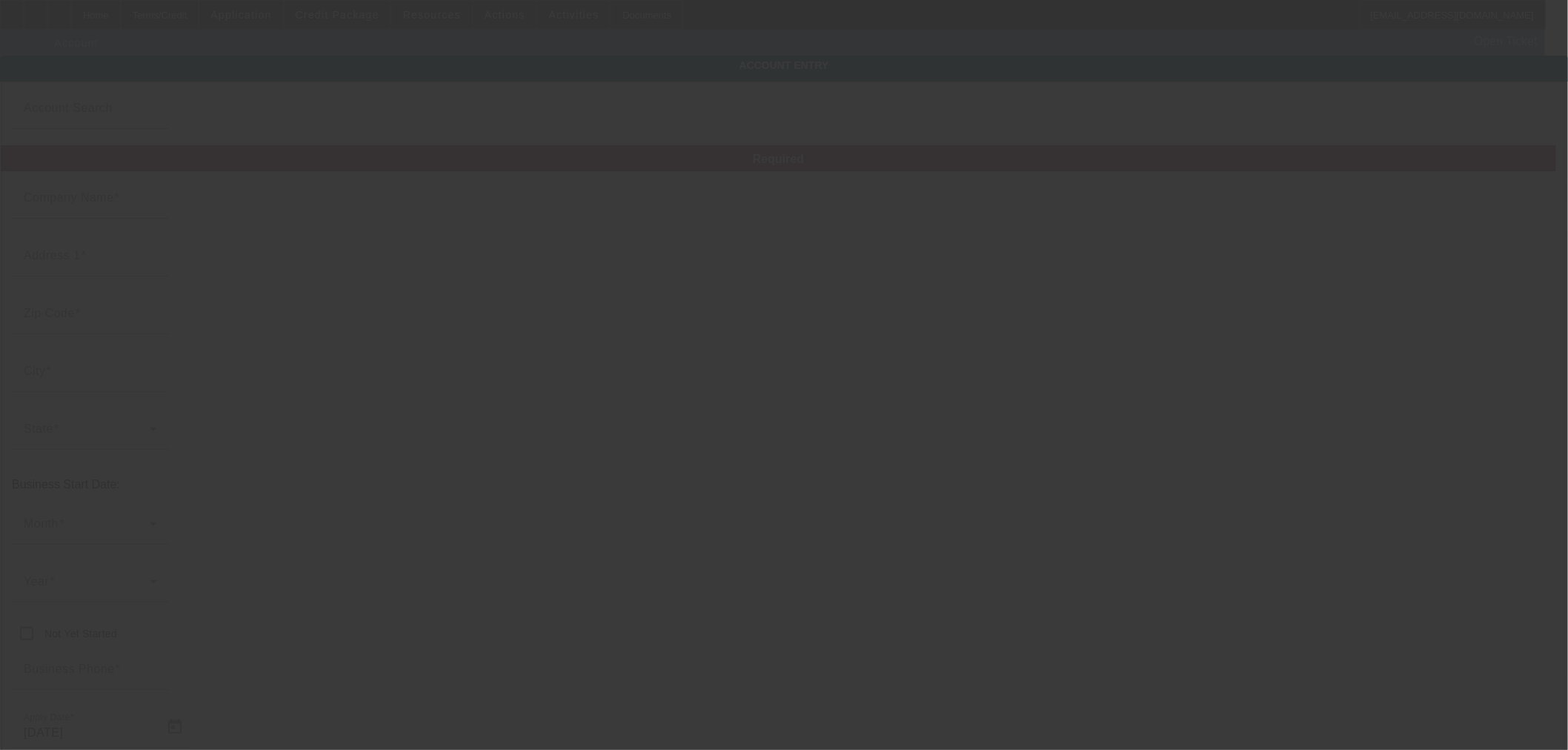
type input "77833"
type input "Brenham"
type input "(281) 854-5889"
type input "carterstowing@yahoo.com"
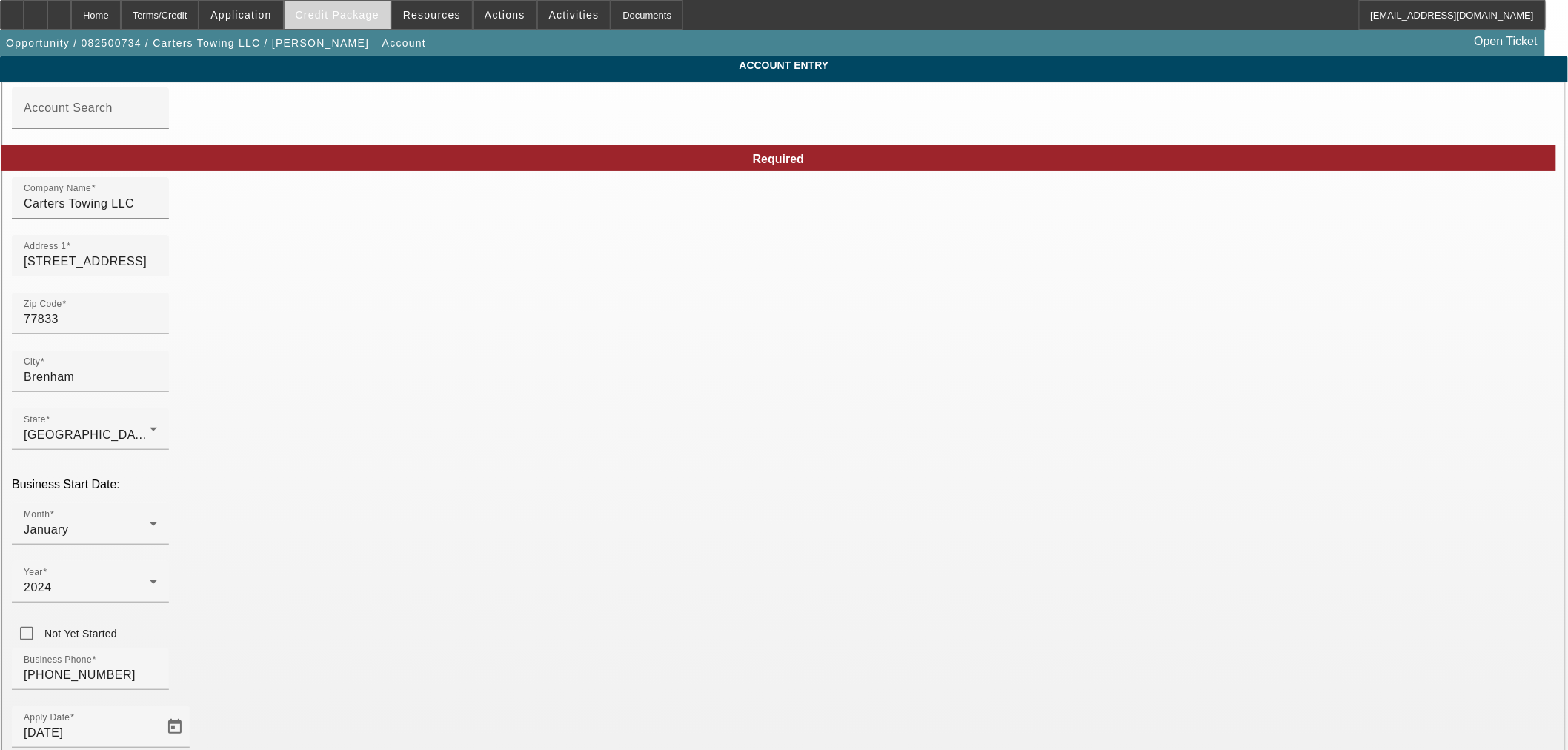
type input "8/27/2025"
click at [362, 25] on span at bounding box center [337, 14] width 106 height 35
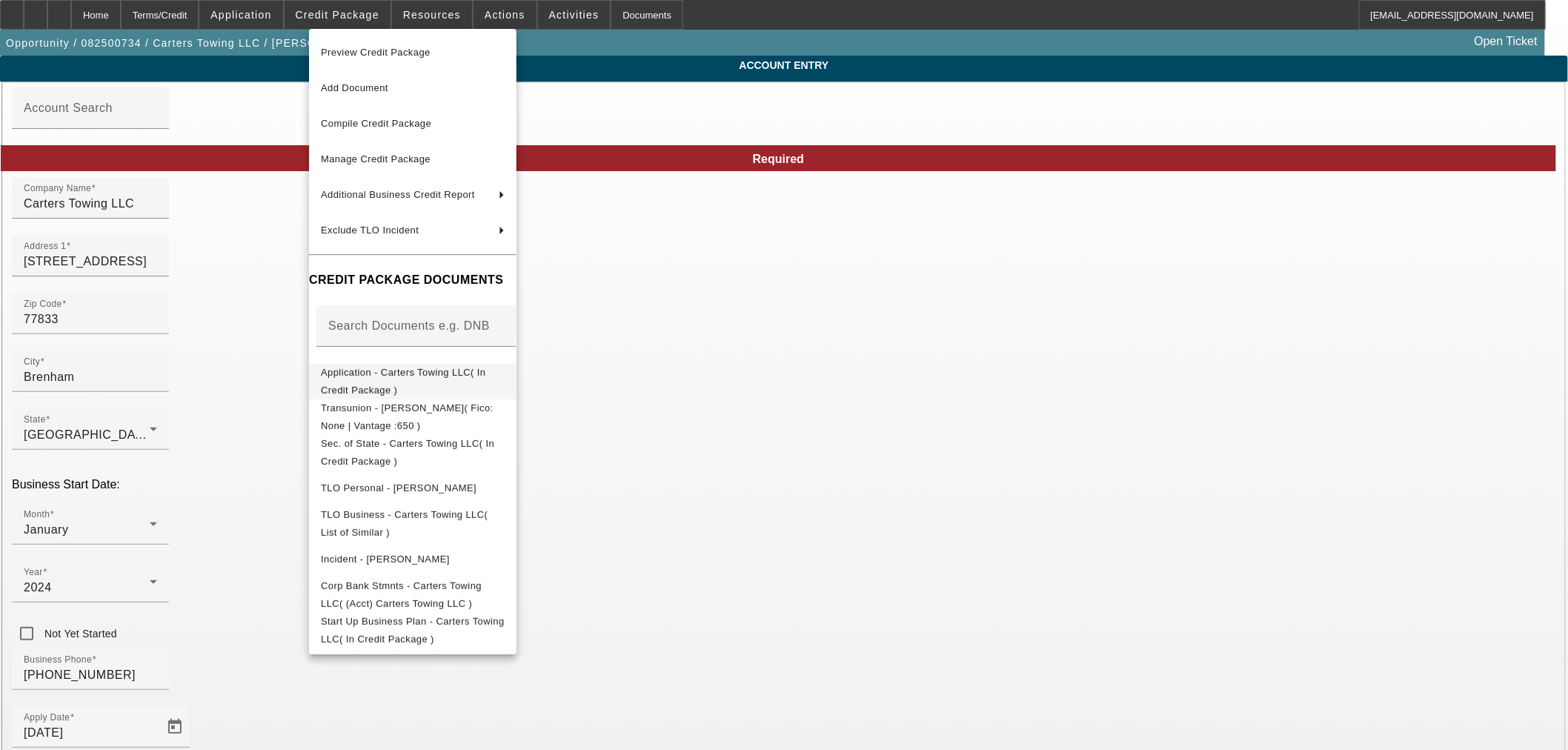
click at [391, 375] on span "Application - Carters Towing LLC( In Credit Package )" at bounding box center [403, 380] width 164 height 29
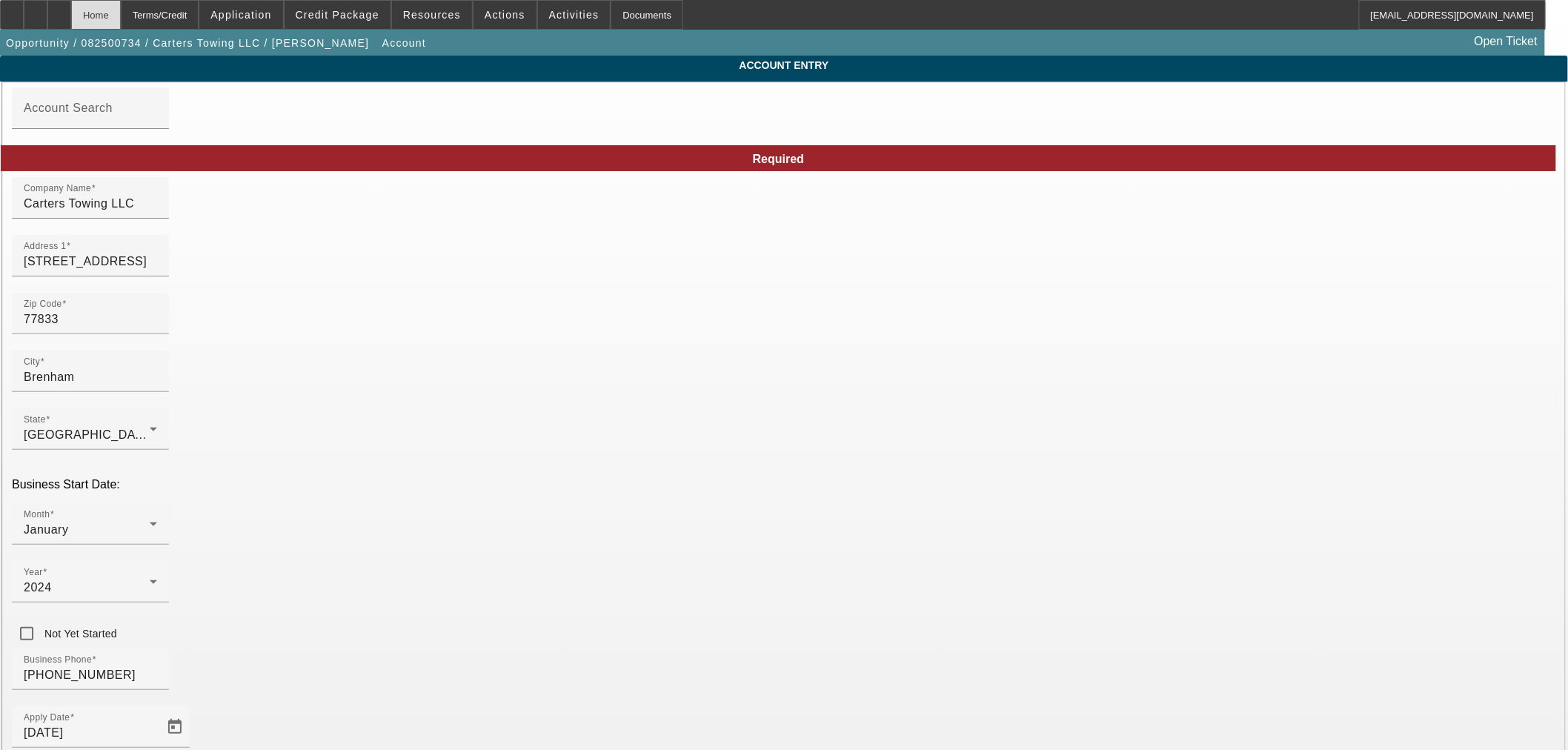
click at [121, 18] on div "Home" at bounding box center [96, 14] width 50 height 30
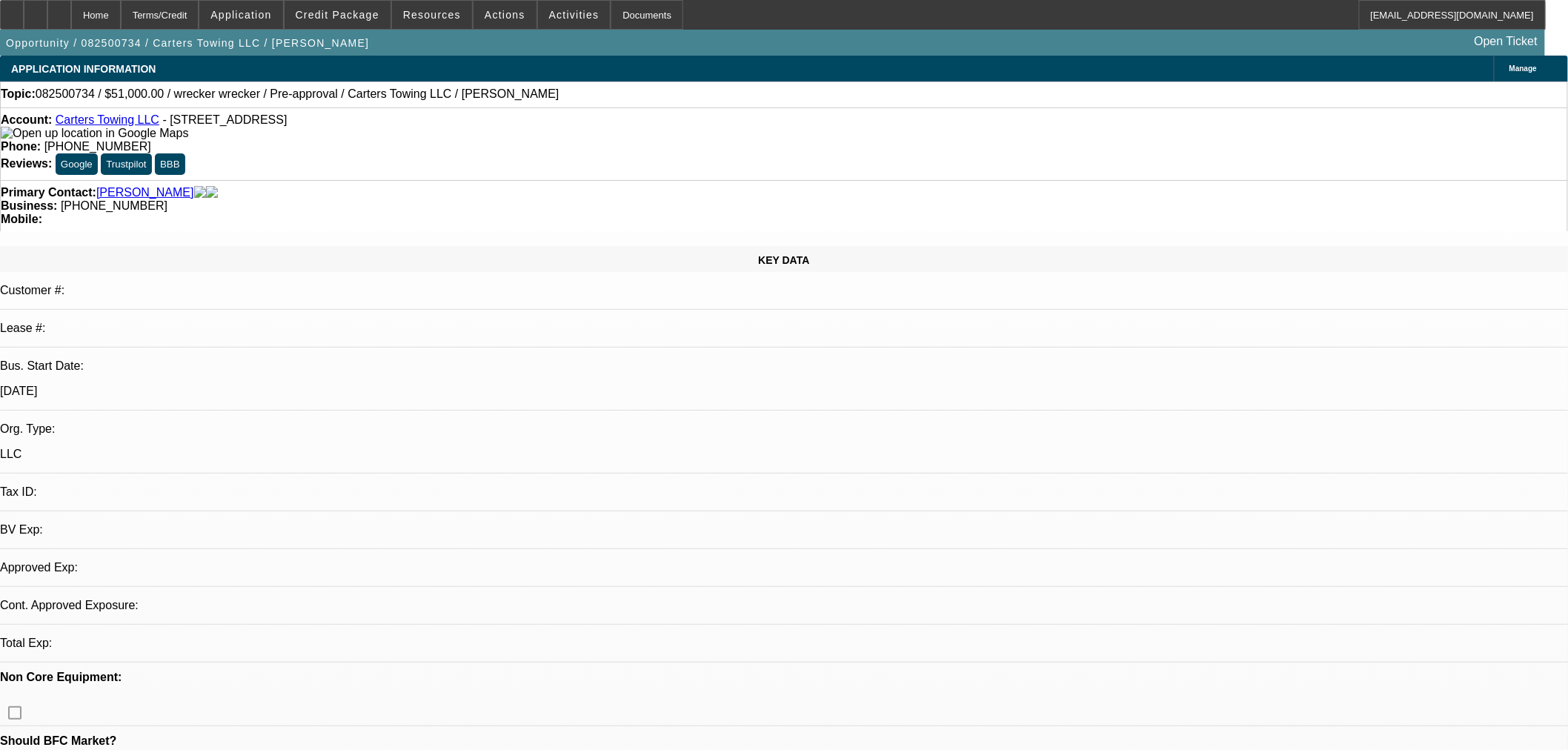
select select "0.15"
select select "2"
select select "0"
select select "6"
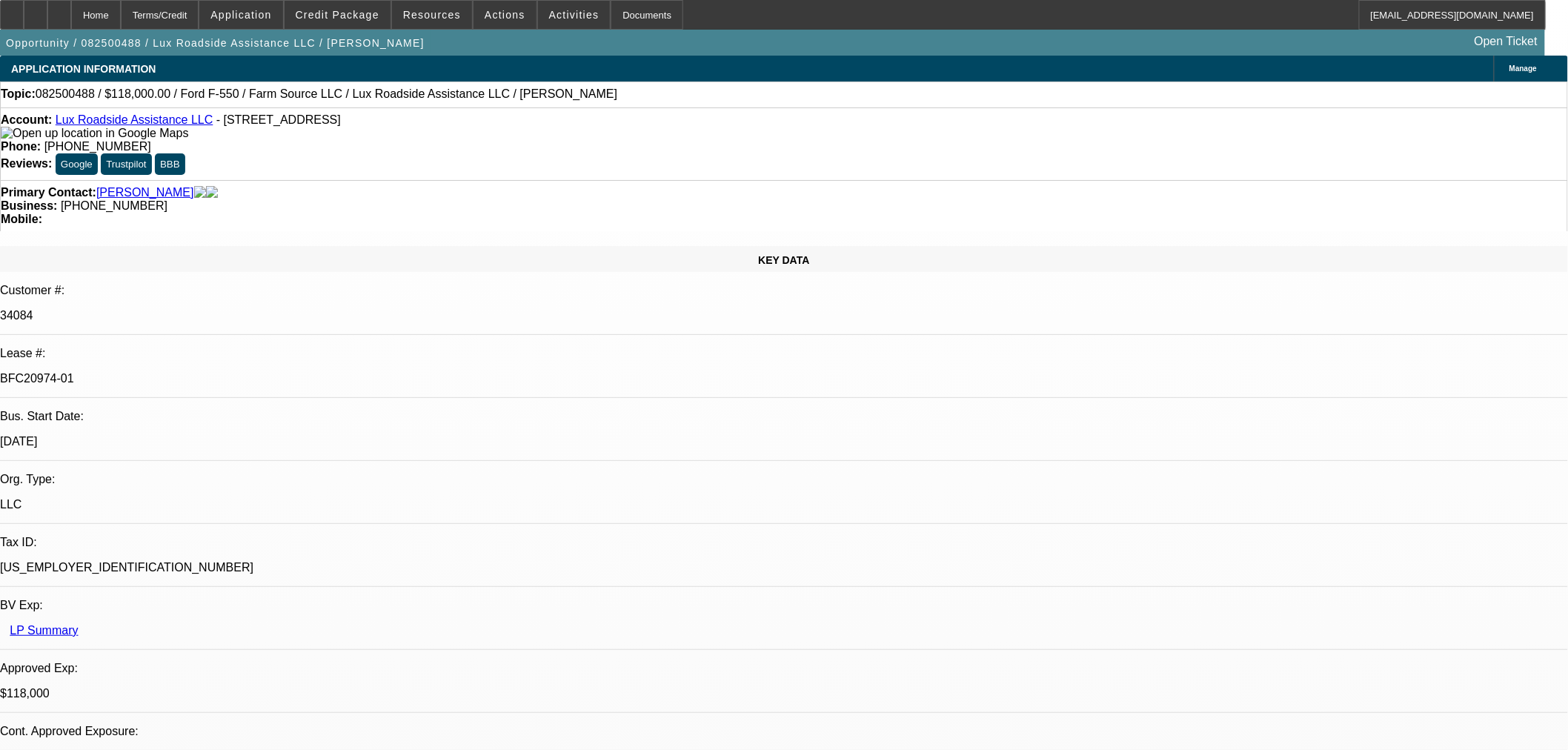
select select "0"
select select "6"
select select "0"
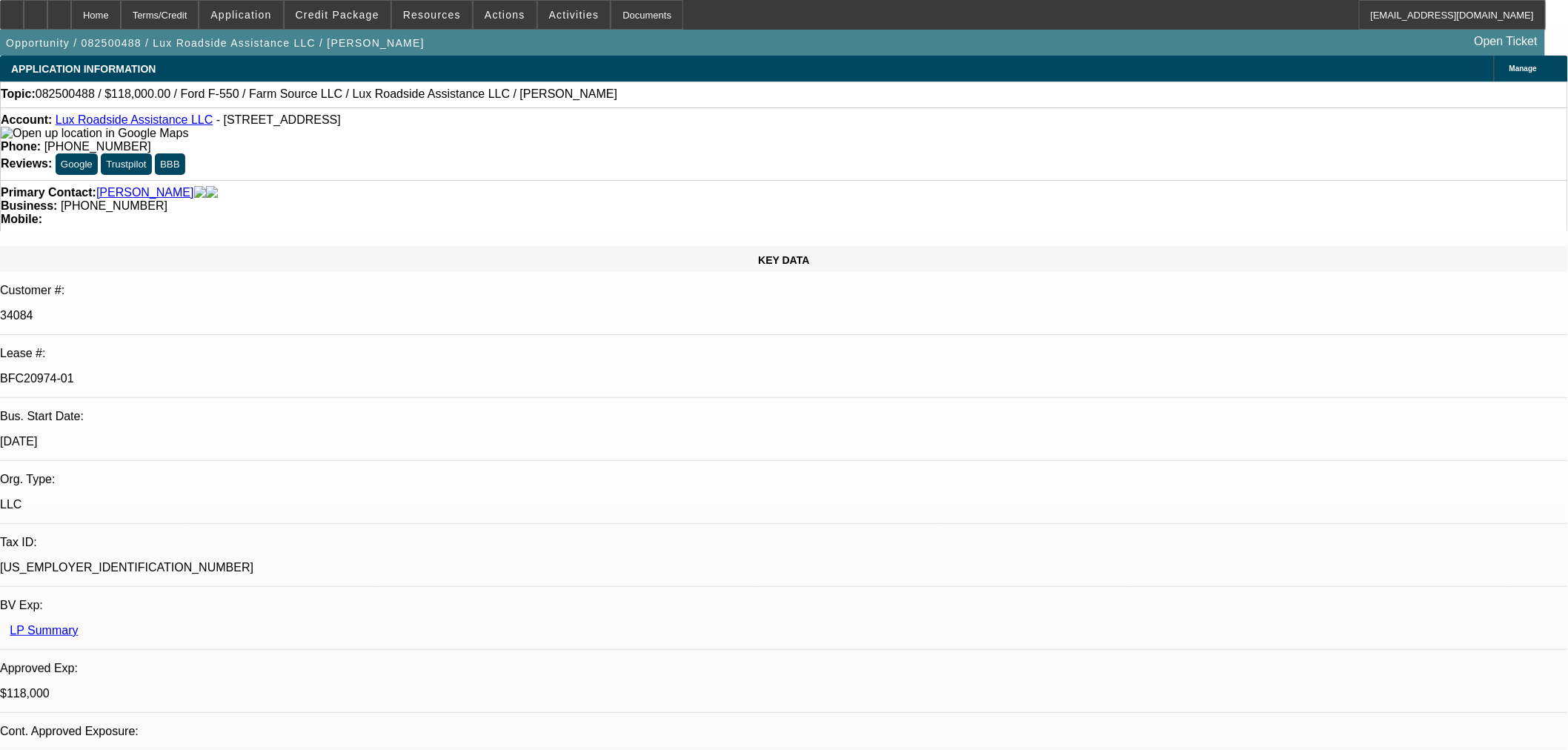
select select "0"
select select "6"
select select "0"
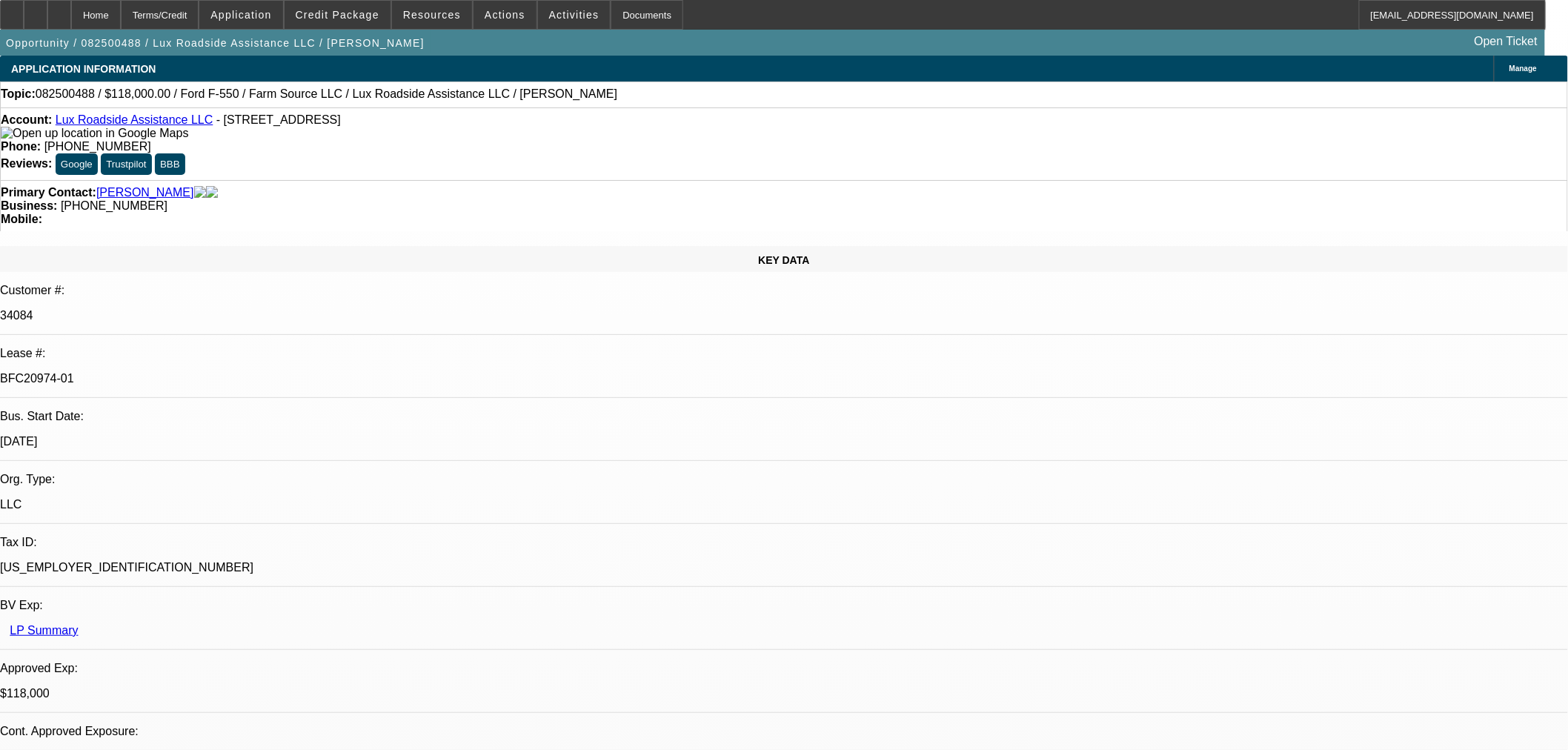
select select "0"
select select "6"
select select "0"
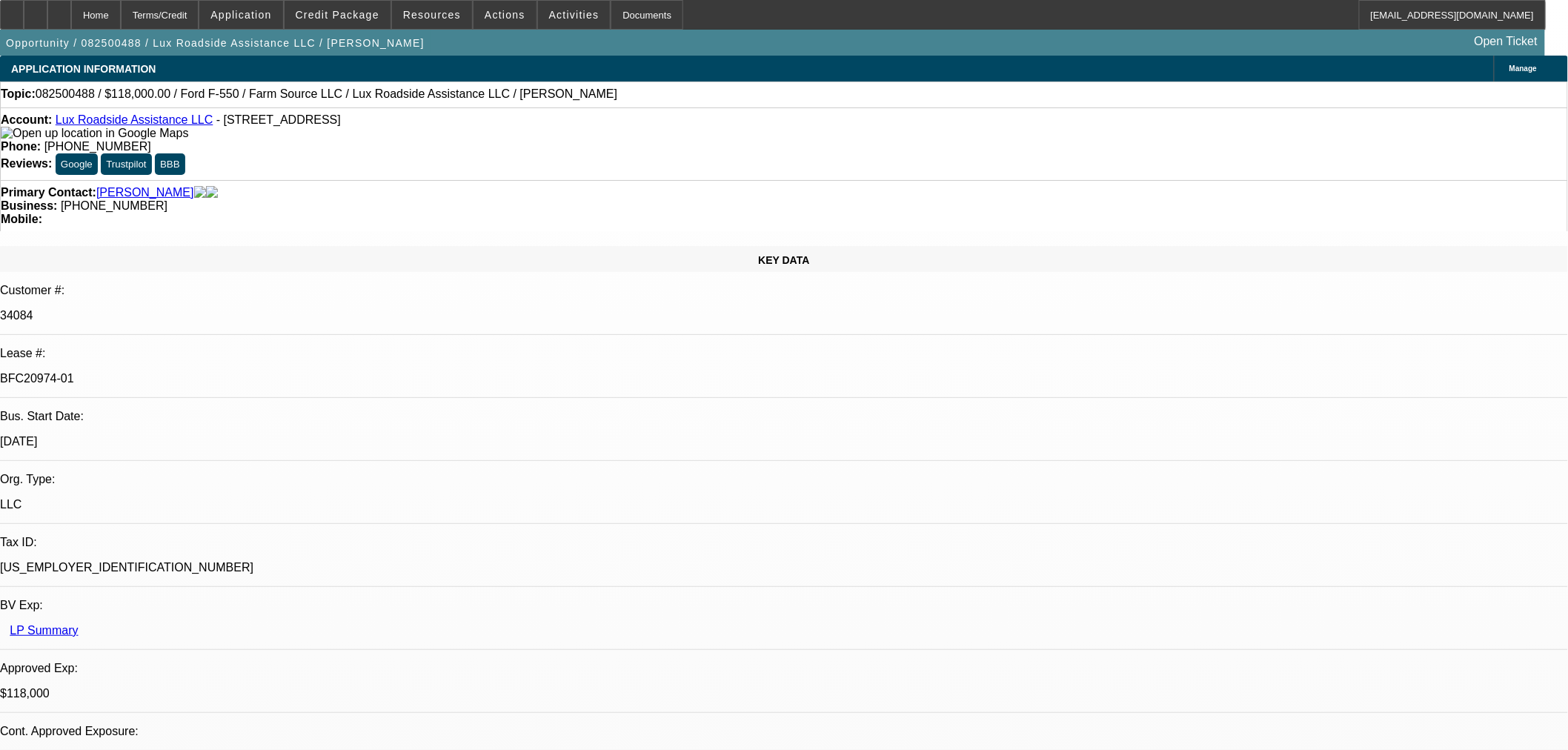
select select "6"
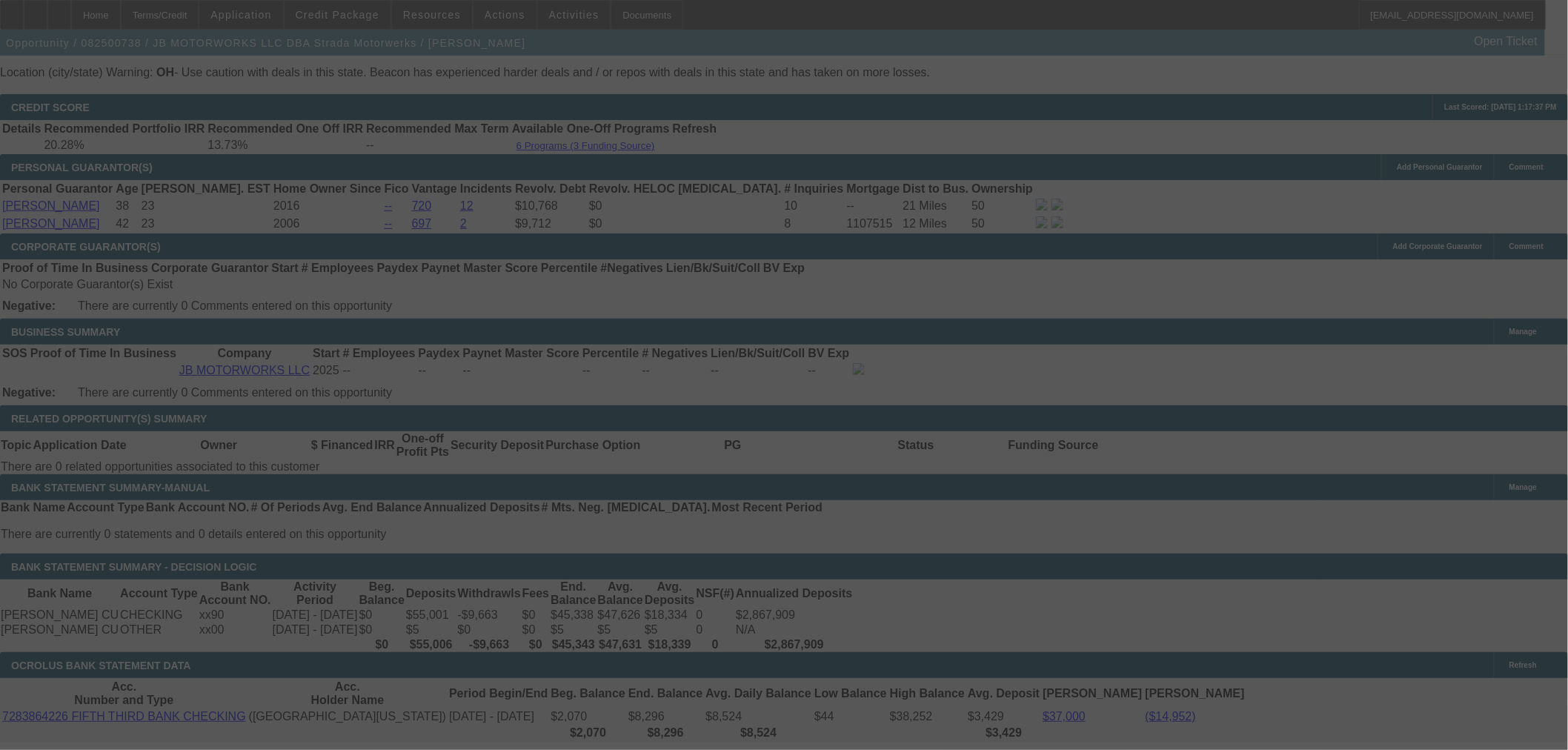
scroll to position [2183, 0]
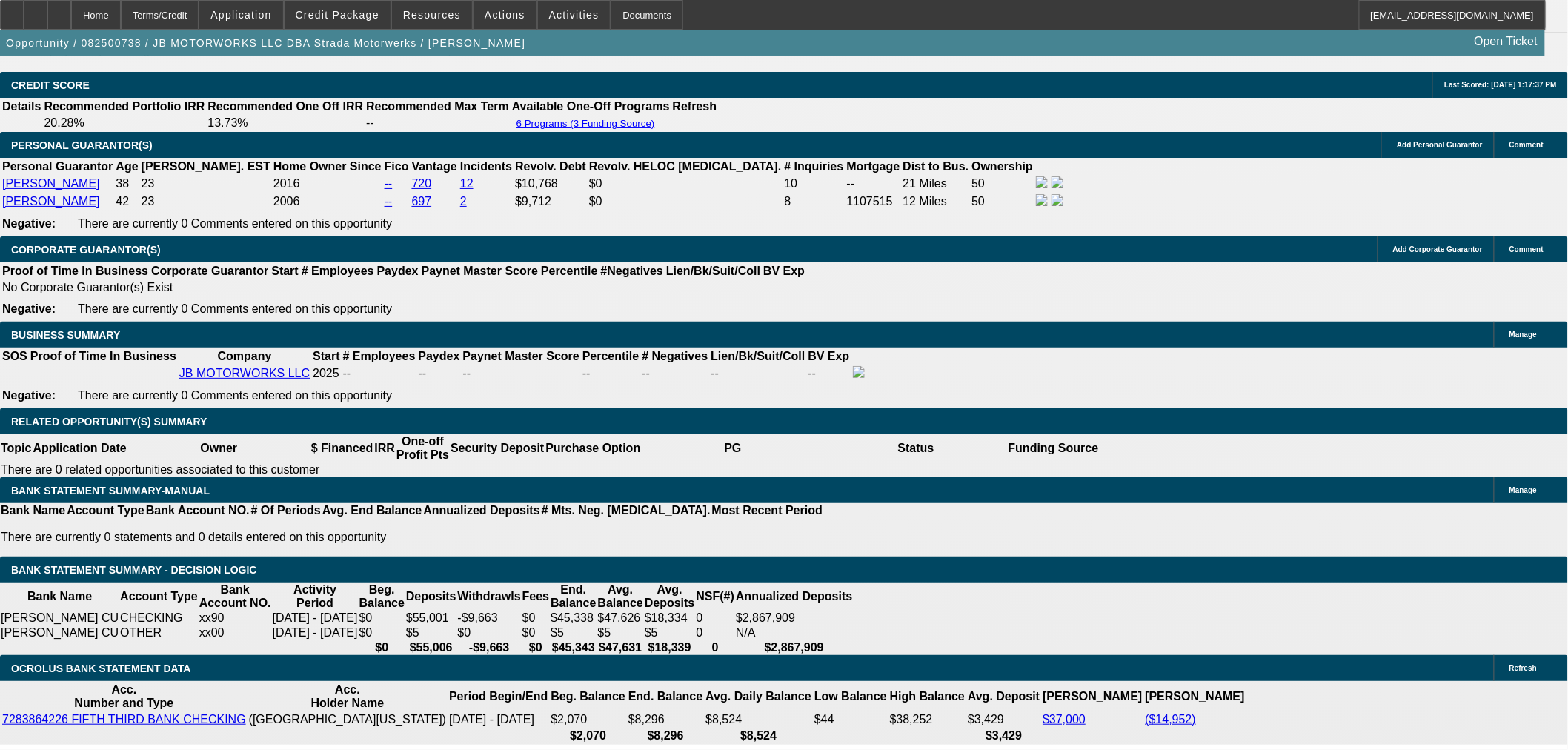
select select "0"
select select "3"
select select "0.1"
select select "4"
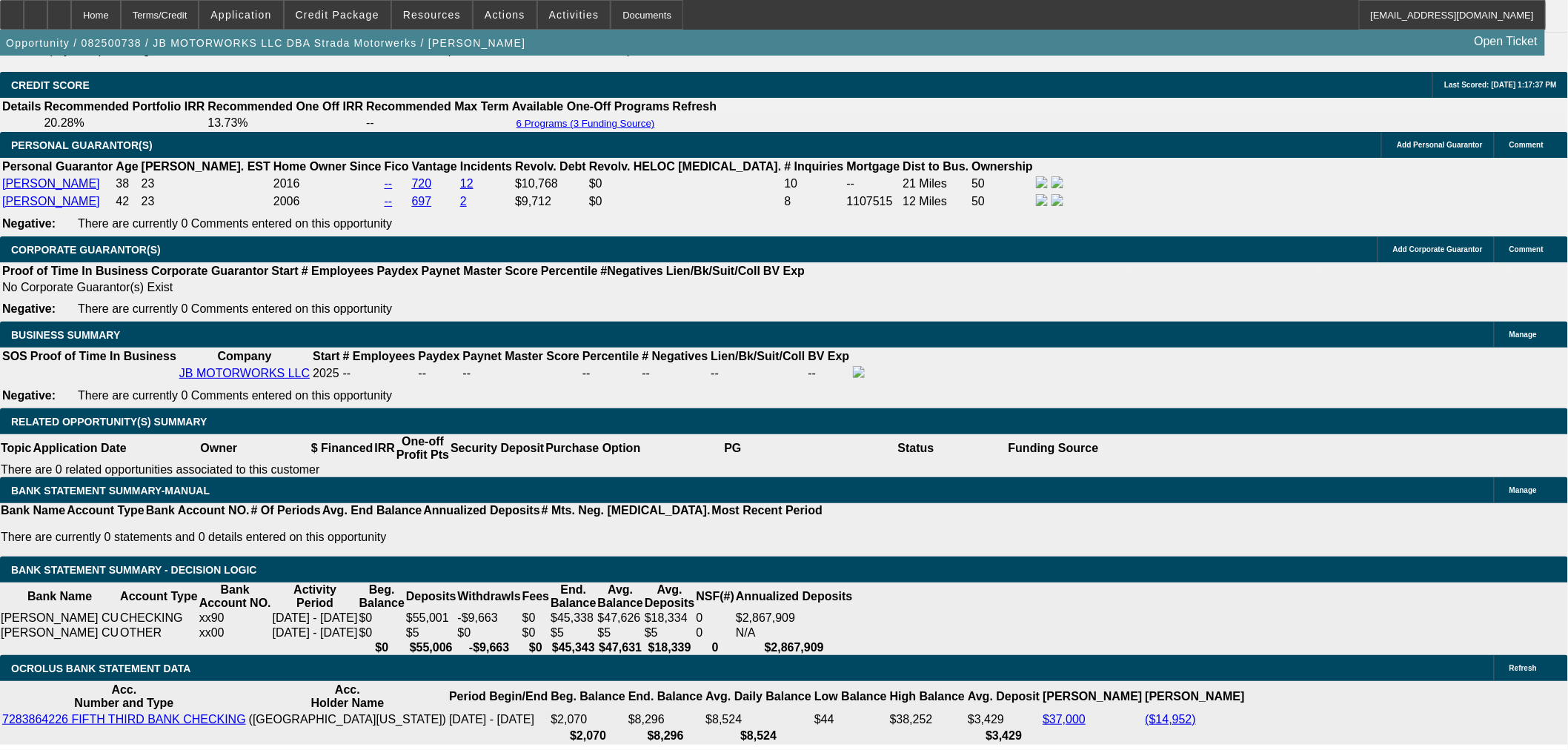
select select "0"
select select "3"
select select "0.1"
select select "4"
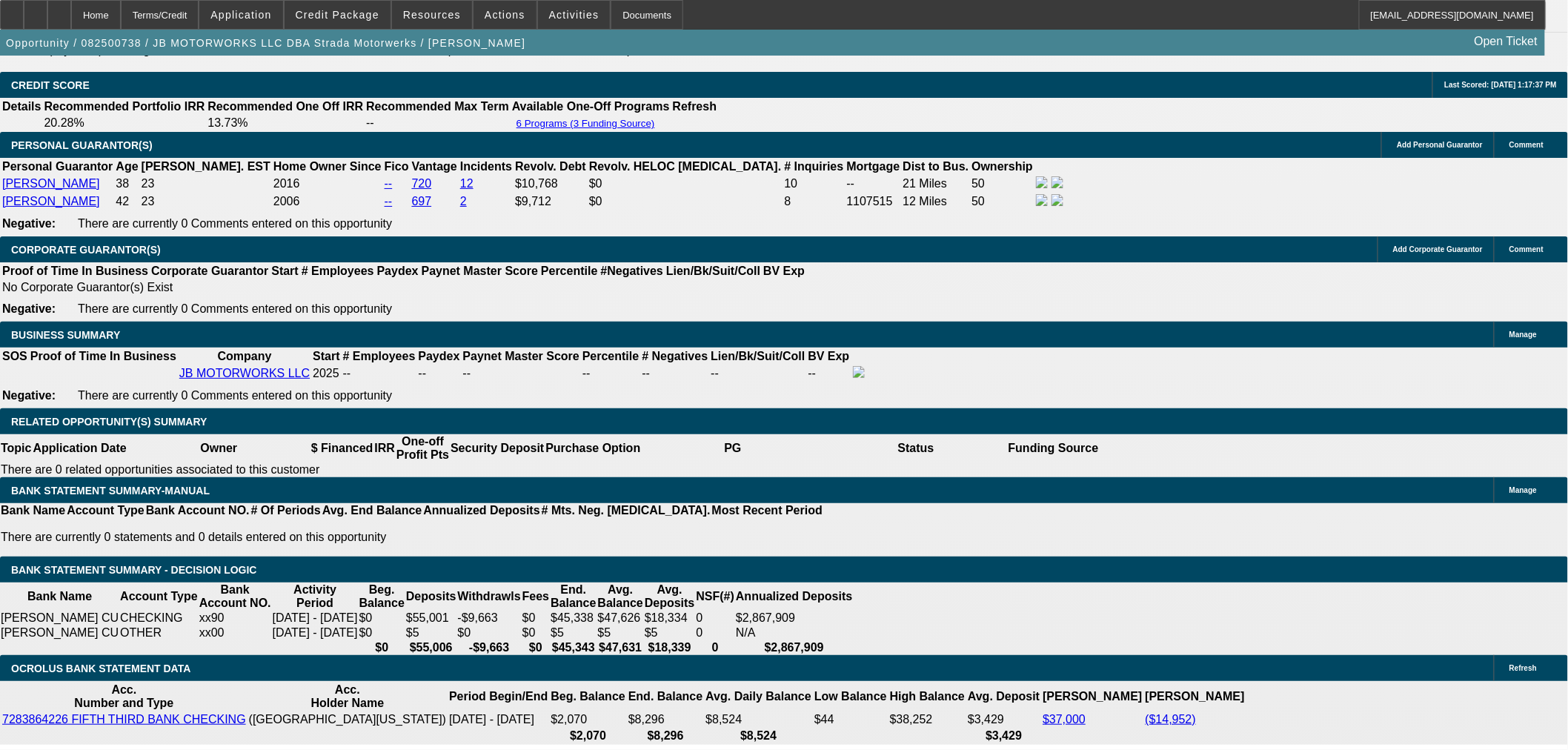
select select "0"
select select "3"
select select "0.1"
select select "4"
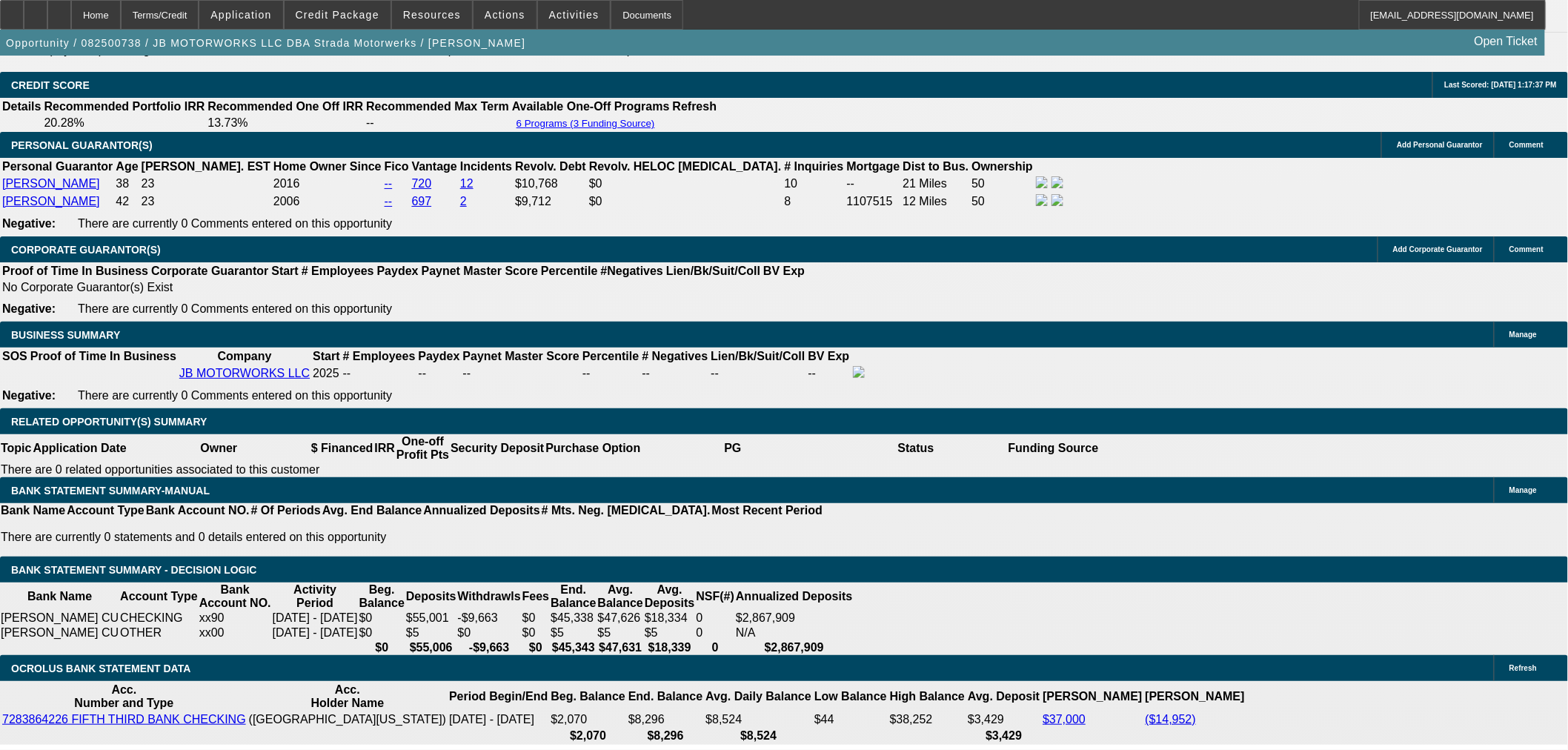
select select "0"
select select "3"
select select "0.1"
select select "4"
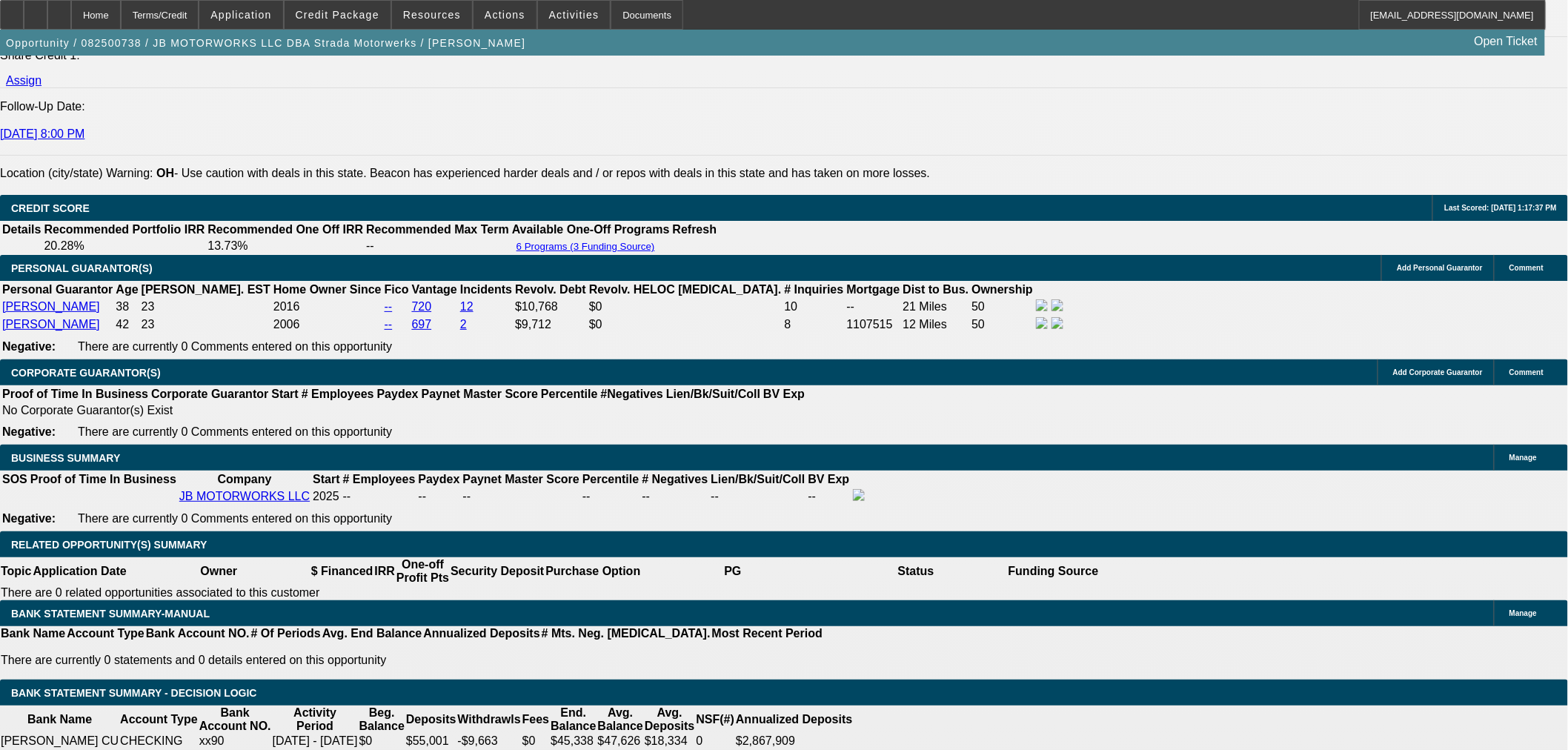
scroll to position [2041, 0]
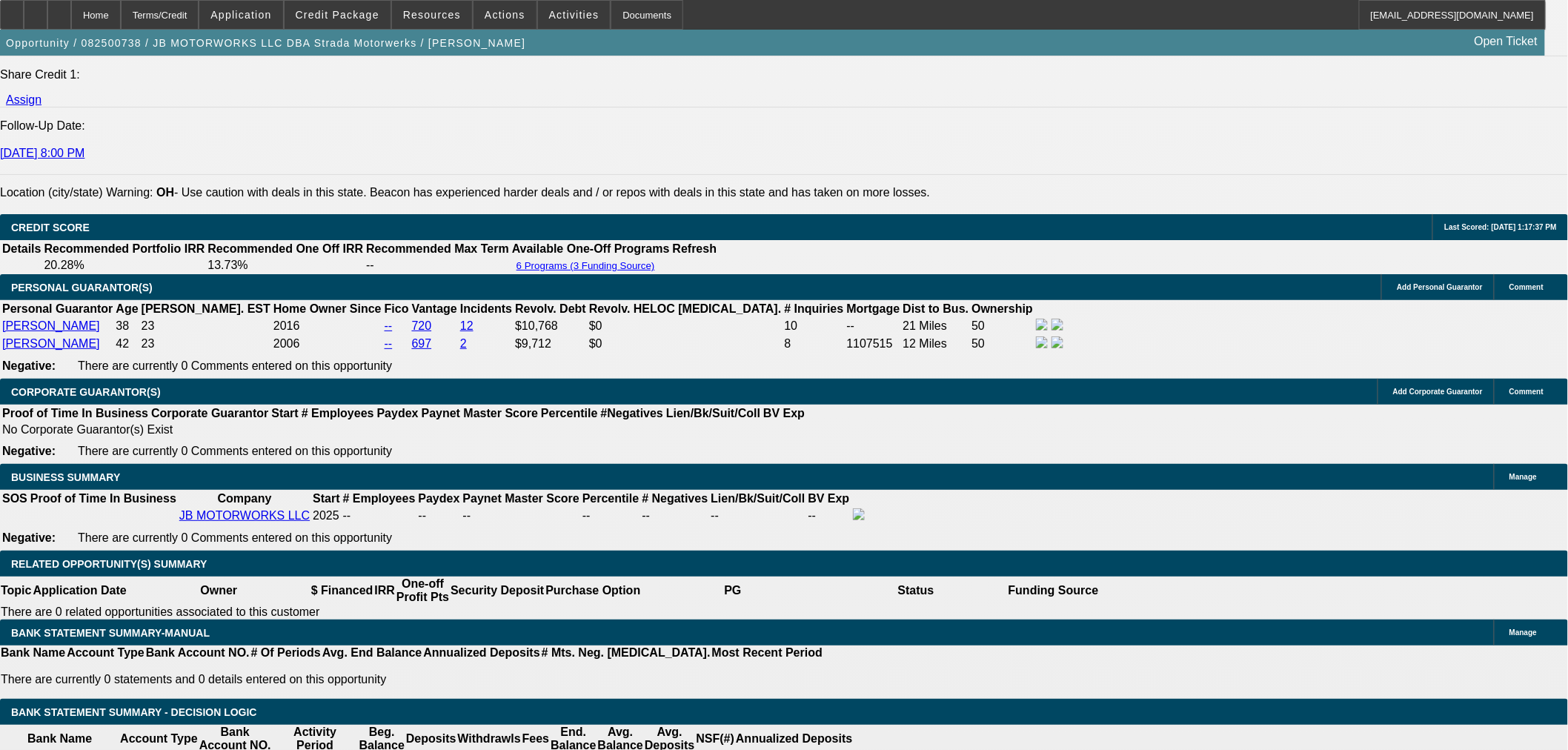
click at [346, 12] on span "Credit Package" at bounding box center [337, 14] width 84 height 12
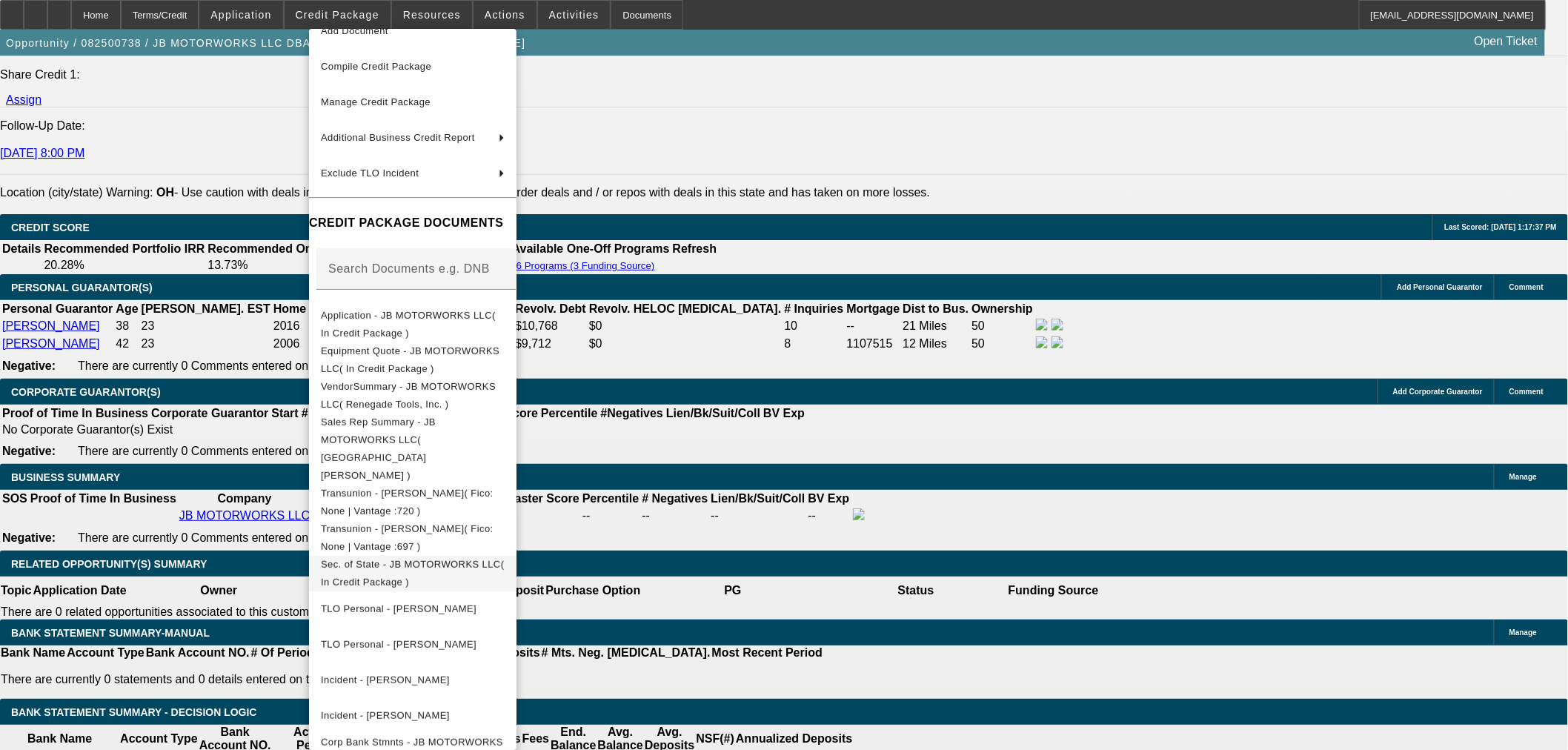
scroll to position [118, 0]
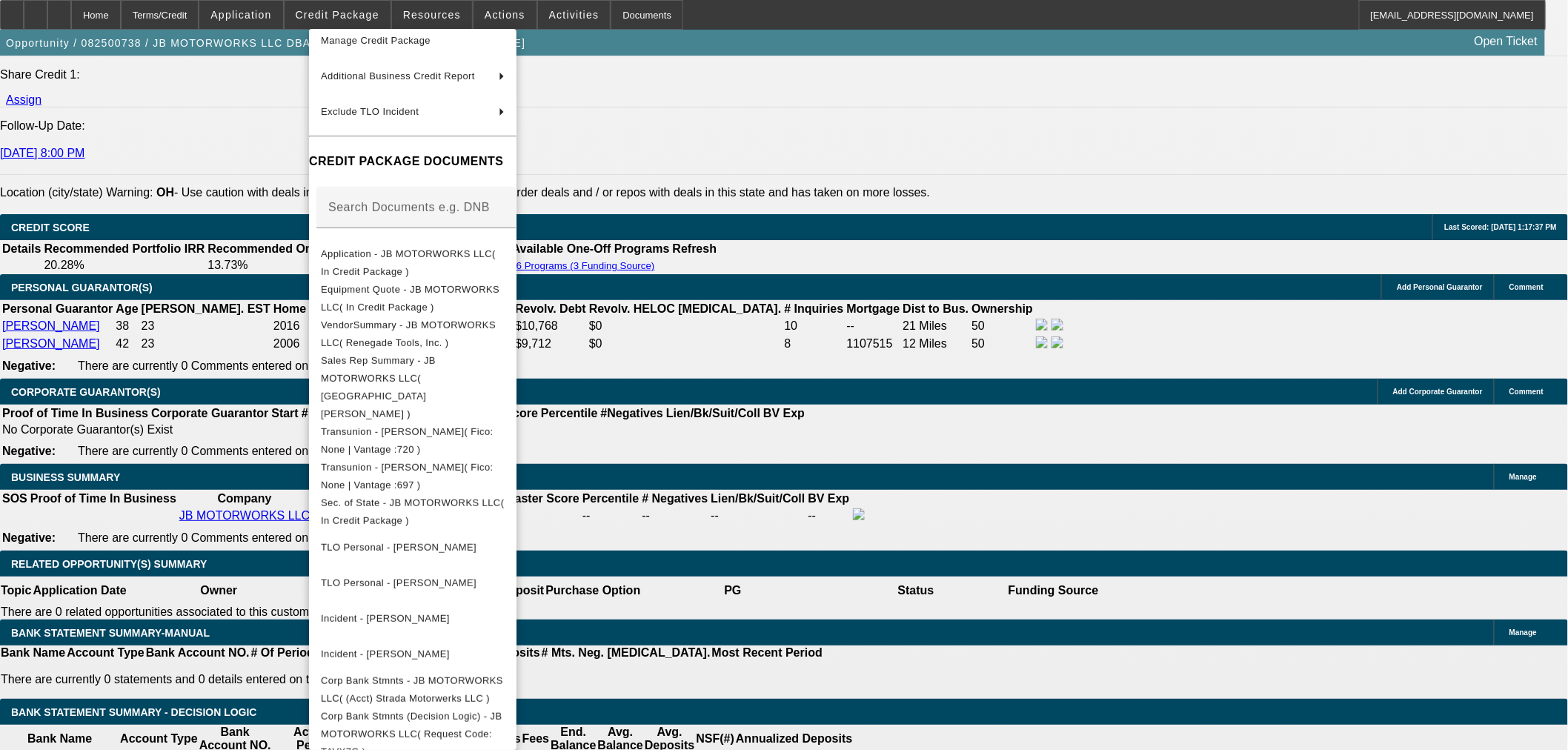
click at [159, 388] on div at bounding box center [784, 375] width 1568 height 750
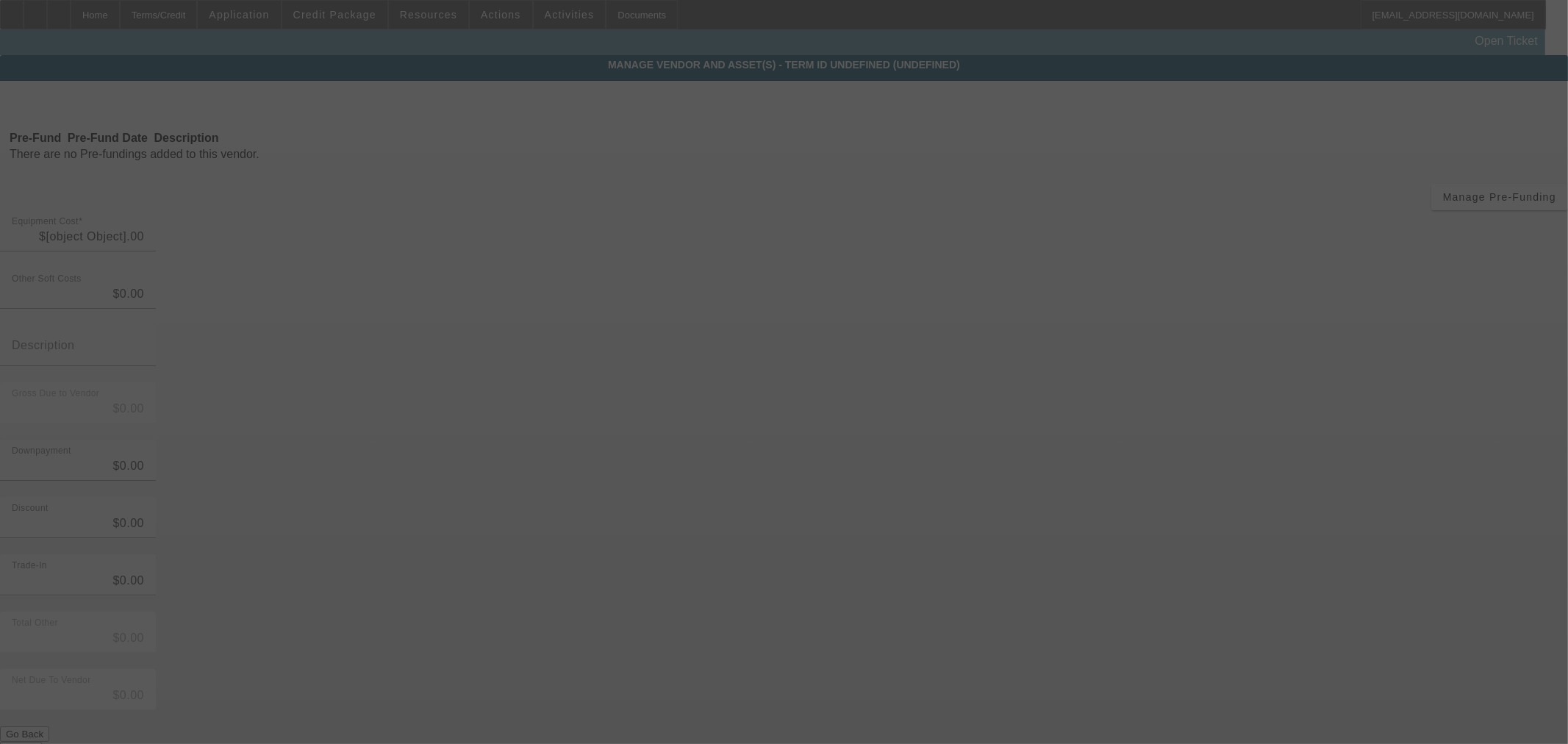
type input "$35,359.20"
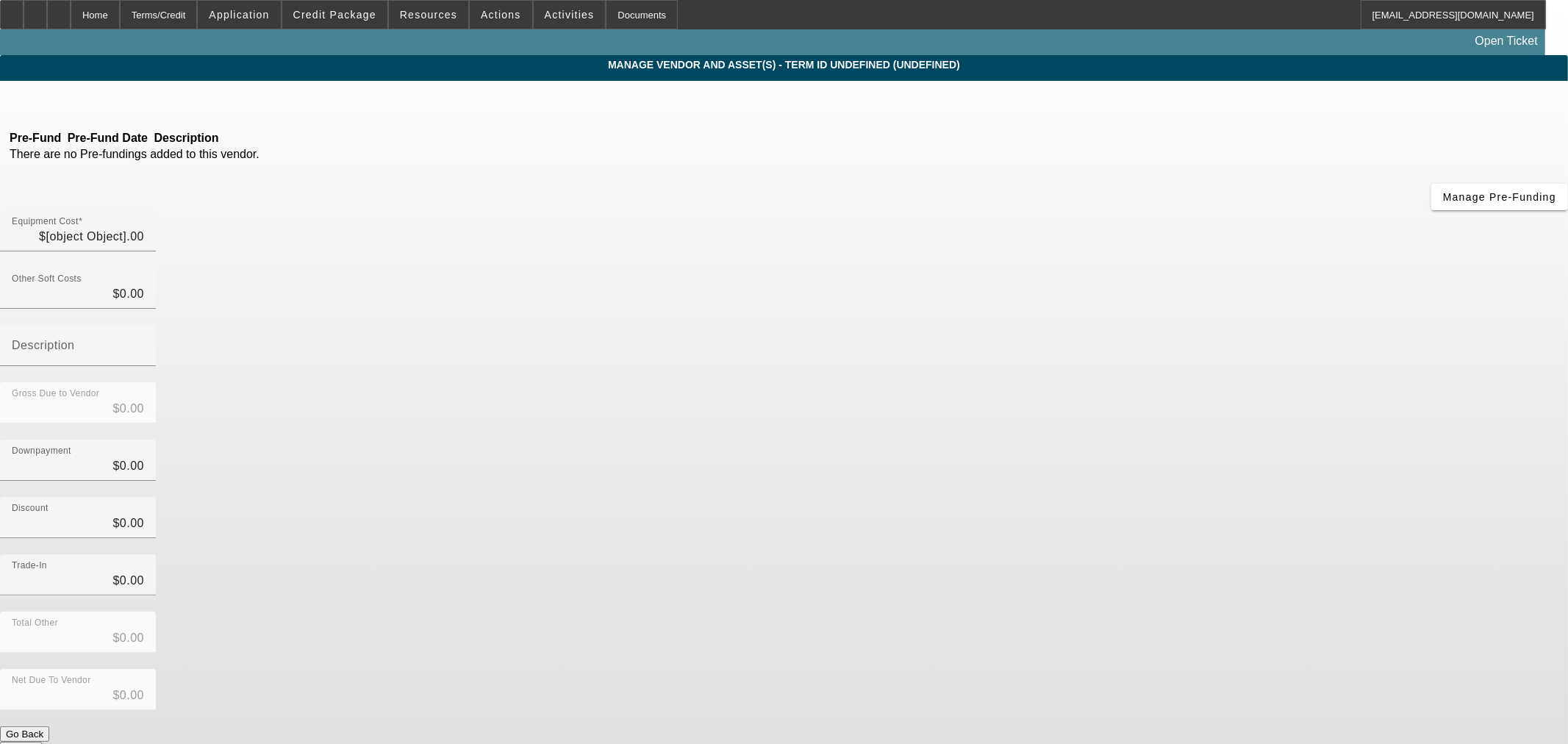
type input "$35,359.20"
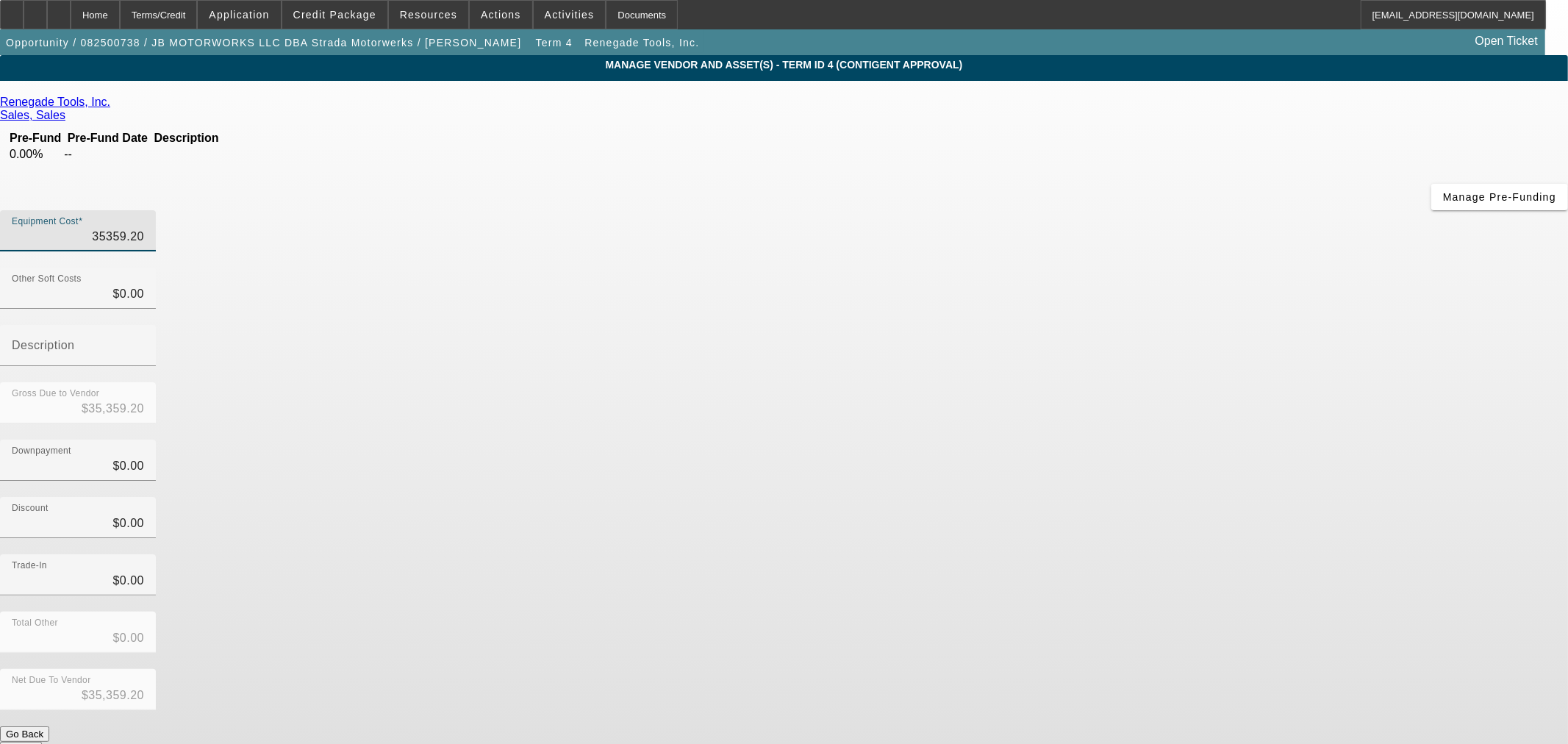
drag, startPoint x: 1080, startPoint y: 116, endPoint x: 1164, endPoint y: 108, distance: 84.4
click at [1164, 210] on div "Equipment Cost 35359.20" at bounding box center [784, 239] width 1568 height 57
type input "4"
type input "$4.00"
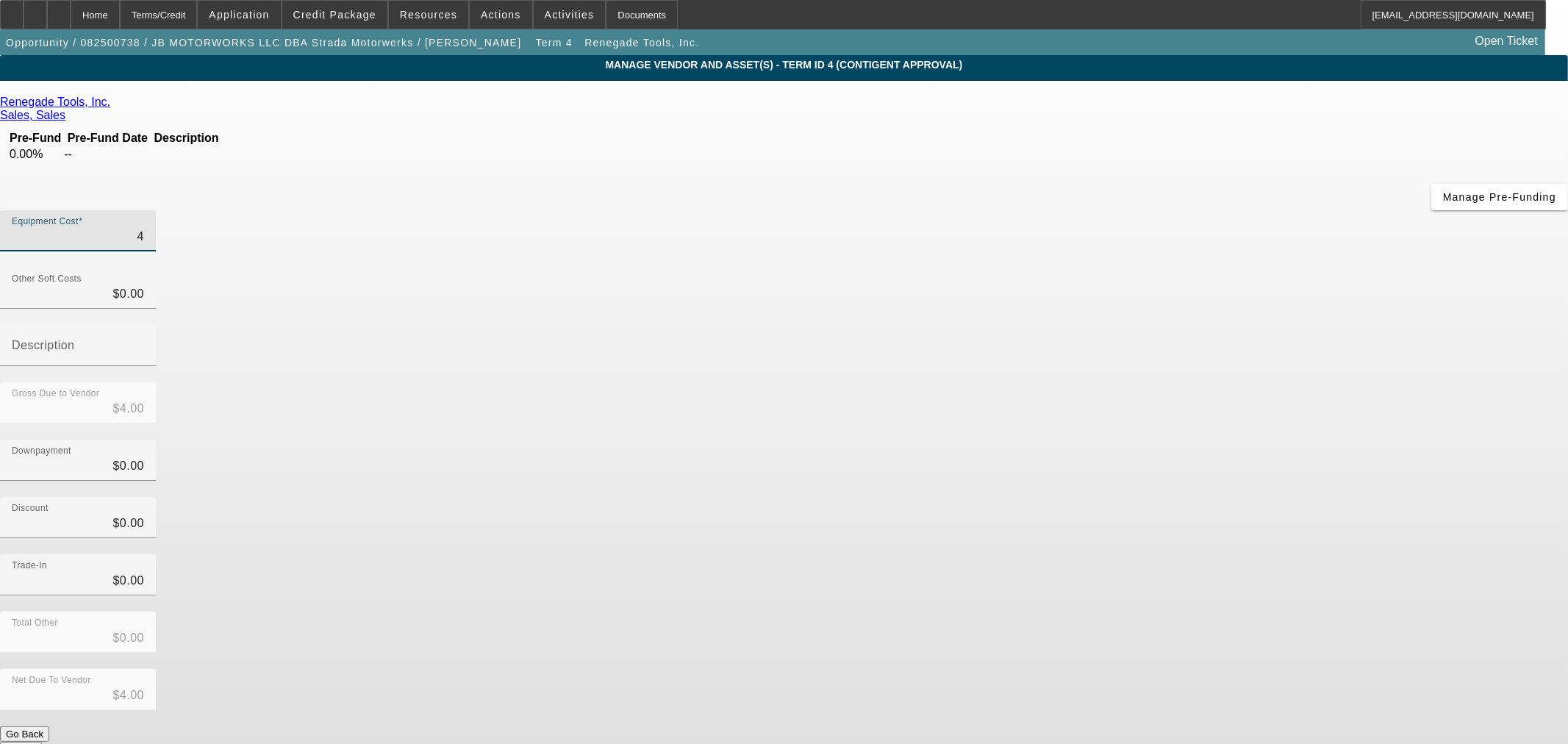
type input "42"
type input "$42.00"
type input "420"
type input "$420.00"
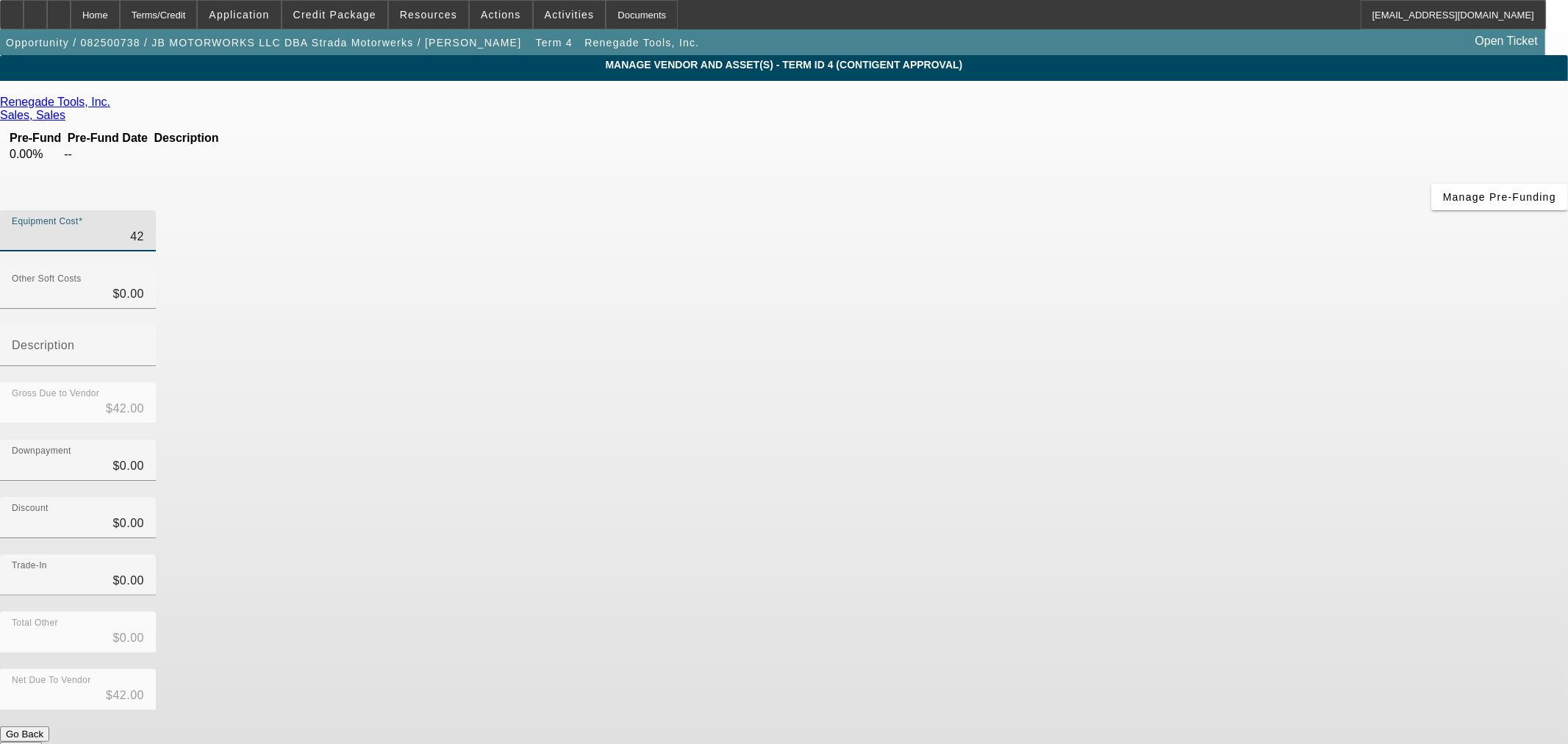
type input "$420.00"
type input "4209"
type input "$4,209.00"
type input "42098"
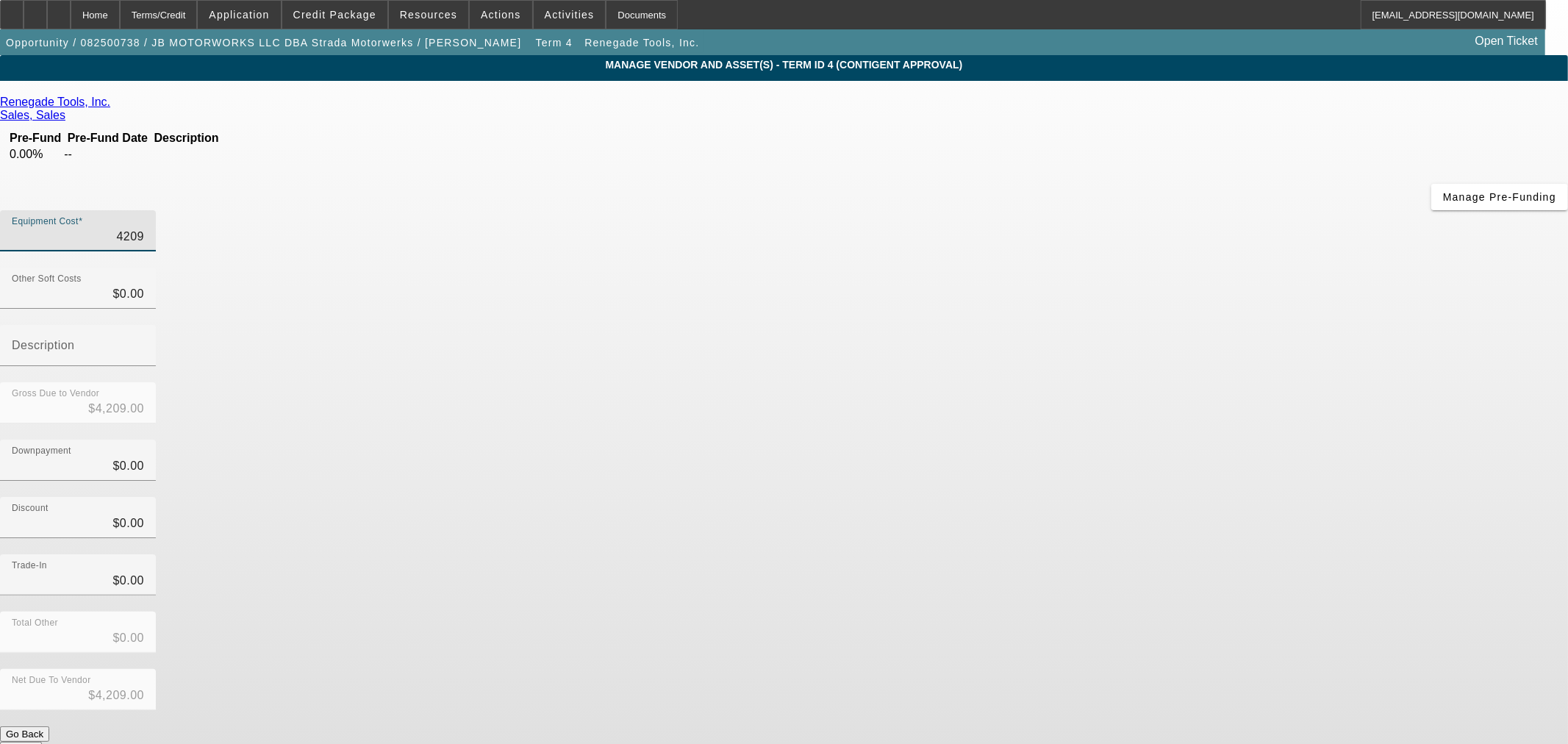
type input "$42,098.00"
type input "42098.4"
type input "$42,098.40"
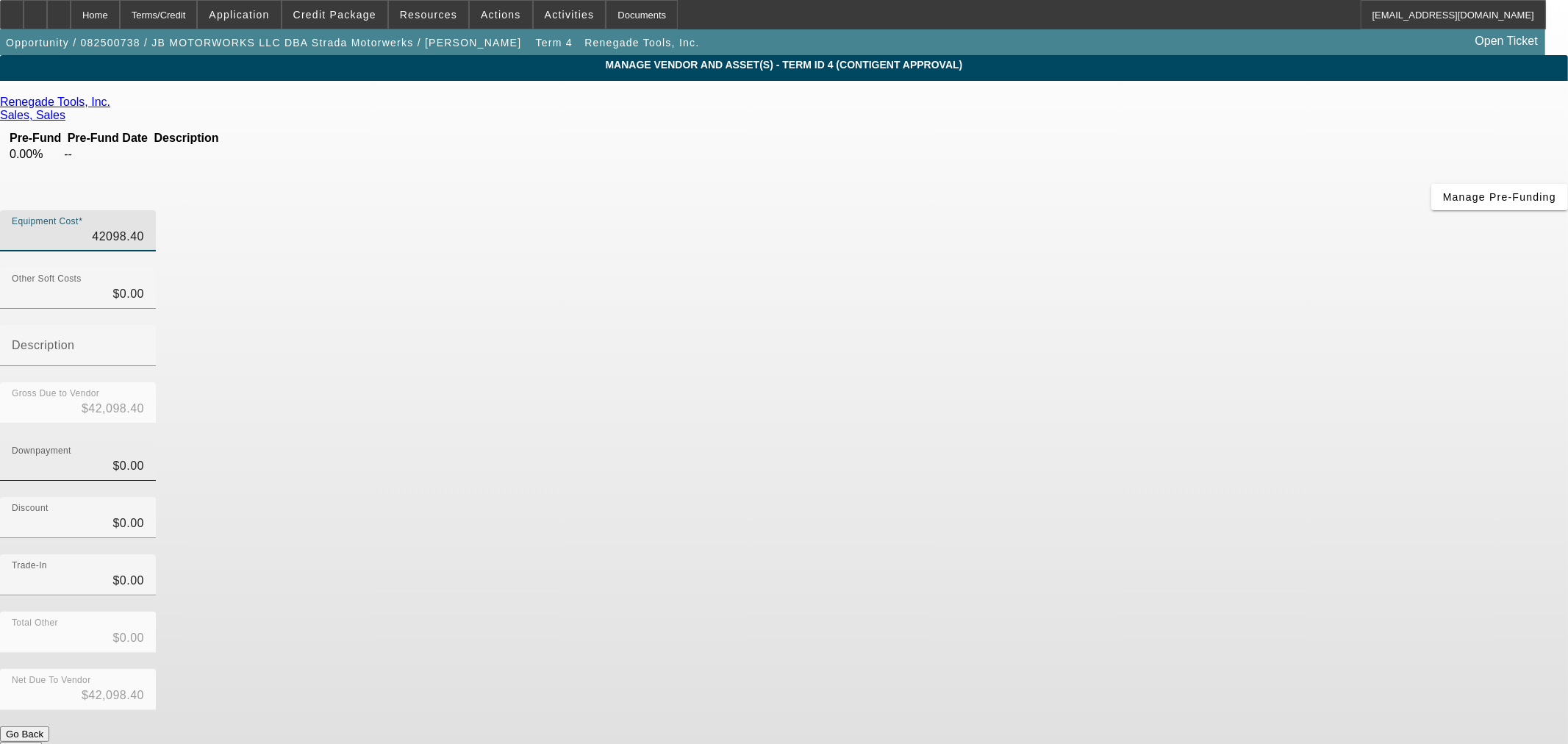
type input "$42,098.40"
drag, startPoint x: 937, startPoint y: 296, endPoint x: 1079, endPoint y: 278, distance: 143.1
click at [1079, 439] on div "Downpayment 0" at bounding box center [784, 468] width 1568 height 57
type input "8"
type input "$8.00"
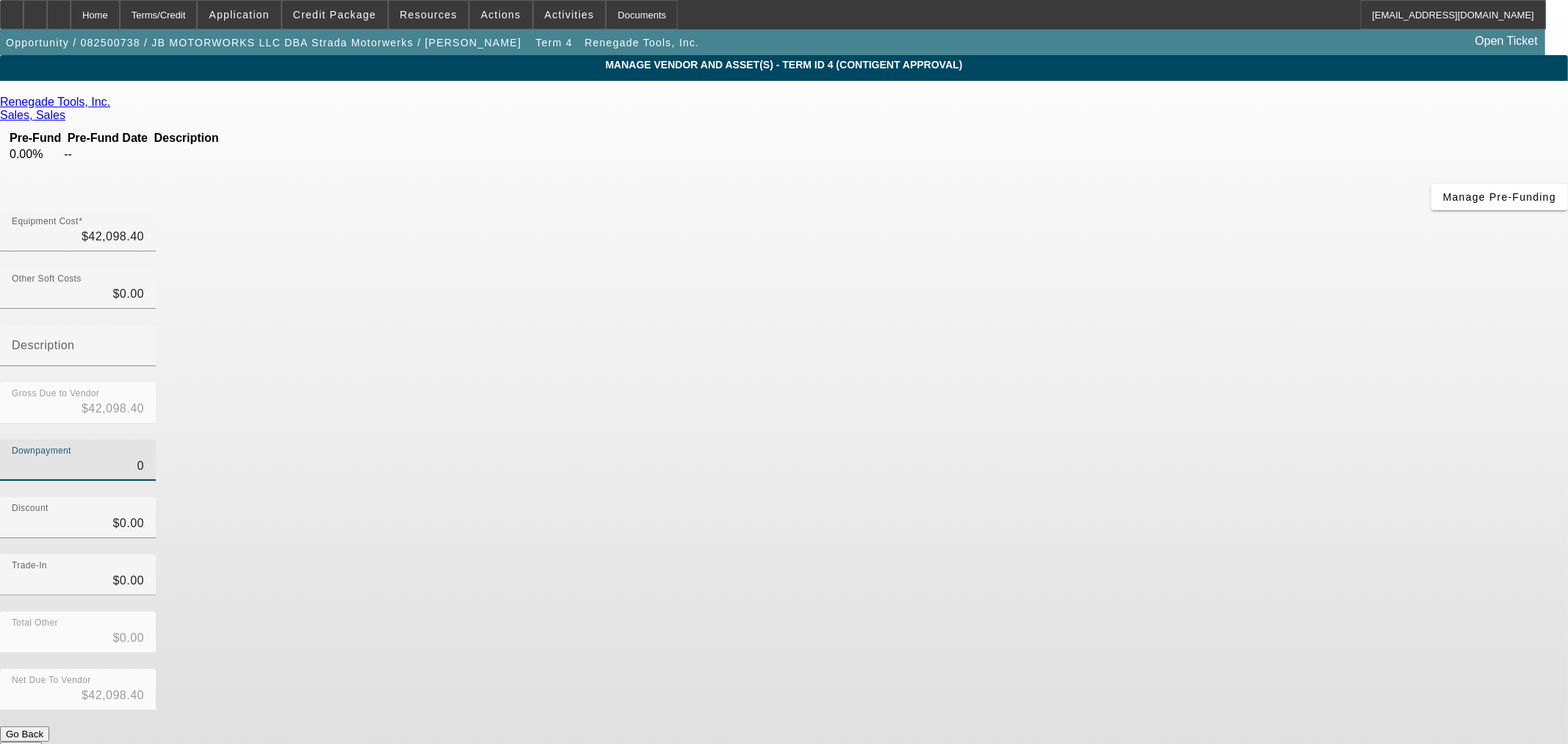
type input "$42,090.40"
type input "88"
type input "$88.00"
type input "$42,010.40"
type input "885"
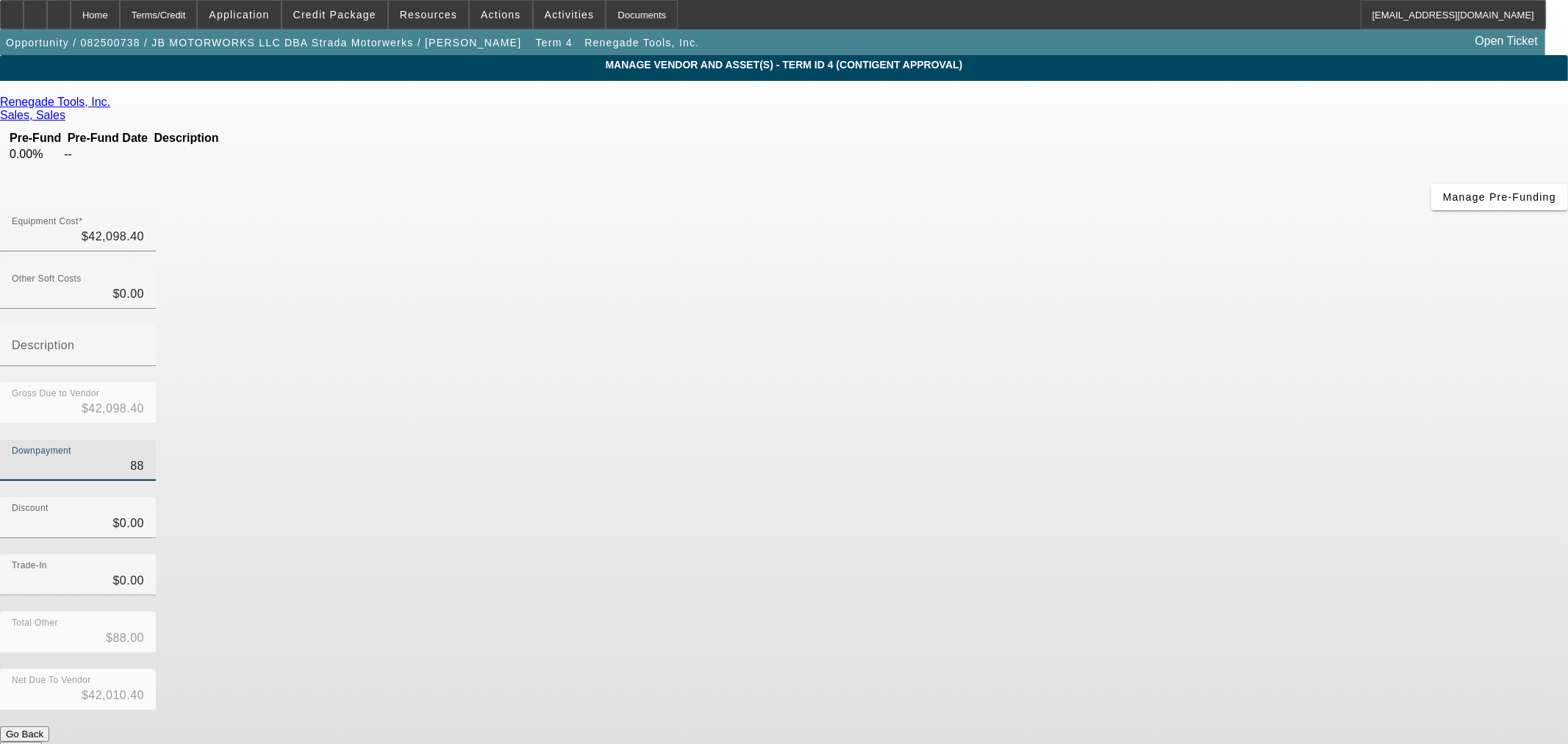
type input "$885.00"
type input "$41,213.40"
type input "8850"
type input "$8,850.00"
type input "$33,248.40"
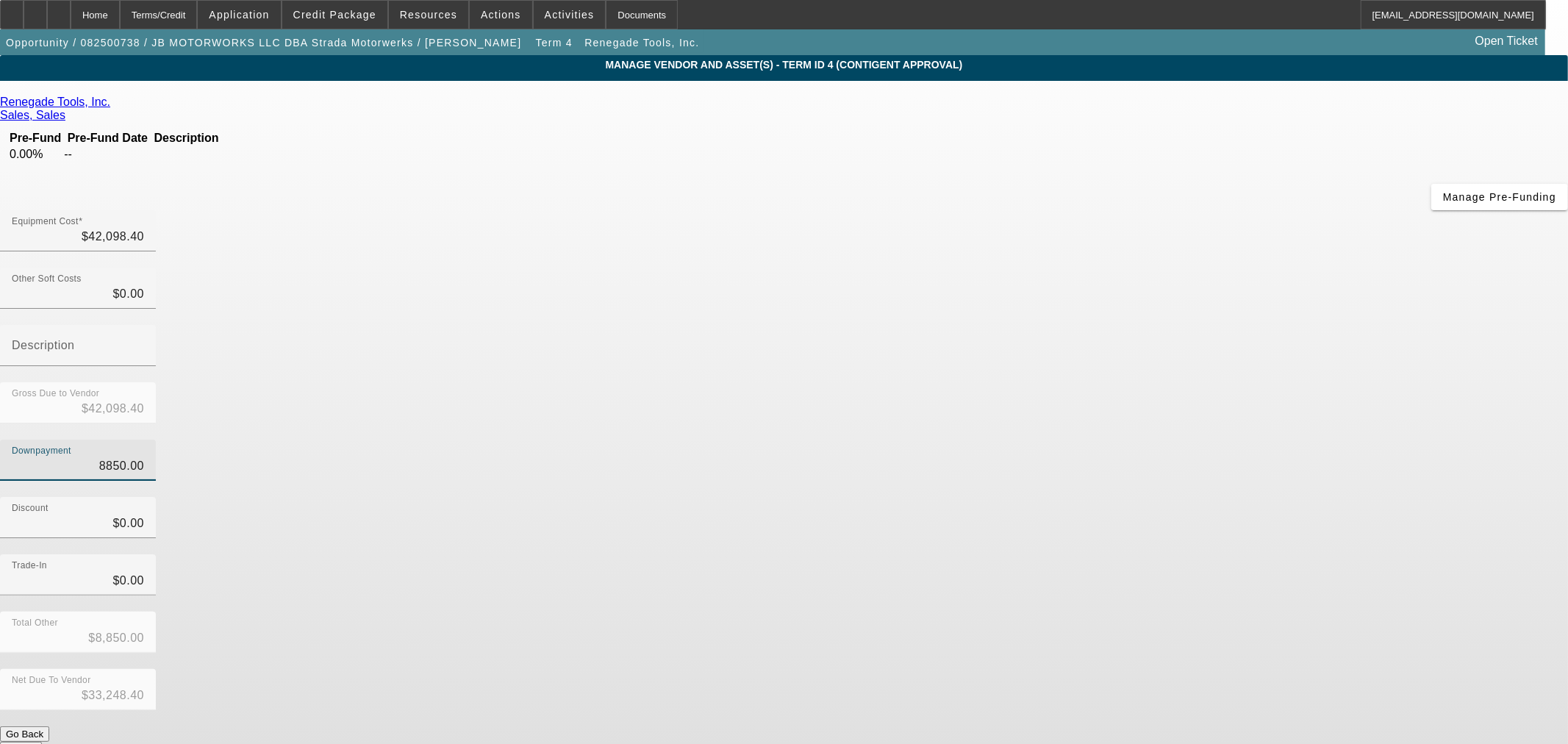
type input "$8,850.00"
click at [1177, 439] on div "Downpayment $8,850.00" at bounding box center [784, 468] width 1568 height 57
click at [42, 742] on button "Submit" at bounding box center [21, 749] width 42 height 15
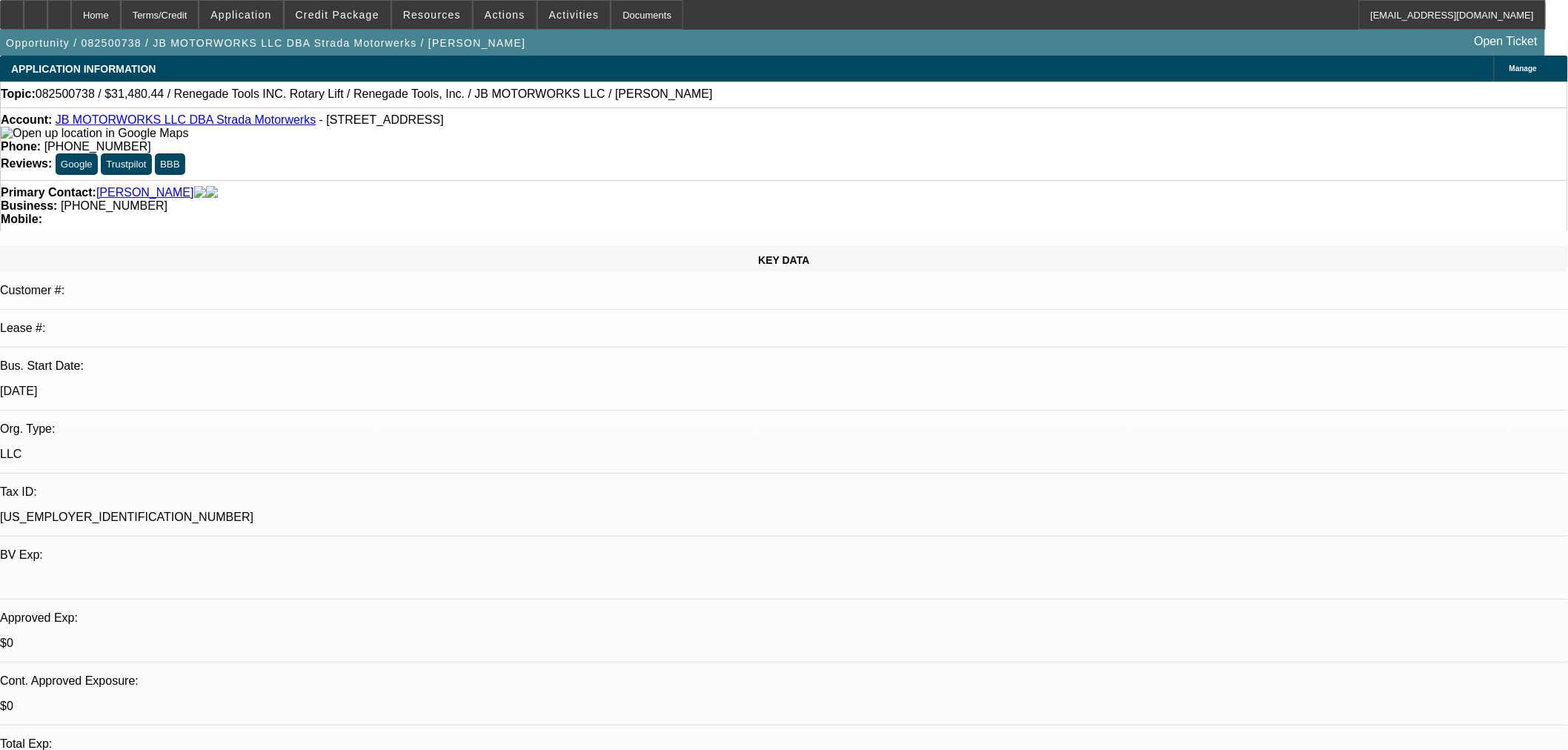
select select "0"
select select "3"
select select "0.1"
select select "4"
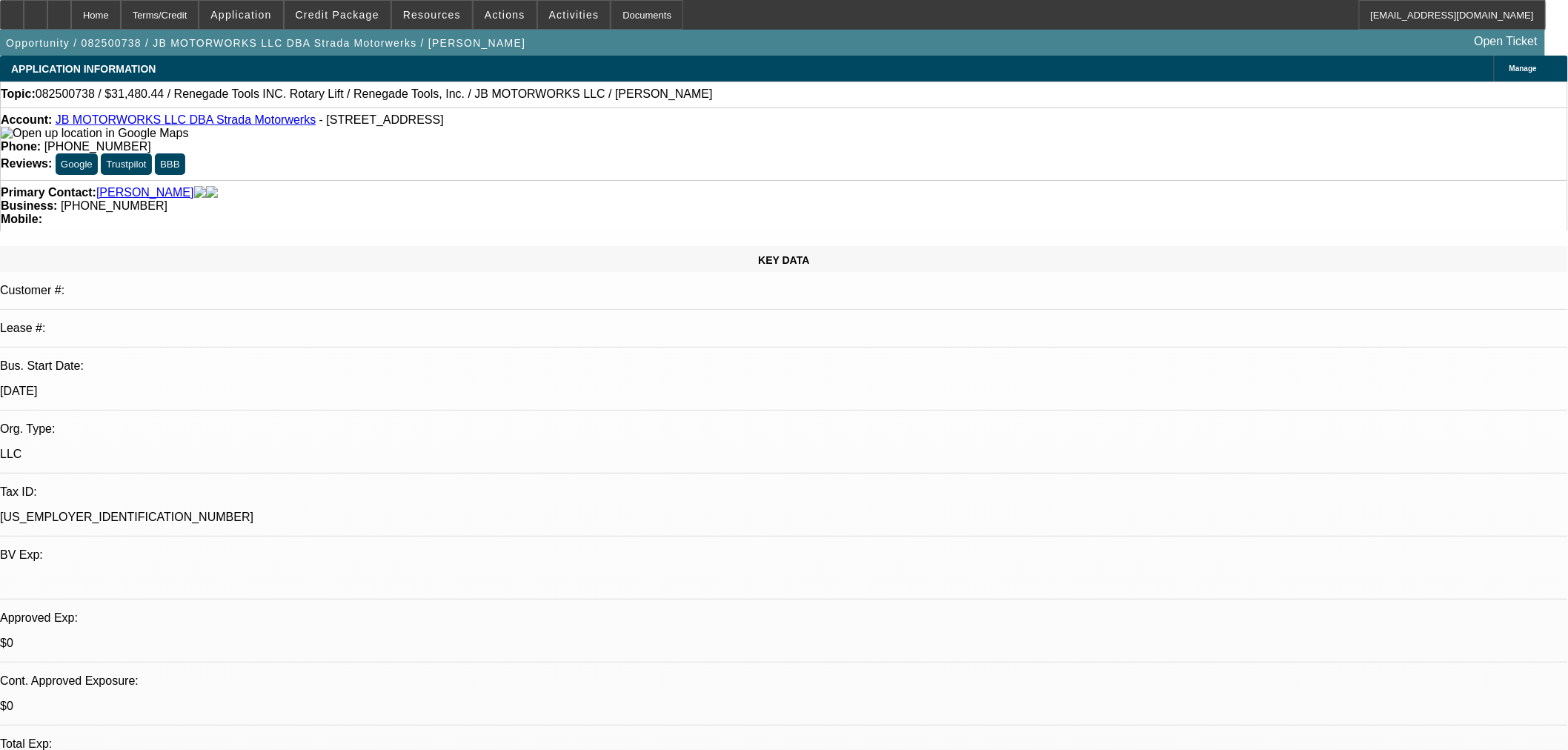
select select "0"
select select "3"
select select "0.1"
select select "4"
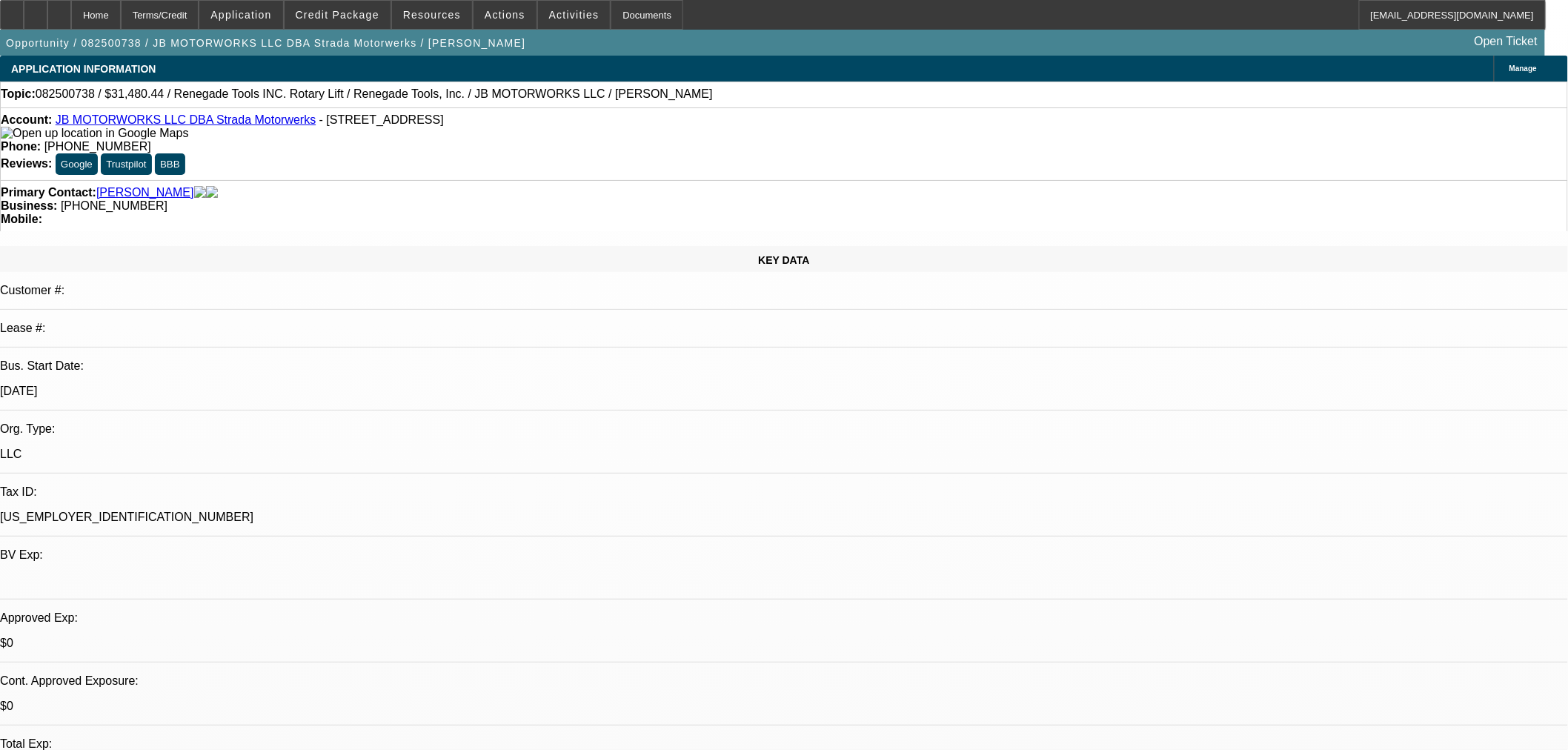
select select "0"
select select "3"
select select "0.1"
select select "4"
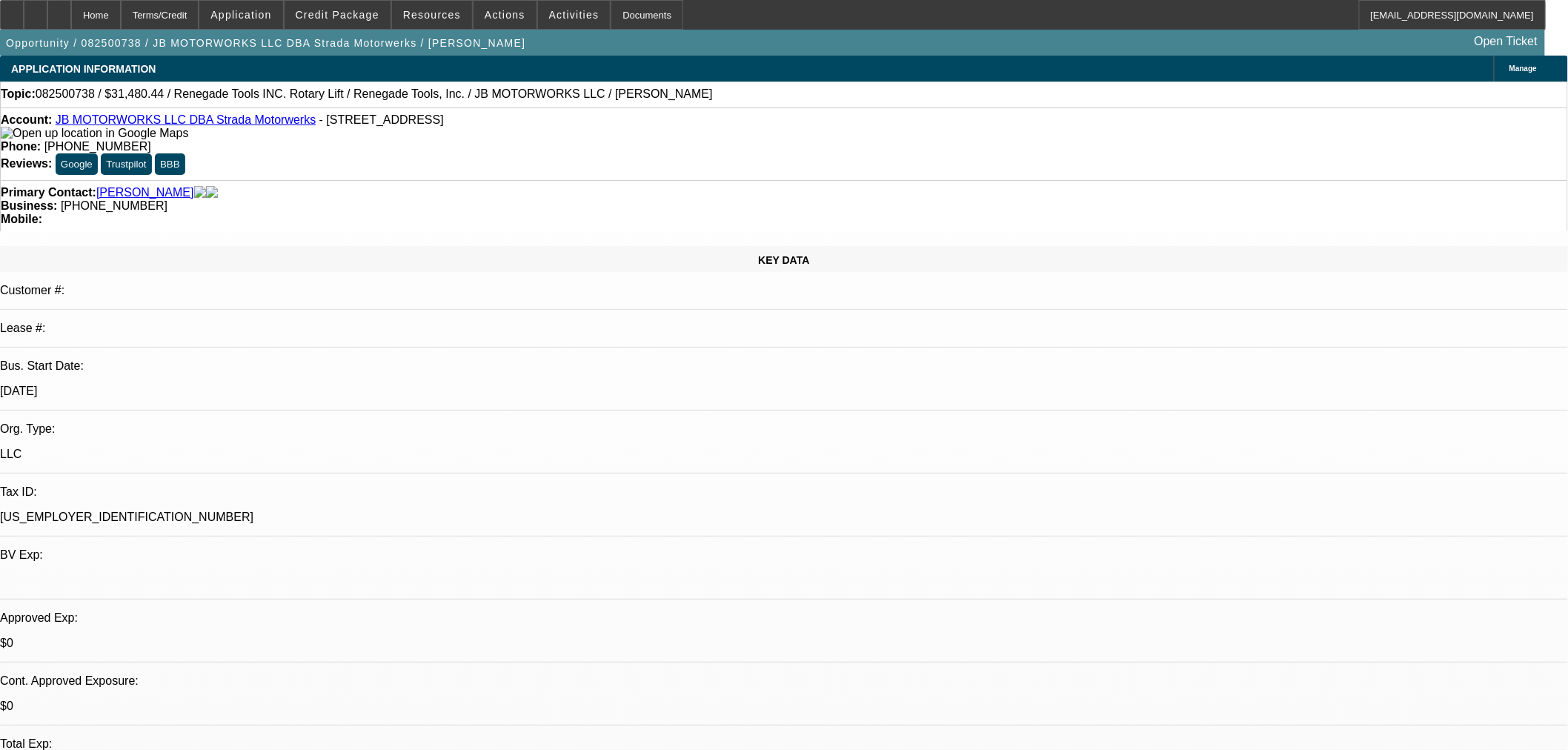
select select "0"
select select "3"
select select "0.1"
select select "4"
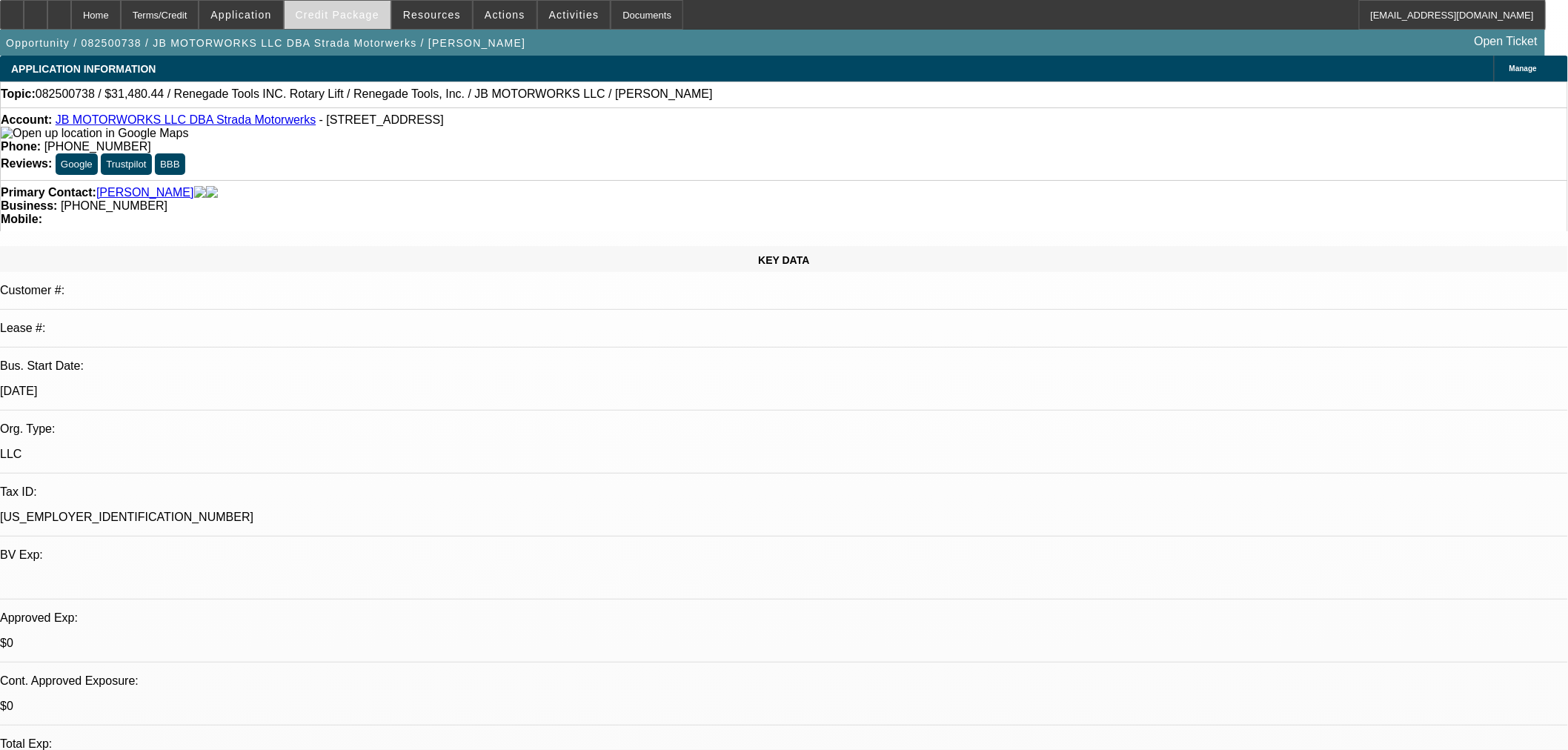
click at [360, 19] on span "Credit Package" at bounding box center [337, 14] width 84 height 12
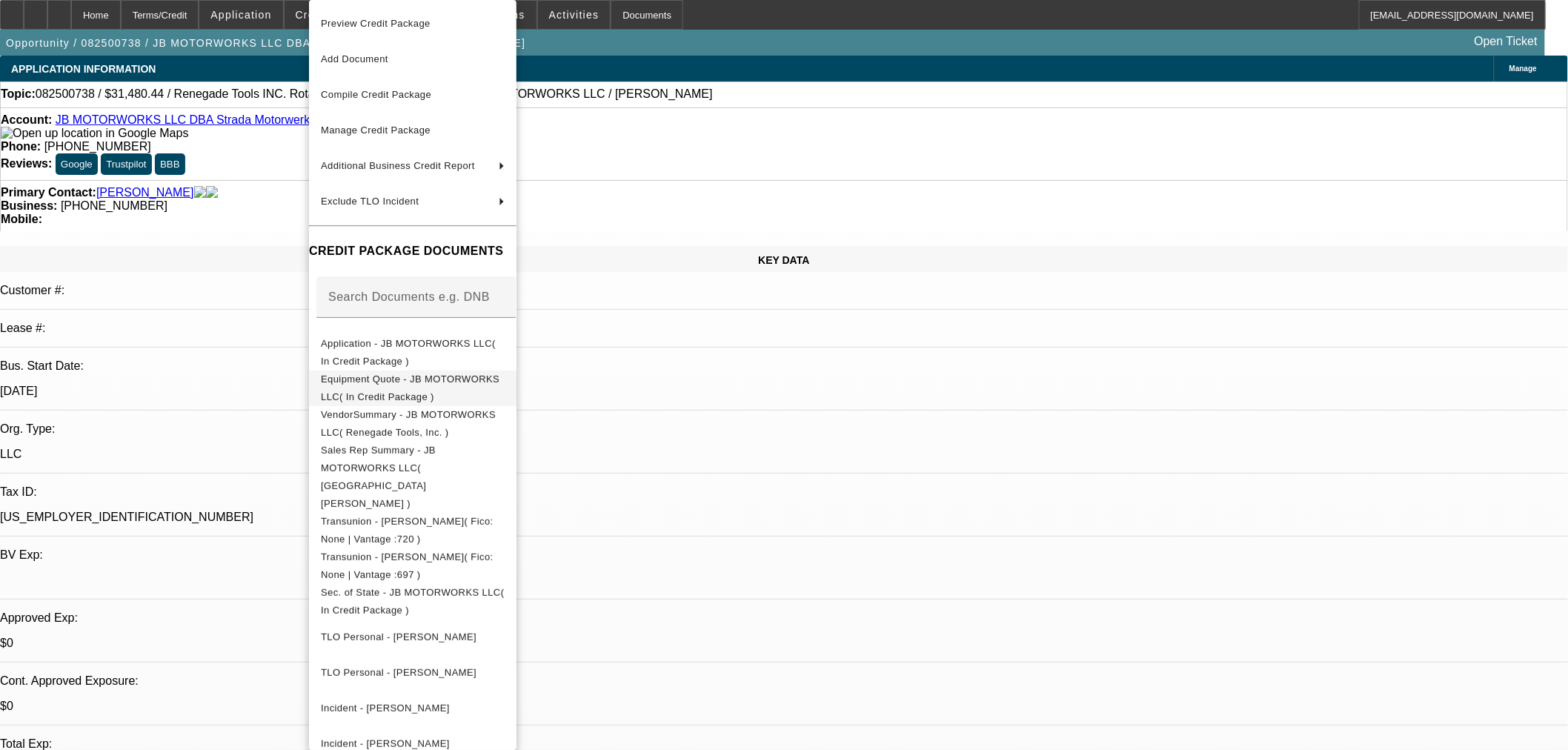
click at [500, 379] on span "Equipment Quote - JB MOTORWORKS LLC( In Credit Package )" at bounding box center [410, 387] width 179 height 29
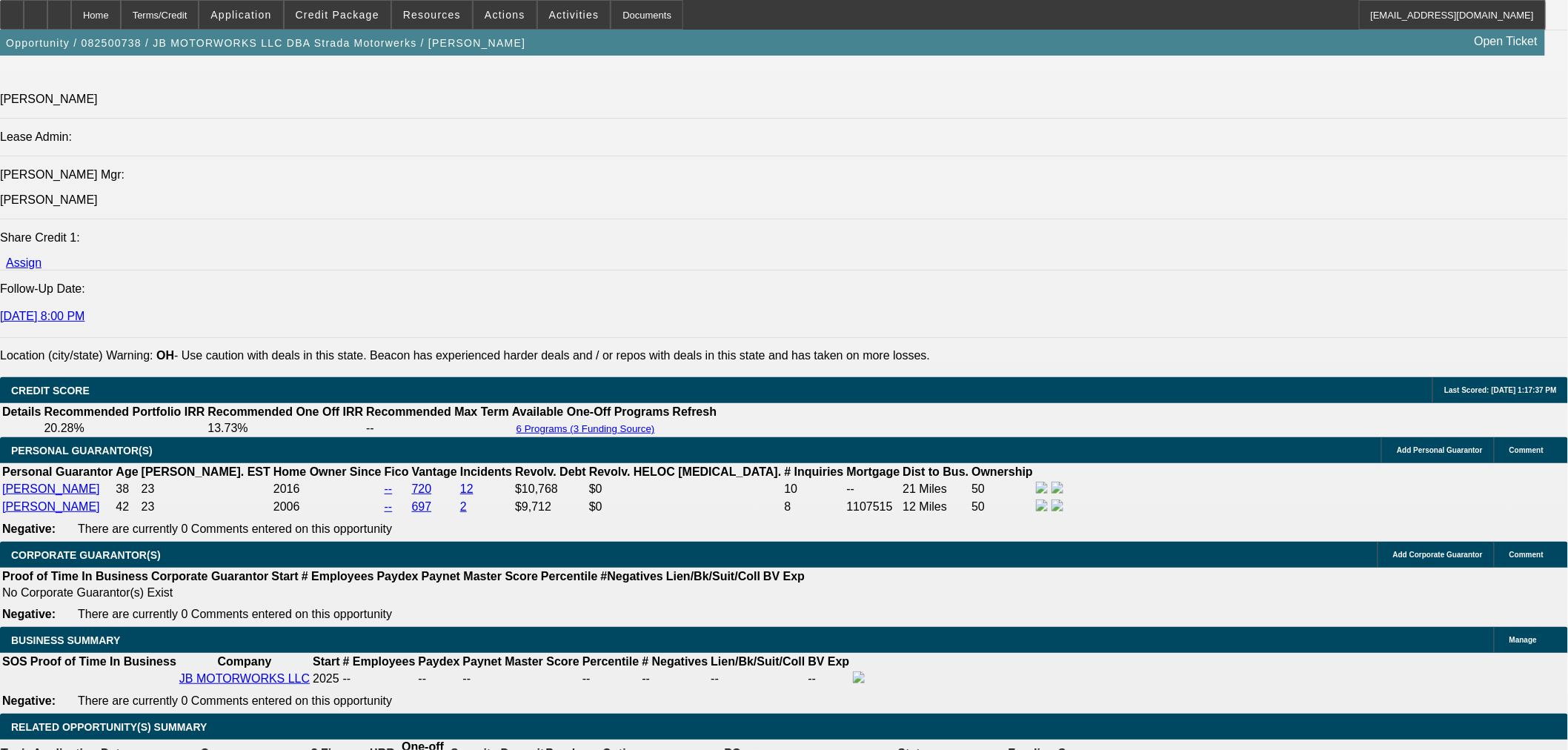
scroll to position [1975, 0]
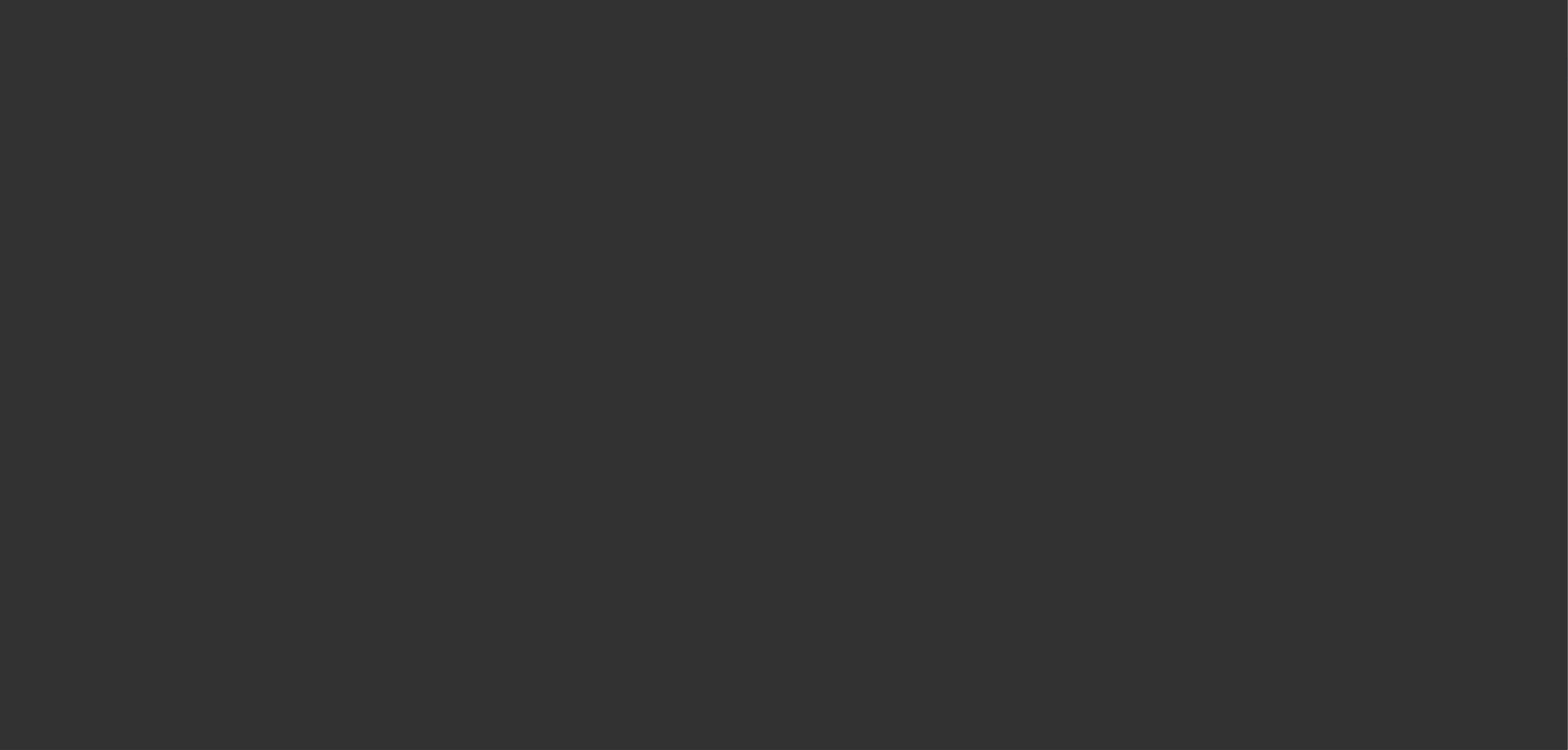
select select "0.15"
select select "2"
select select "0"
select select "6"
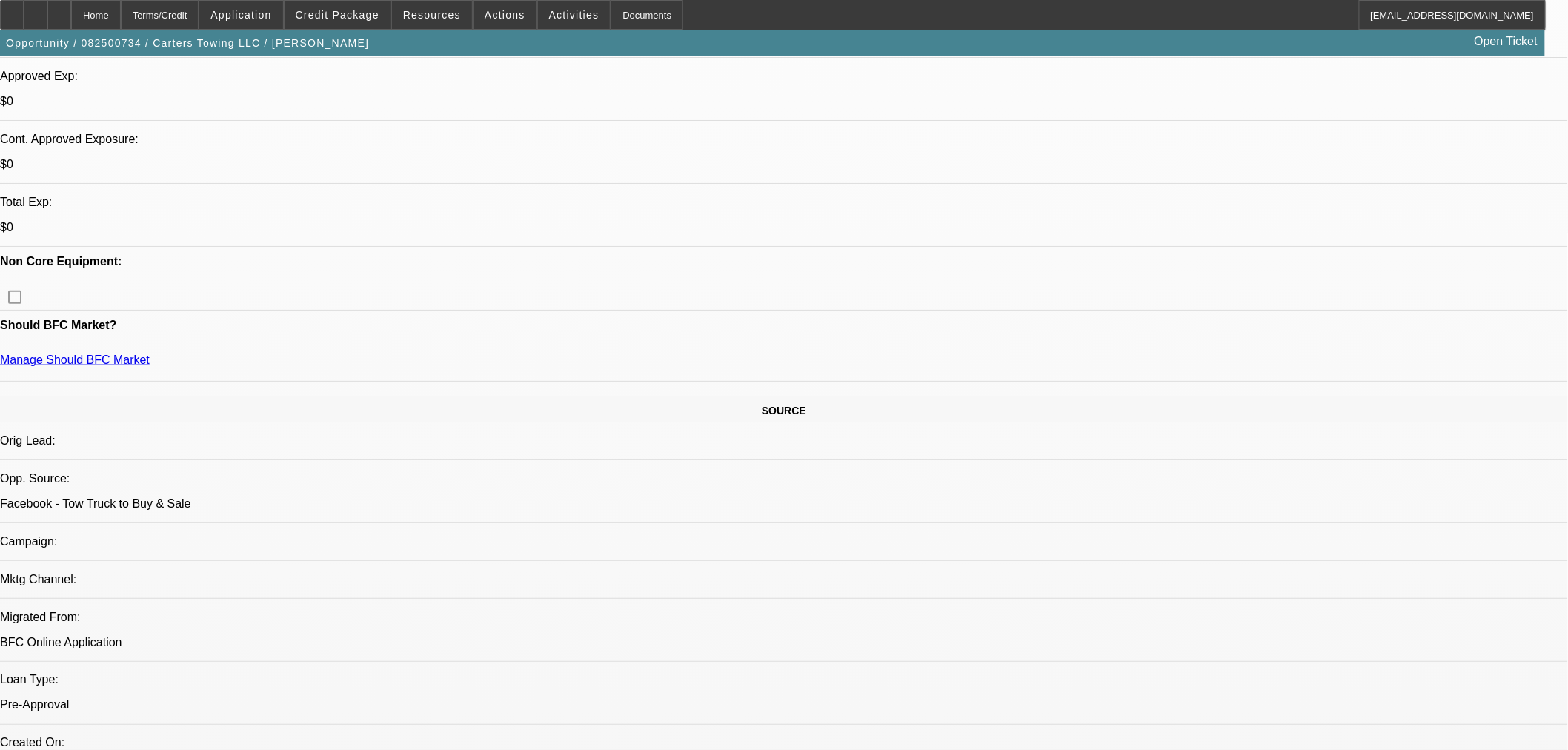
scroll to position [247, 0]
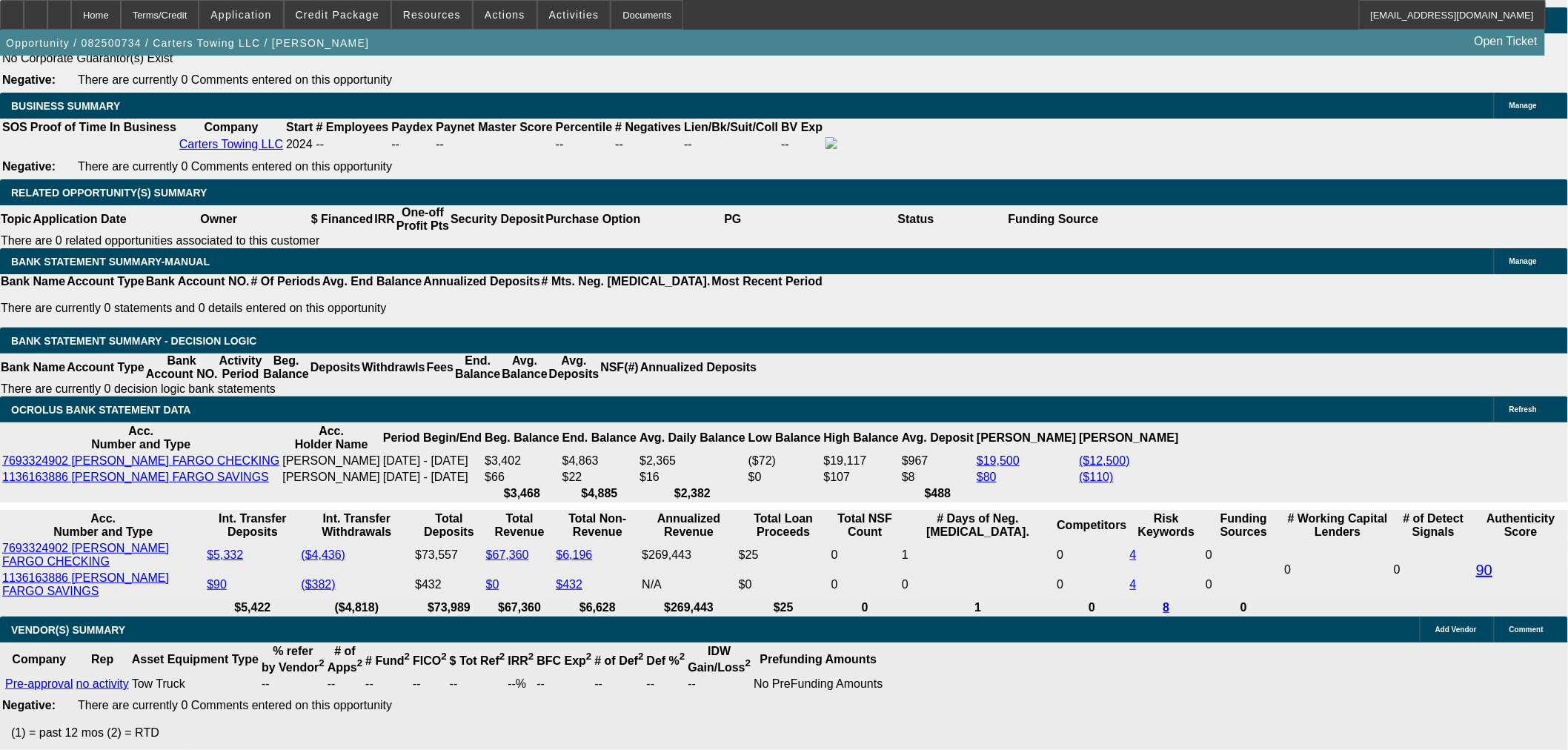
scroll to position [1893, 0]
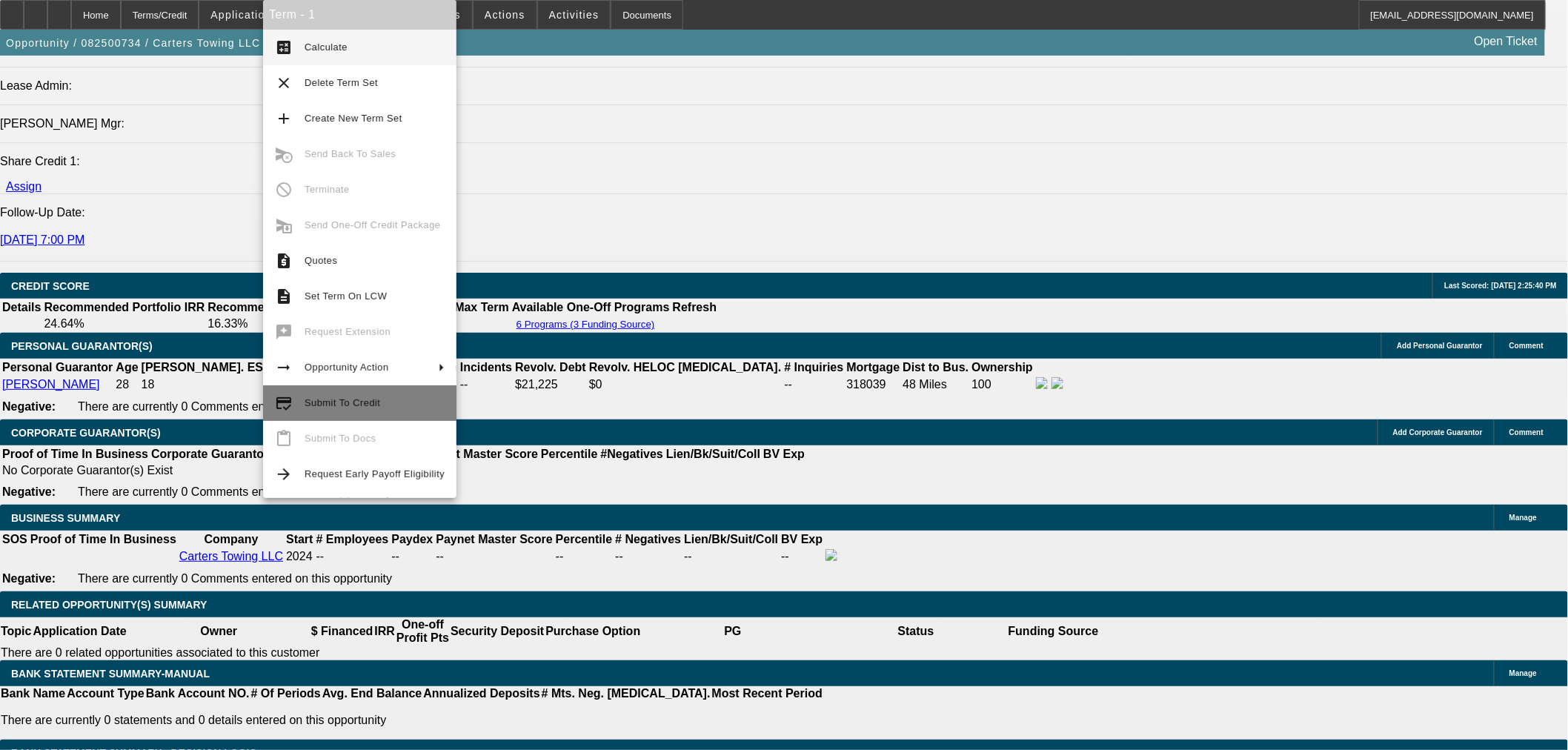
click at [328, 413] on button "credit_score Submit To Credit" at bounding box center [360, 403] width 194 height 35
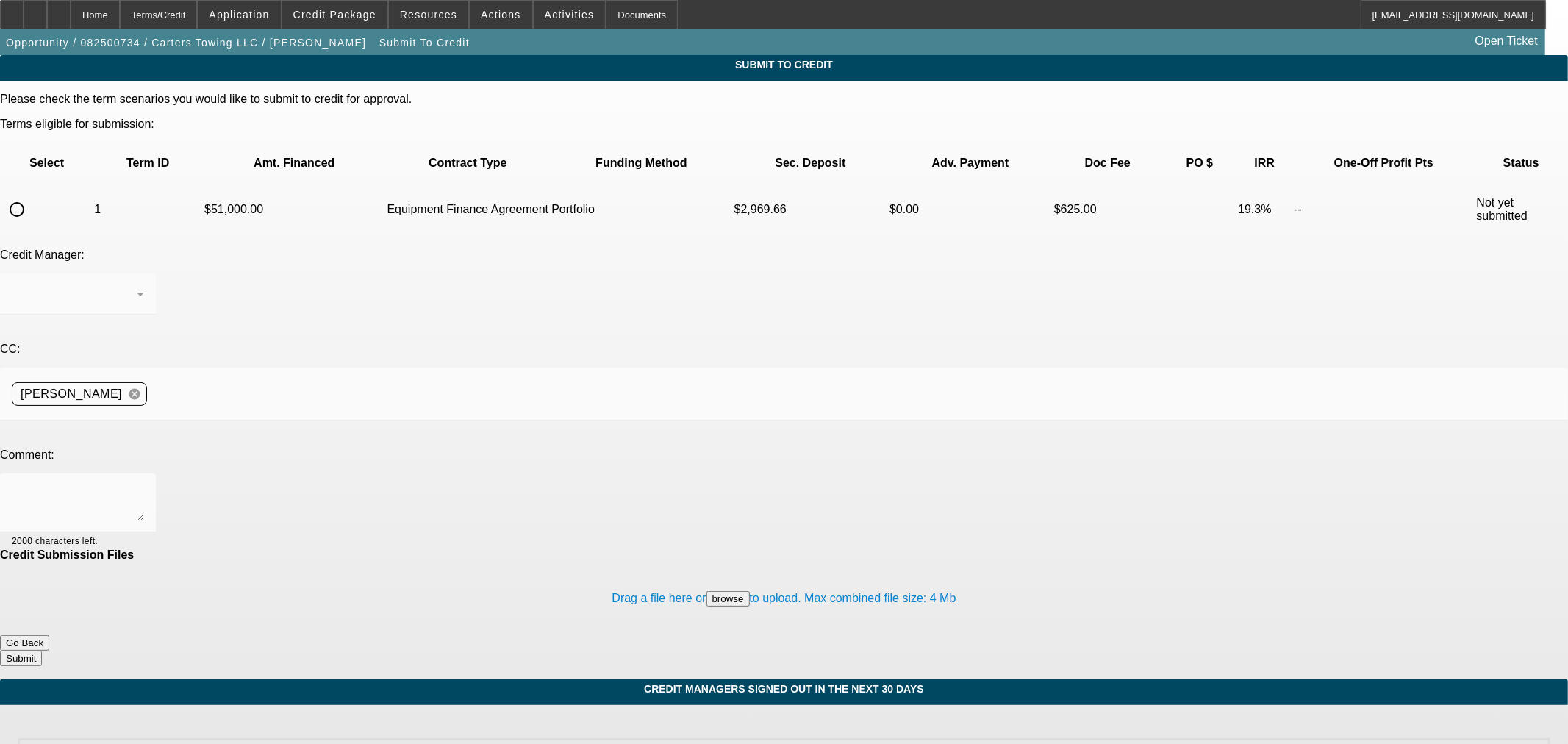
click at [32, 195] on input "radio" at bounding box center [17, 209] width 29 height 29
radio input "true"
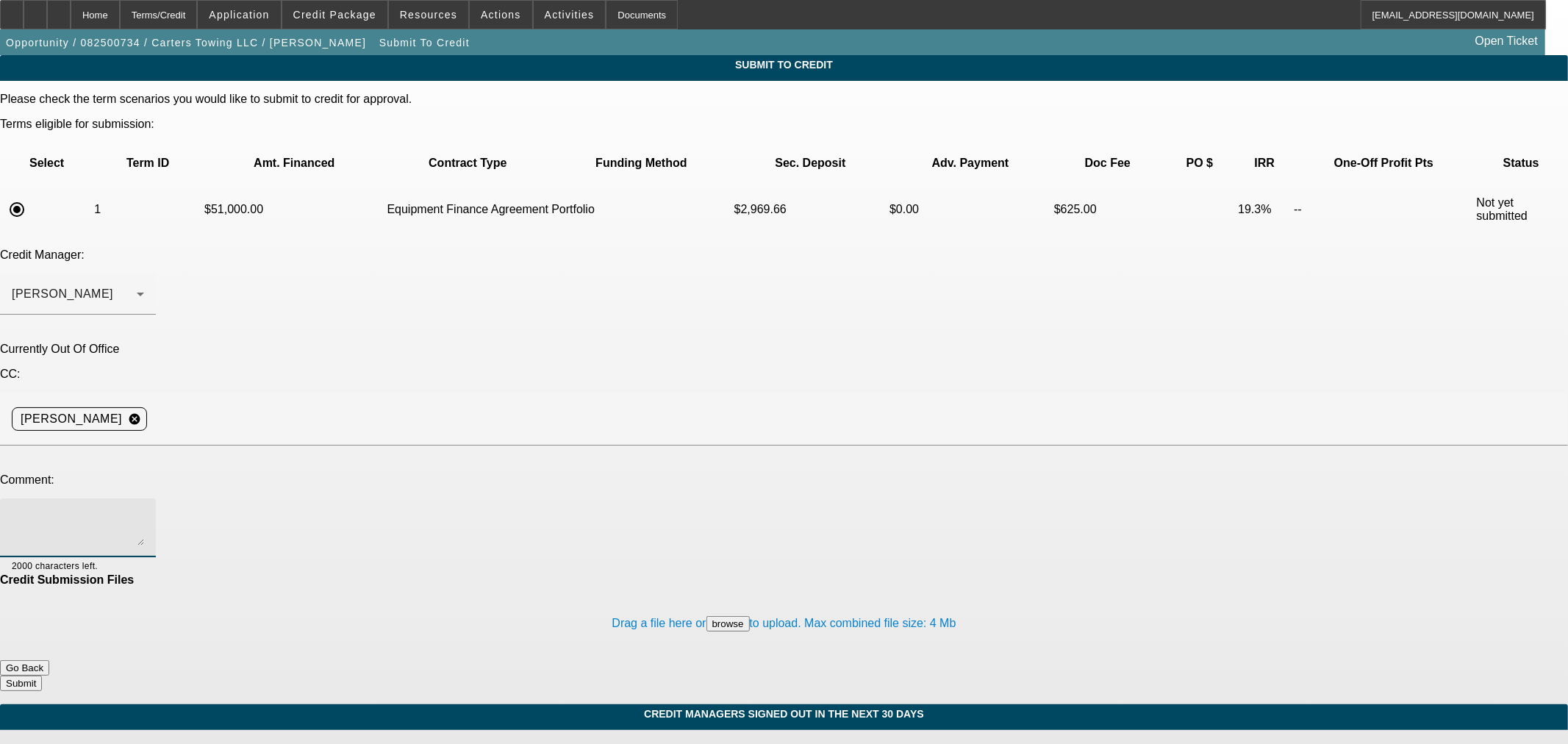
click at [144, 510] on textarea at bounding box center [78, 527] width 133 height 35
type textarea "Hi [PERSON_NAME], [PERSON_NAME] grew up around the towing industry and worked f…"
click at [42, 676] on button "Submit" at bounding box center [21, 683] width 42 height 15
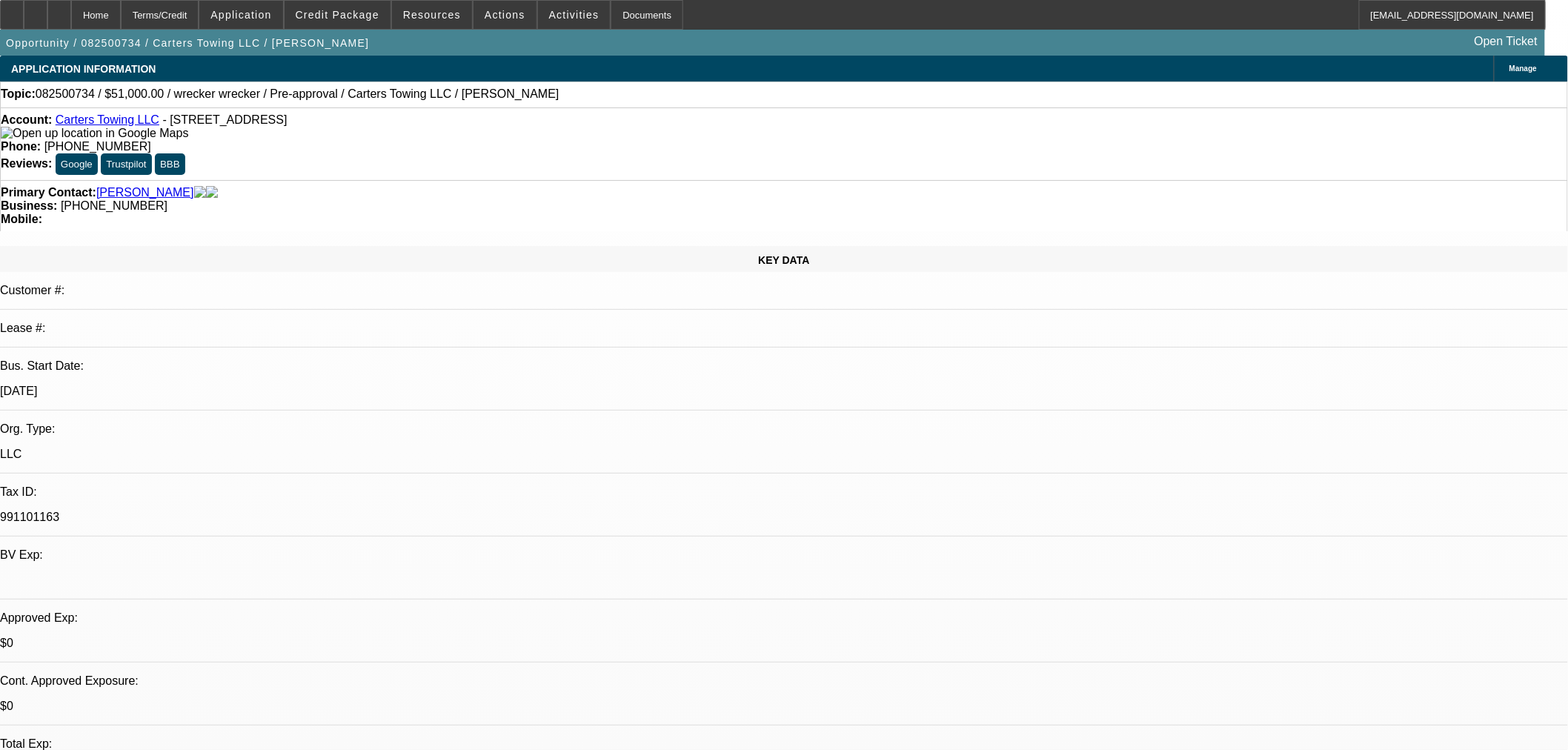
select select "0.15"
select select "2"
select select "0"
select select "6"
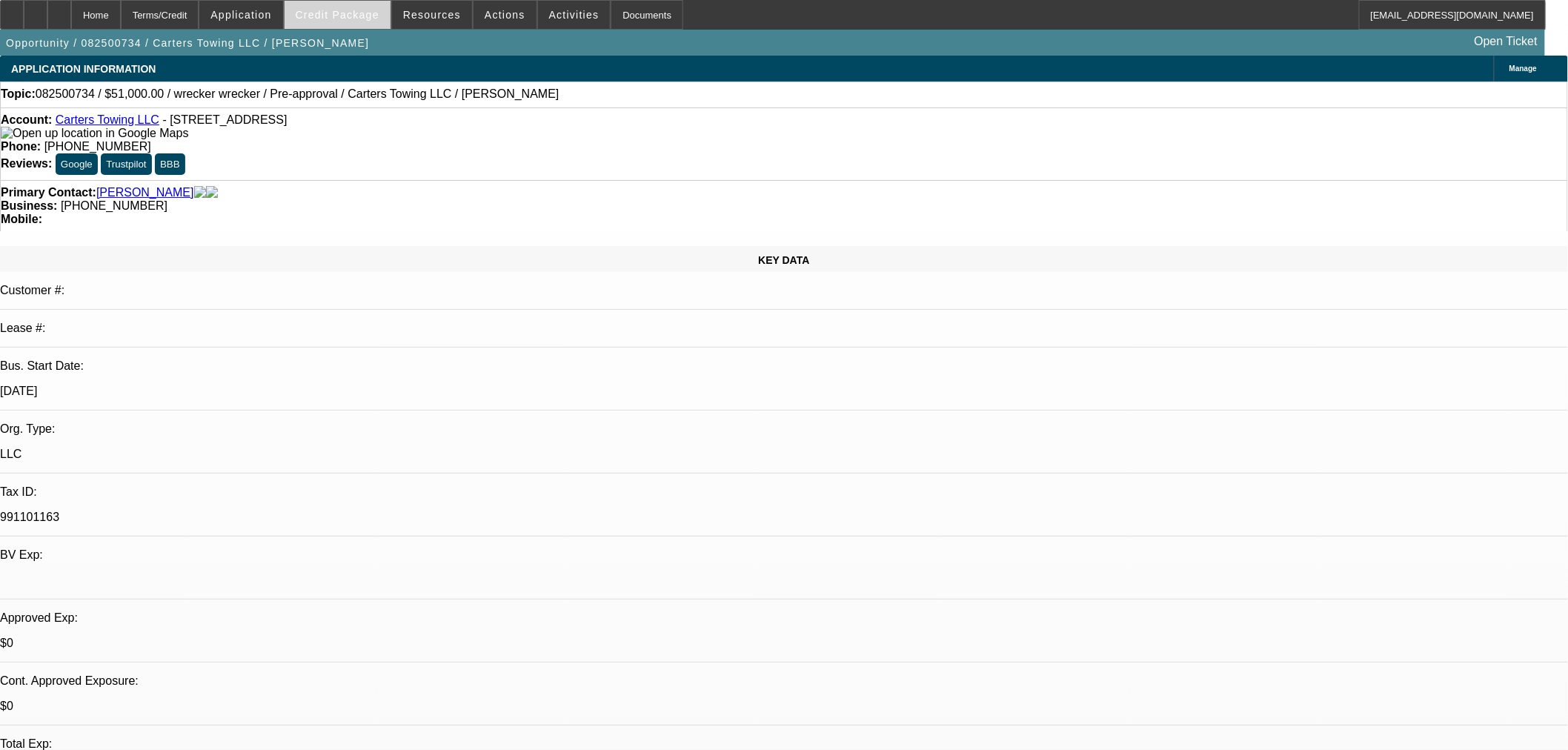
click at [354, 19] on span "Credit Package" at bounding box center [337, 14] width 84 height 12
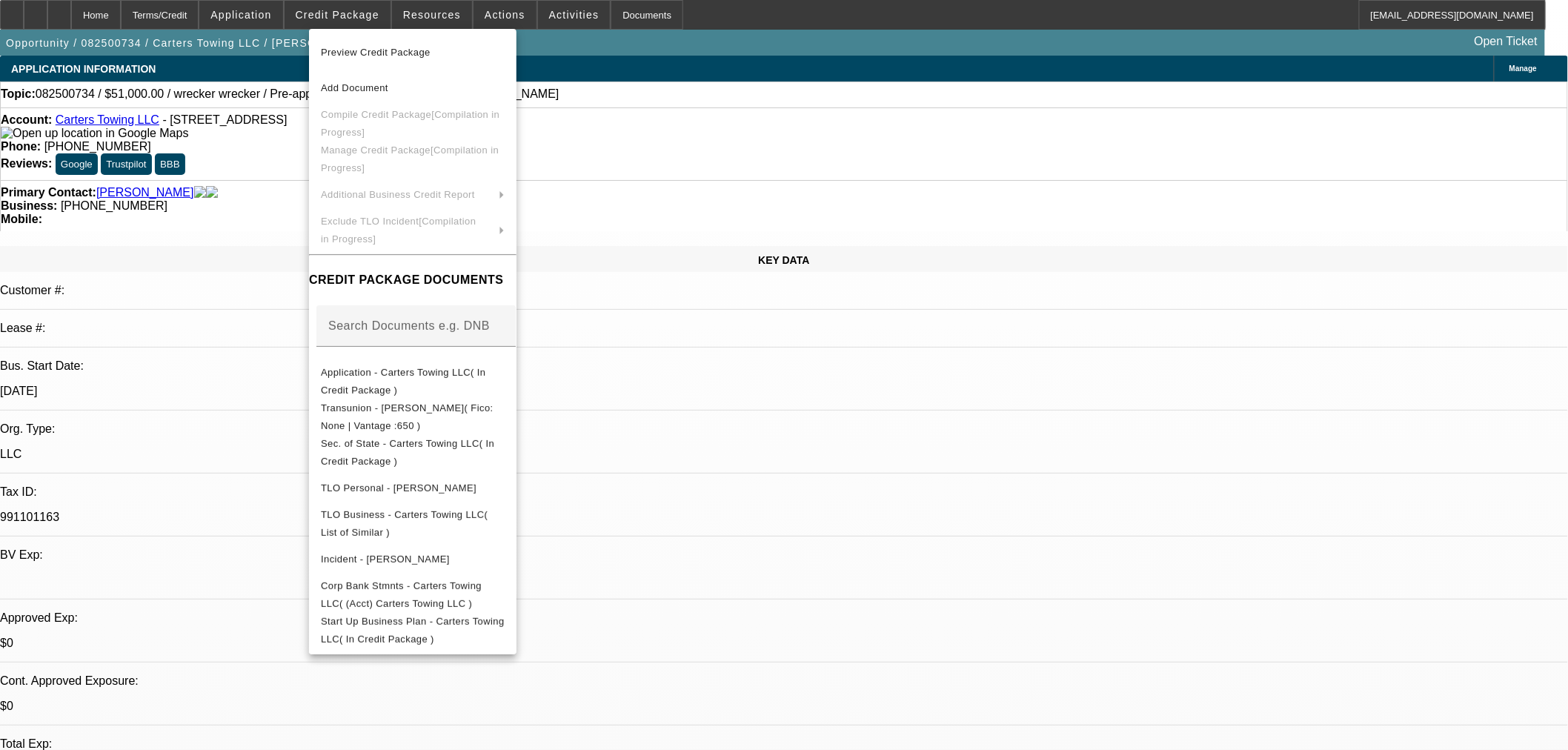
click at [286, 13] on div at bounding box center [784, 375] width 1568 height 750
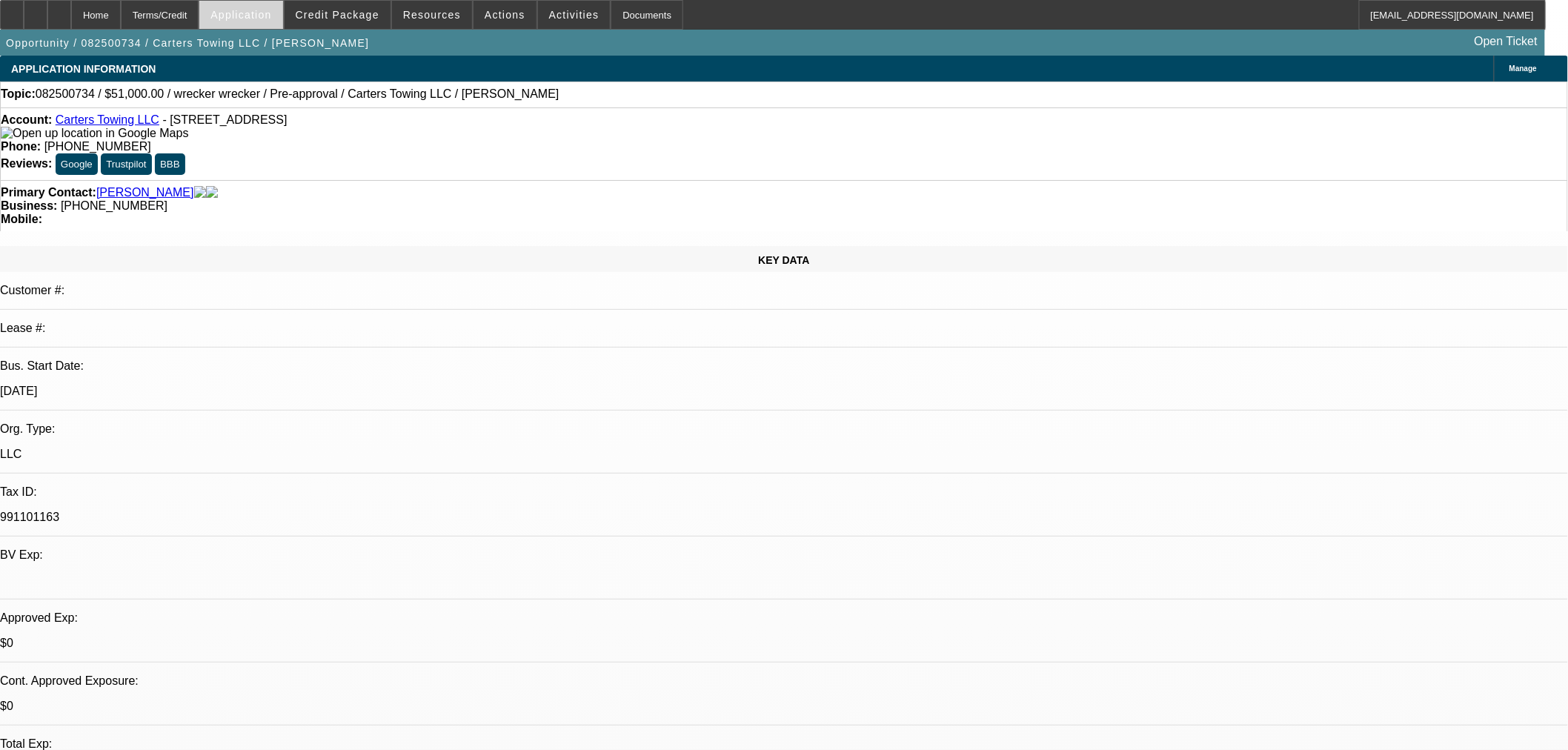
click at [283, 8] on span at bounding box center [241, 14] width 83 height 35
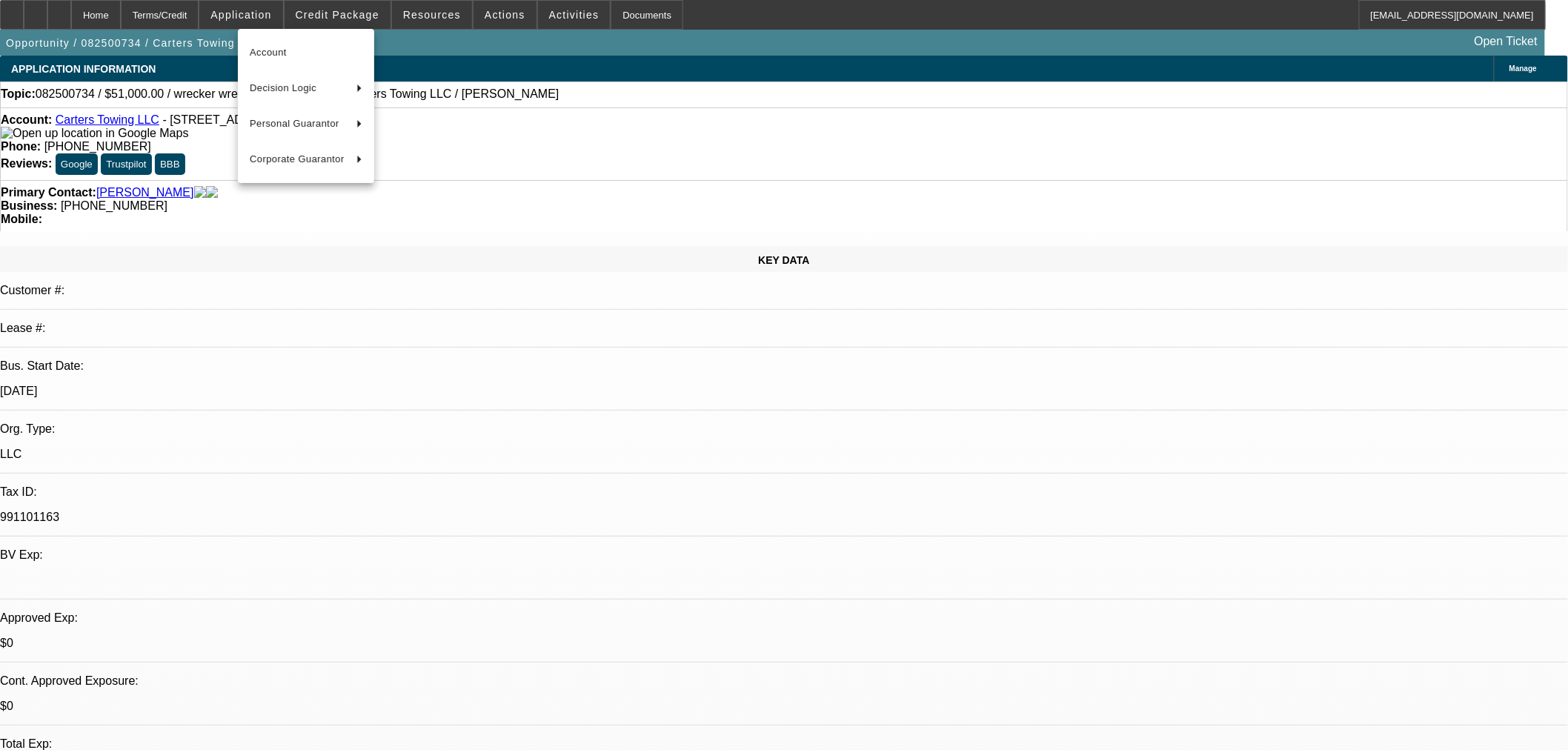
click at [323, 14] on div at bounding box center [784, 375] width 1568 height 750
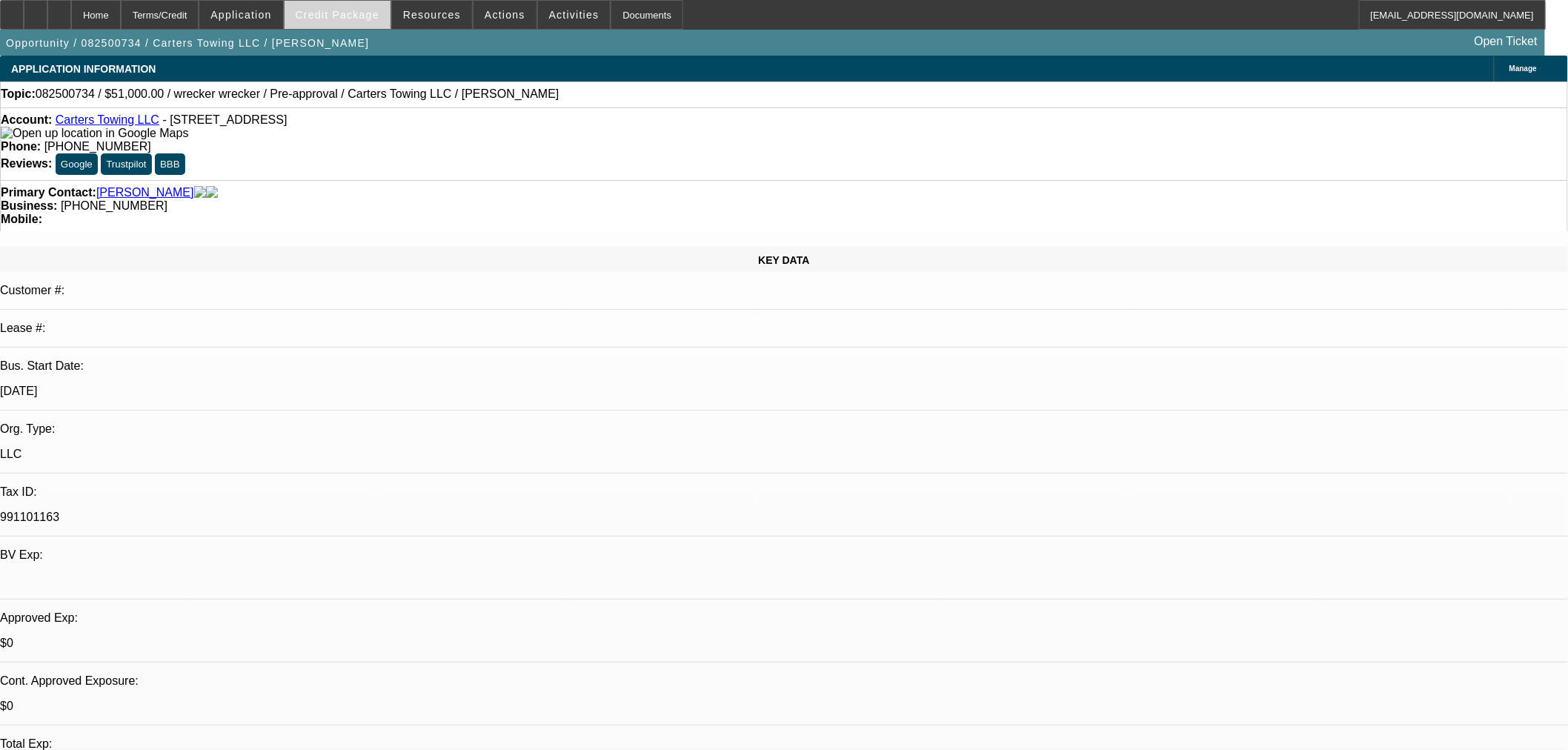
click at [332, 12] on span "Credit Package" at bounding box center [337, 14] width 84 height 12
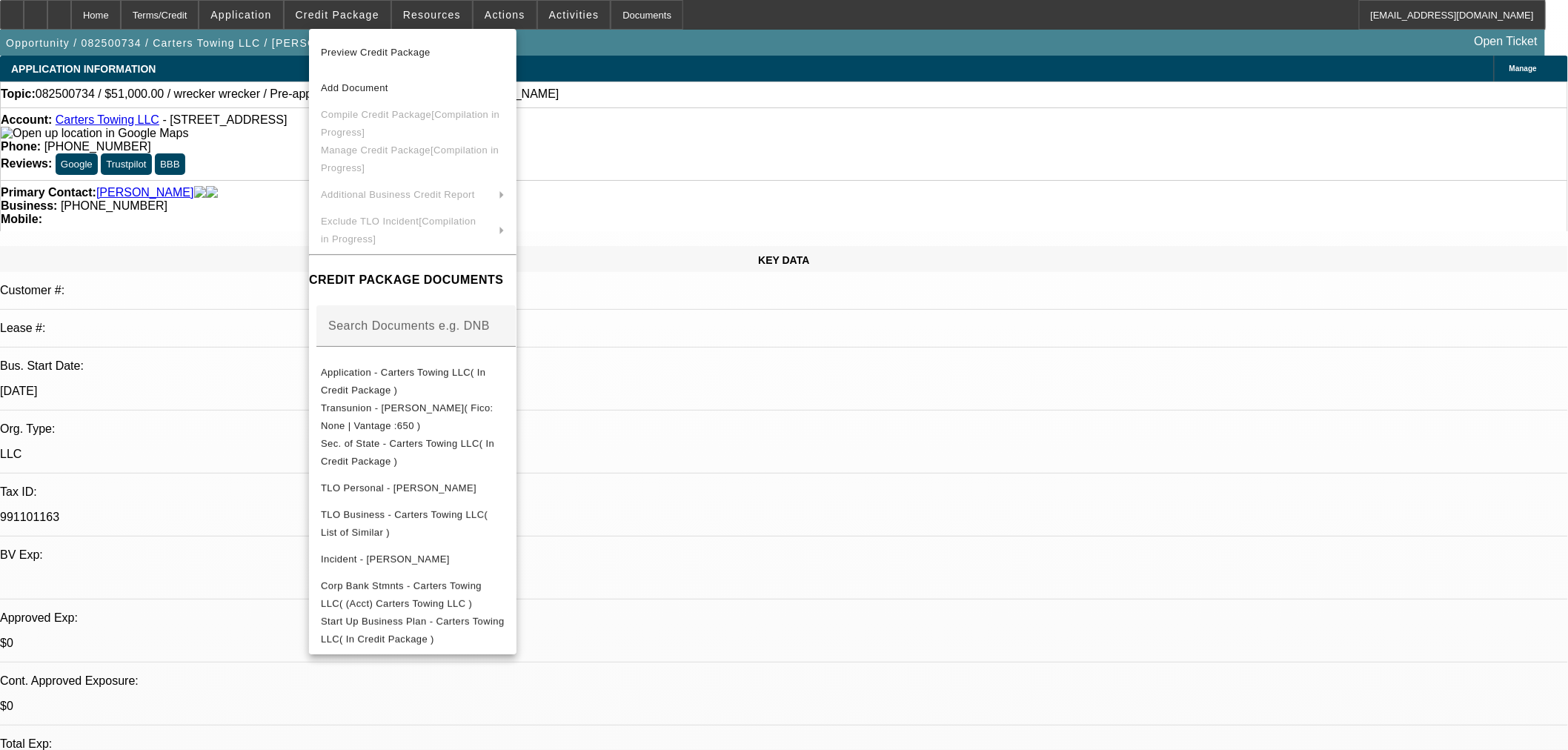
click at [744, 166] on div at bounding box center [784, 375] width 1568 height 750
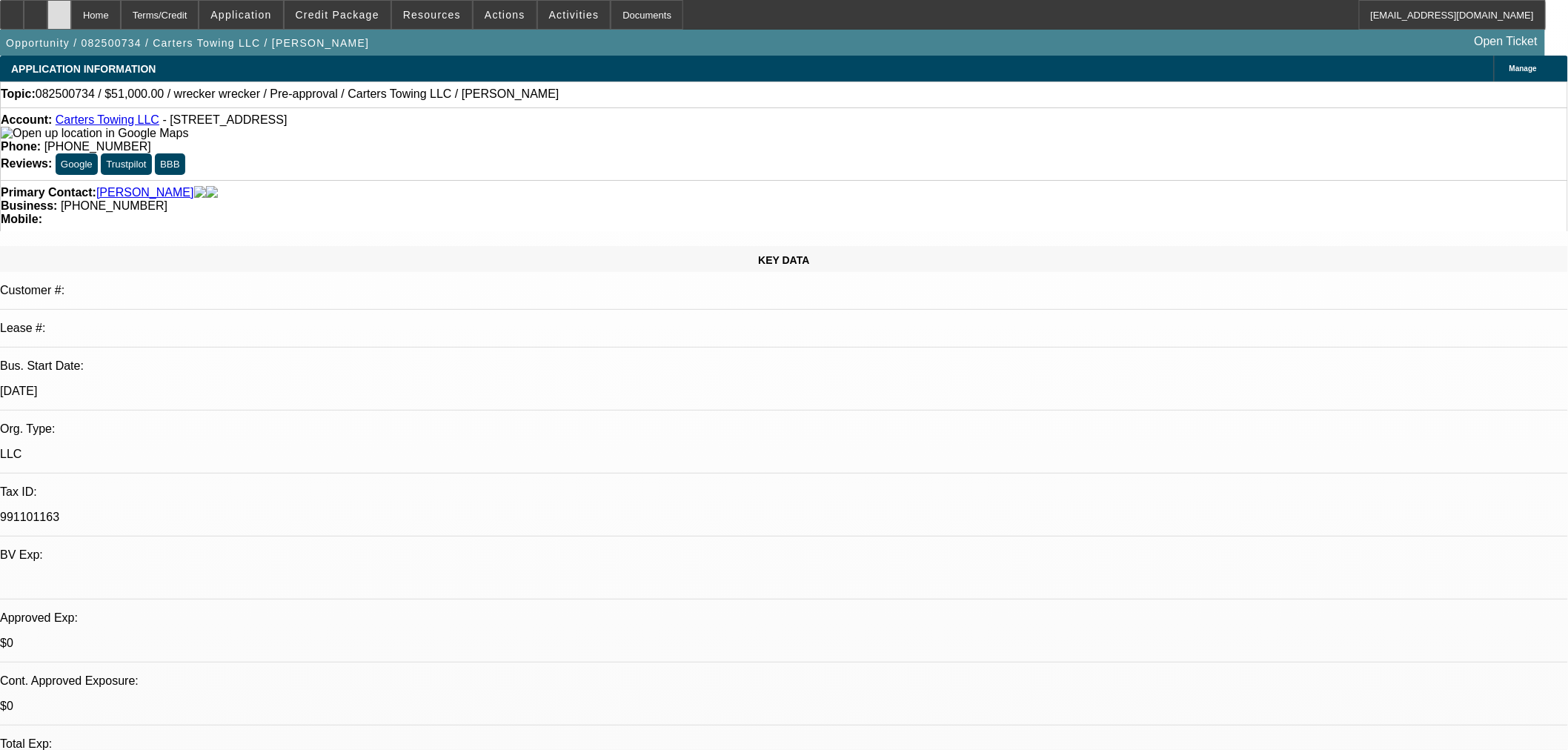
click at [71, 20] on div at bounding box center [59, 14] width 24 height 30
select select "0.15"
select select "2"
select select "0"
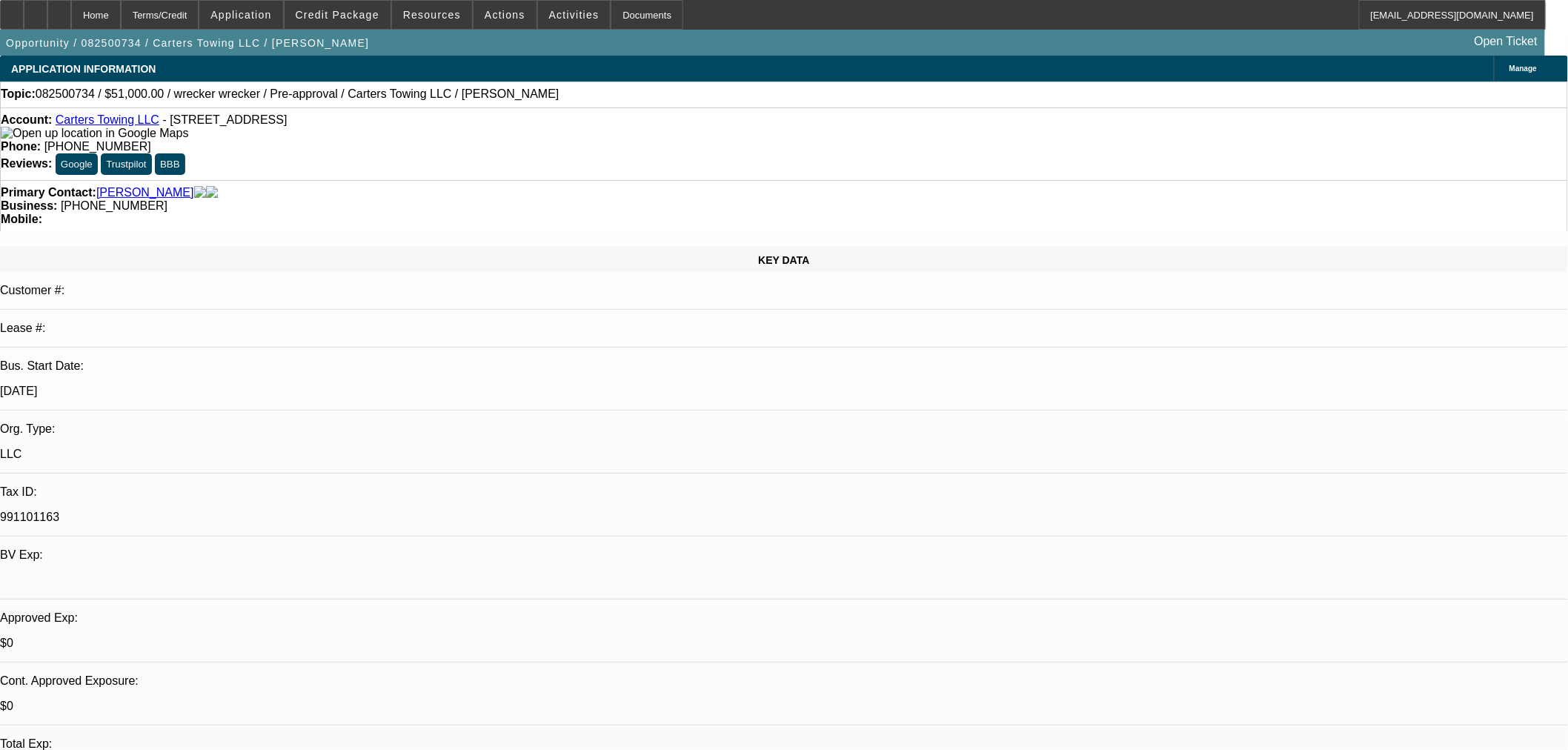
select select "6"
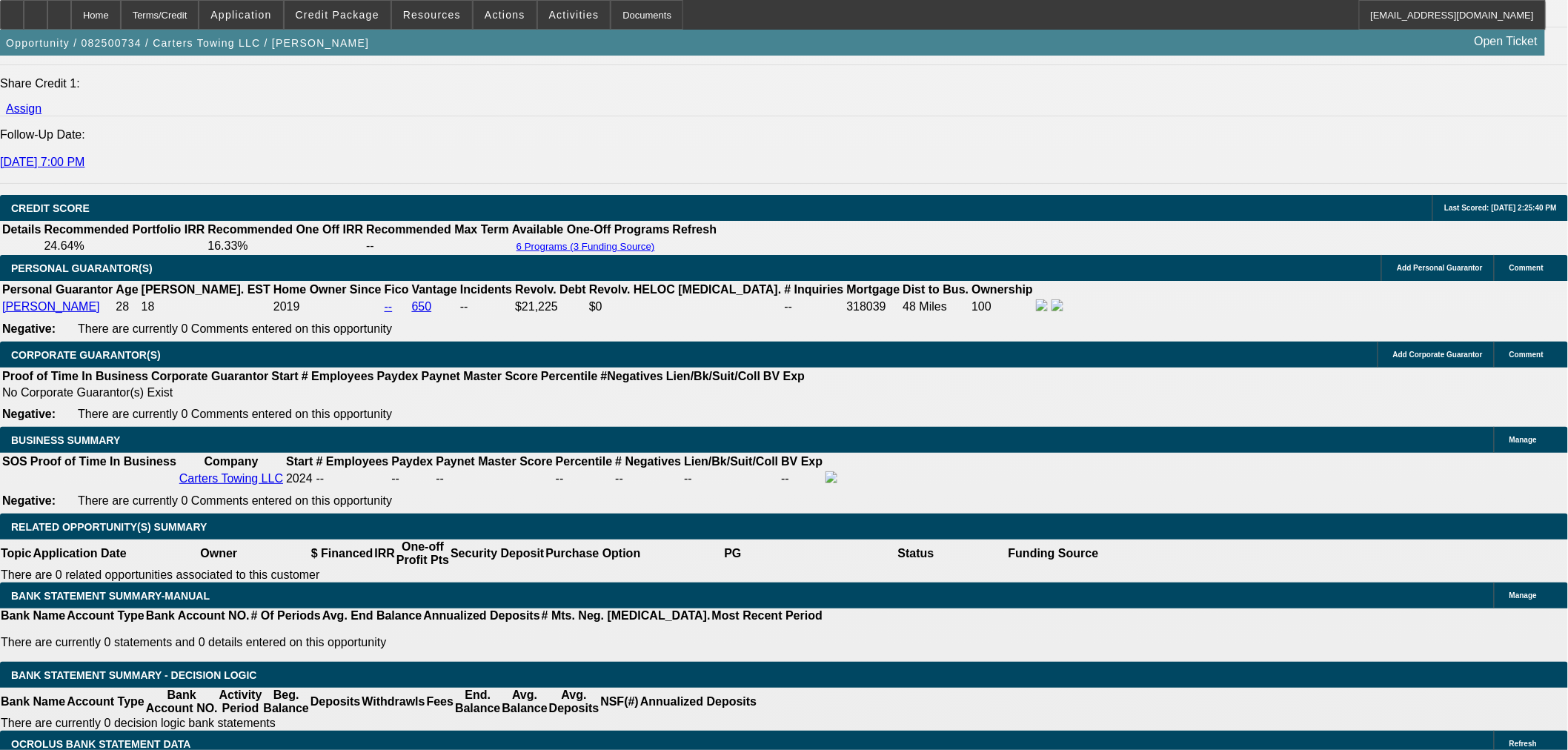
scroll to position [2275, 0]
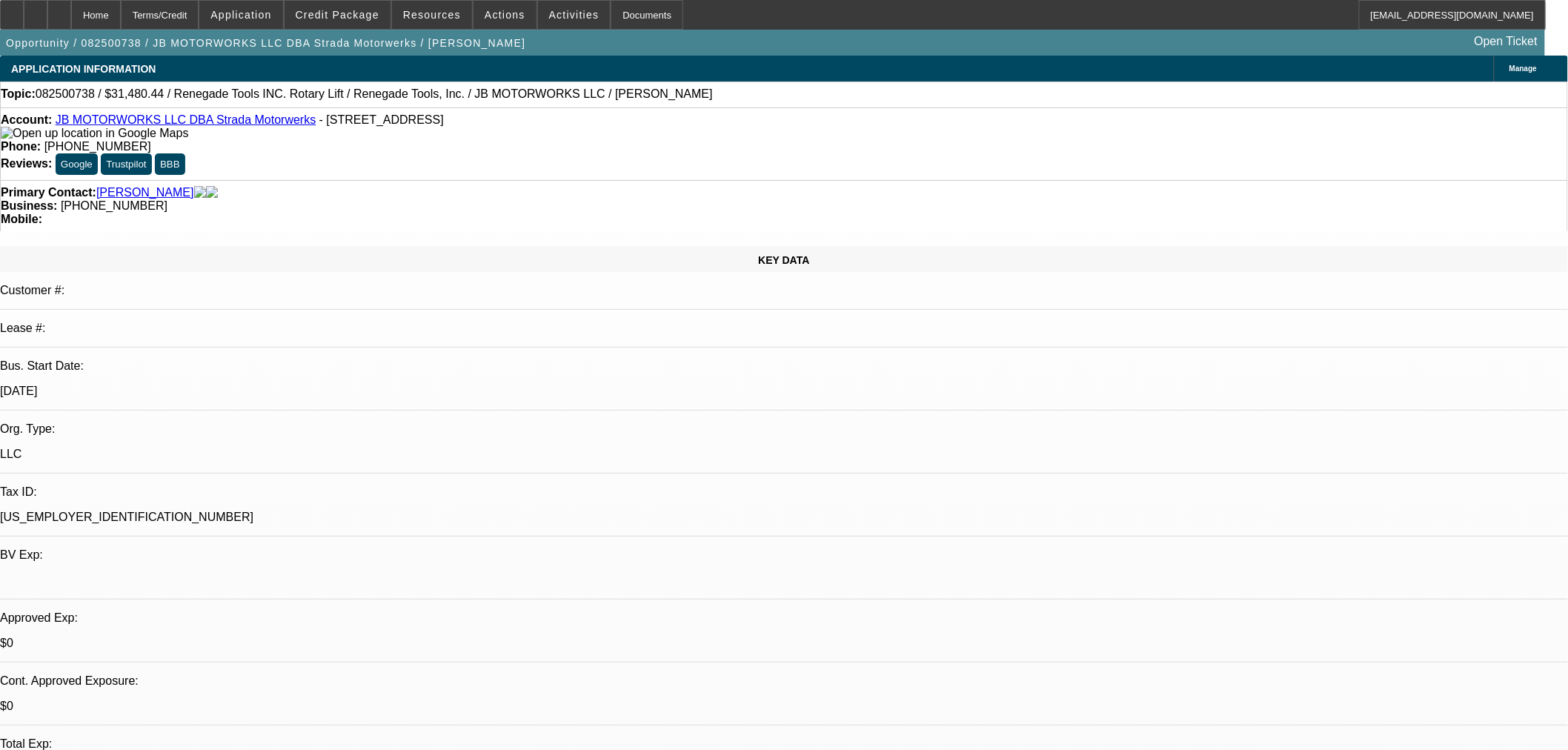
select select "0"
select select "0.1"
select select "4"
select select "0"
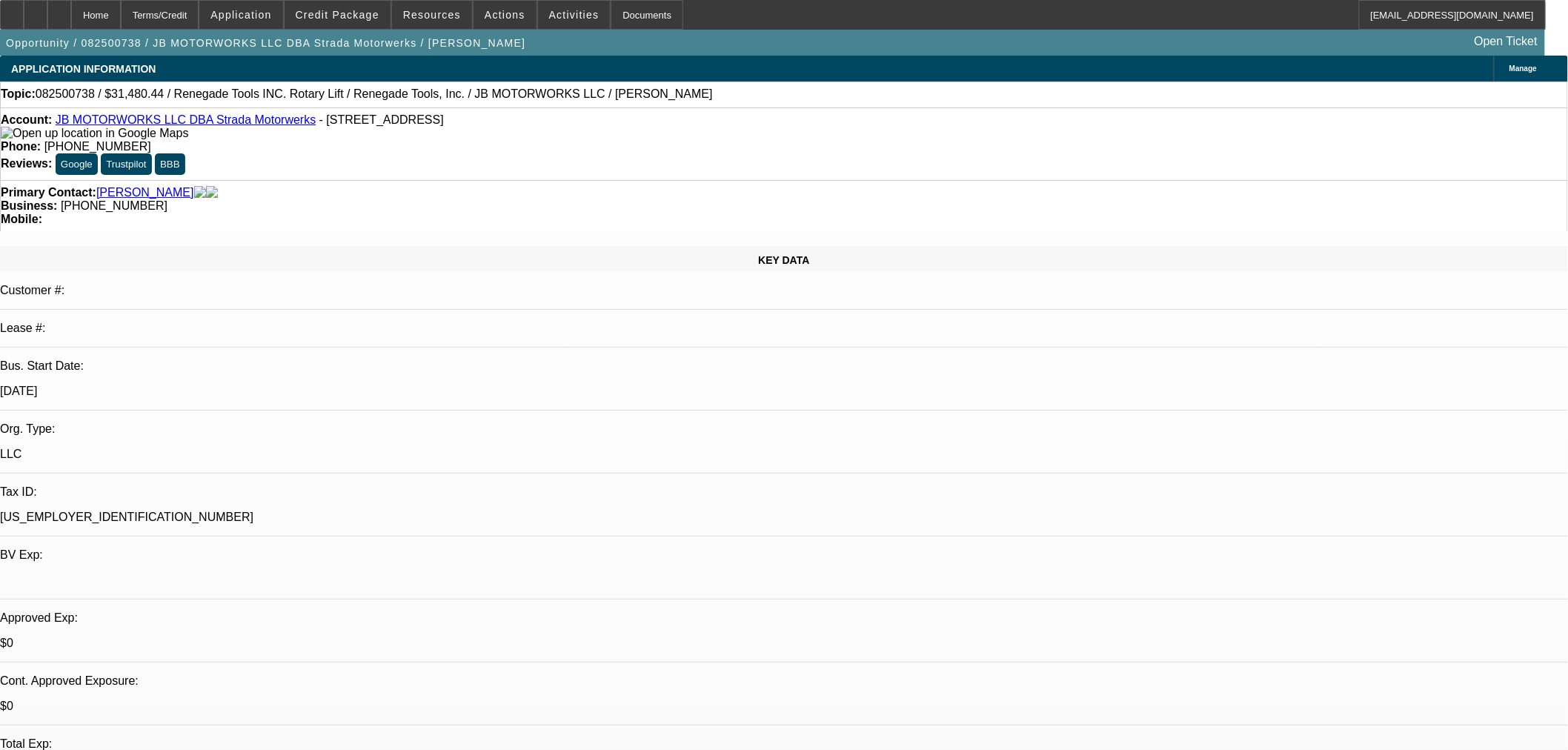
select select "0"
select select "0.1"
select select "4"
select select "0"
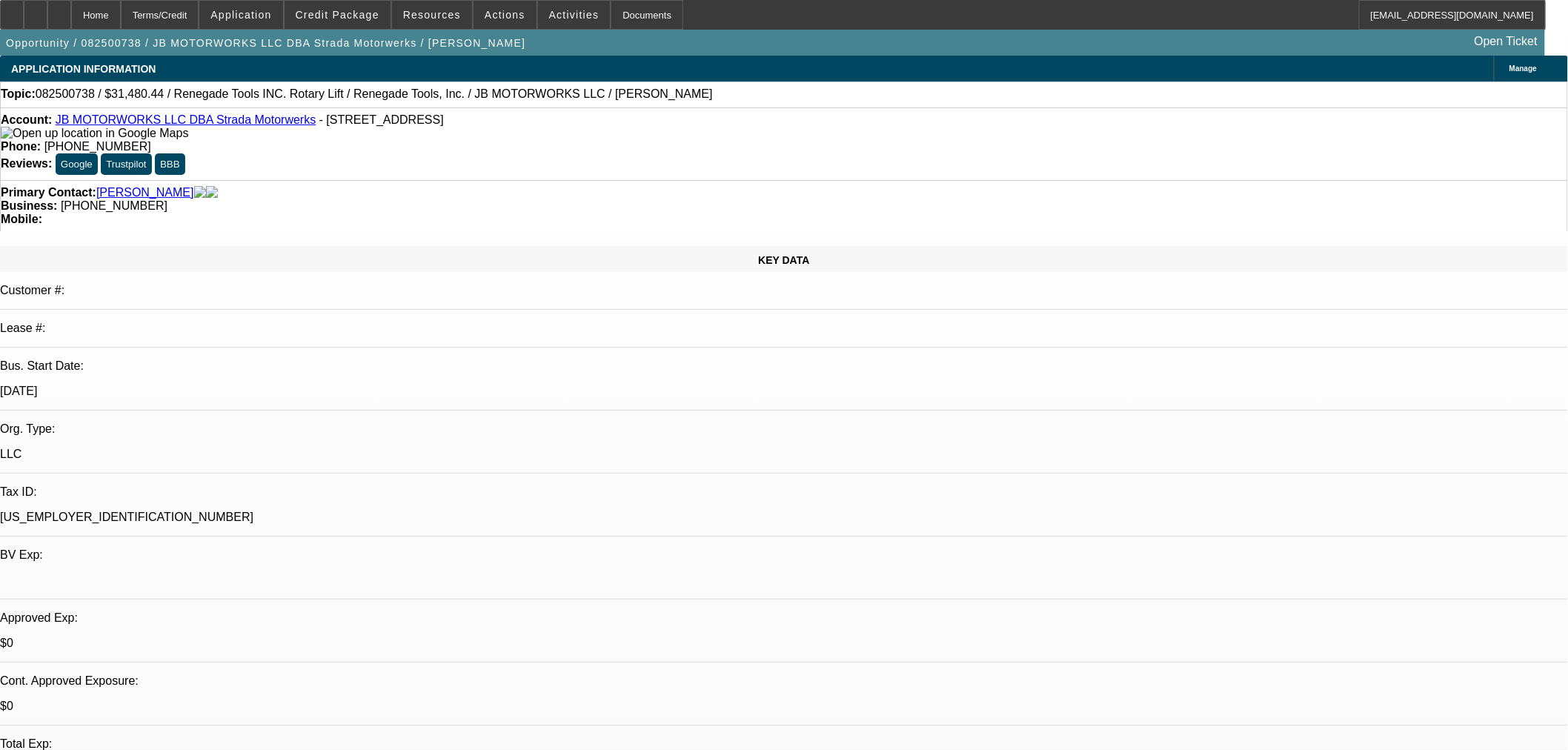
select select "0.1"
select select "4"
select select "0"
select select "0.1"
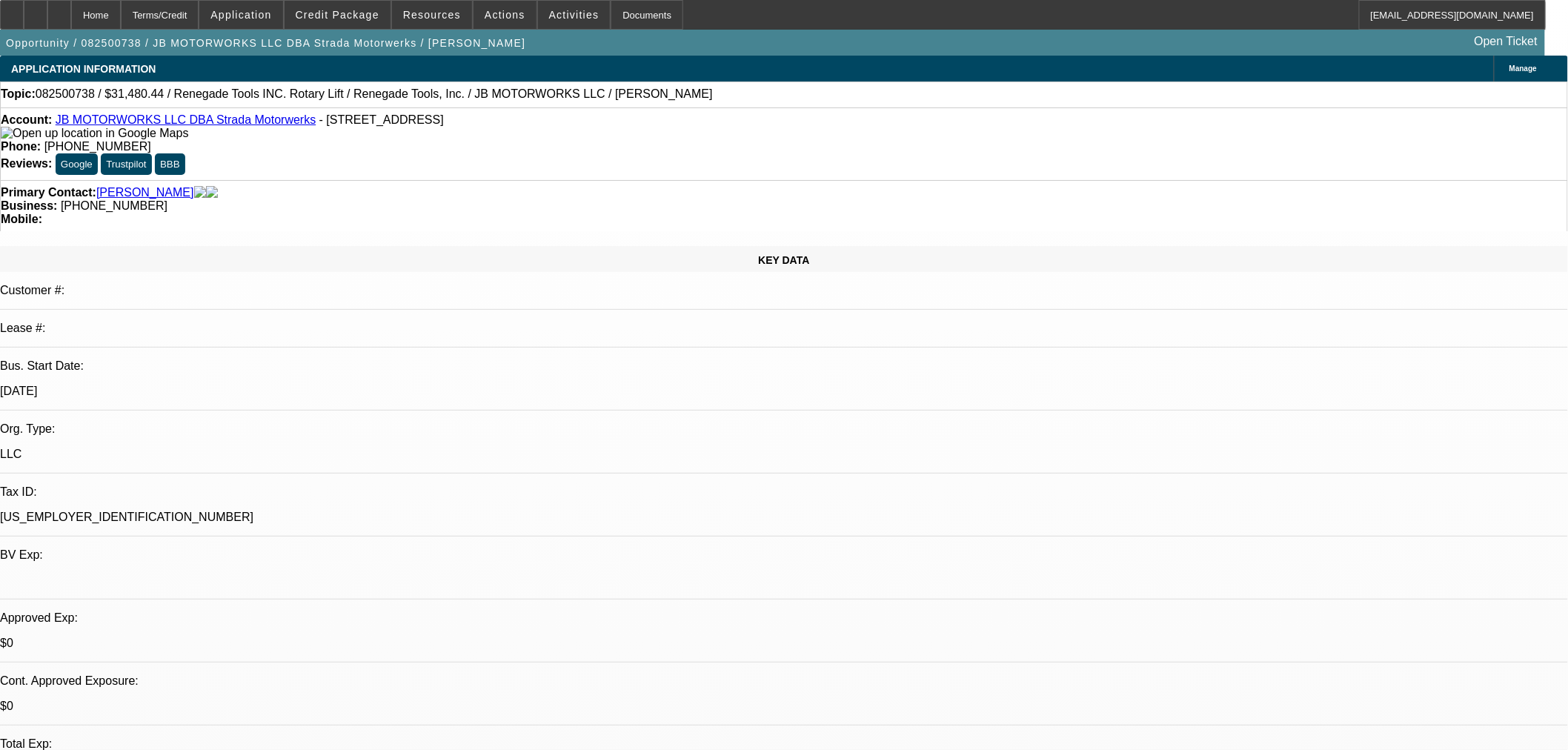
select select "4"
select select "1"
select select "3"
select select "1"
select select "3"
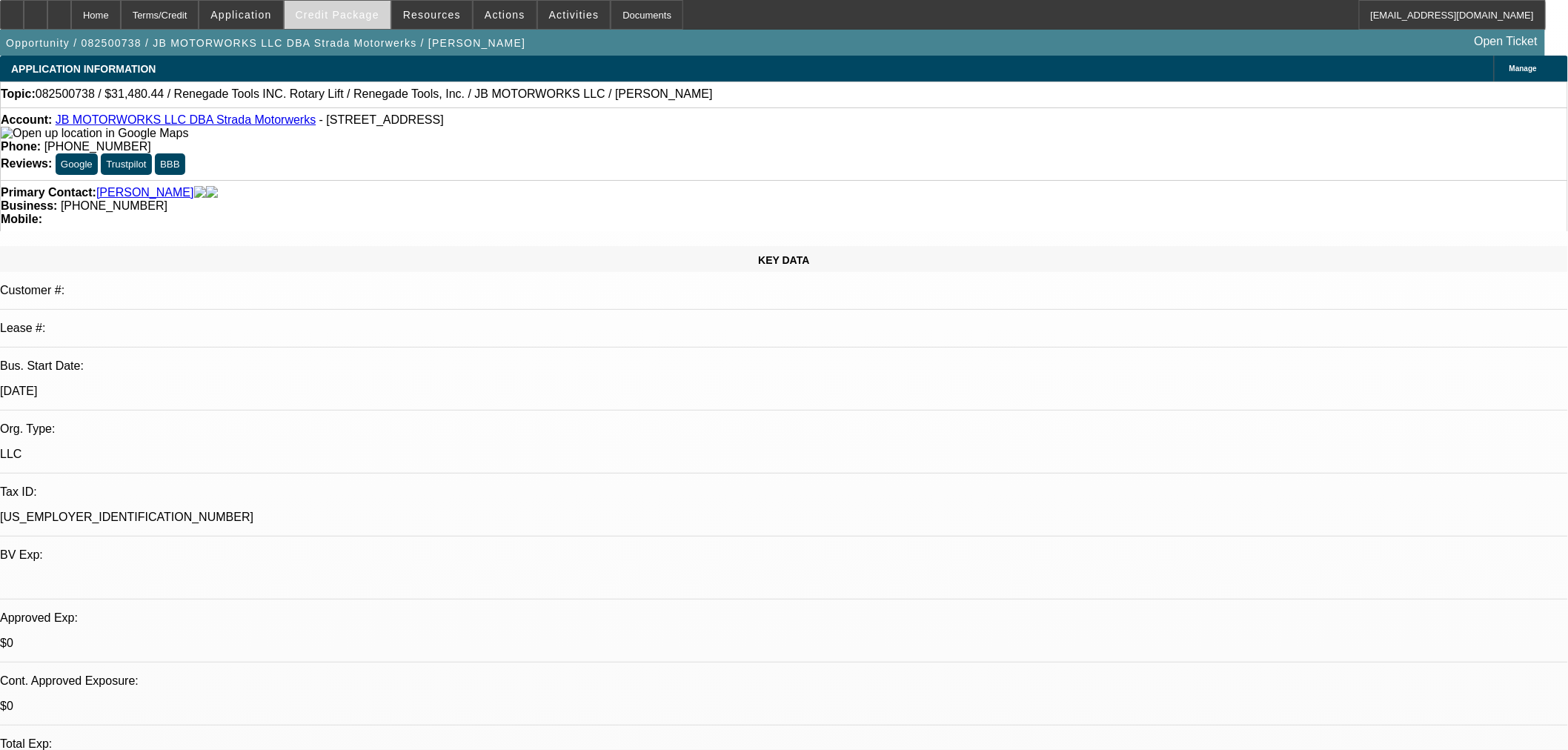
select select "1"
select select "3"
select select "1"
select select "3"
click at [379, 15] on span "Credit Package" at bounding box center [337, 14] width 84 height 12
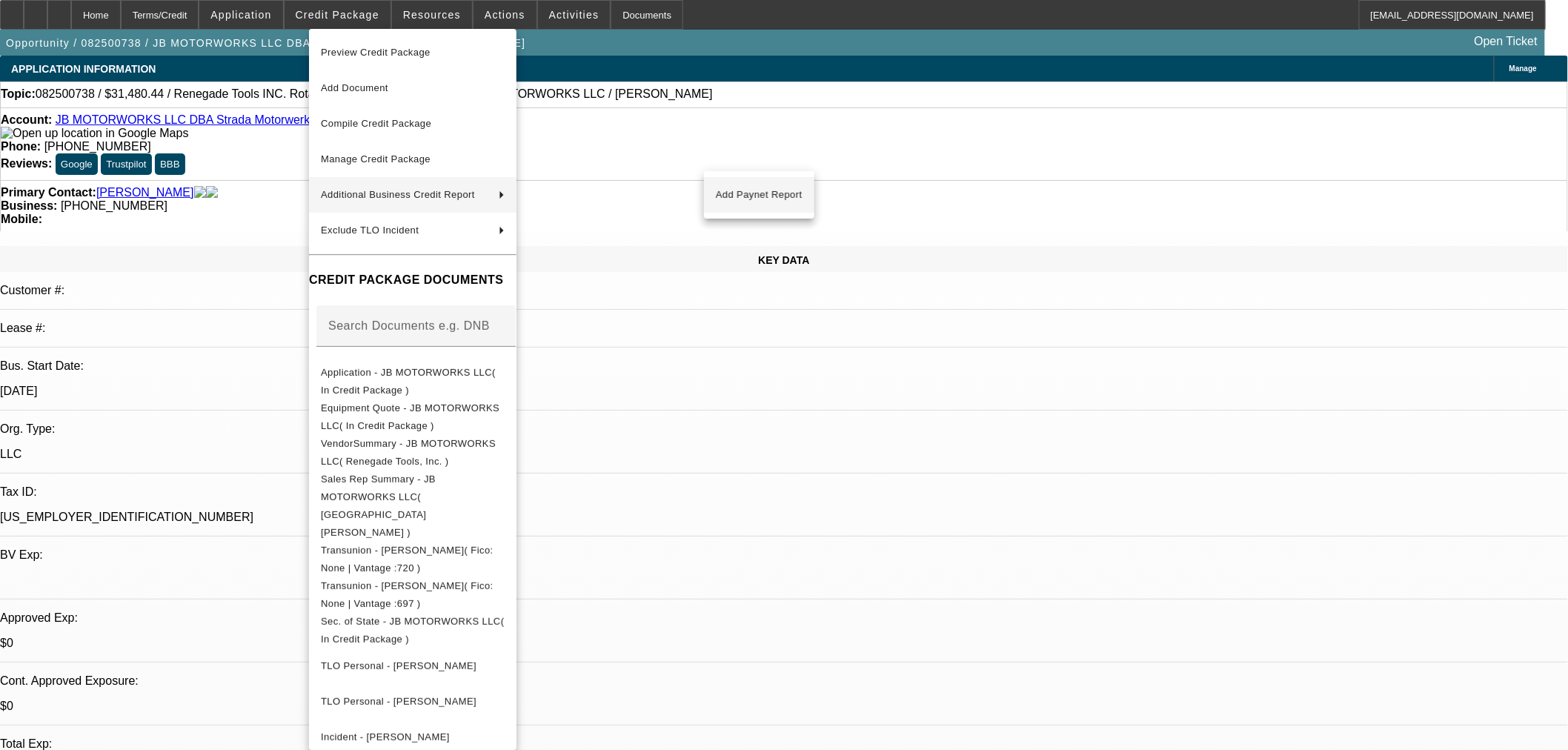
click at [786, 182] on button "Add Paynet Report" at bounding box center [759, 195] width 111 height 35
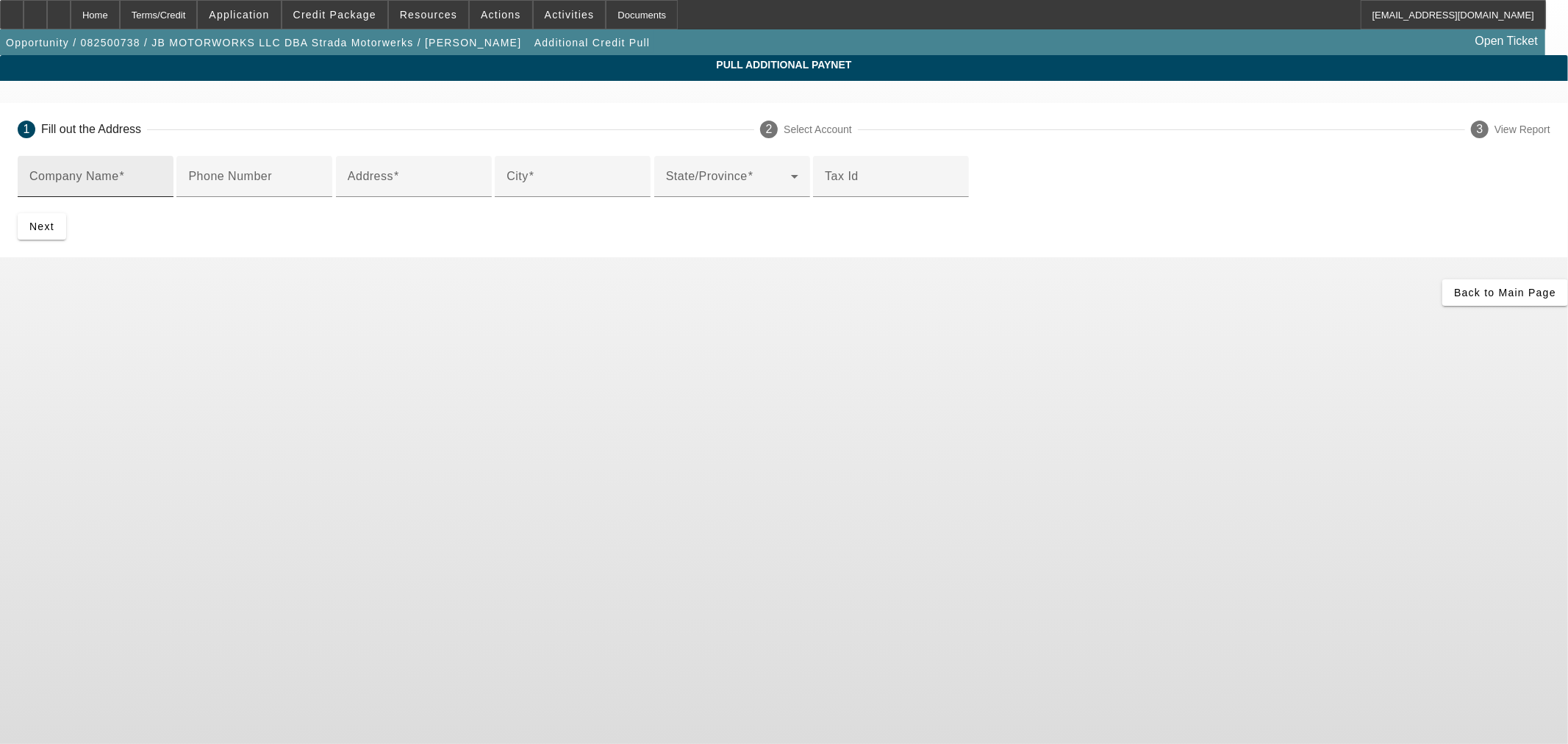
click at [162, 187] on input "Company Name" at bounding box center [95, 182] width 133 height 17
paste input "Renegade Tools, Inc."
type input "Renegade Tools, Inc."
click at [466, 191] on input "Address" at bounding box center [414, 182] width 133 height 17
paste input "[STREET_ADDRESS]"
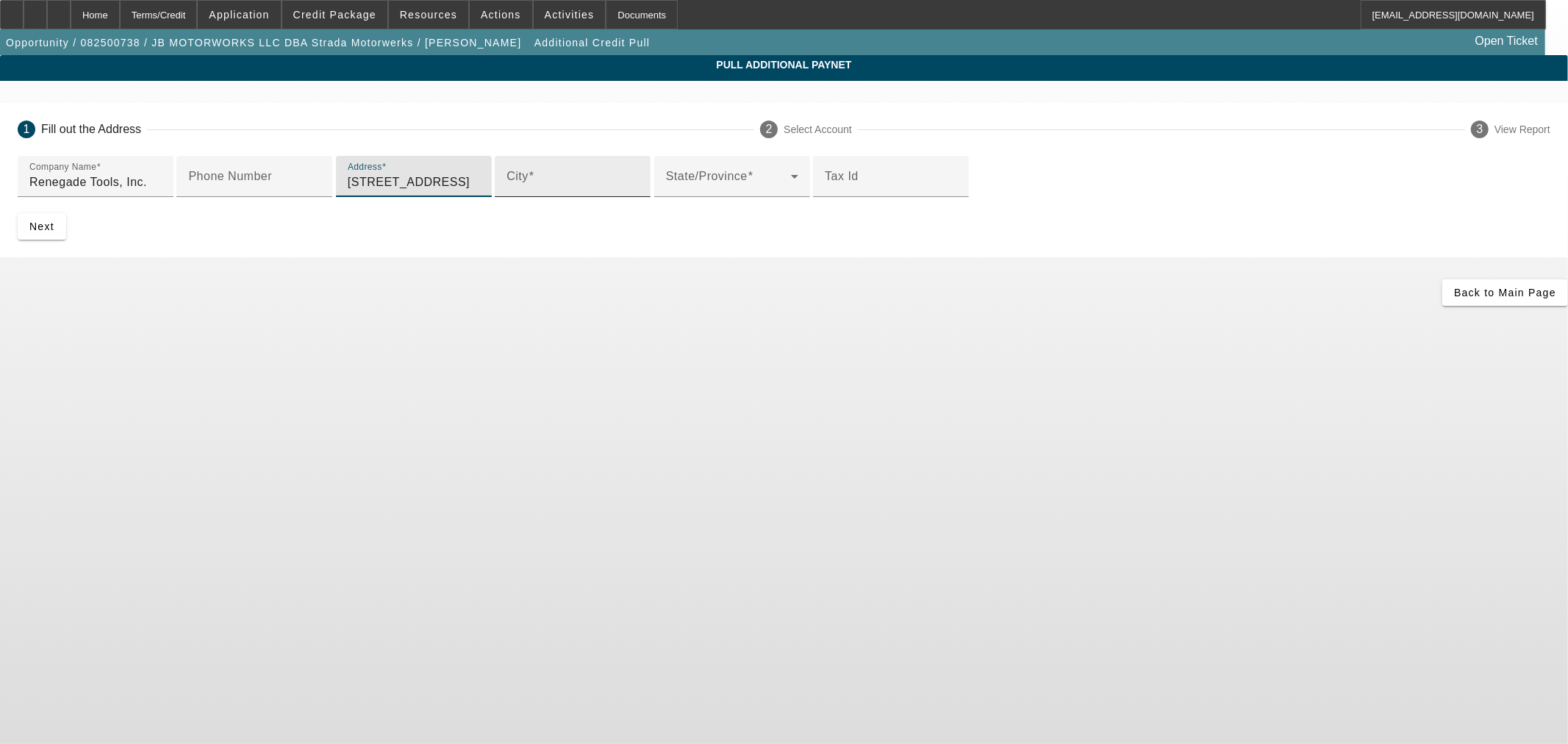
type input "[STREET_ADDRESS]"
click at [507, 191] on input "City" at bounding box center [573, 182] width 133 height 17
type input "[GEOGRAPHIC_DATA]"
click at [666, 197] on div "State/Province" at bounding box center [732, 176] width 133 height 41
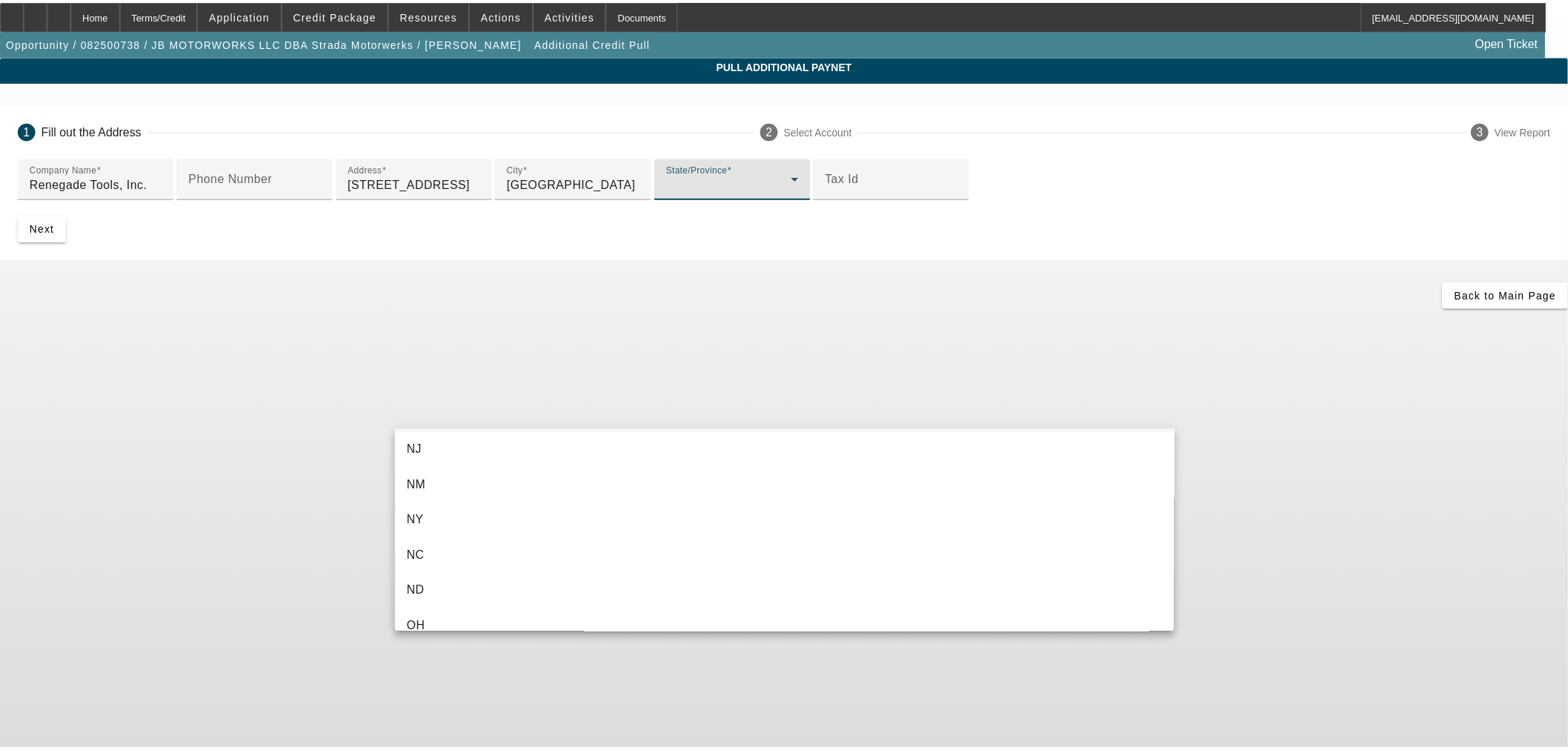
scroll to position [1152, 0]
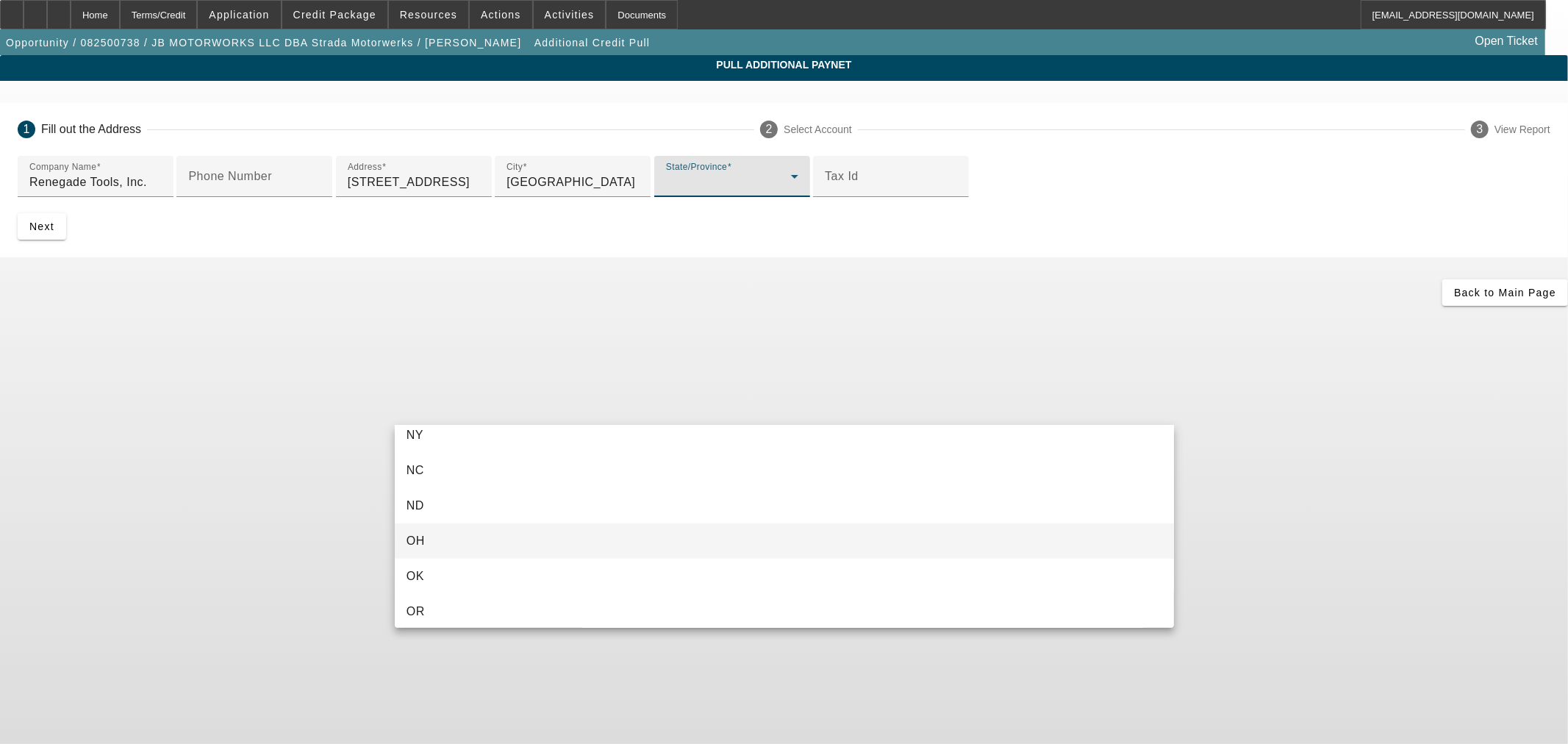
click at [418, 532] on span "OH" at bounding box center [415, 541] width 18 height 17
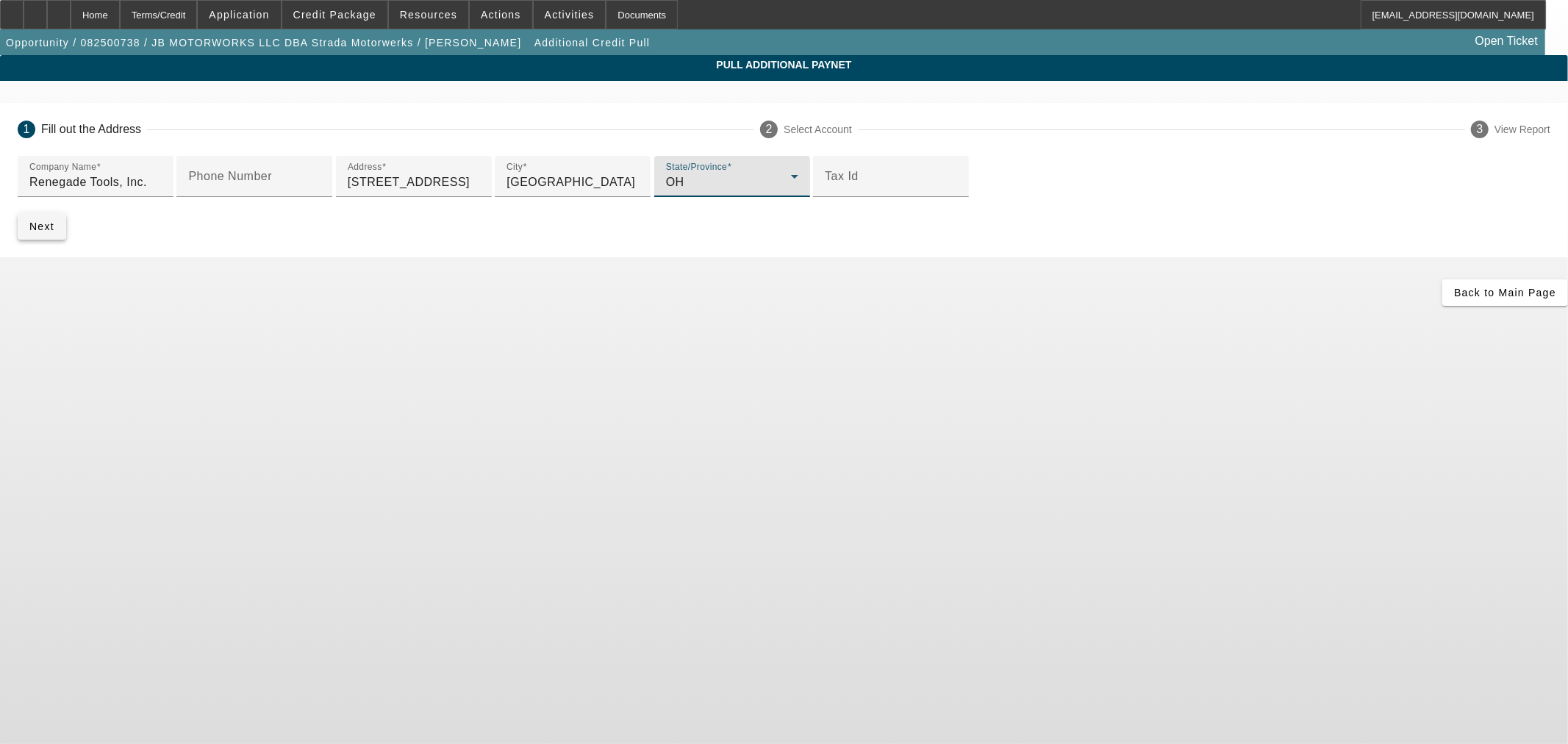
click at [54, 232] on span "Next" at bounding box center [41, 226] width 25 height 12
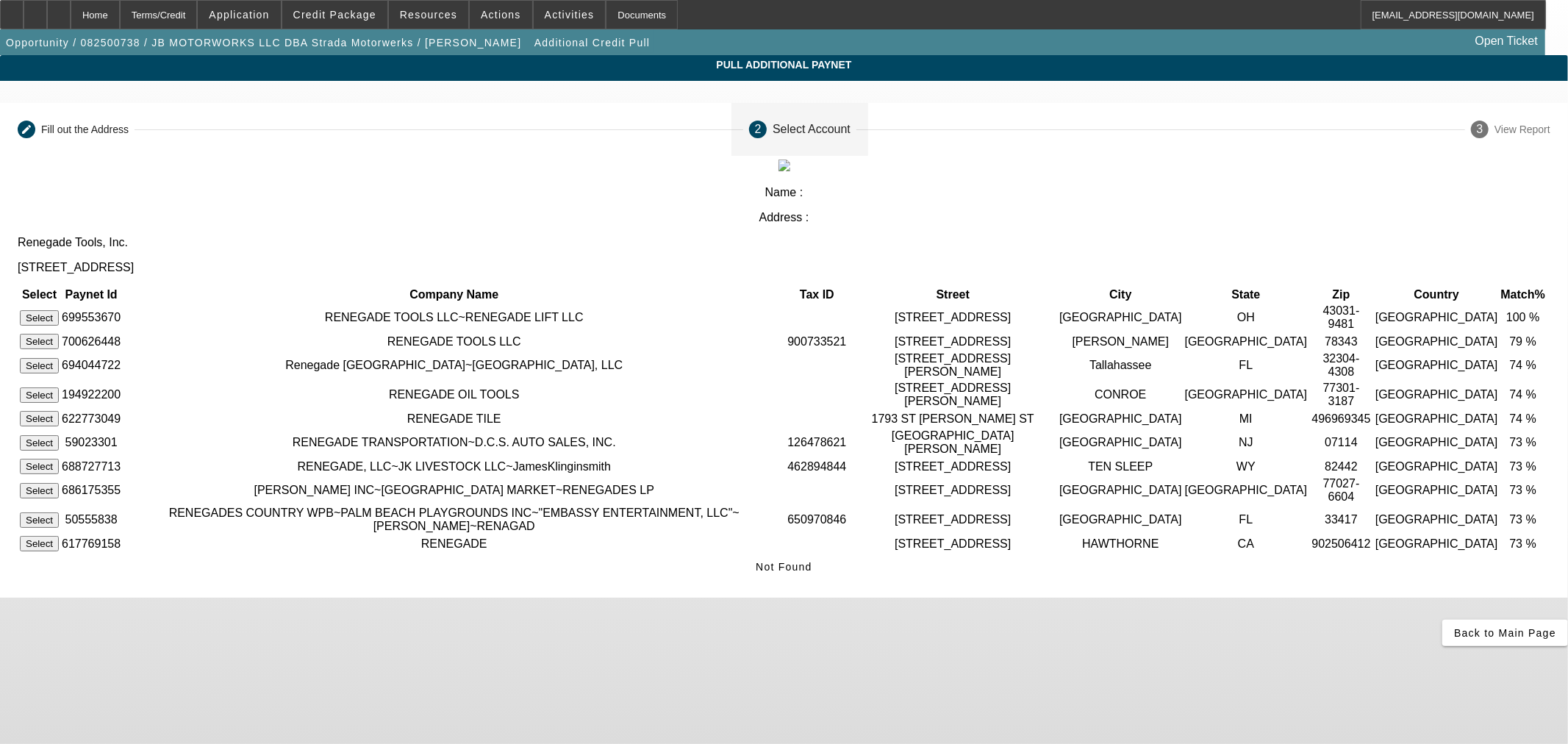
click at [59, 310] on button "Select" at bounding box center [39, 318] width 39 height 15
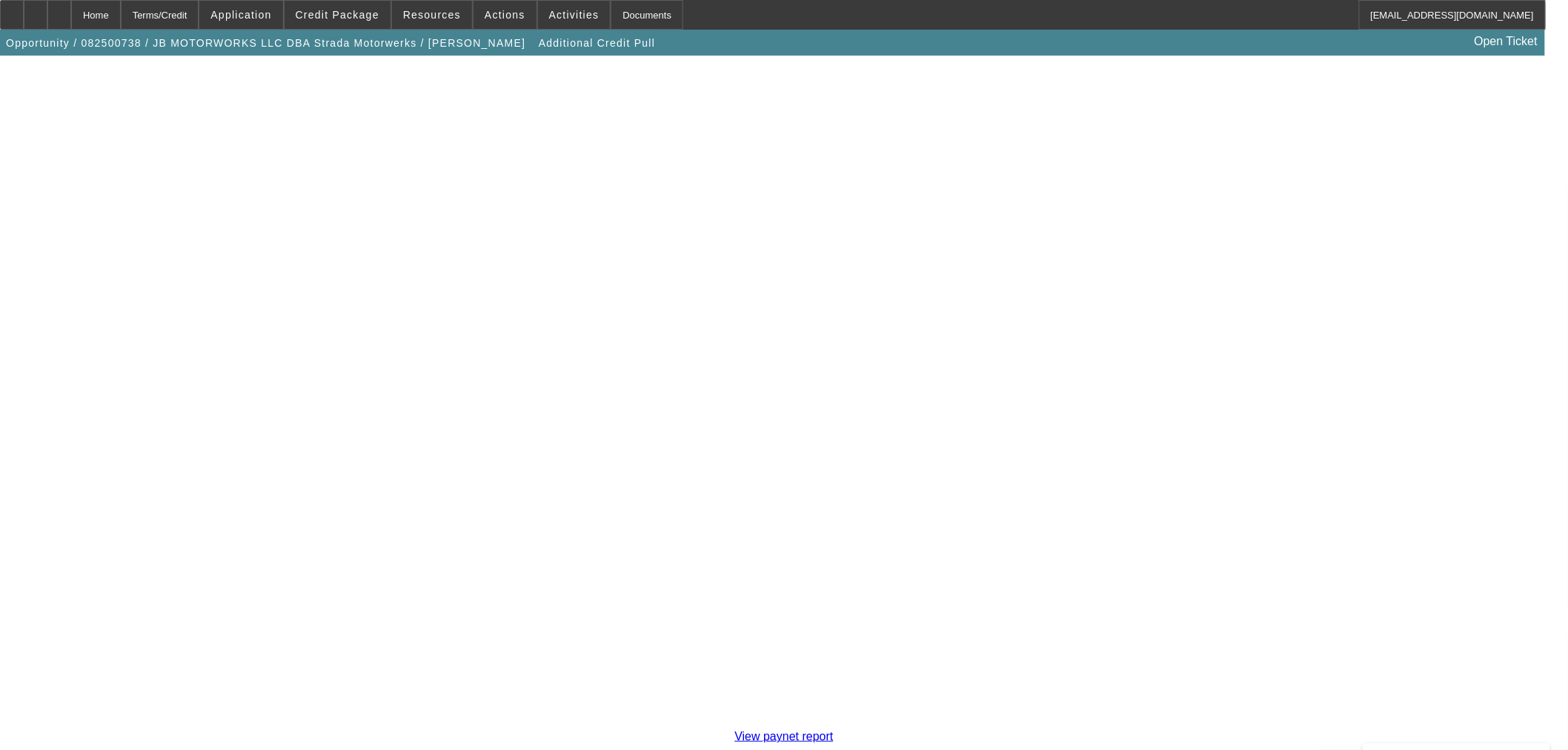
scroll to position [255, 0]
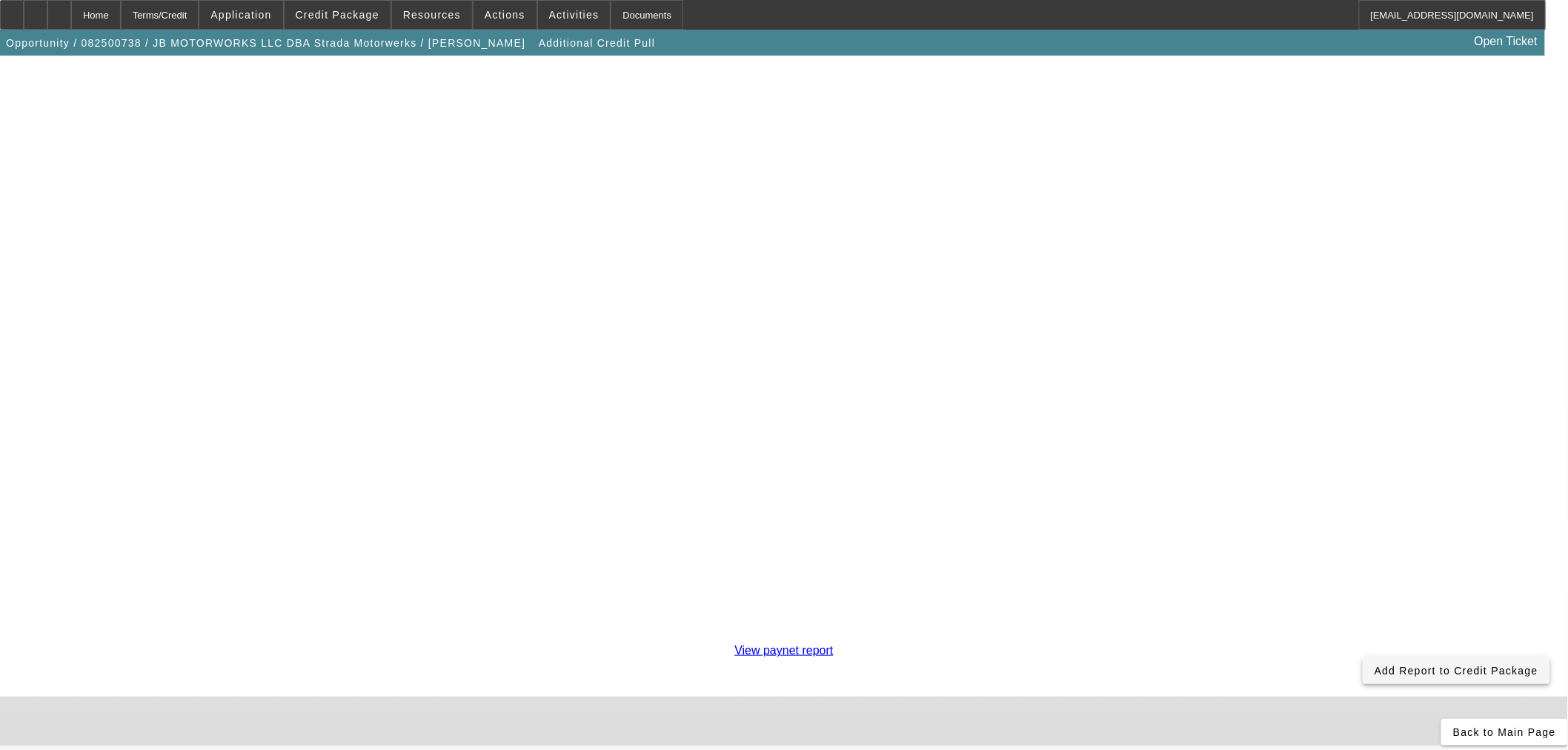
click at [1375, 664] on span "Add Report to Credit Package" at bounding box center [1457, 670] width 164 height 12
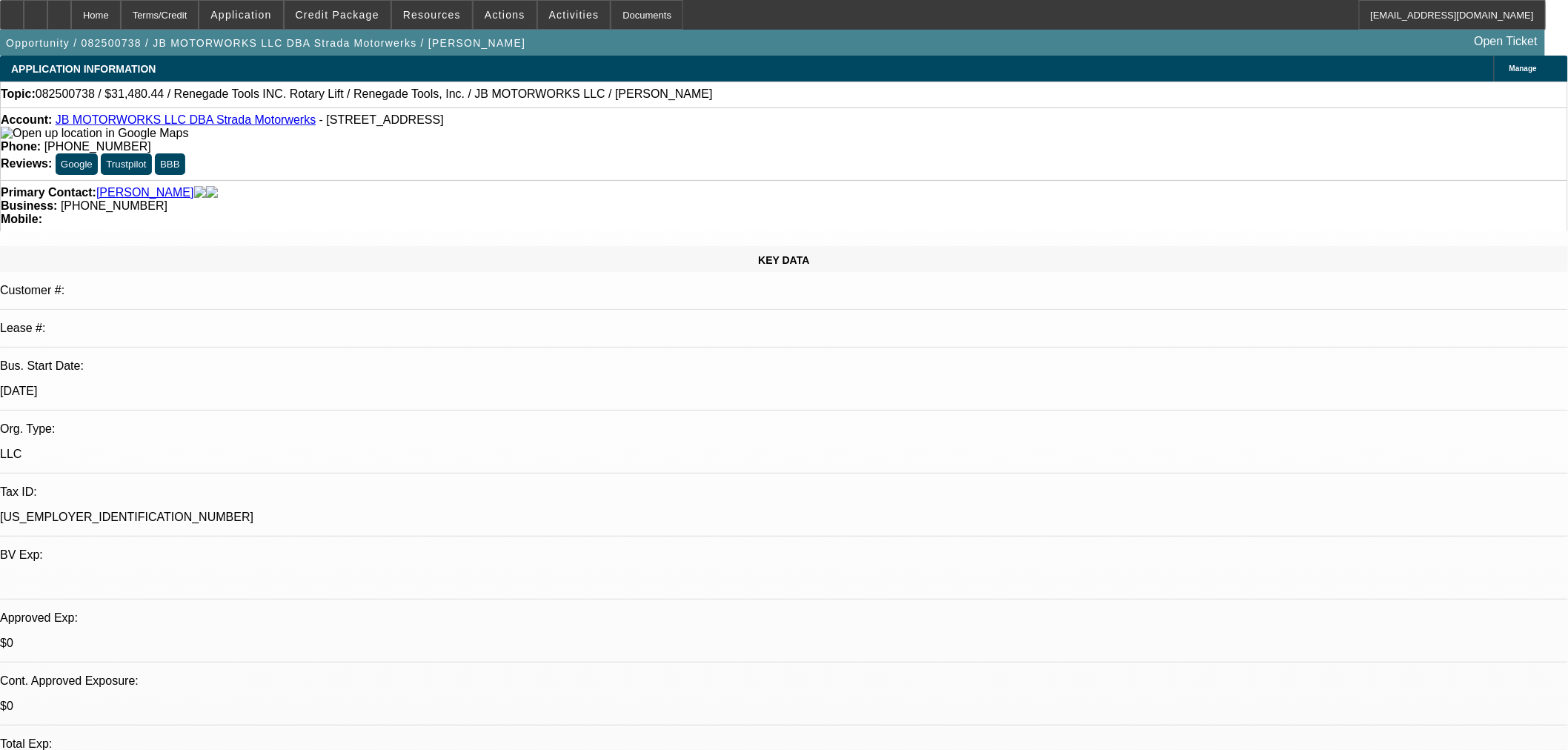
select select "0"
select select "3"
select select "0.1"
select select "4"
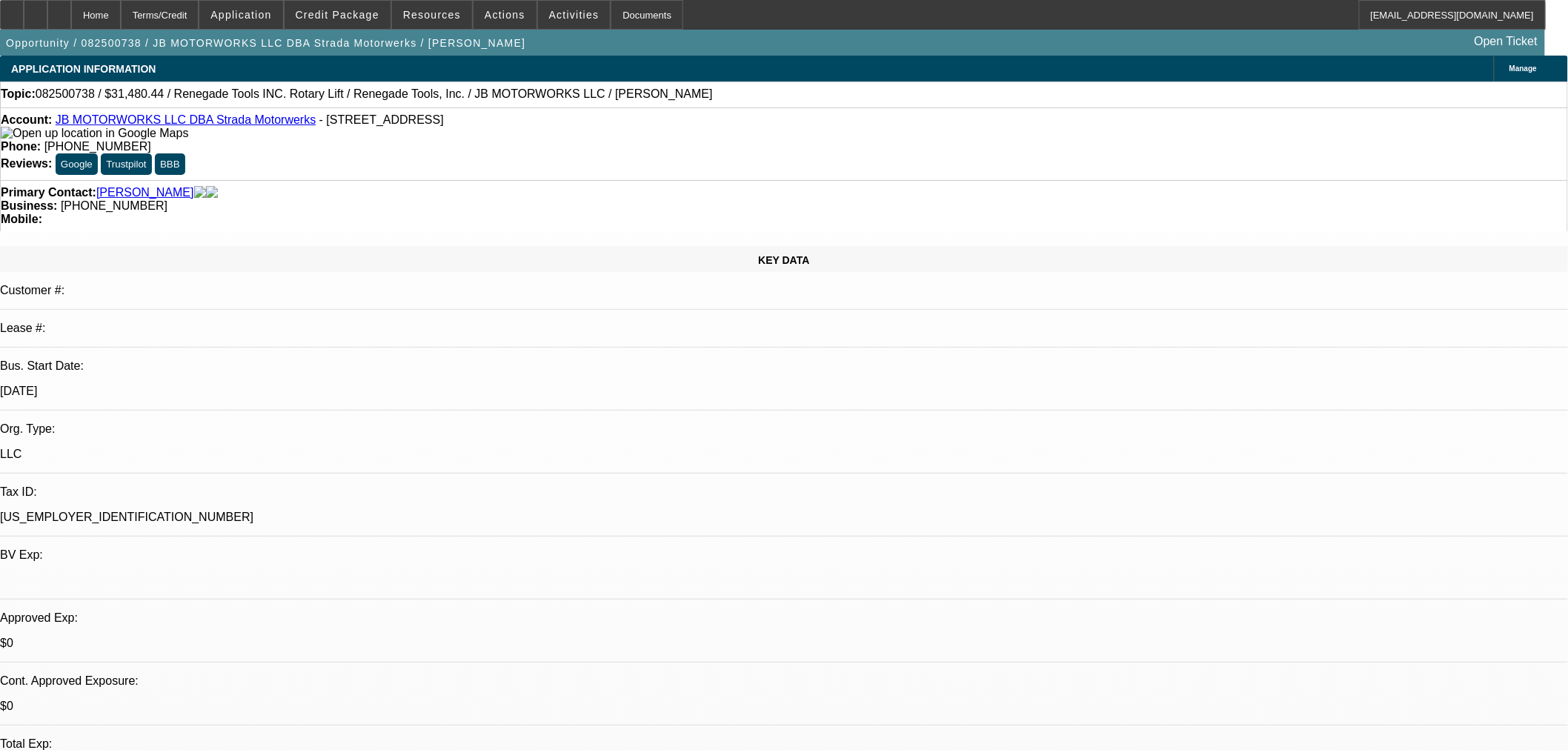
select select "0"
select select "3"
select select "0.1"
select select "4"
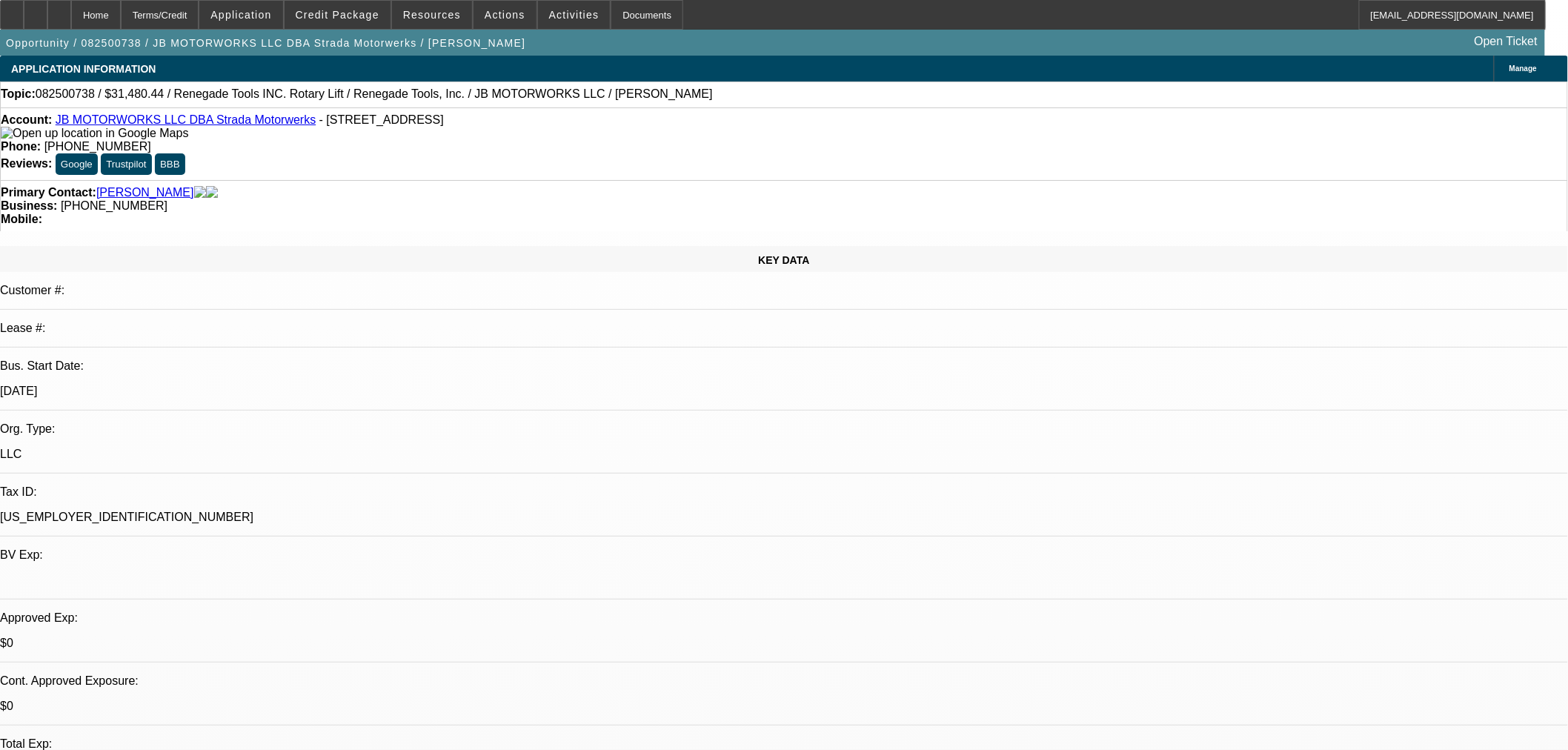
select select "0"
select select "3"
select select "0.1"
select select "4"
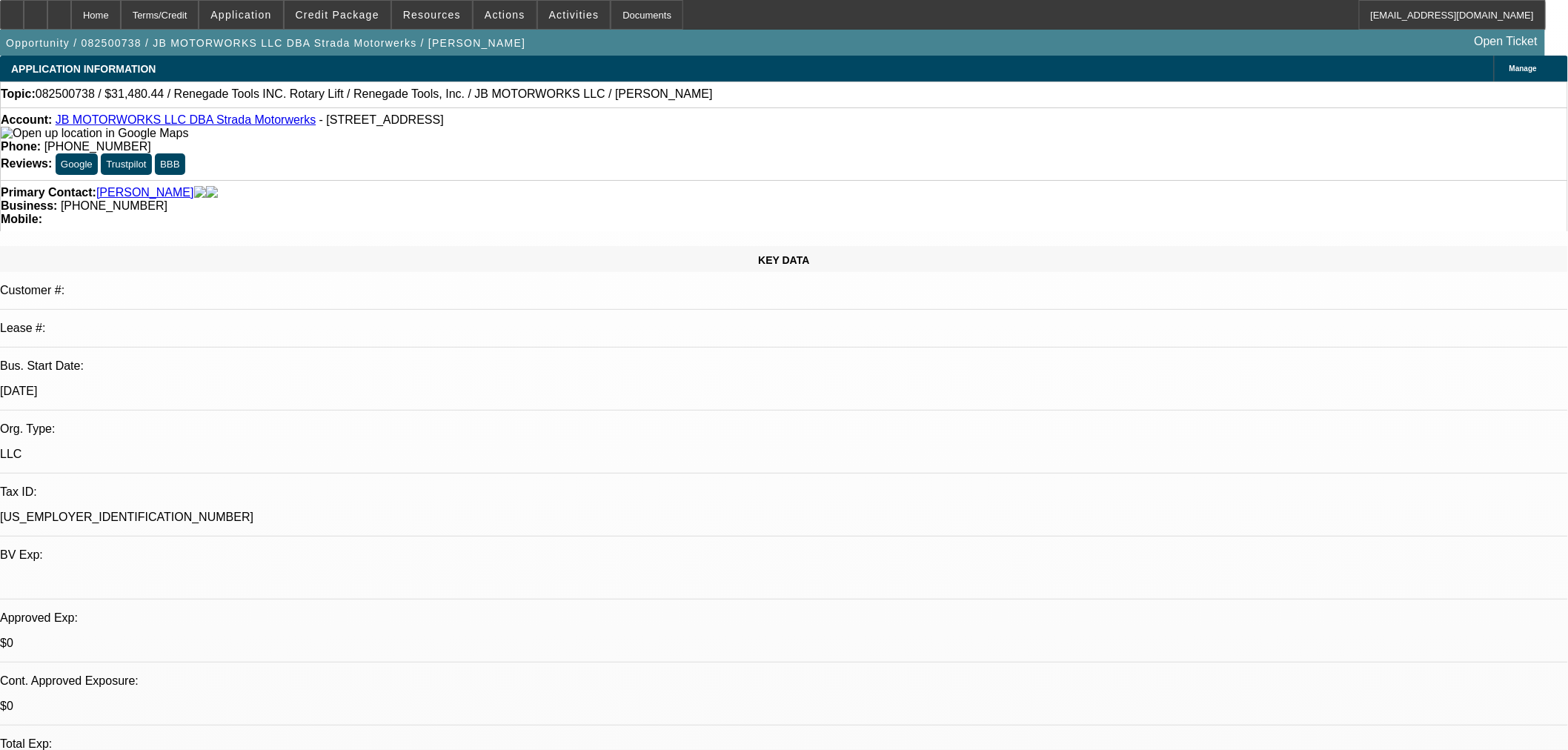
select select "0"
select select "3"
select select "0.1"
select select "4"
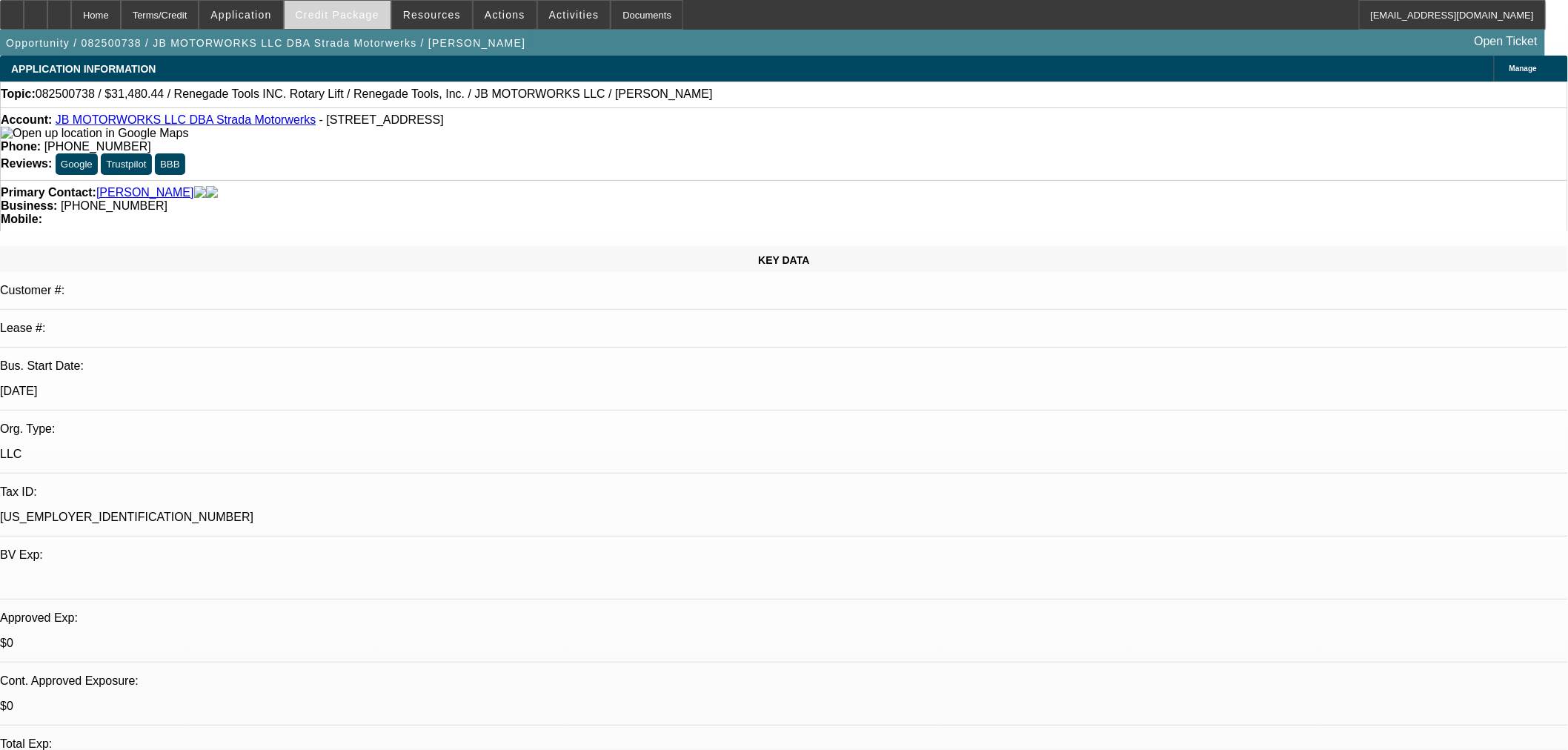
click at [342, 20] on span at bounding box center [337, 14] width 106 height 35
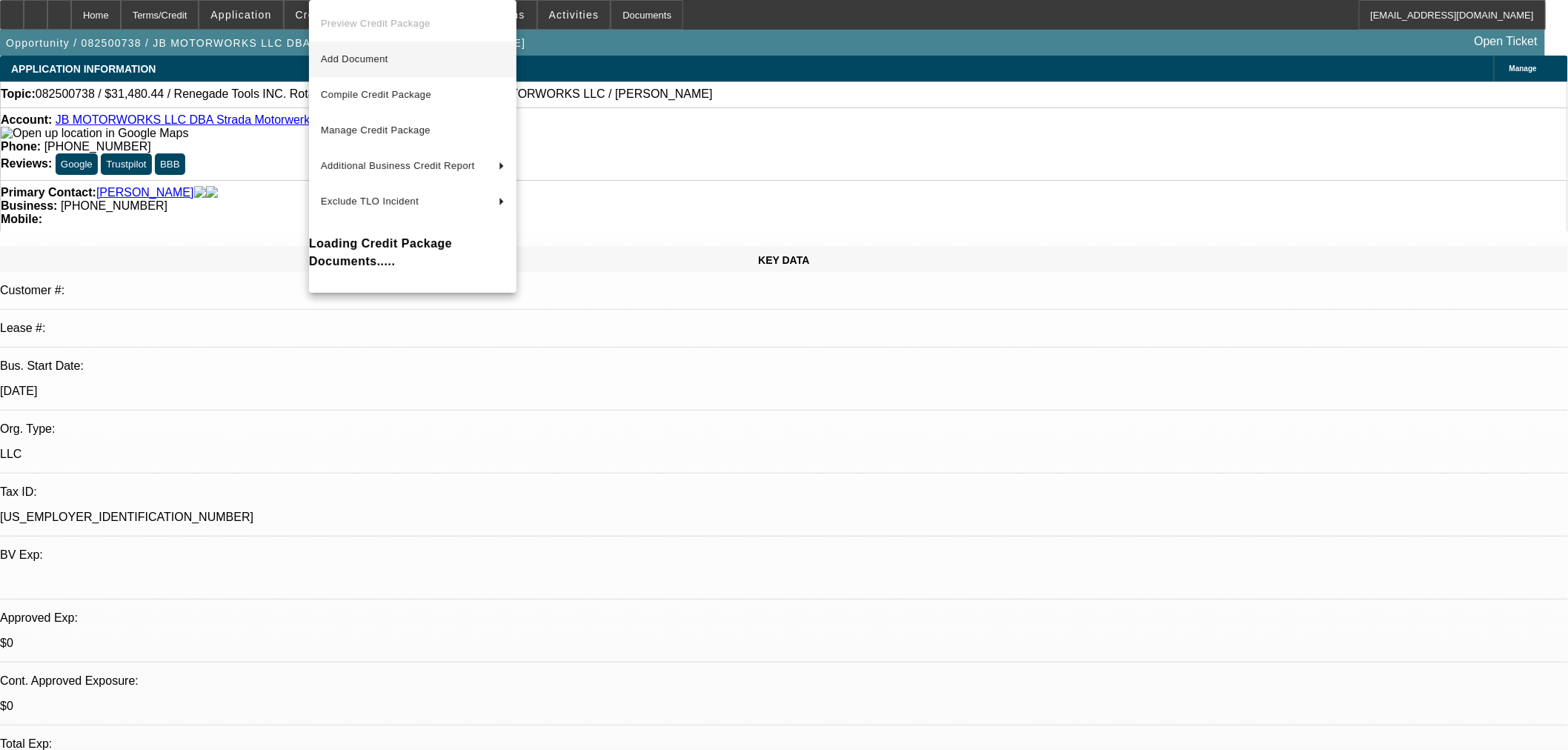
click at [366, 57] on span "Add Document" at bounding box center [355, 59] width 67 height 11
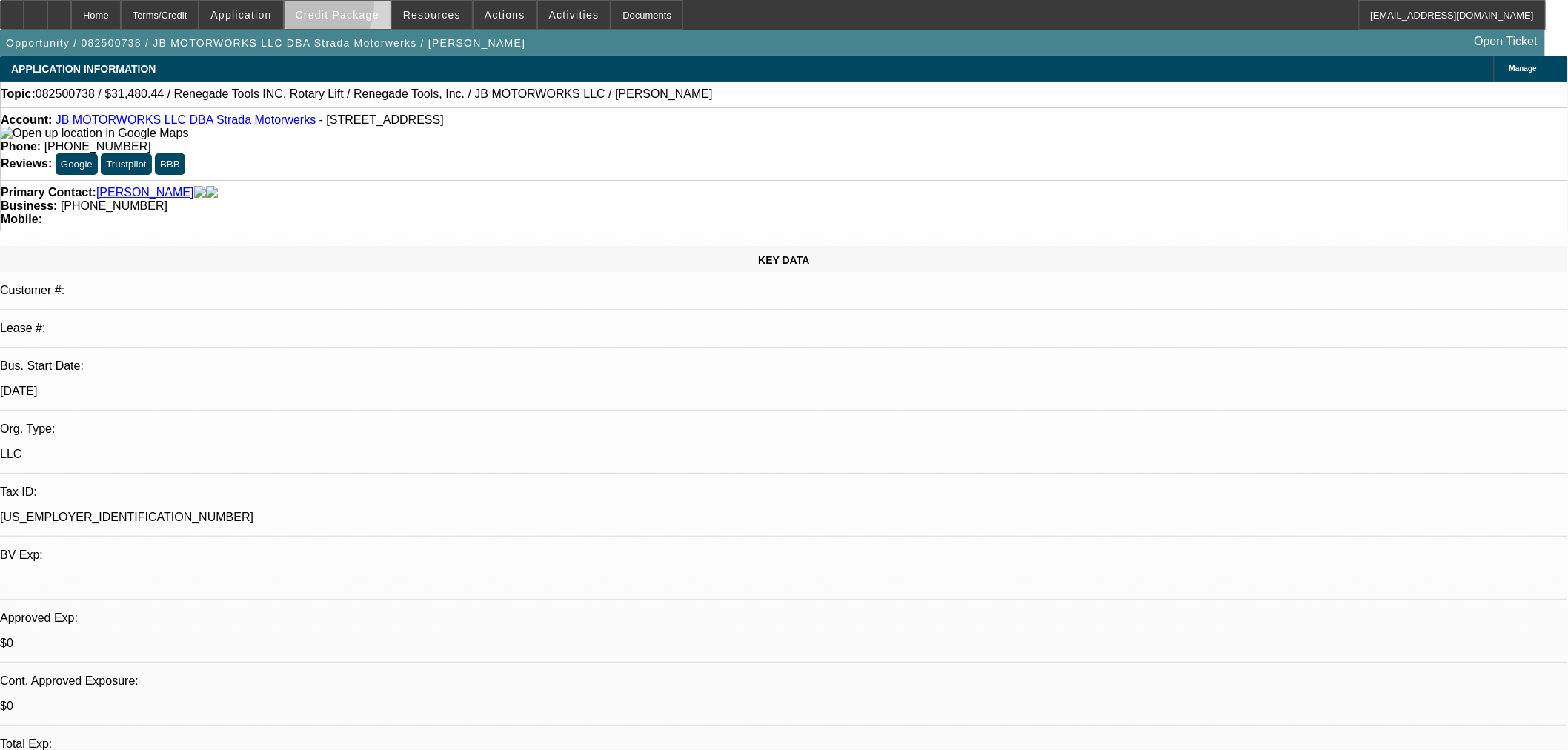
click at [332, 8] on span at bounding box center [337, 14] width 106 height 35
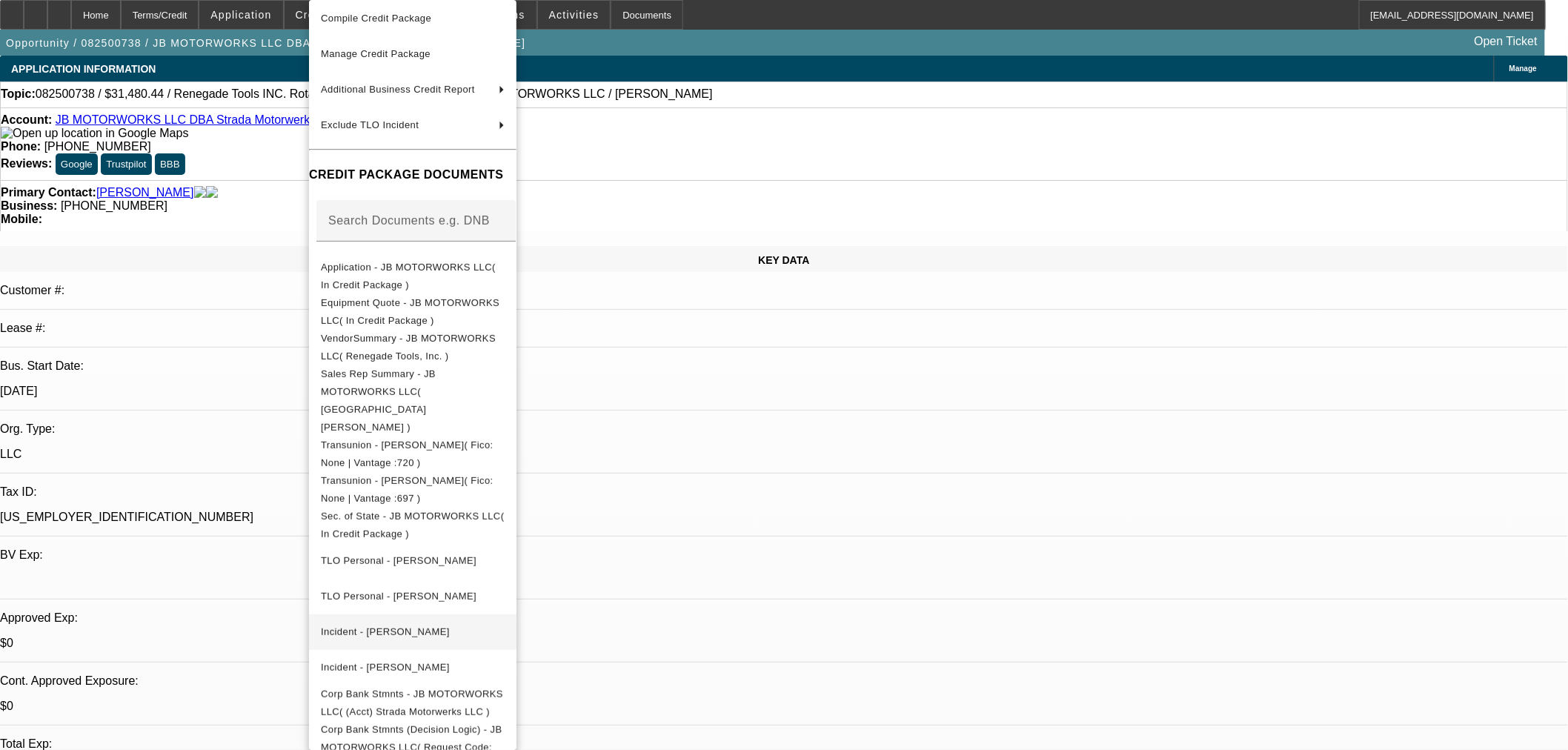
scroll to position [161, 0]
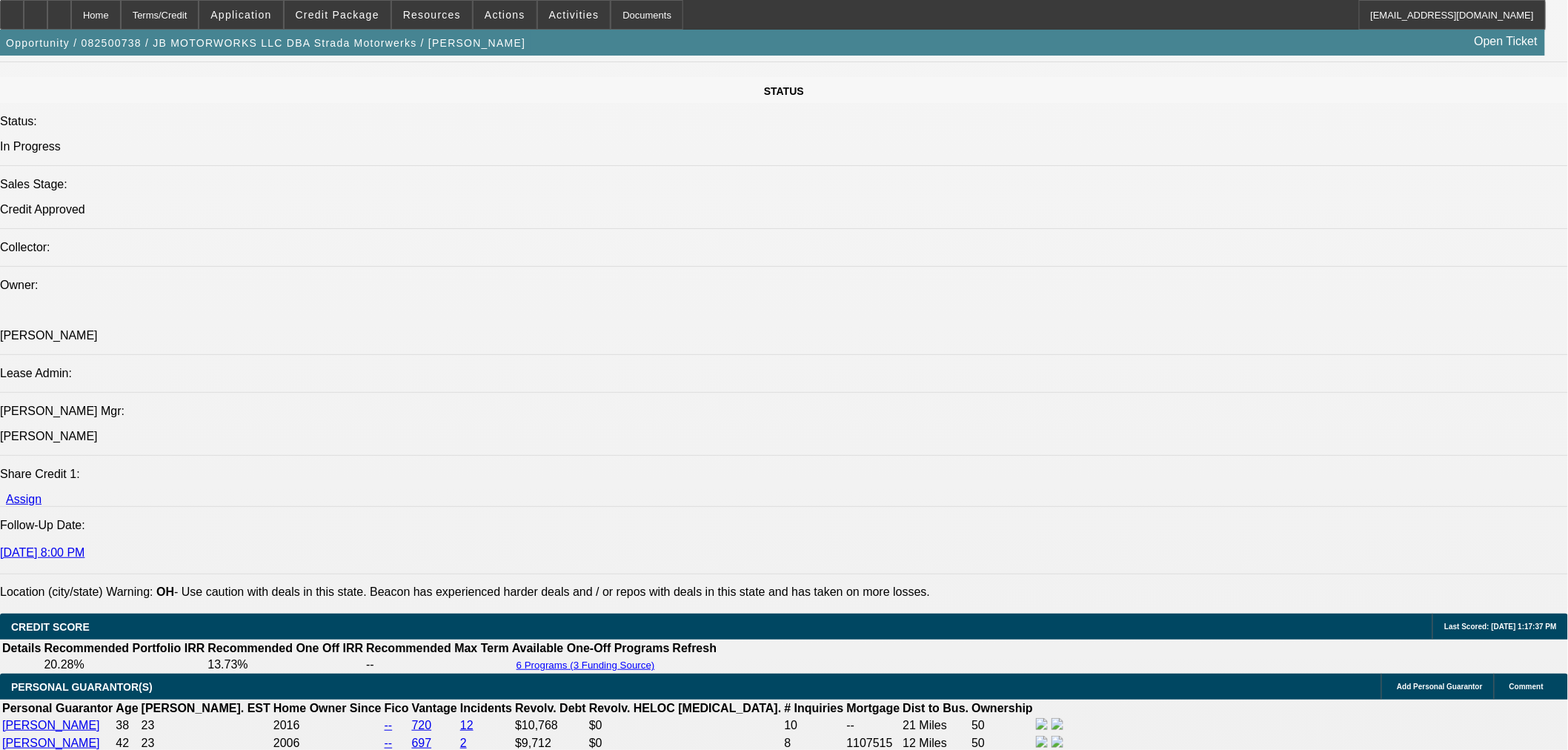
scroll to position [1893, 0]
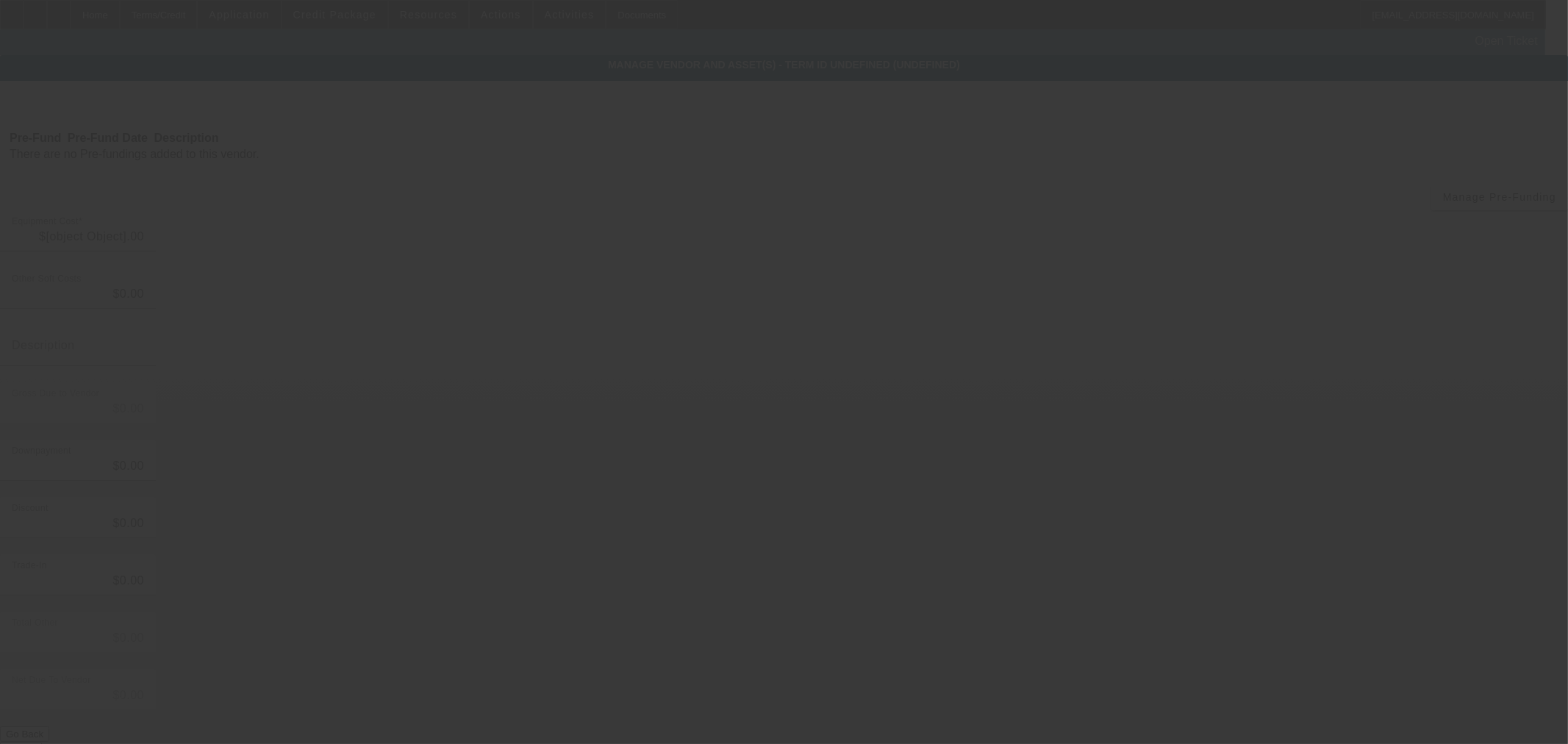
type input "$42,098.40"
type input "$8,850.00"
type input "$33,248.40"
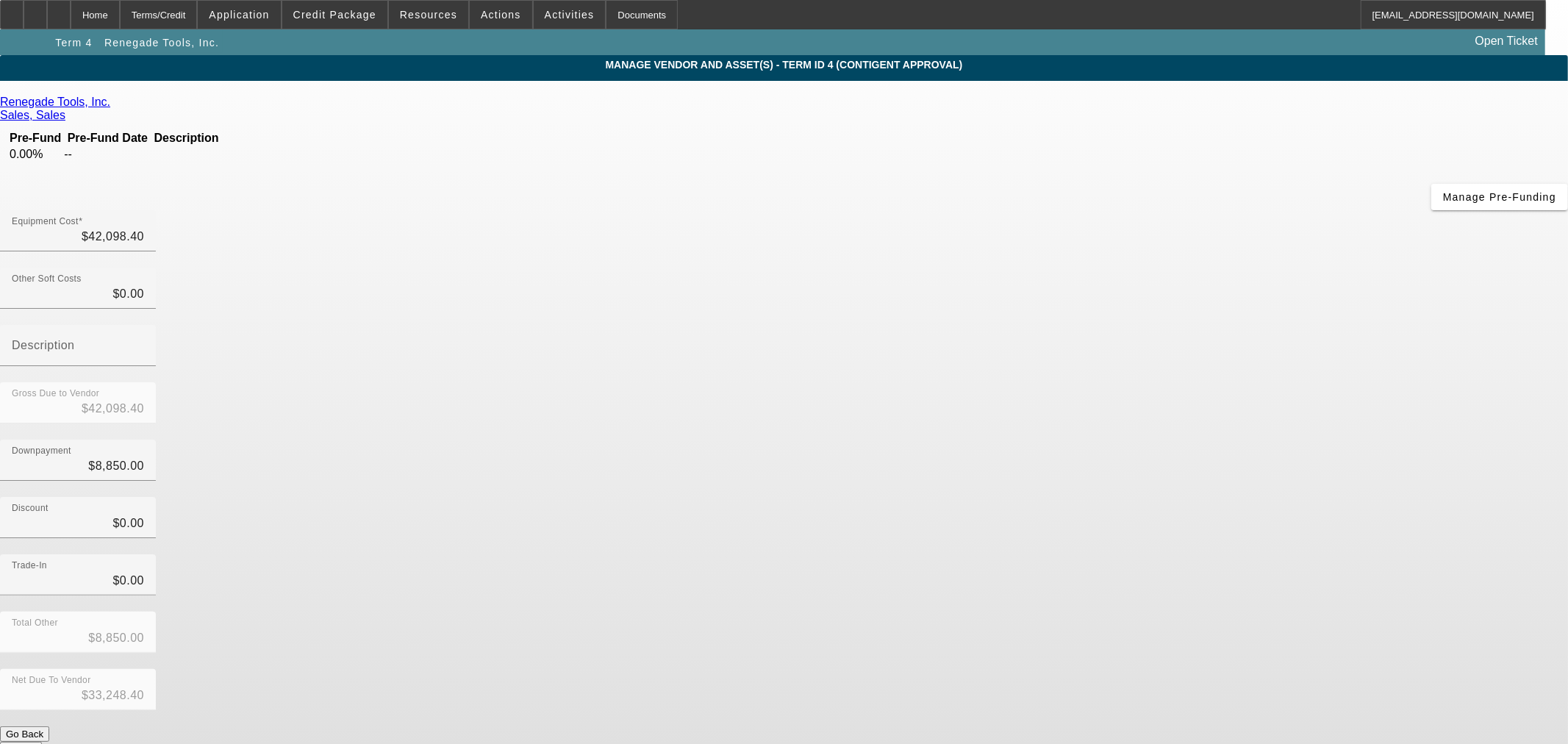
click at [110, 103] on link "Renegade Tools, Inc." at bounding box center [55, 102] width 110 height 13
